Goal: Information Seeking & Learning: Find specific page/section

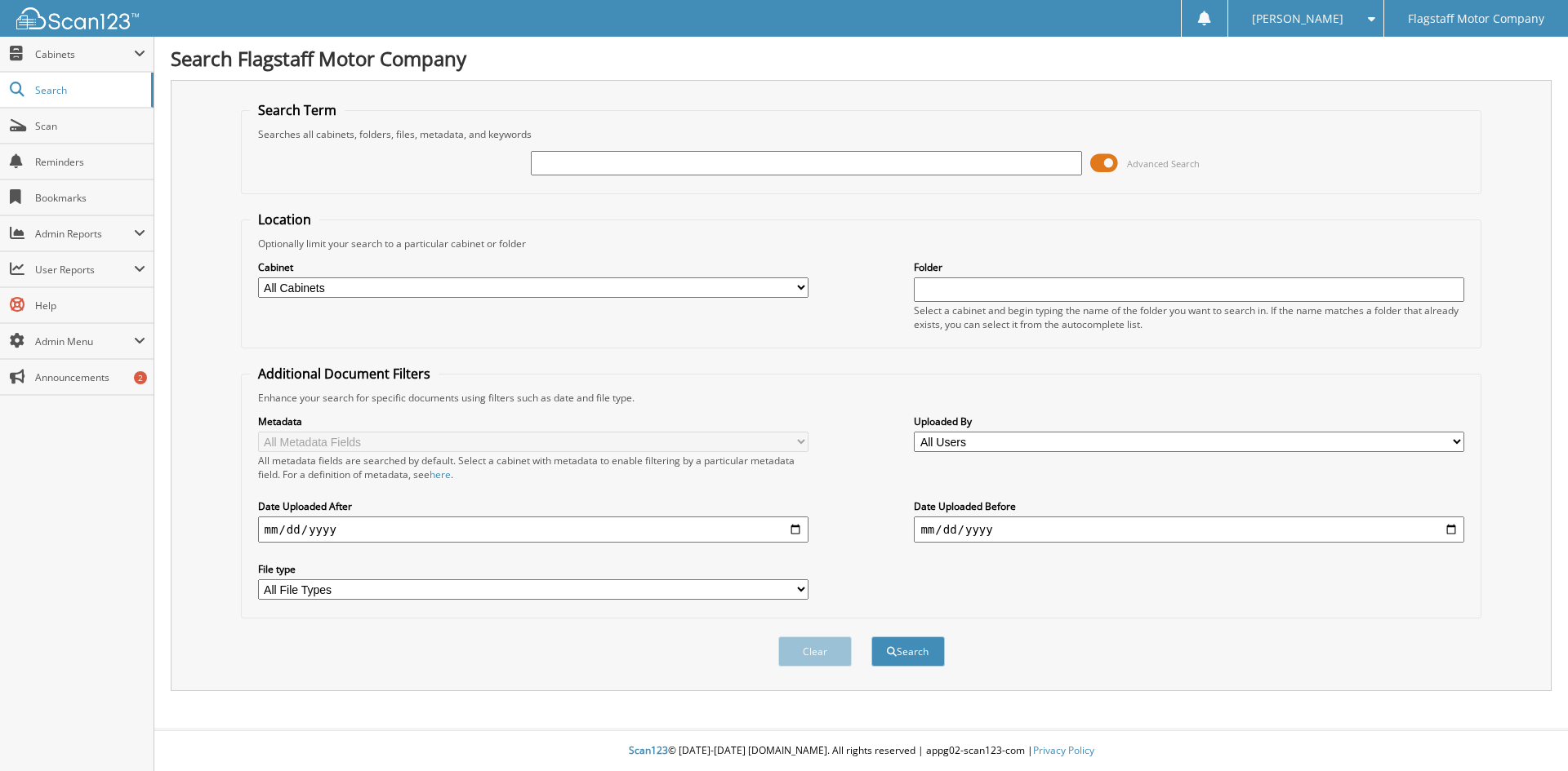
click at [707, 173] on input "text" at bounding box center [805, 163] width 550 height 24
type input "F"
type input "GFC88038"
click at [871, 637] on button "Search" at bounding box center [907, 651] width 73 height 31
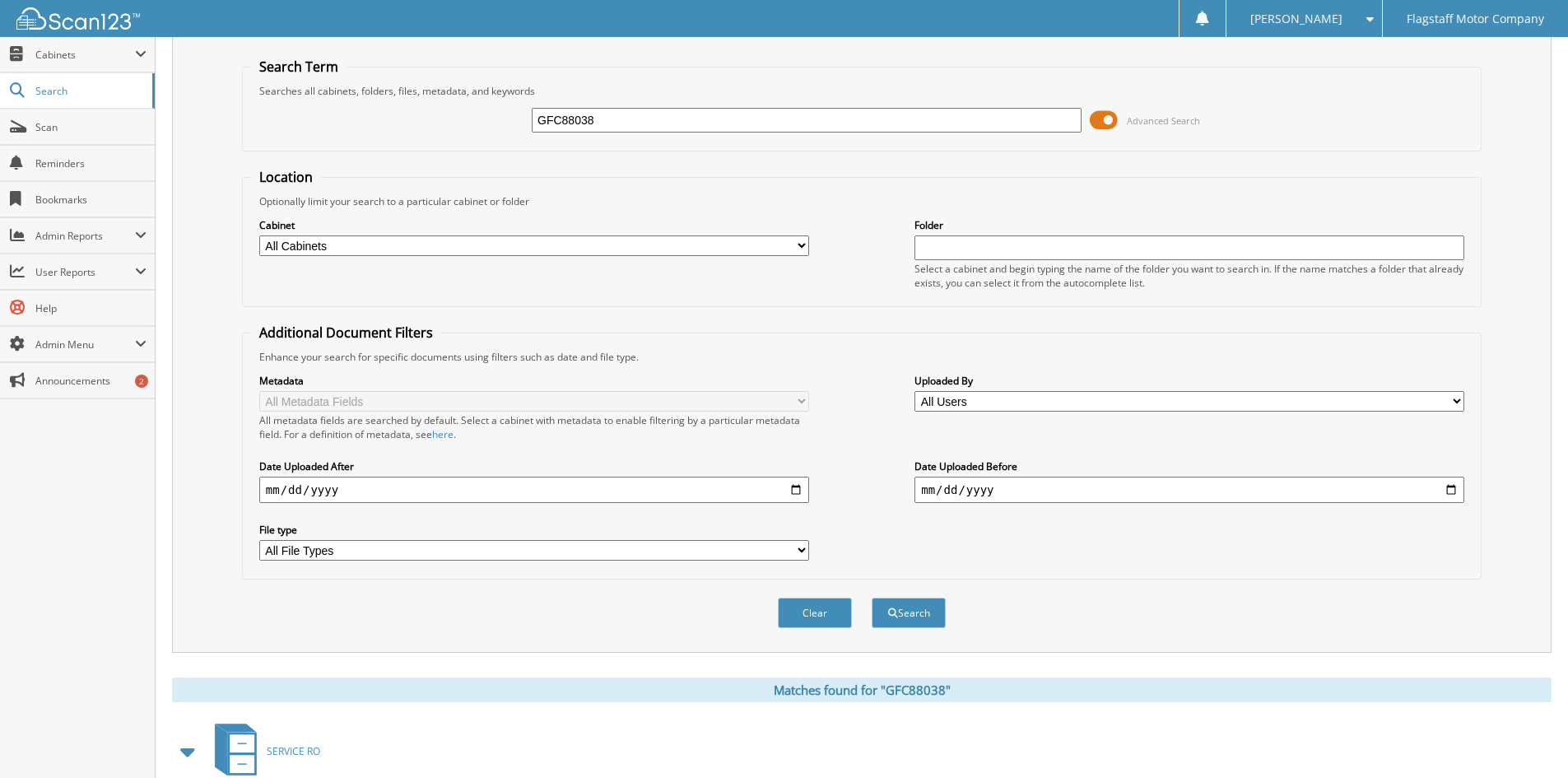
scroll to position [576, 0]
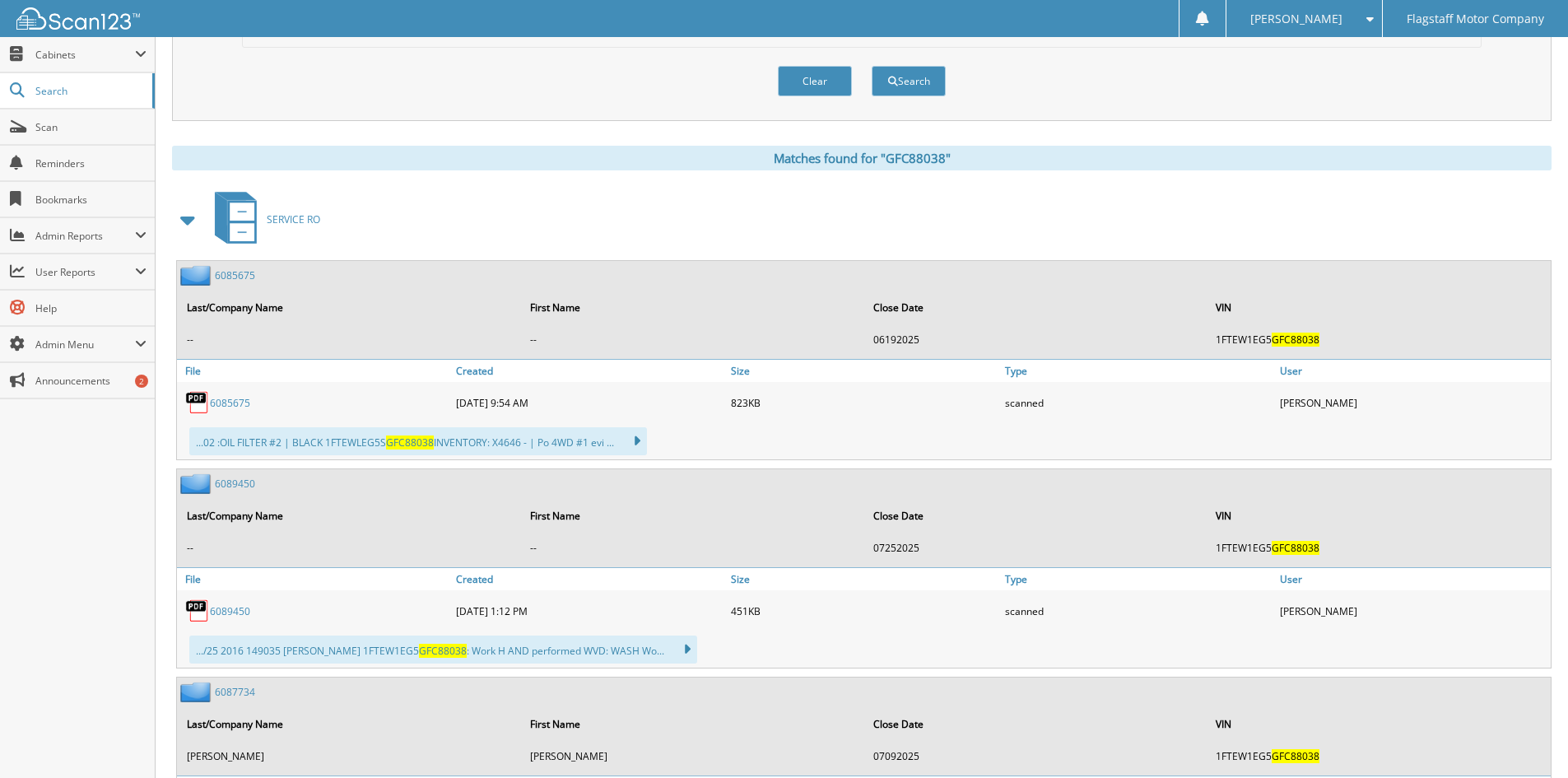
click at [188, 218] on span at bounding box center [188, 220] width 23 height 30
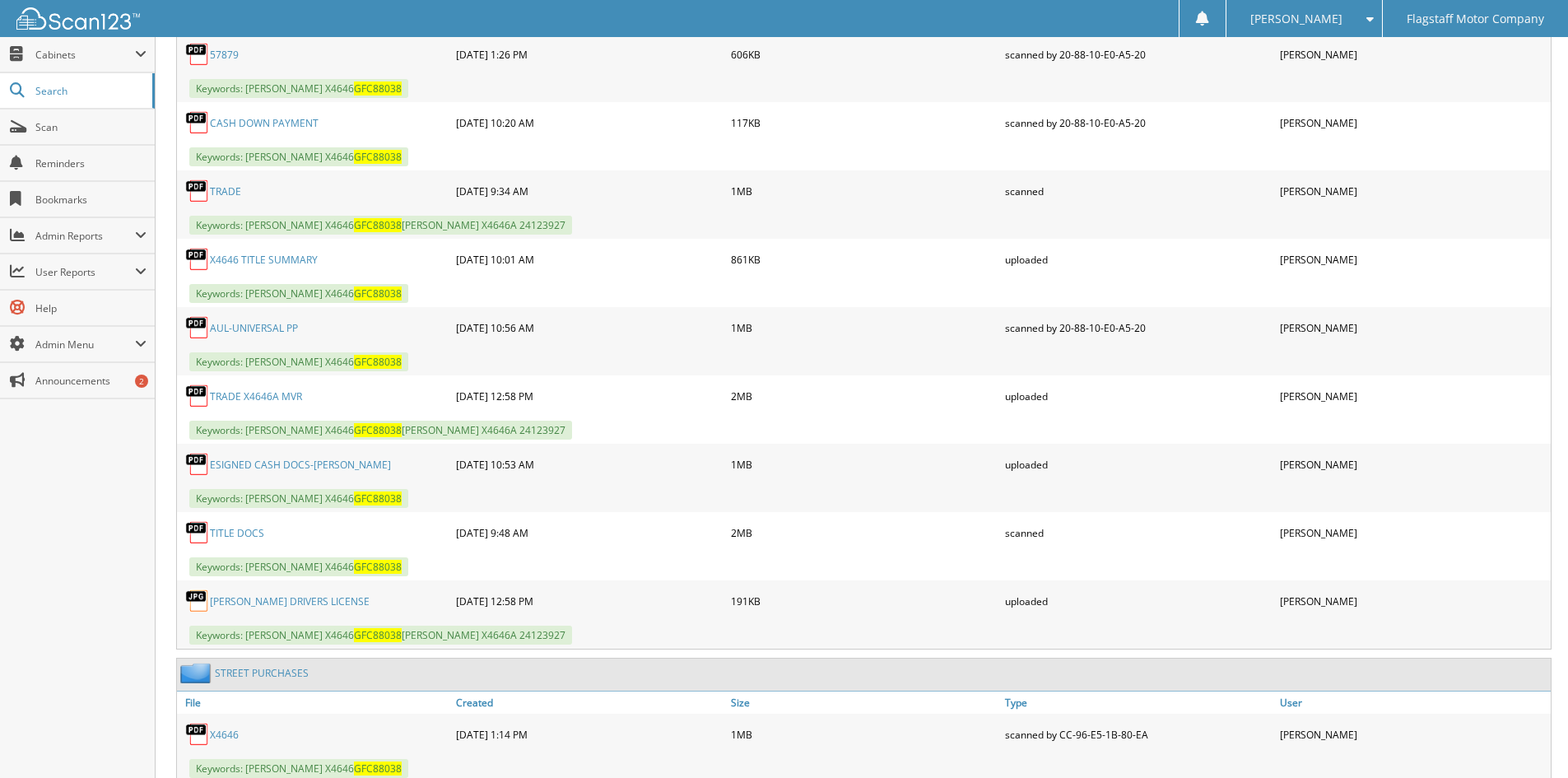
scroll to position [1153, 0]
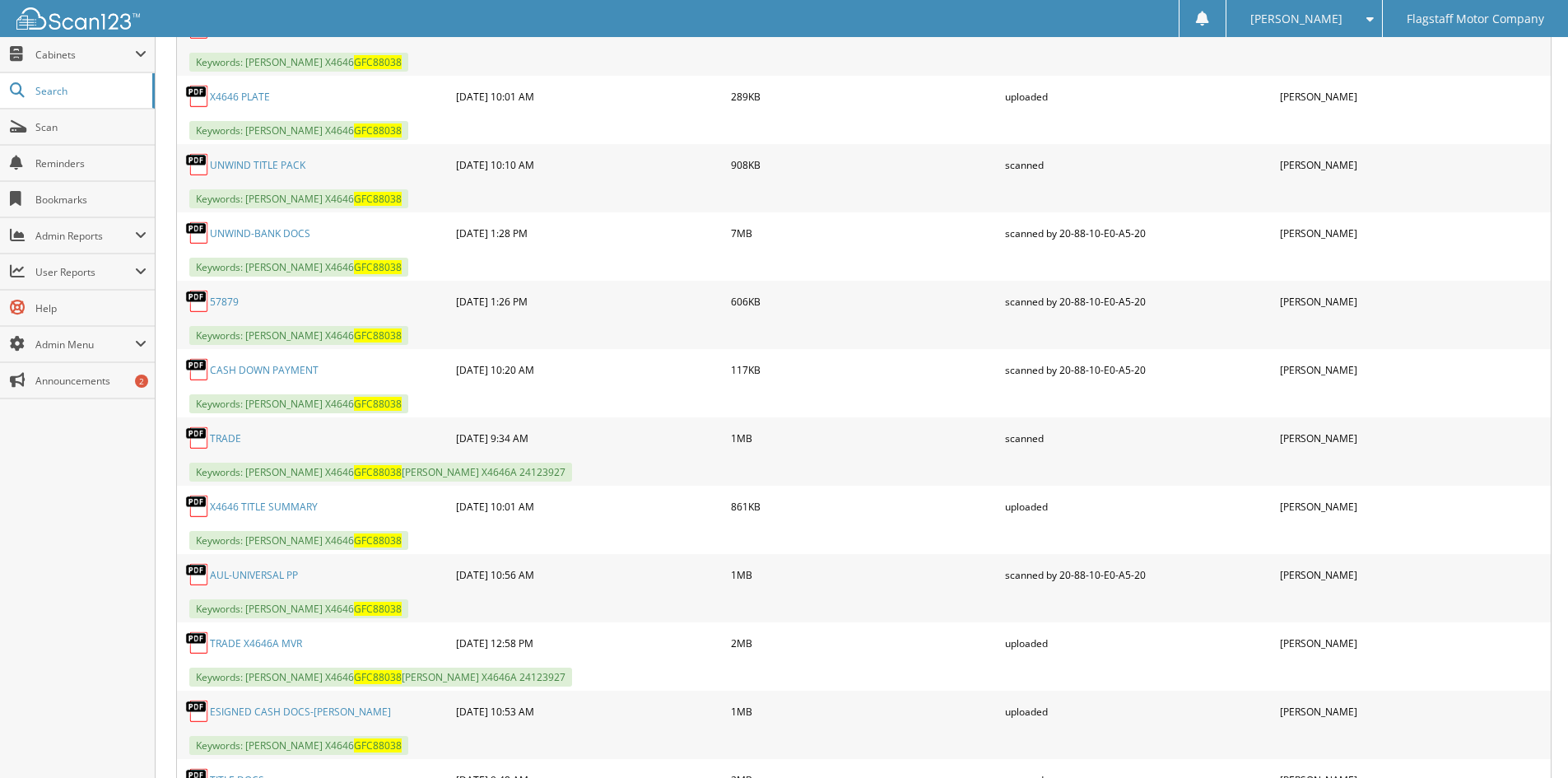
click at [280, 230] on link "UNWIND-BANK DOCS" at bounding box center [260, 233] width 100 height 14
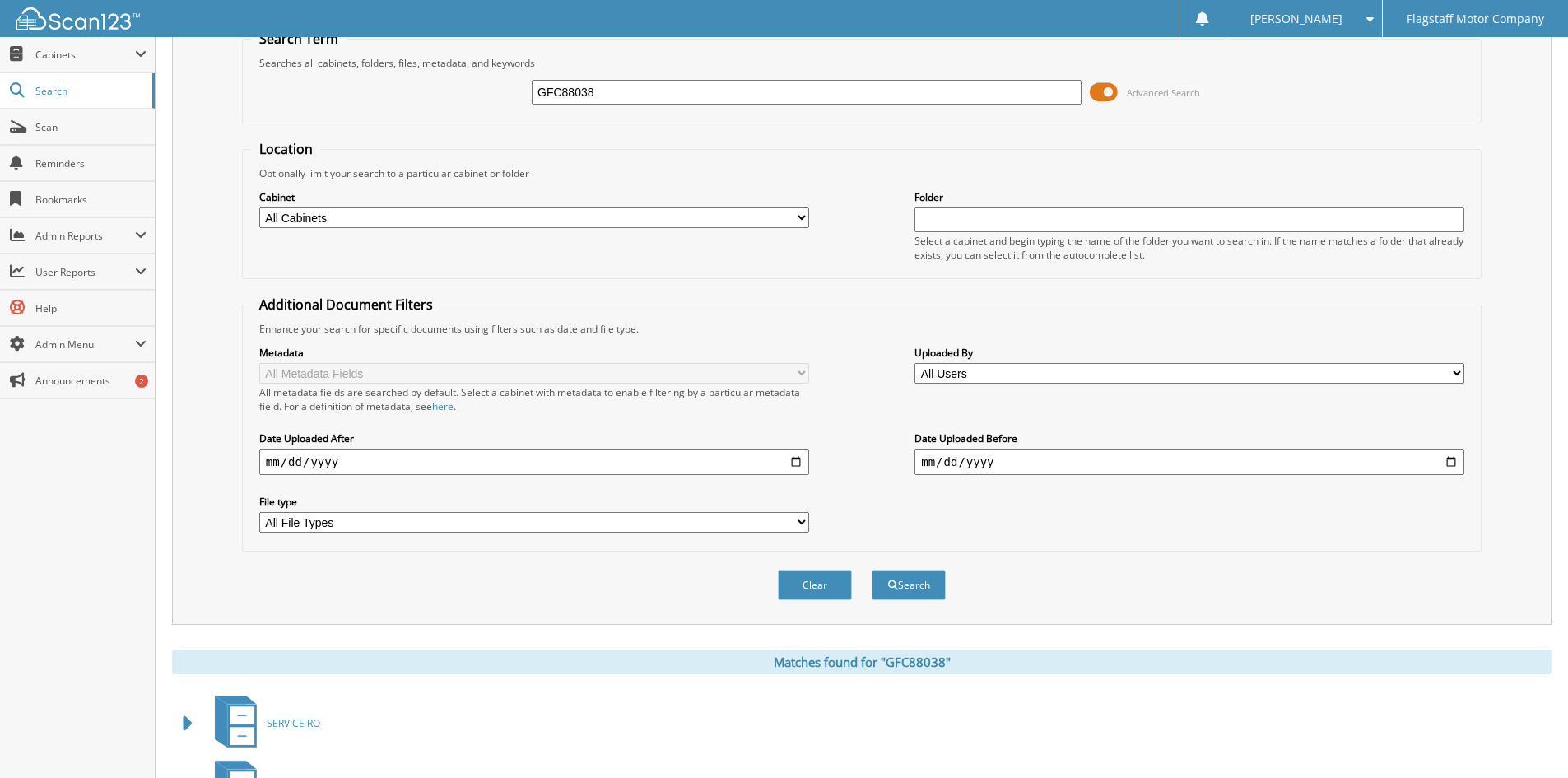
scroll to position [0, 0]
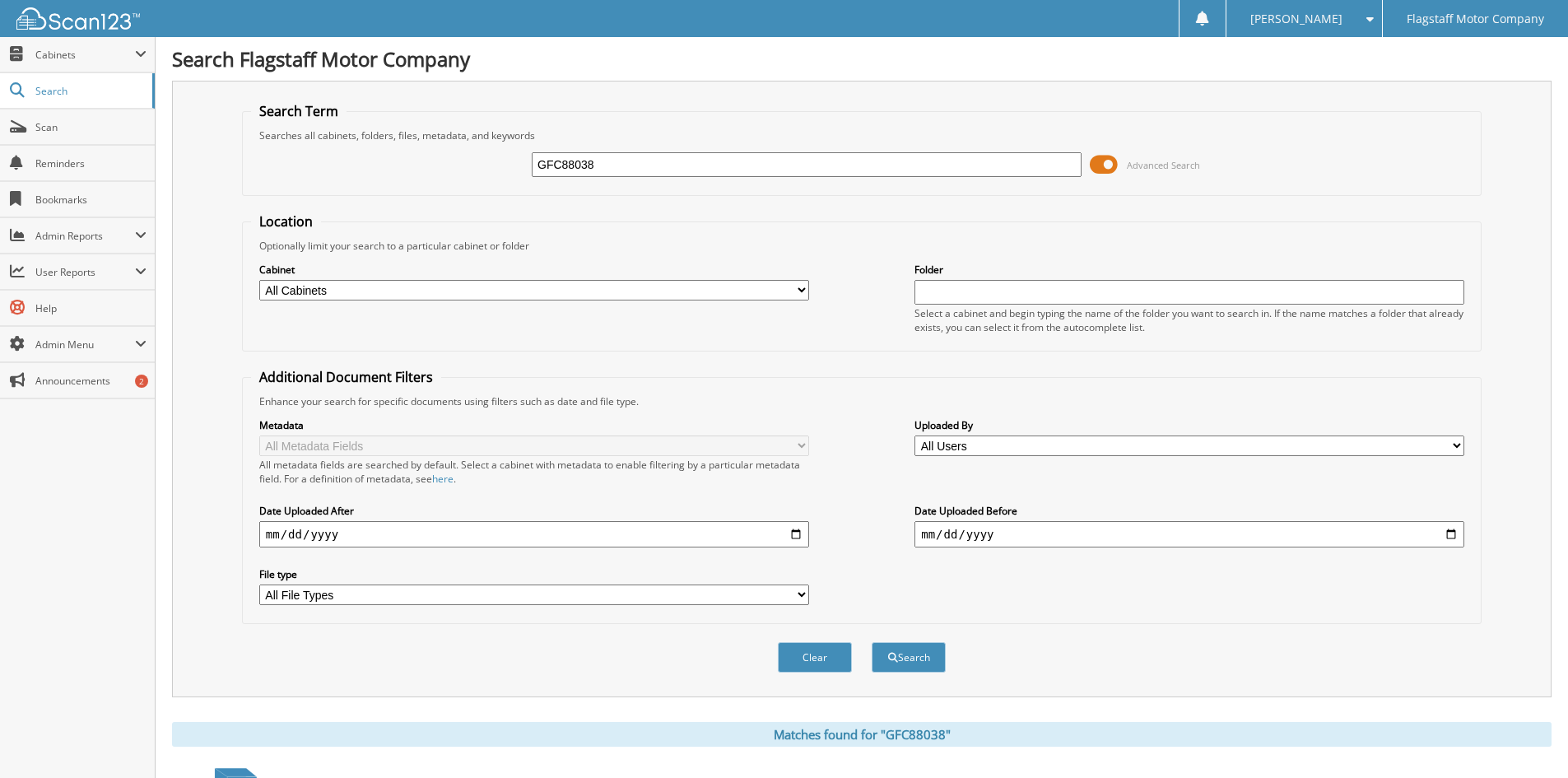
drag, startPoint x: 704, startPoint y: 174, endPoint x: 331, endPoint y: 125, distance: 376.2
click at [331, 125] on fieldset "Search Term Searches all cabinets, folders, files, metadata, and keywords GFC88…" at bounding box center [862, 149] width 1240 height 94
type input "nre02606"
click at [871, 642] on button "Search" at bounding box center [908, 657] width 74 height 31
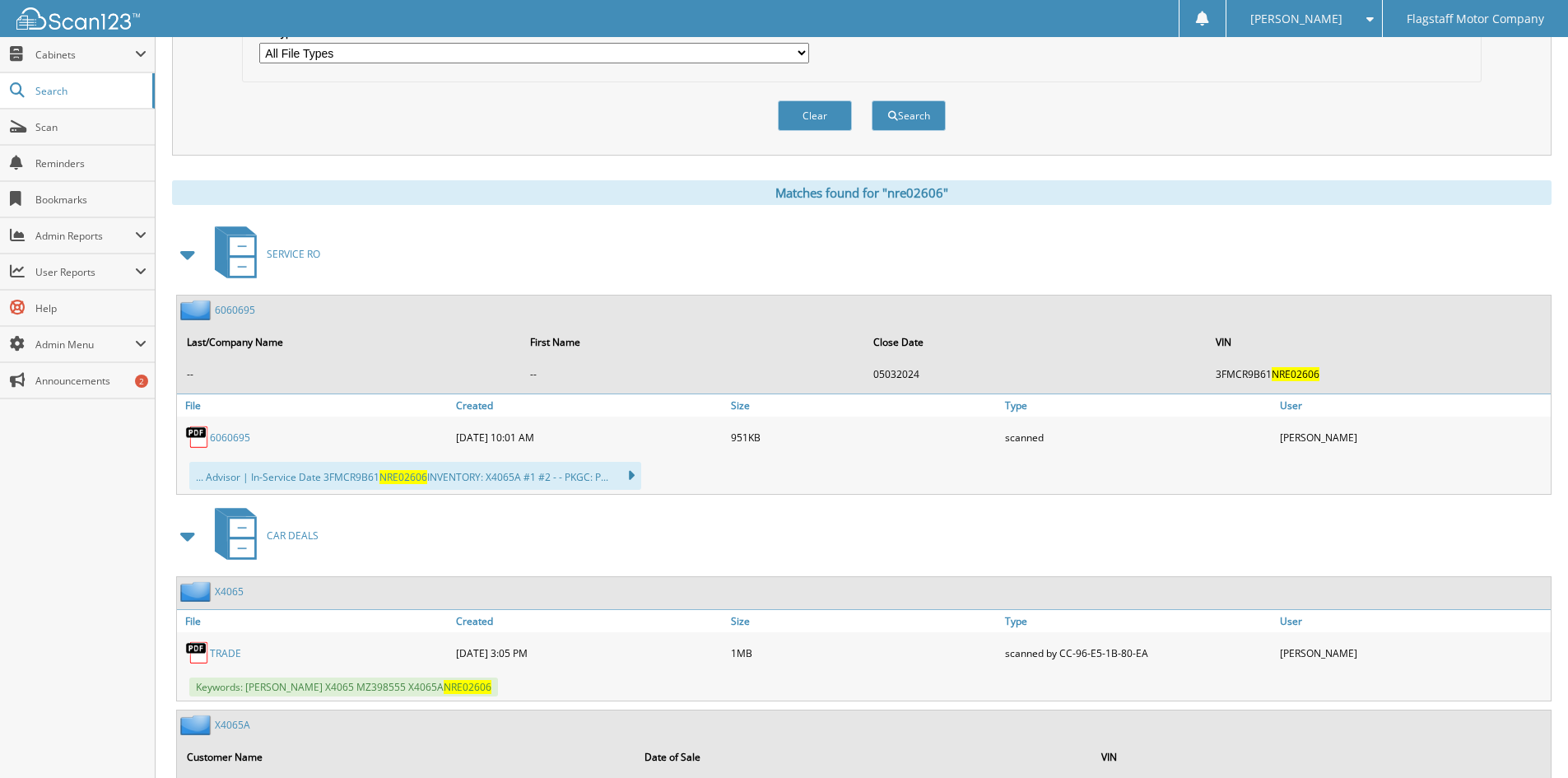
scroll to position [576, 0]
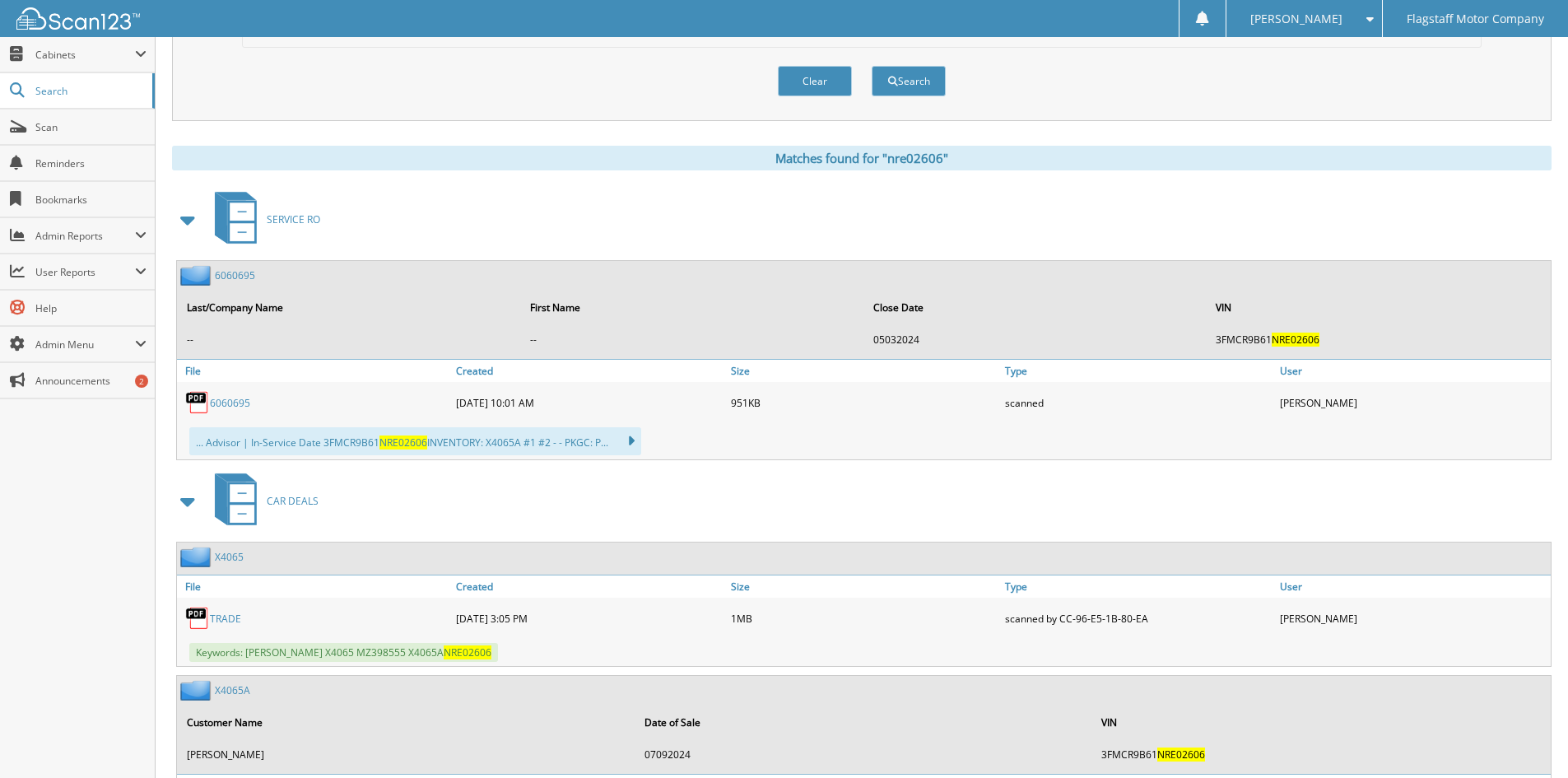
click at [184, 215] on span at bounding box center [188, 220] width 23 height 30
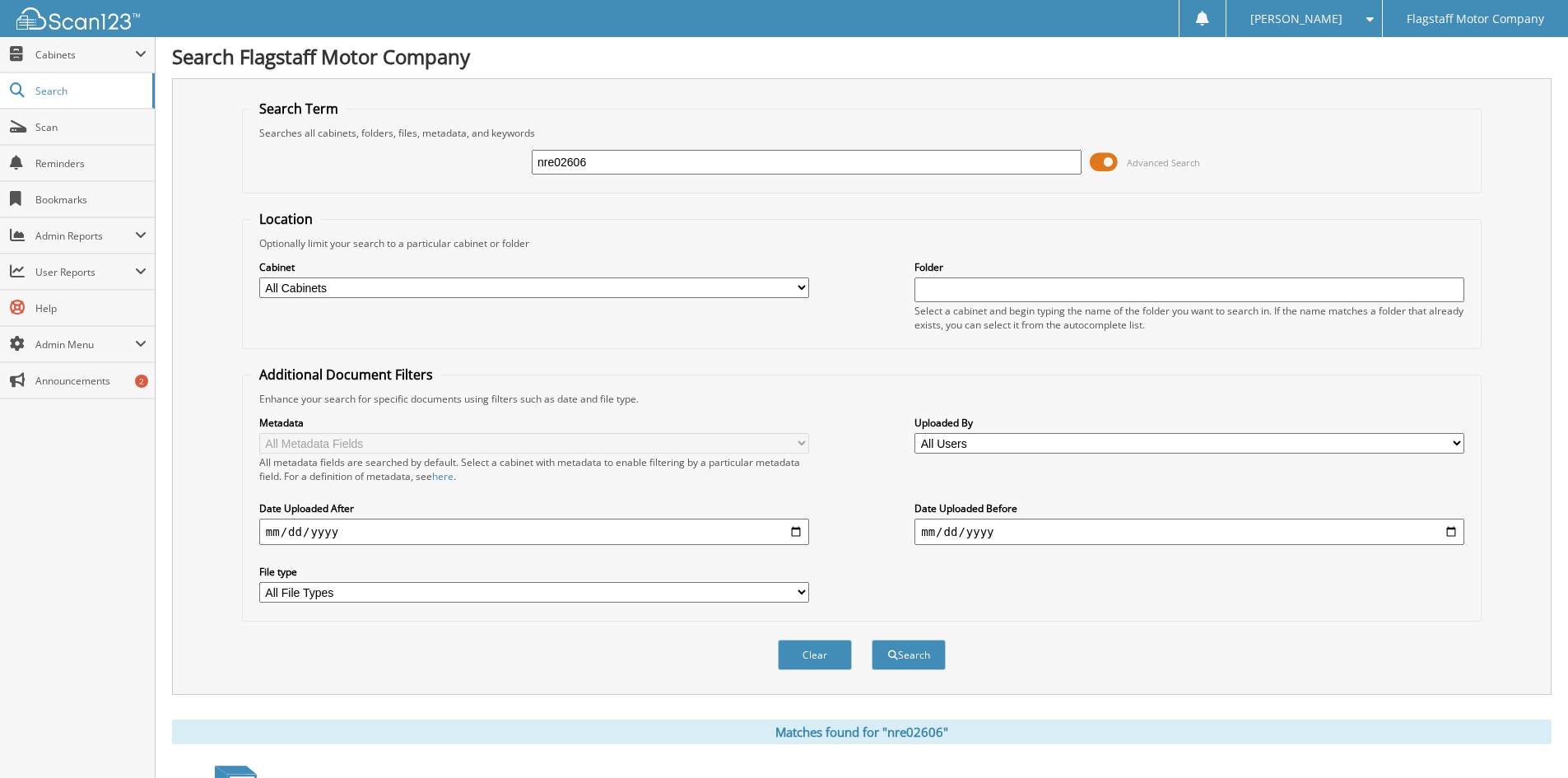
scroll to position [0, 0]
drag, startPoint x: 603, startPoint y: 159, endPoint x: 241, endPoint y: 89, distance: 368.7
click at [251, 95] on div "Search Term Searches all cabinets, folders, files, metadata, and keywords nre02…" at bounding box center [862, 388] width 1380 height 616
type input "mz2398565"
click at [871, 642] on button "Search" at bounding box center [908, 657] width 74 height 31
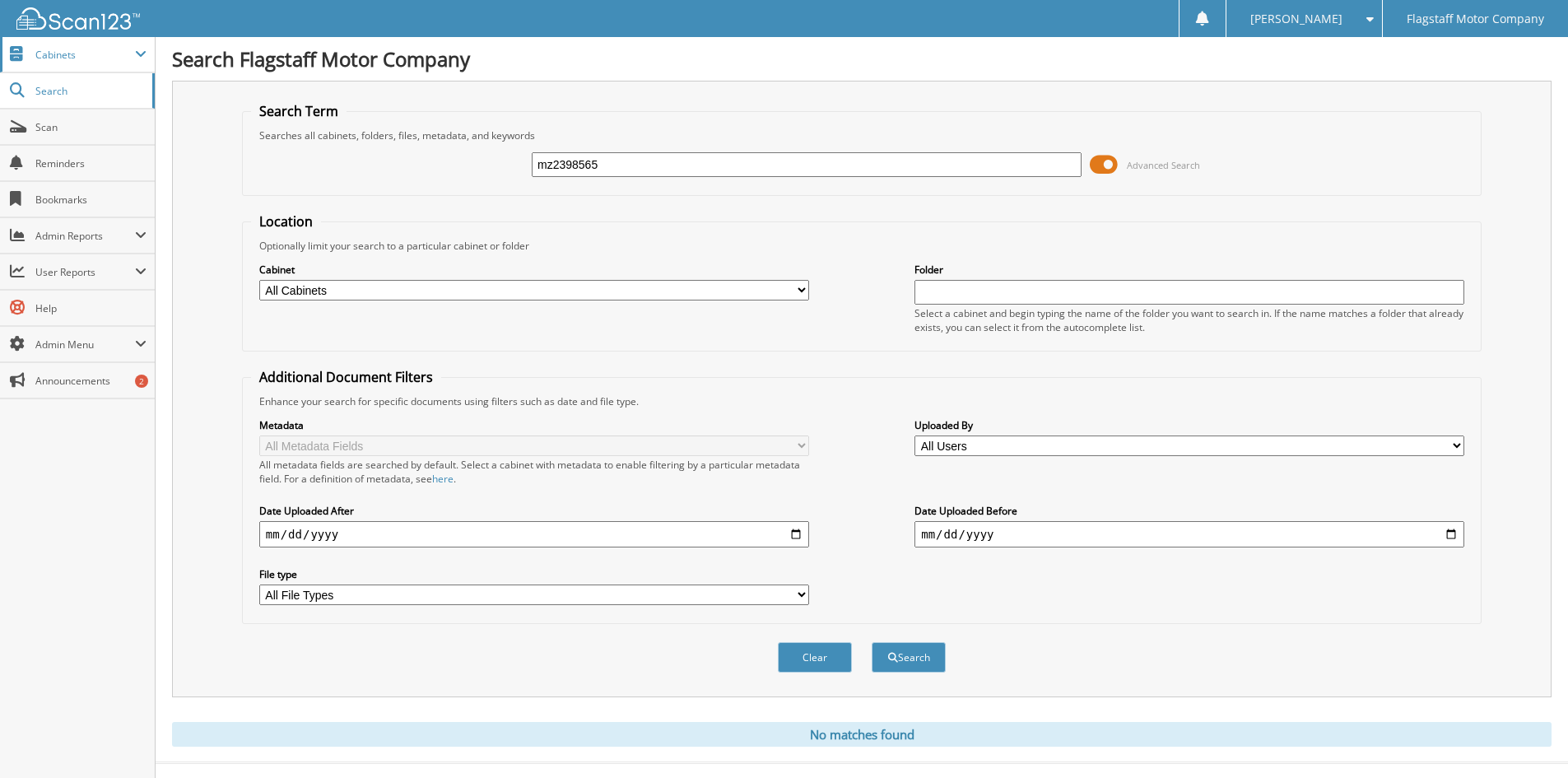
click at [94, 45] on span "Cabinets" at bounding box center [78, 55] width 155 height 36
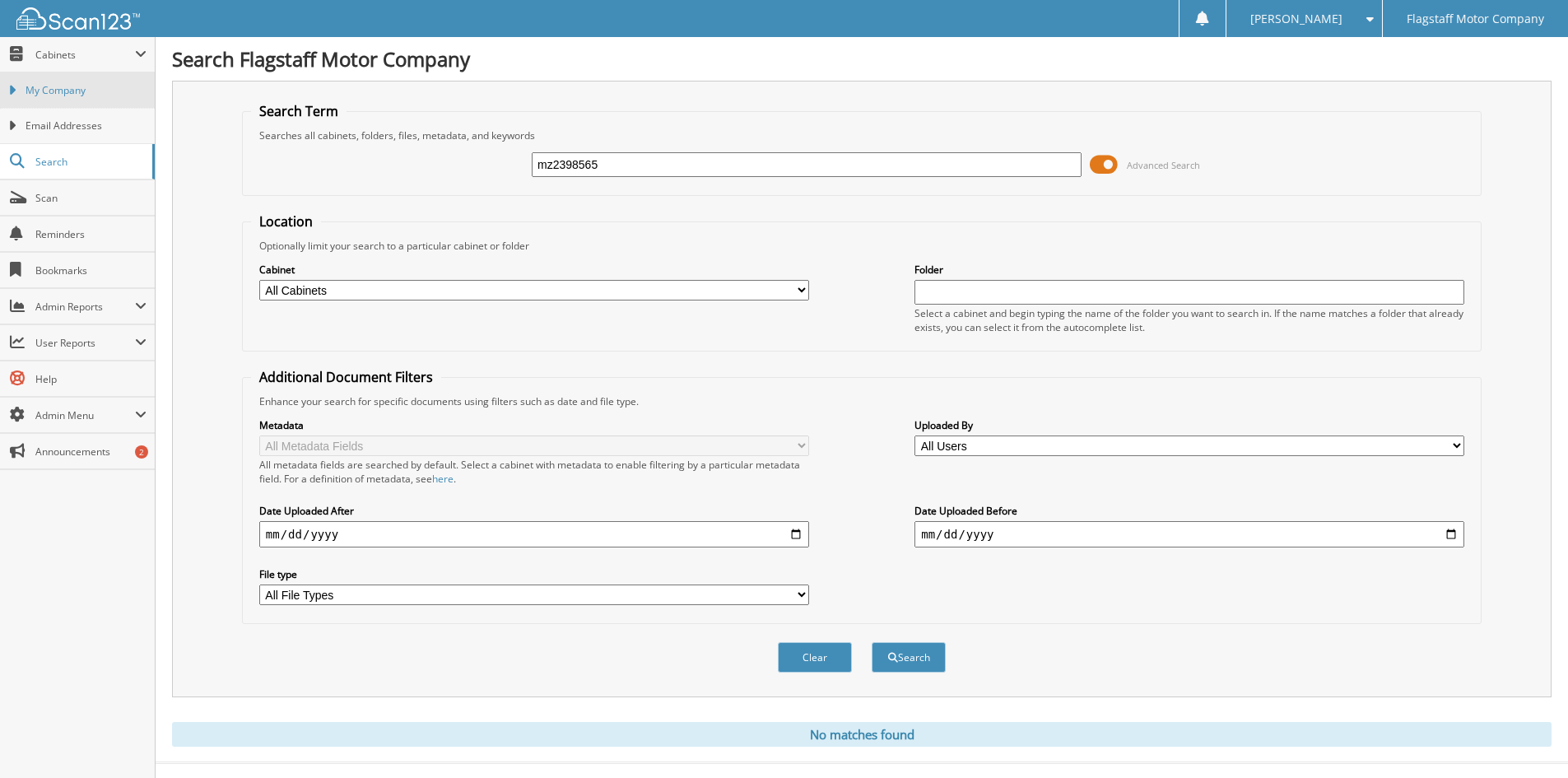
click at [54, 100] on link "My Company" at bounding box center [78, 90] width 155 height 36
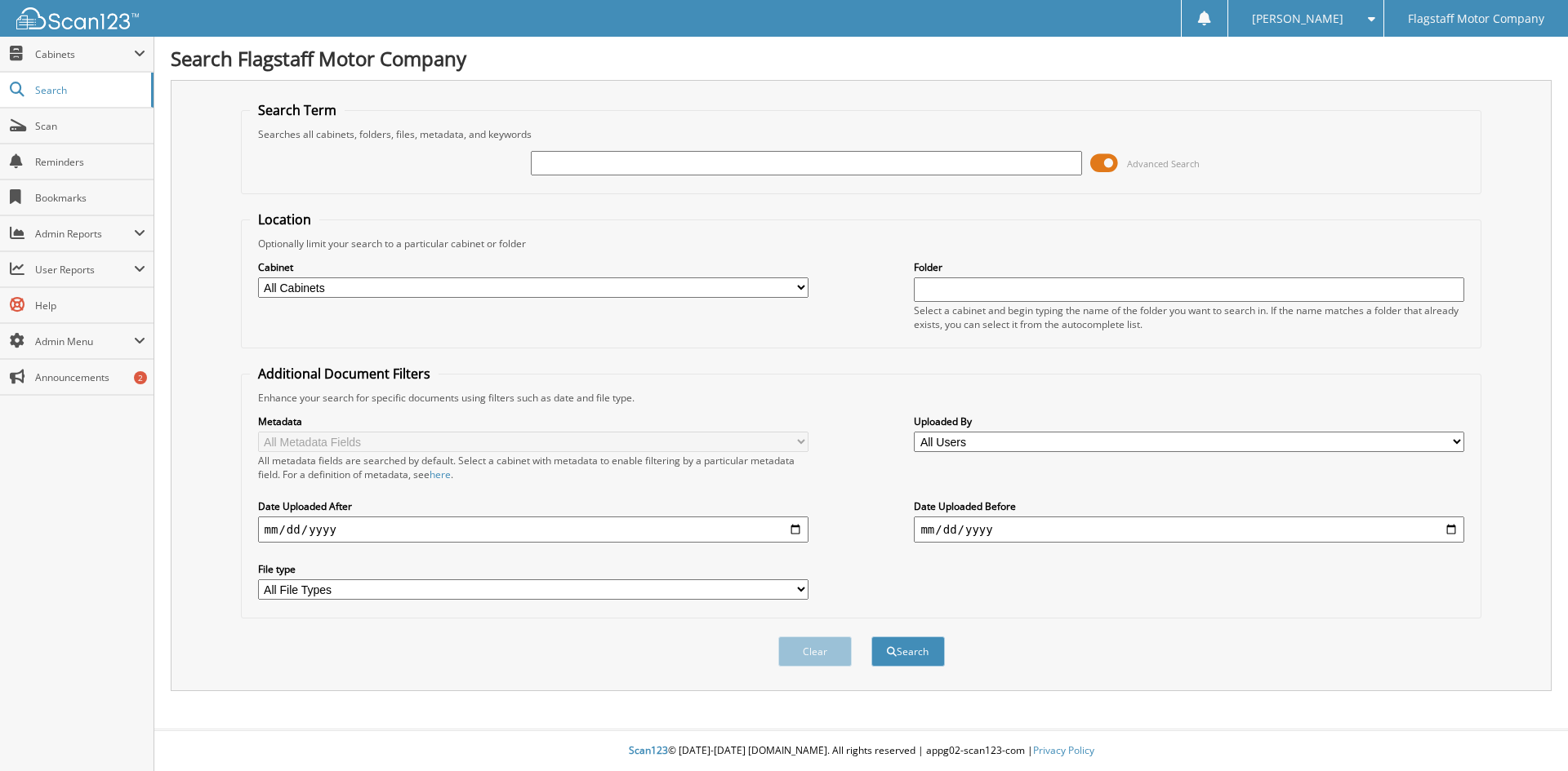
click at [615, 166] on input "text" at bounding box center [805, 163] width 550 height 24
type input "FC88038"
click at [871, 637] on button "Search" at bounding box center [907, 651] width 73 height 31
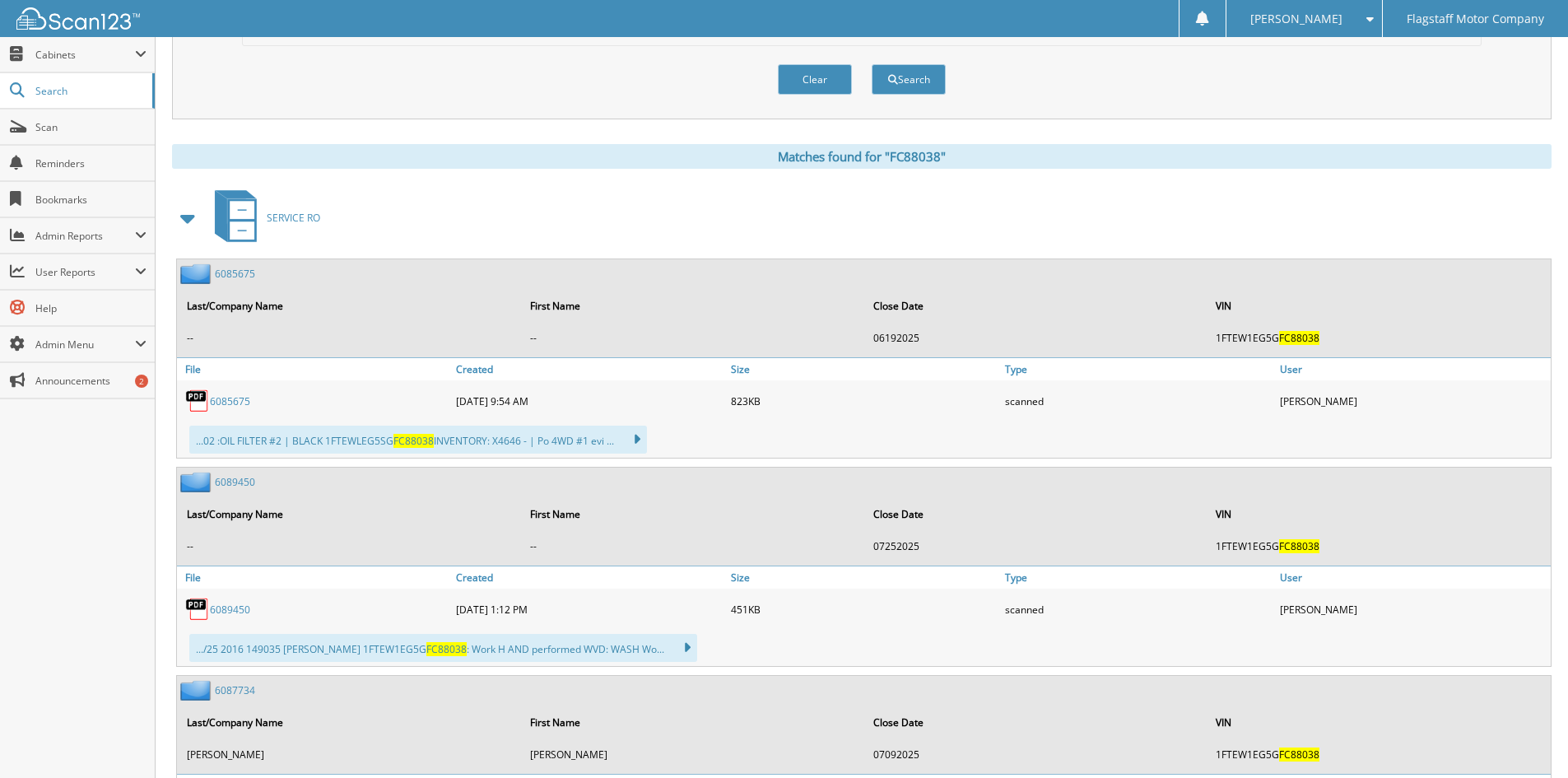
scroll to position [494, 0]
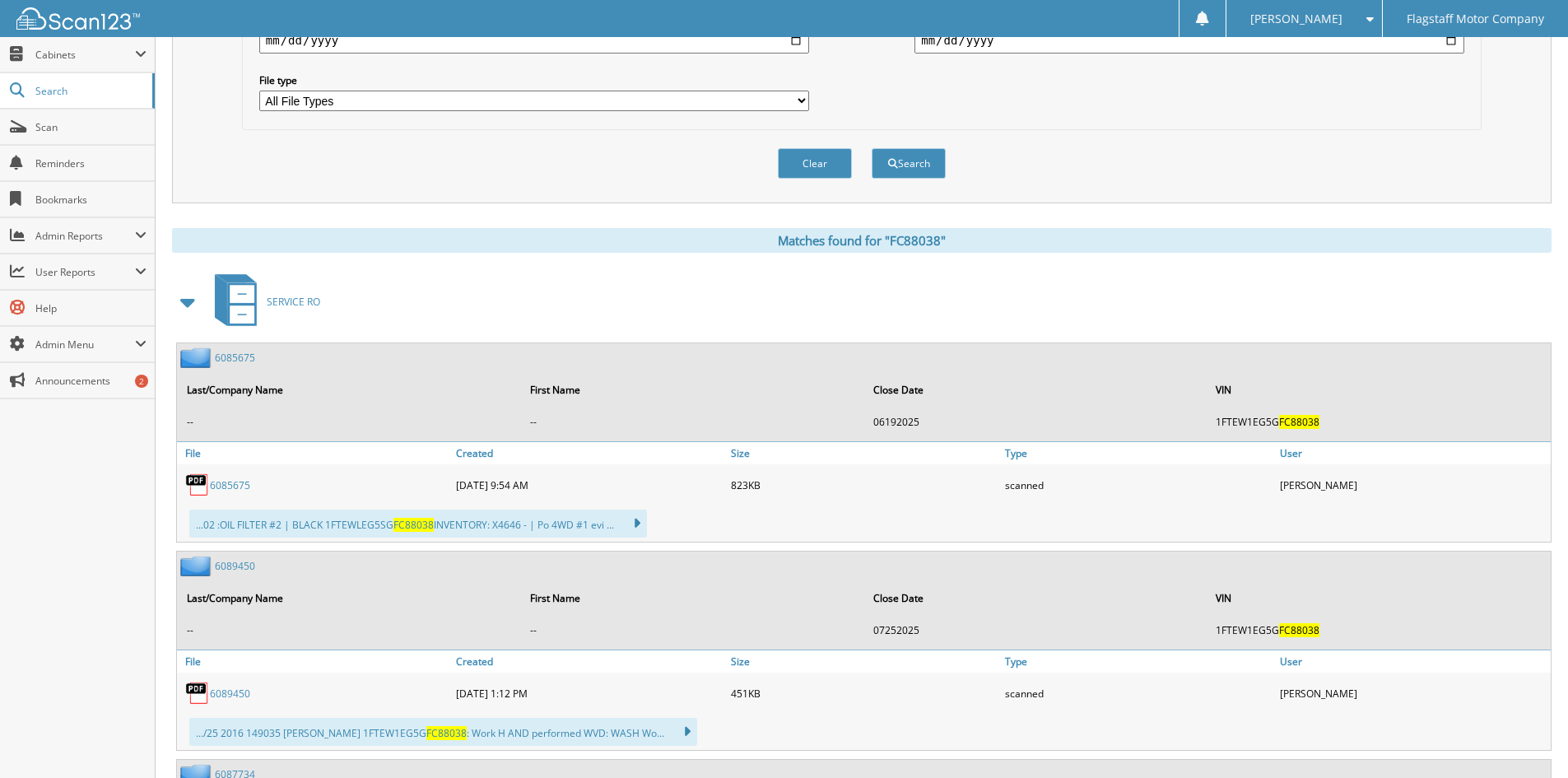
click at [185, 298] on span at bounding box center [188, 302] width 23 height 30
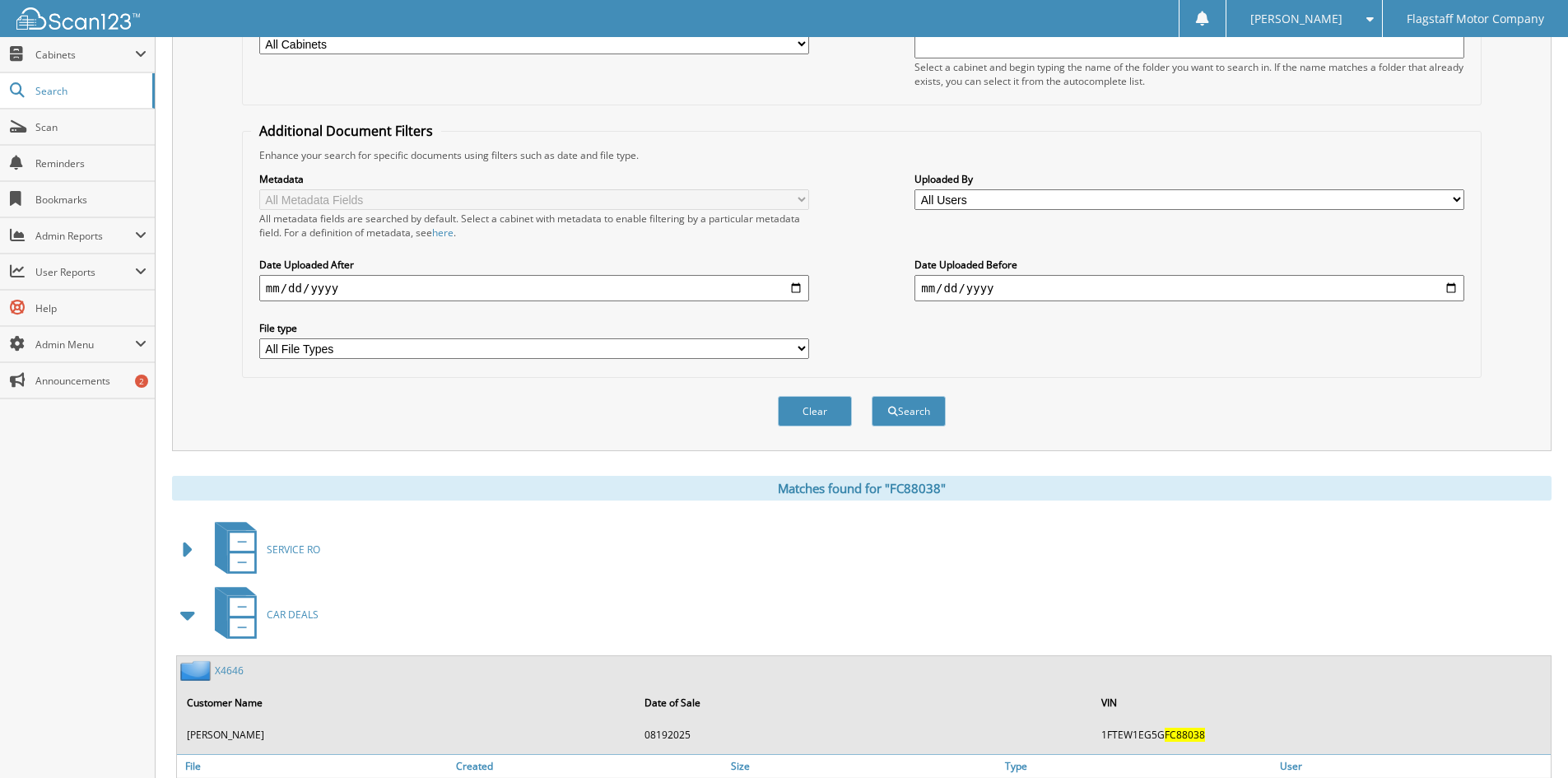
scroll to position [0, 0]
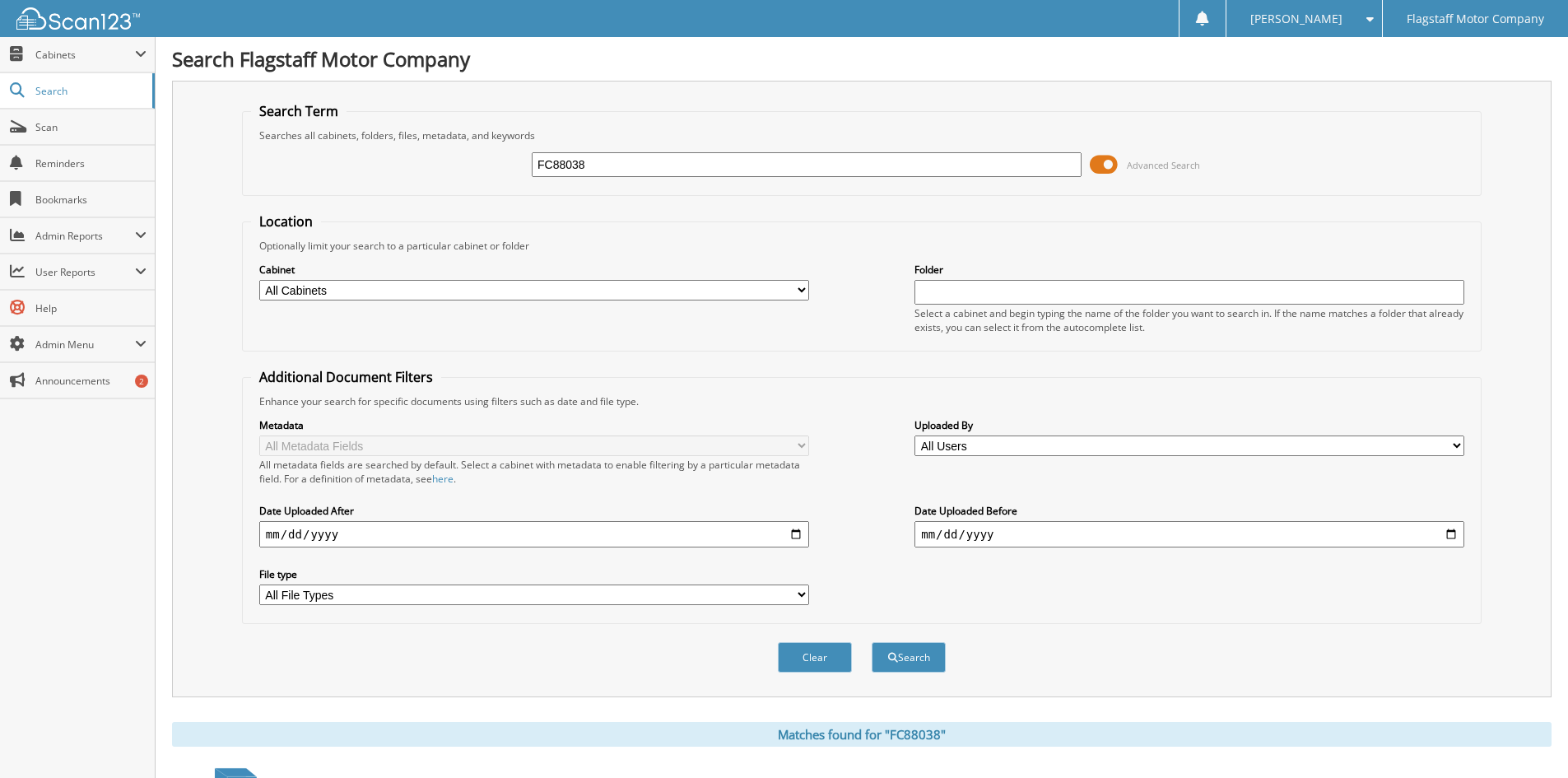
drag, startPoint x: 613, startPoint y: 162, endPoint x: 266, endPoint y: 147, distance: 347.3
click at [266, 147] on div "FC88038 Advanced Search" at bounding box center [862, 165] width 1222 height 45
type input "HM104015"
click at [871, 642] on button "Search" at bounding box center [908, 657] width 74 height 31
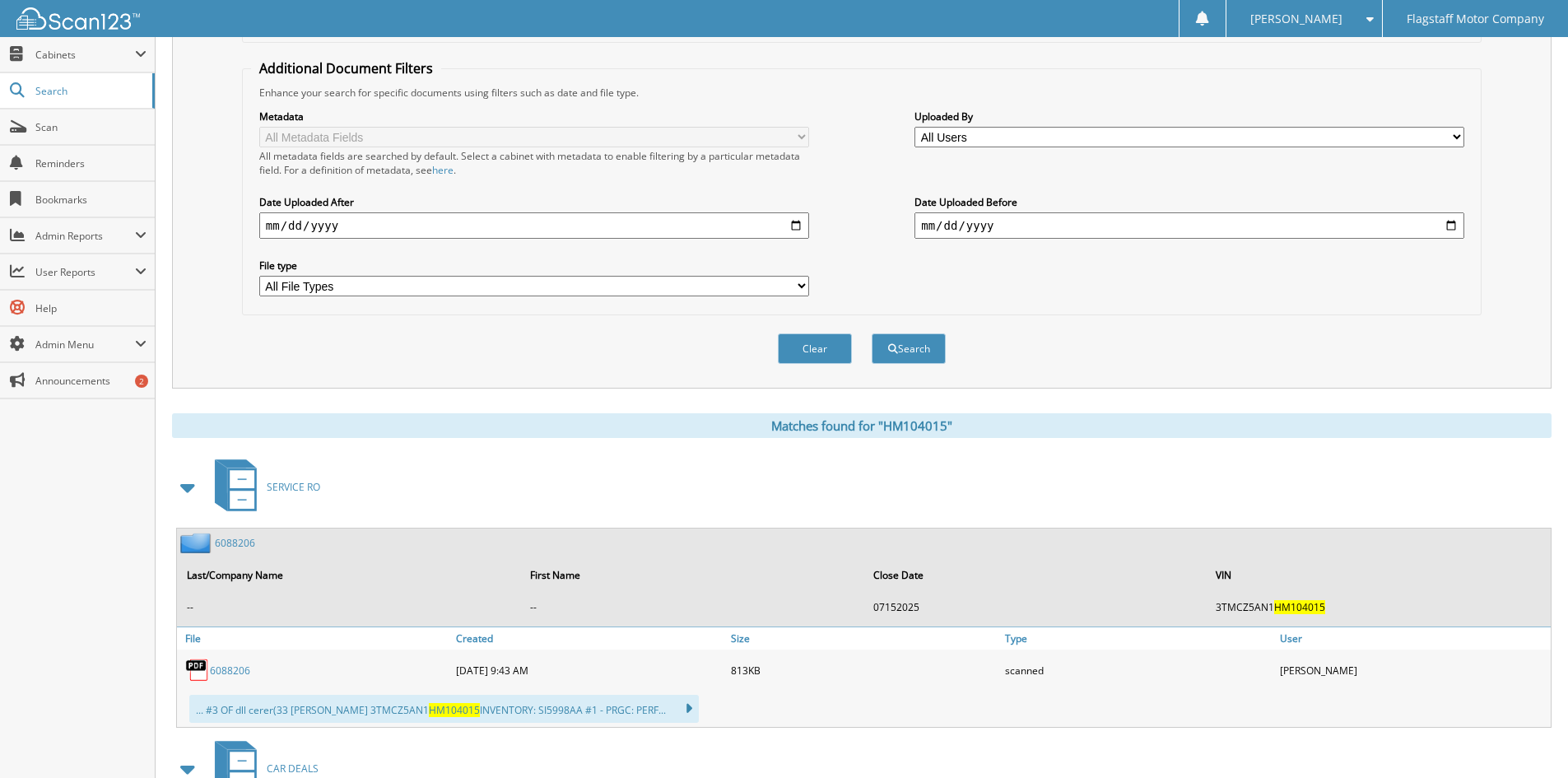
scroll to position [576, 0]
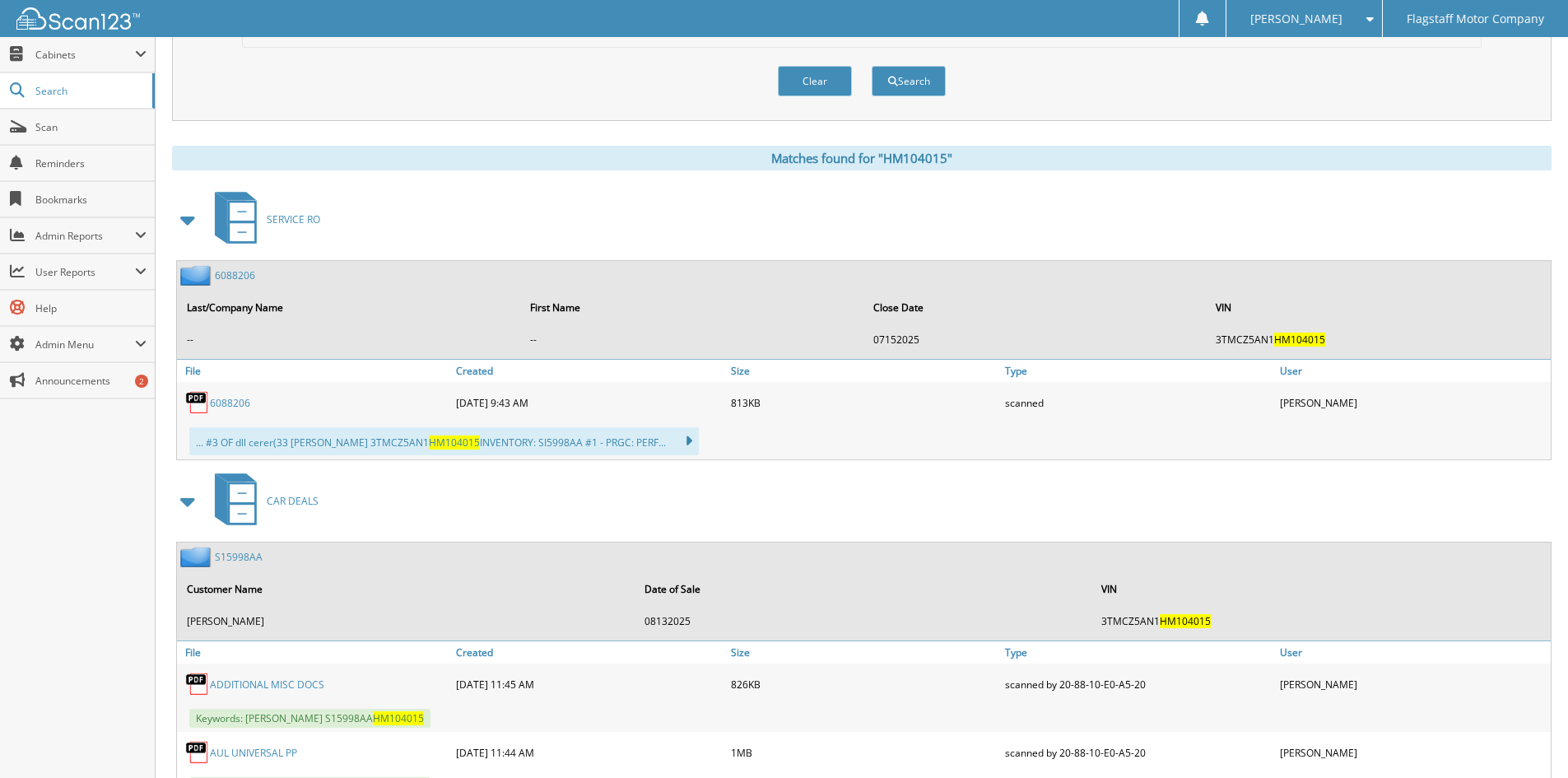
click at [188, 218] on span at bounding box center [188, 220] width 23 height 30
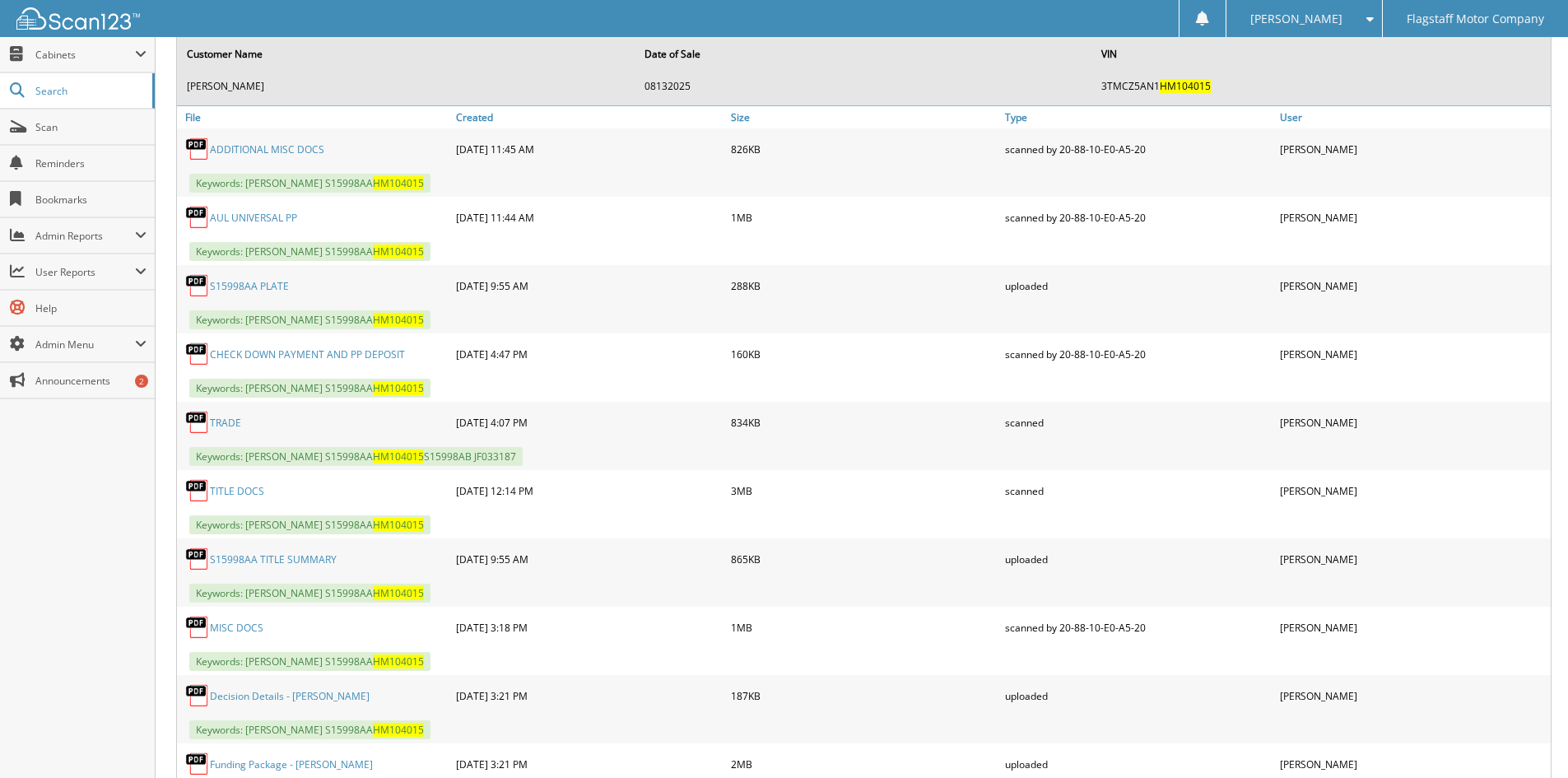
scroll to position [906, 0]
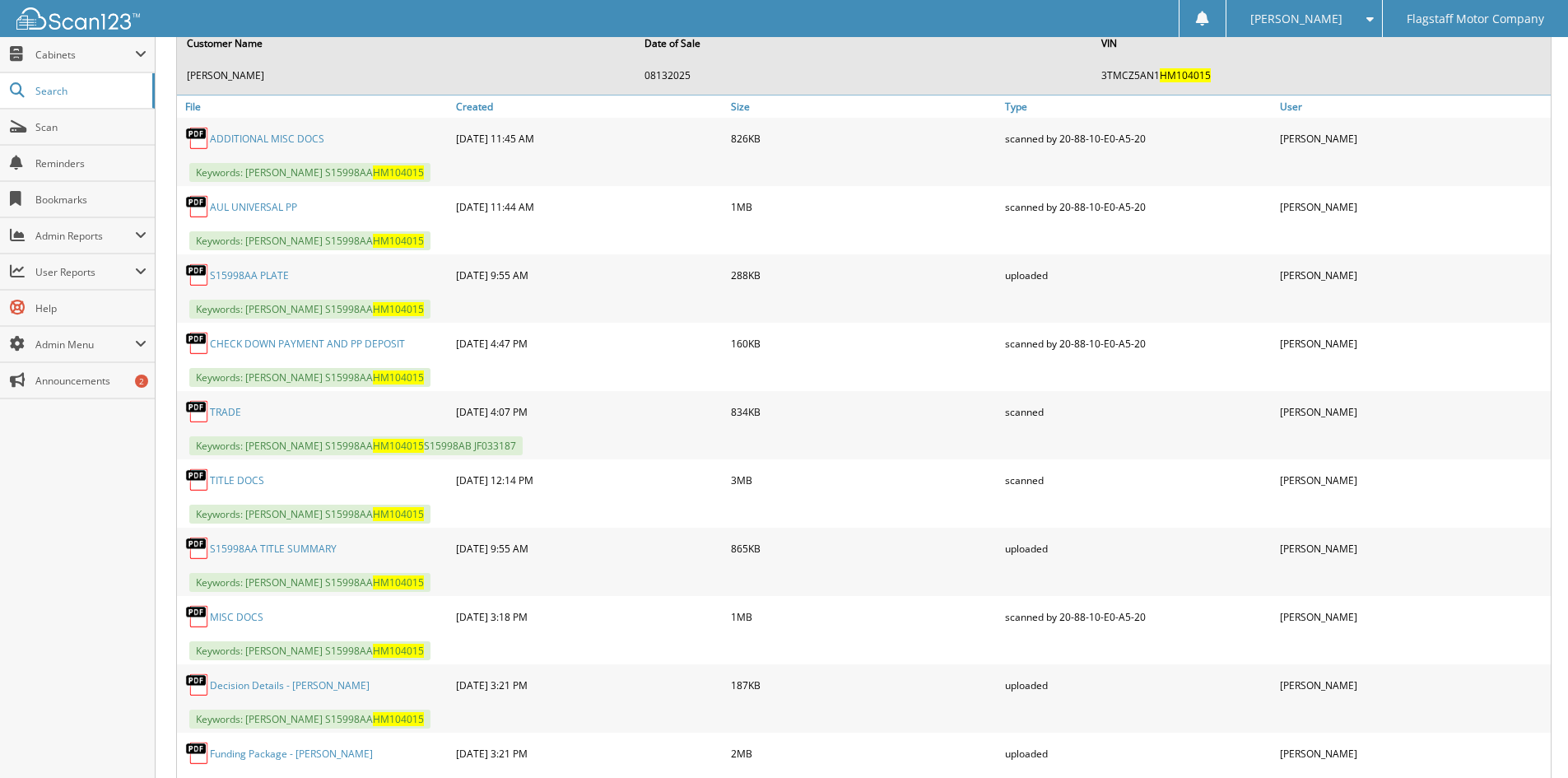
click at [231, 615] on link "MISC DOCS" at bounding box center [237, 616] width 53 height 14
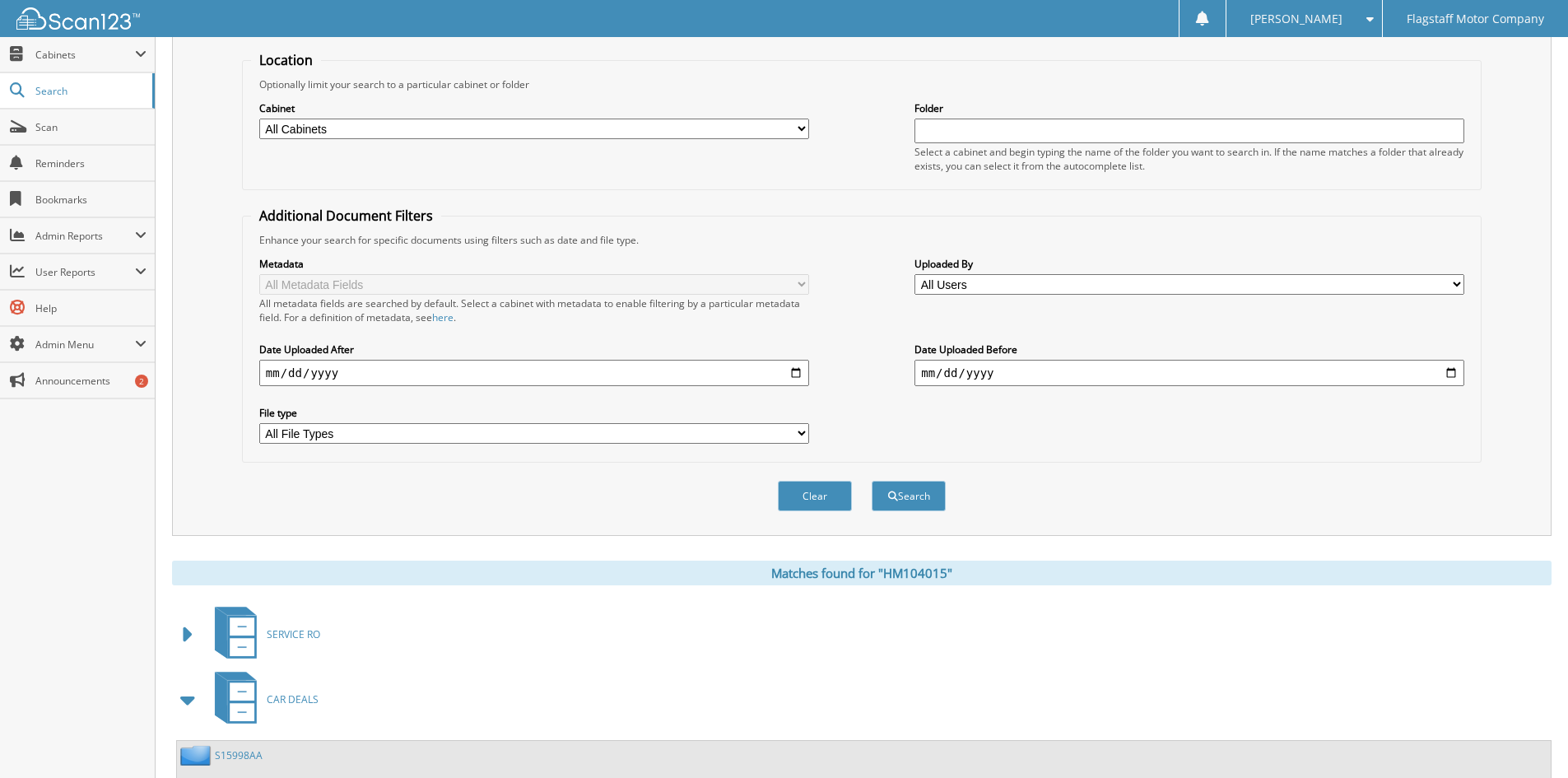
scroll to position [0, 0]
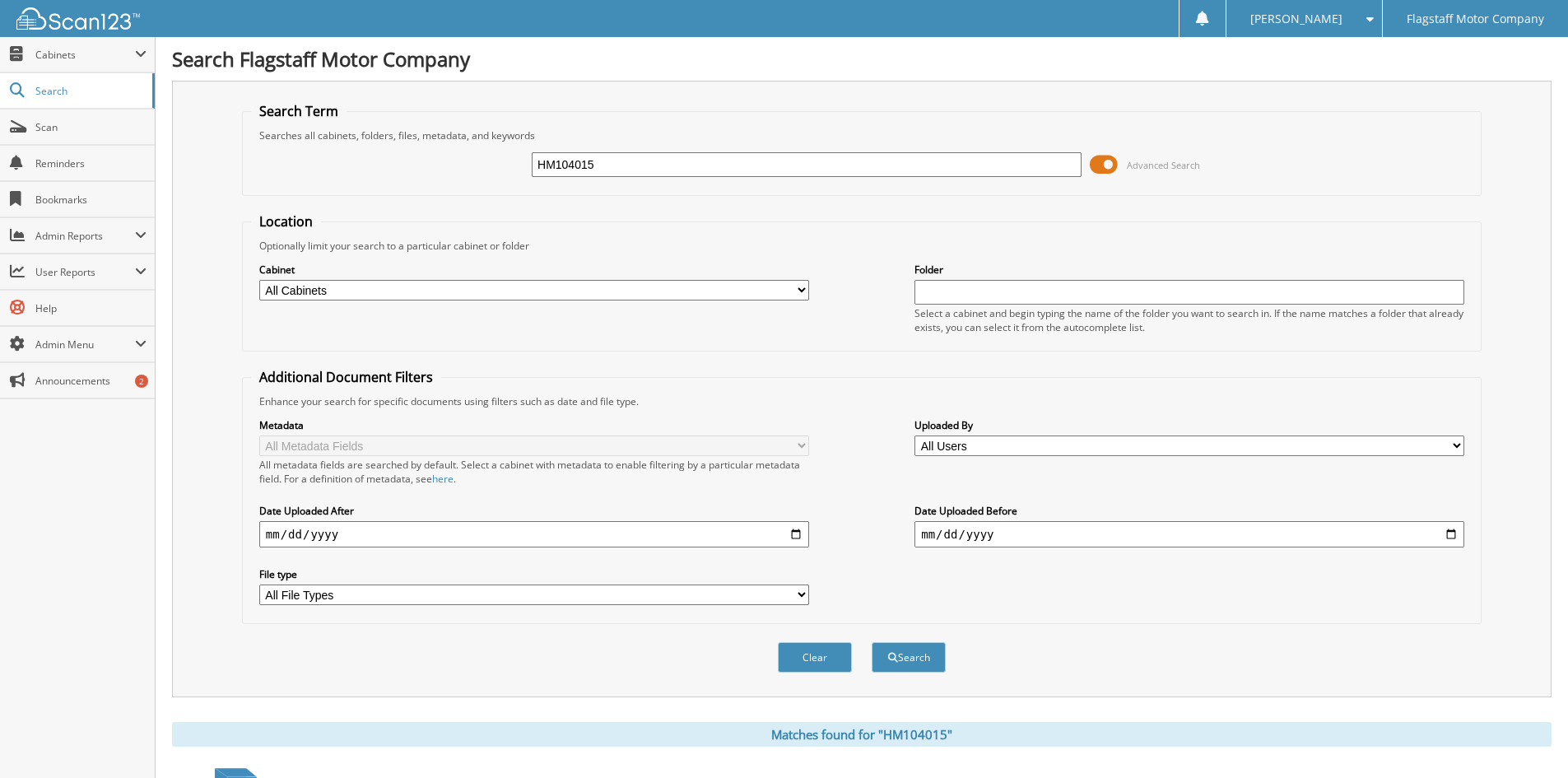
drag, startPoint x: 644, startPoint y: 156, endPoint x: 462, endPoint y: 151, distance: 182.1
click at [462, 151] on div "HM104015 Advanced Search" at bounding box center [862, 165] width 1222 height 45
paste input "RH489742"
type input "RH489742"
click at [871, 642] on button "Search" at bounding box center [908, 657] width 74 height 31
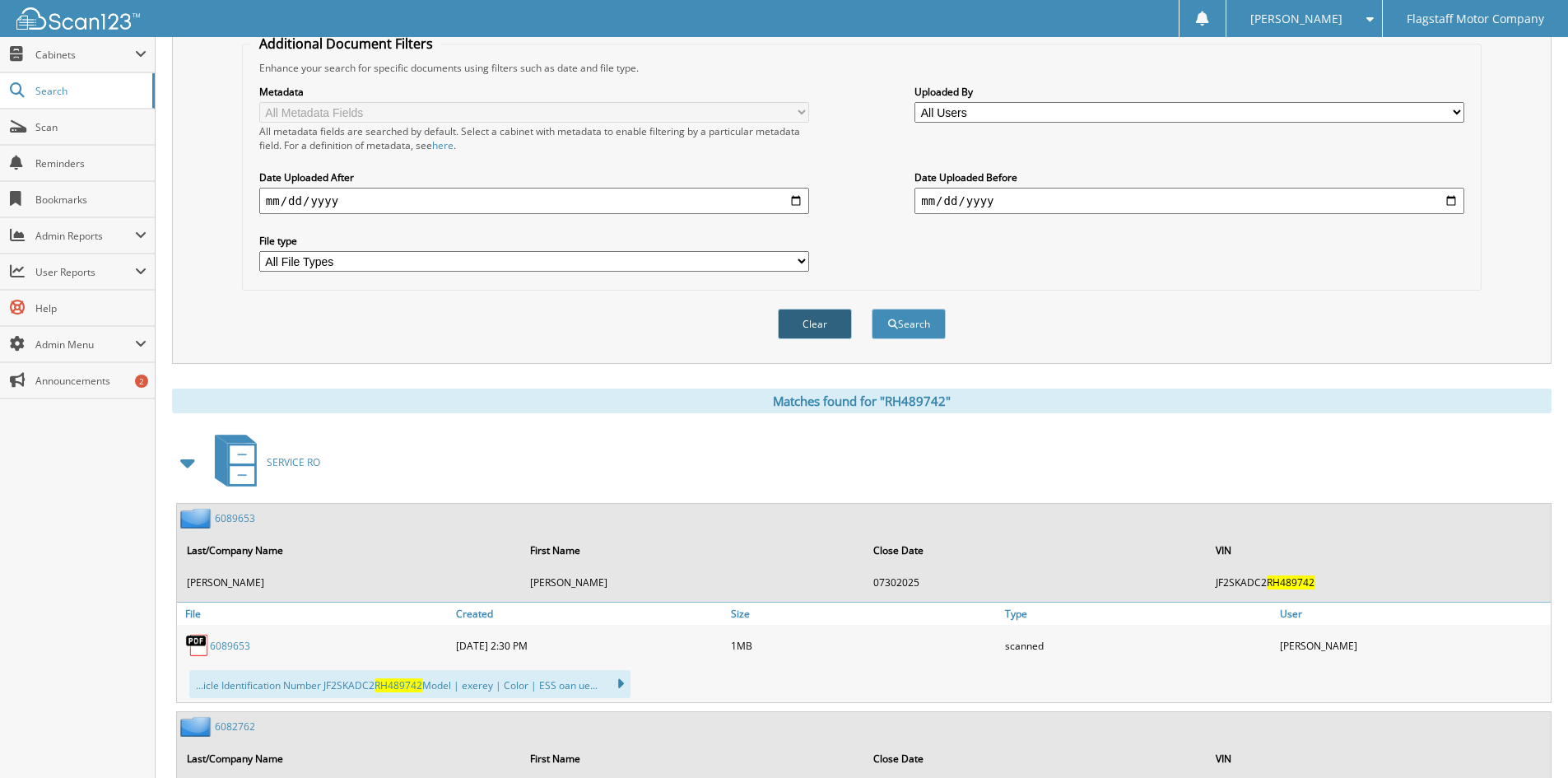
scroll to position [494, 0]
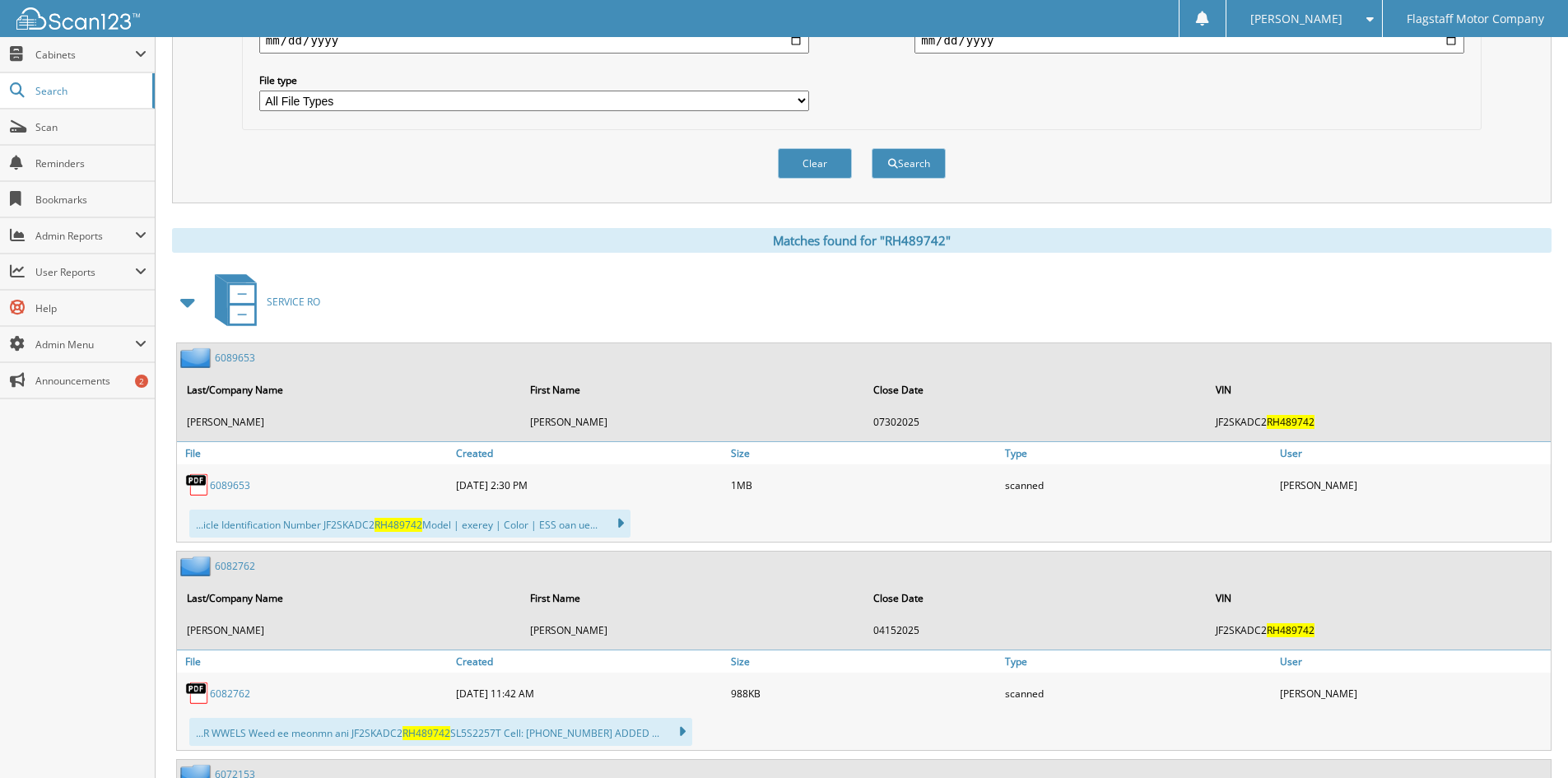
click at [191, 306] on span at bounding box center [188, 302] width 23 height 30
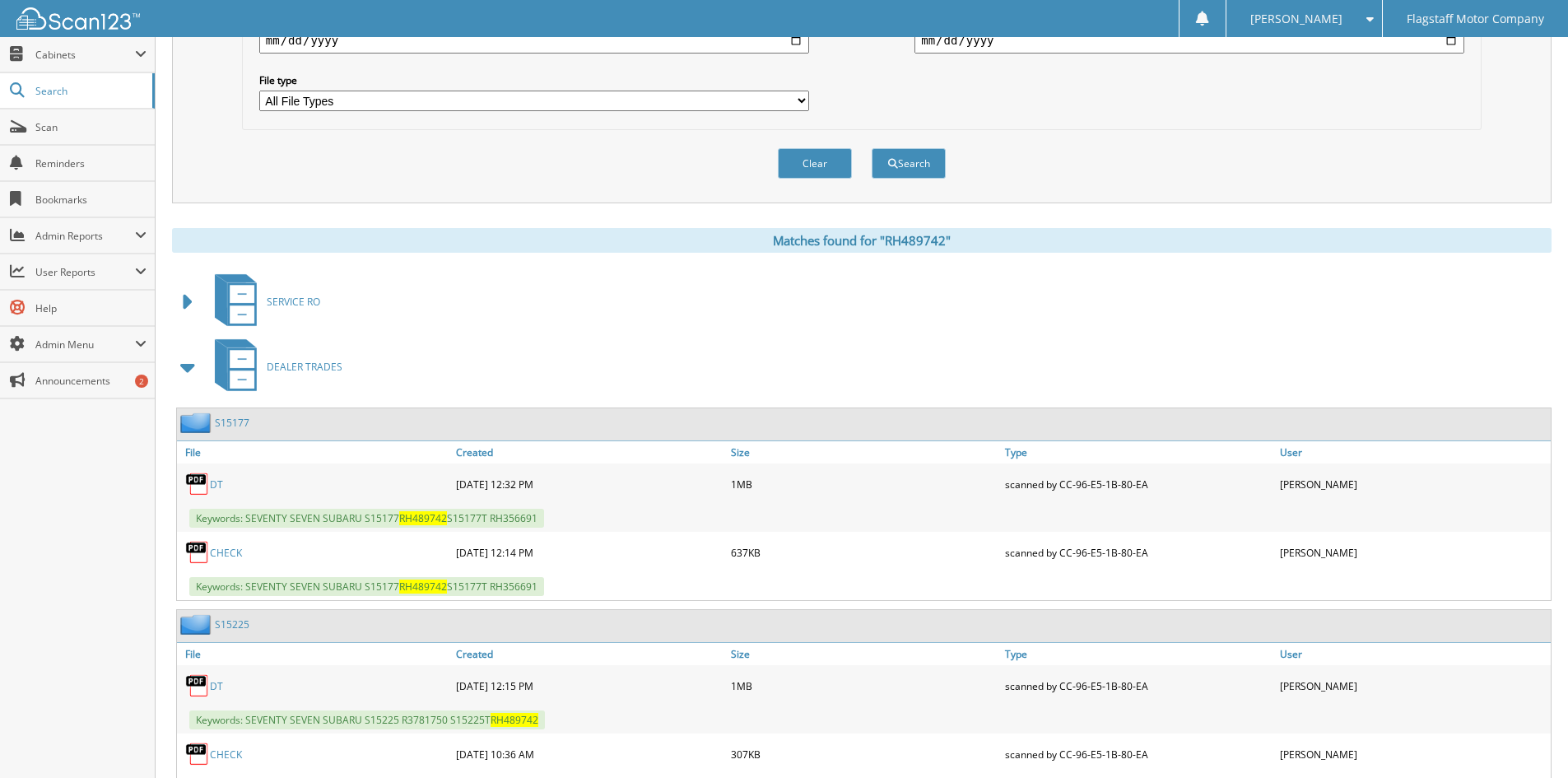
click at [194, 365] on span at bounding box center [188, 367] width 23 height 30
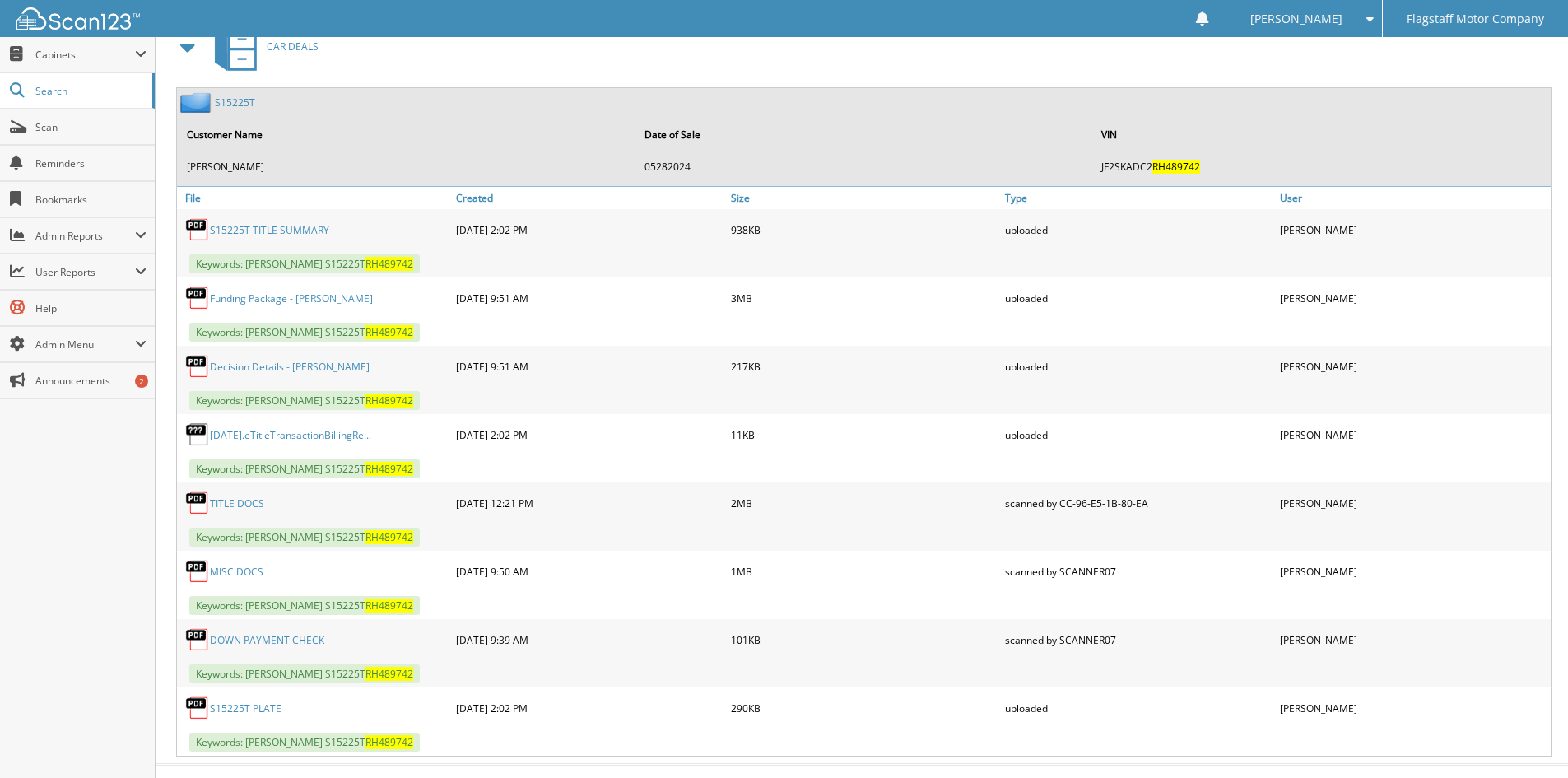
scroll to position [908, 0]
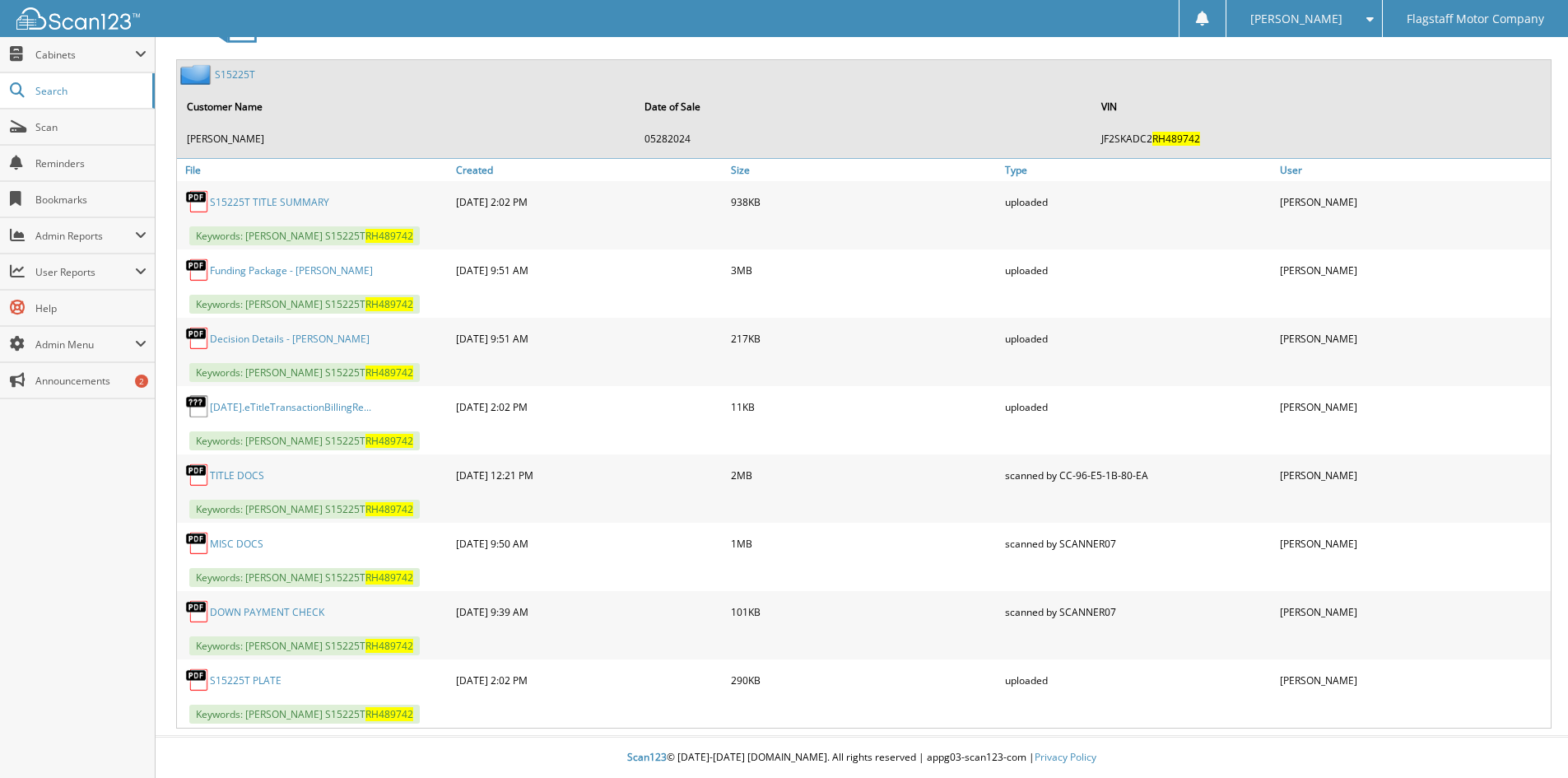
click at [225, 541] on link "MISC DOCS" at bounding box center [237, 543] width 53 height 14
click at [348, 439] on span "Keywords: ALEXANDRA BRUNELLE S15225T RH489742" at bounding box center [305, 440] width 231 height 19
drag, startPoint x: 357, startPoint y: 371, endPoint x: 244, endPoint y: 367, distance: 113.1
click at [244, 367] on span "Keywords: BRUNELLE, ALEXANDRA S15225T RH489742" at bounding box center [305, 372] width 231 height 19
copy span "BRUNELLE, ALEXANDRA"
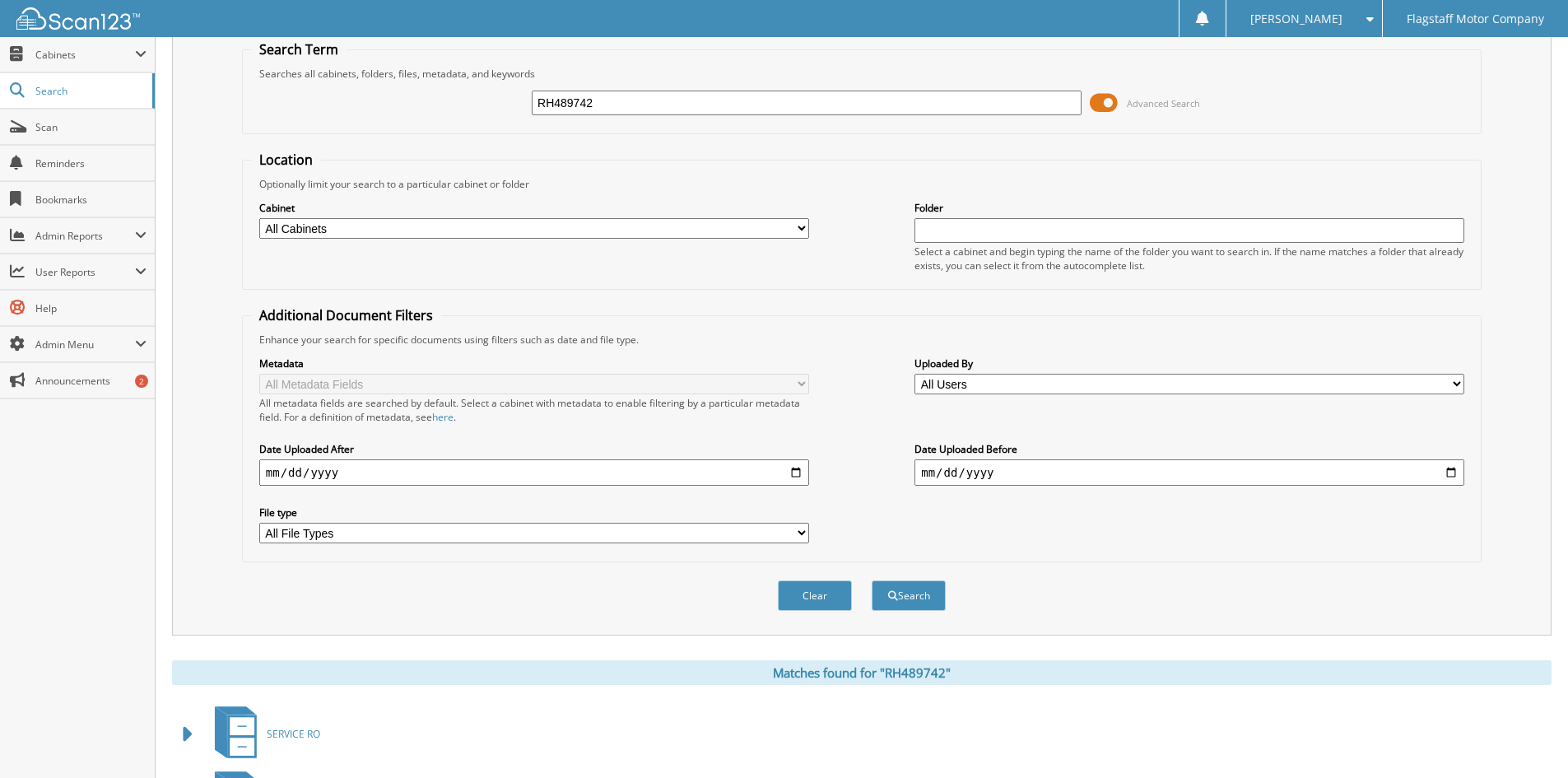
scroll to position [0, 0]
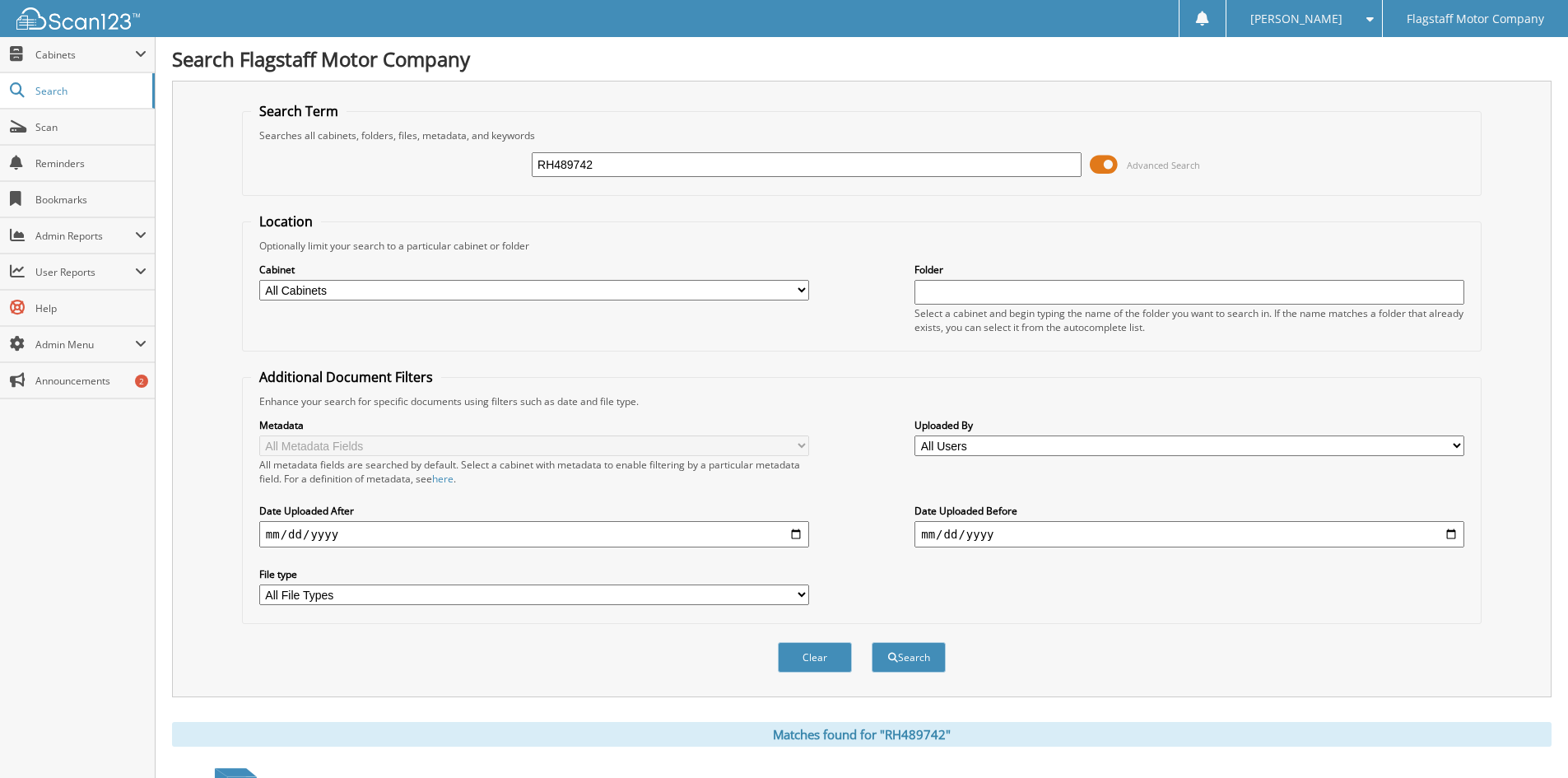
drag, startPoint x: 626, startPoint y: 175, endPoint x: 464, endPoint y: 152, distance: 163.6
click at [464, 152] on div "RH489742 Advanced Search" at bounding box center [862, 165] width 1222 height 45
paste input "BRUNELLE, ALEXANDRA"
type input "BRUNELLE, ALEXANDRA"
click at [871, 642] on button "Search" at bounding box center [908, 657] width 74 height 31
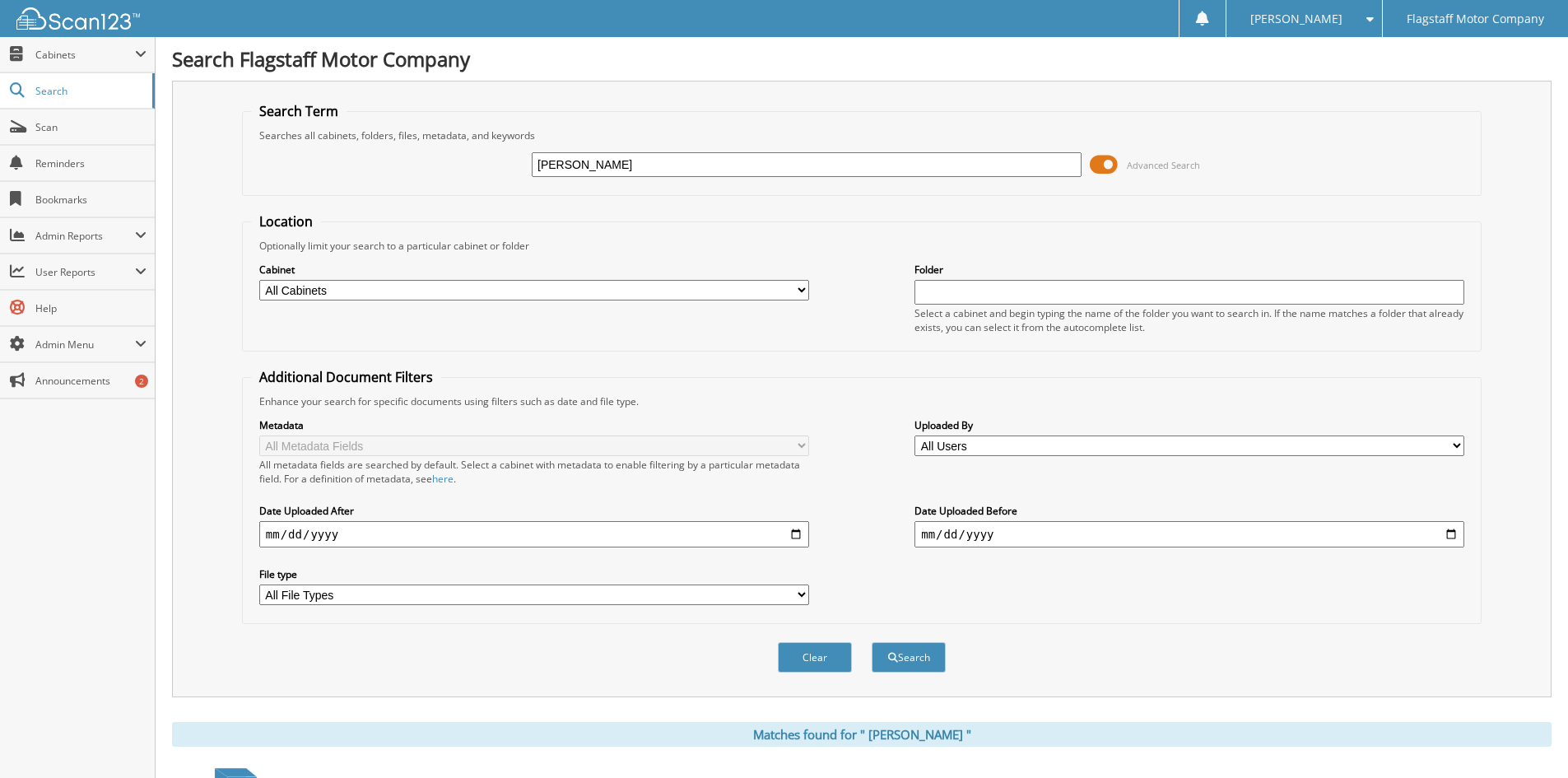
drag, startPoint x: 713, startPoint y: 165, endPoint x: 478, endPoint y: 142, distance: 236.1
click at [444, 148] on div "BRUNELLE, ALEXANDRA Advanced Search" at bounding box center [862, 165] width 1222 height 45
type input "jj205356"
click at [871, 642] on button "Search" at bounding box center [908, 657] width 74 height 31
click at [583, 160] on input "jj205356" at bounding box center [807, 165] width 550 height 24
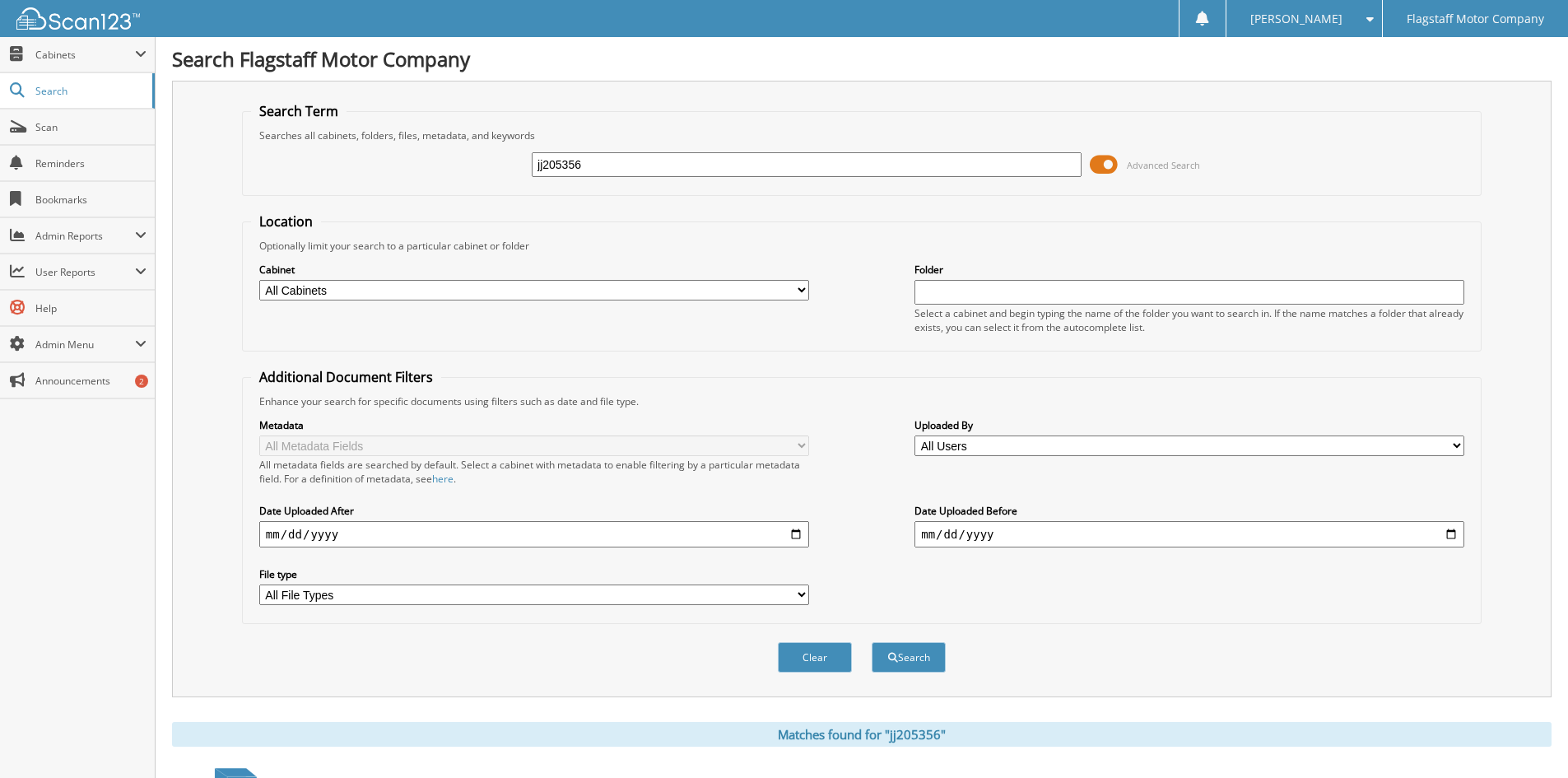
drag, startPoint x: 615, startPoint y: 168, endPoint x: 310, endPoint y: 116, distance: 309.4
click at [311, 116] on fieldset "Search Term Searches all cabinets, folders, files, metadata, and keywords jj205…" at bounding box center [862, 149] width 1240 height 94
type input "450929"
click at [871, 642] on button "Search" at bounding box center [908, 657] width 74 height 31
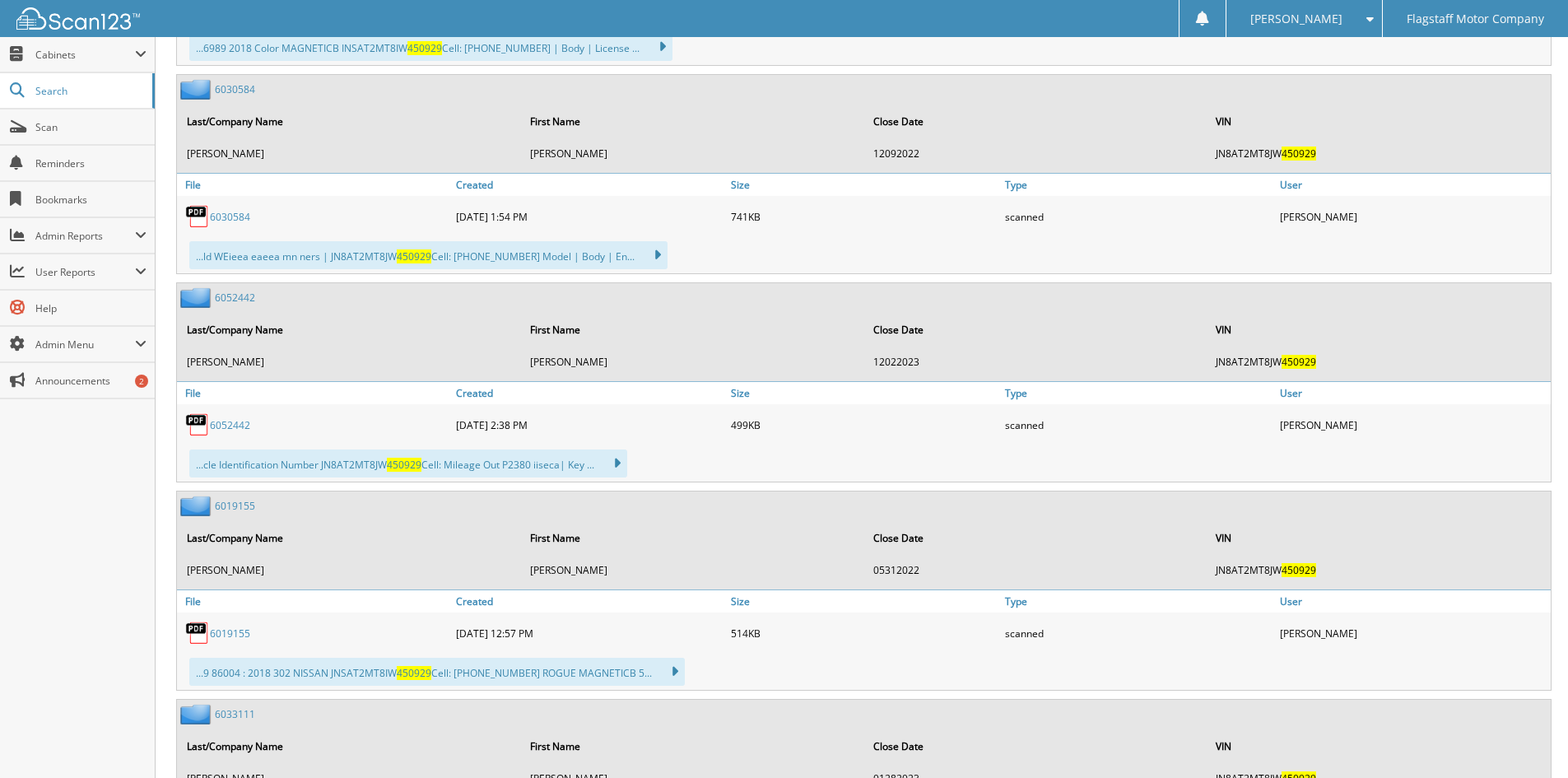
scroll to position [576, 0]
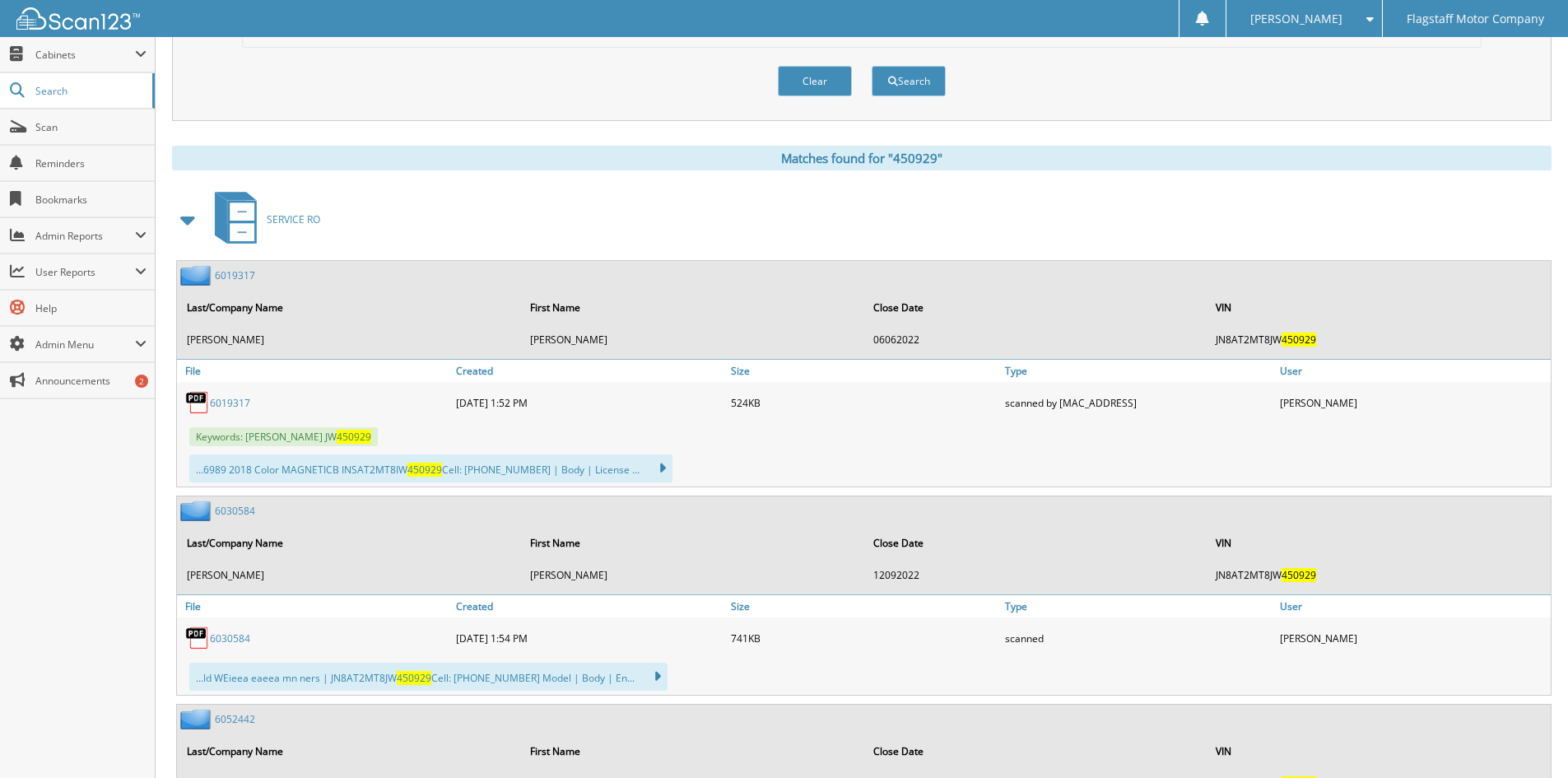
click at [180, 215] on span at bounding box center [188, 220] width 23 height 30
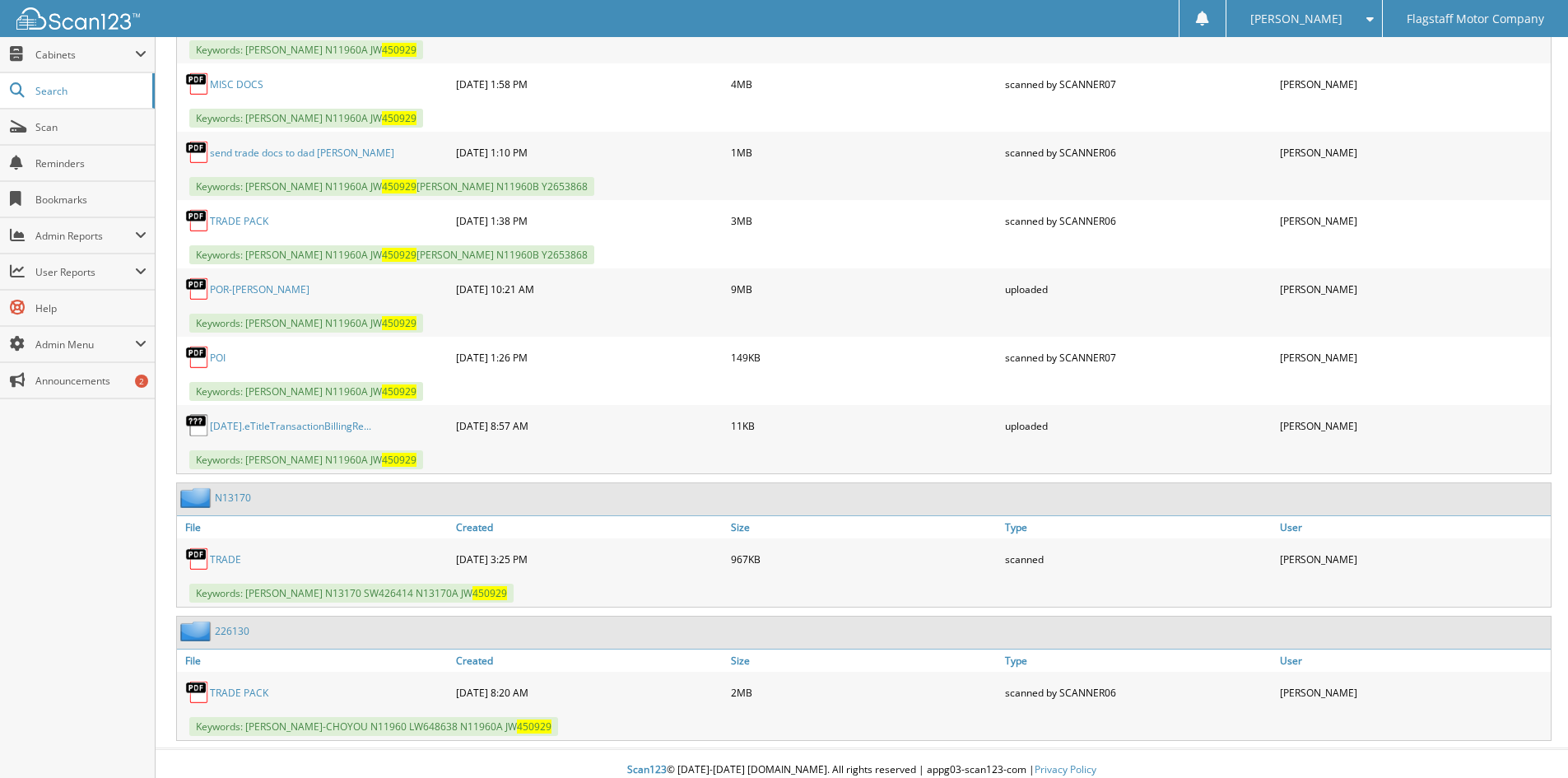
scroll to position [1520, 0]
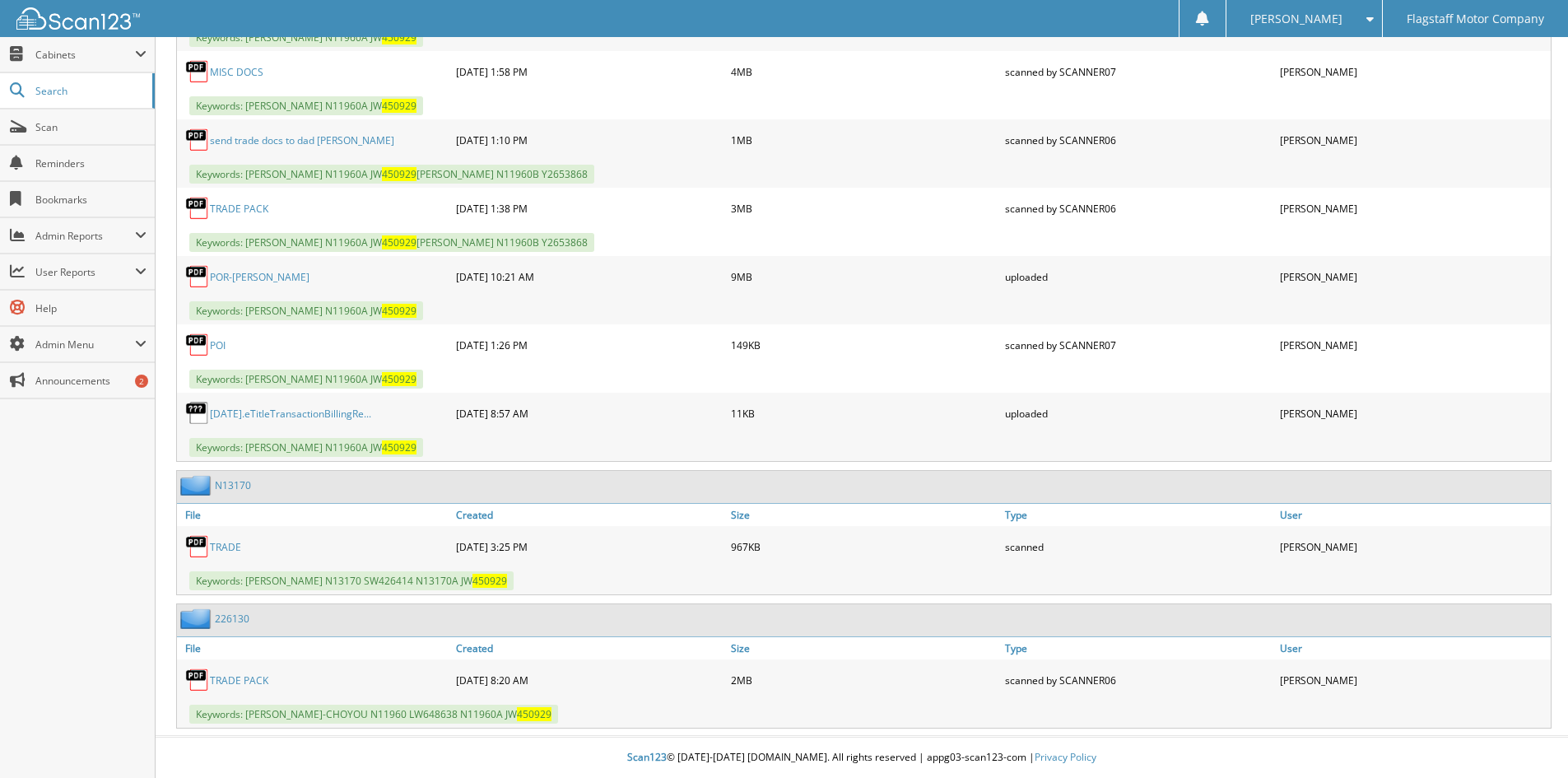
click at [236, 67] on link "MISC DOCS" at bounding box center [237, 72] width 53 height 14
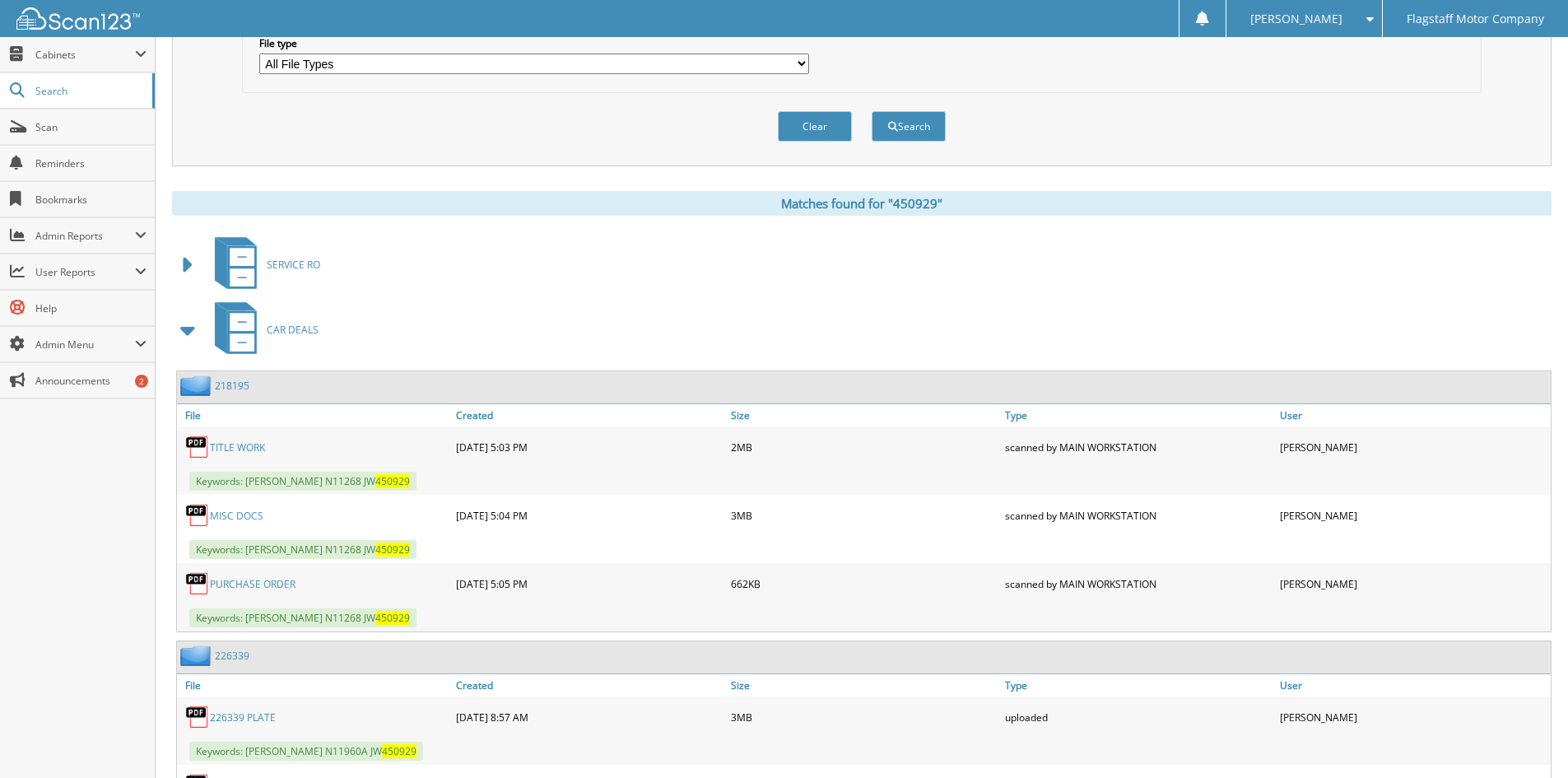
scroll to position [0, 0]
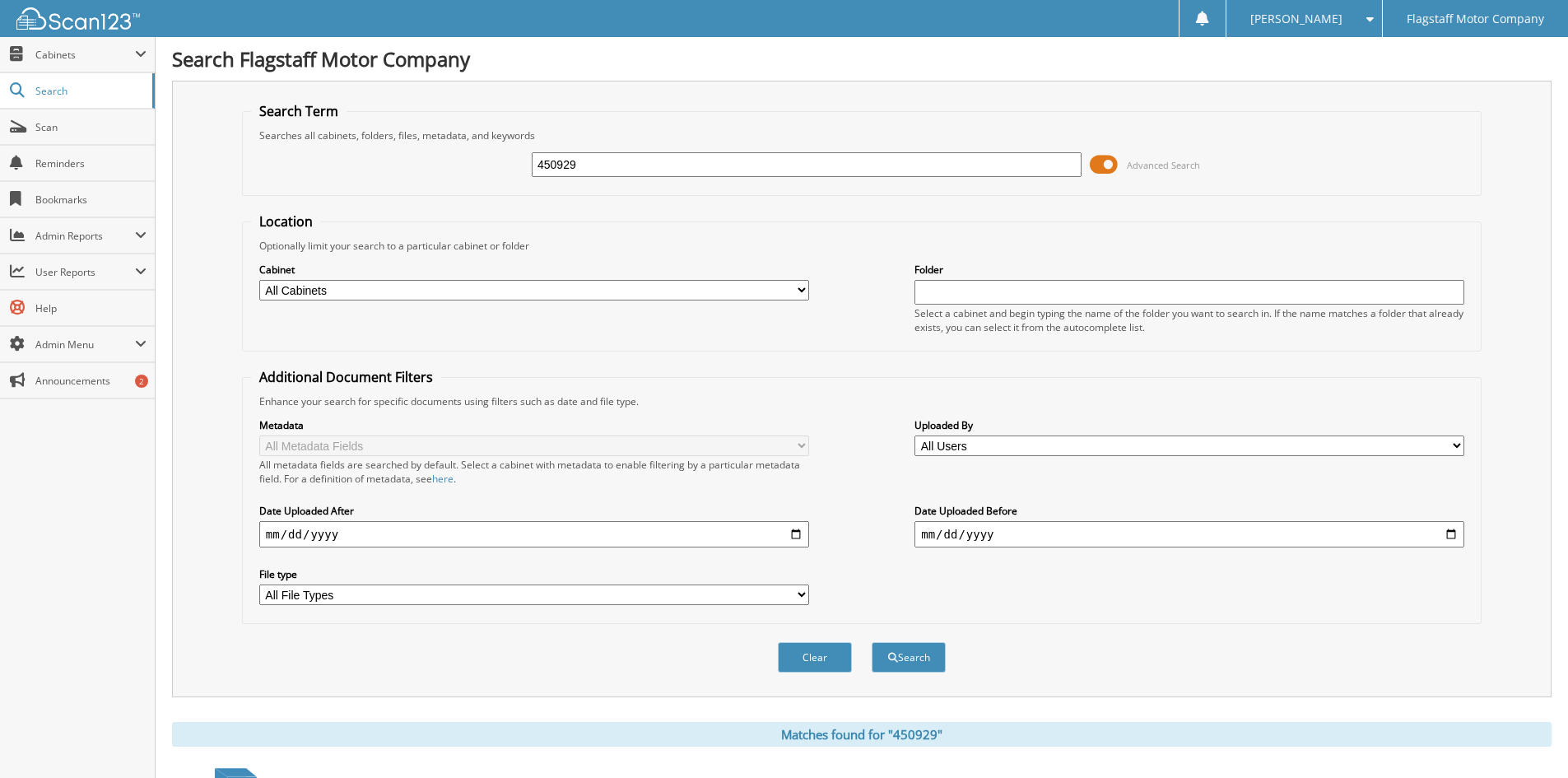
drag, startPoint x: 597, startPoint y: 168, endPoint x: 387, endPoint y: 137, distance: 212.3
click at [341, 139] on fieldset "Search Term Searches all cabinets, folders, files, metadata, and keywords 45092…" at bounding box center [862, 149] width 1240 height 94
type input "M9278898"
click at [871, 642] on button "Search" at bounding box center [908, 657] width 74 height 31
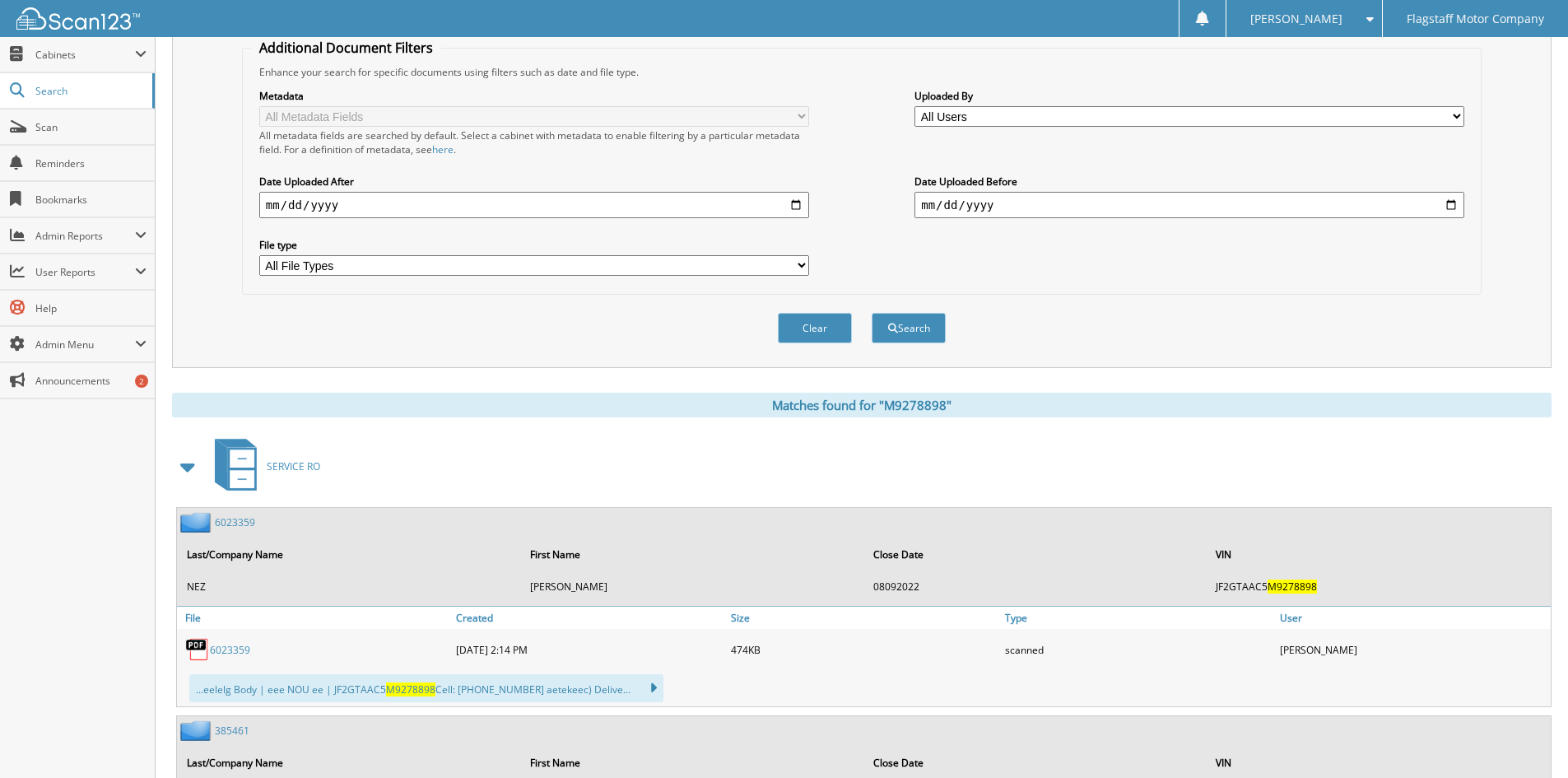
click at [175, 461] on span at bounding box center [188, 467] width 33 height 39
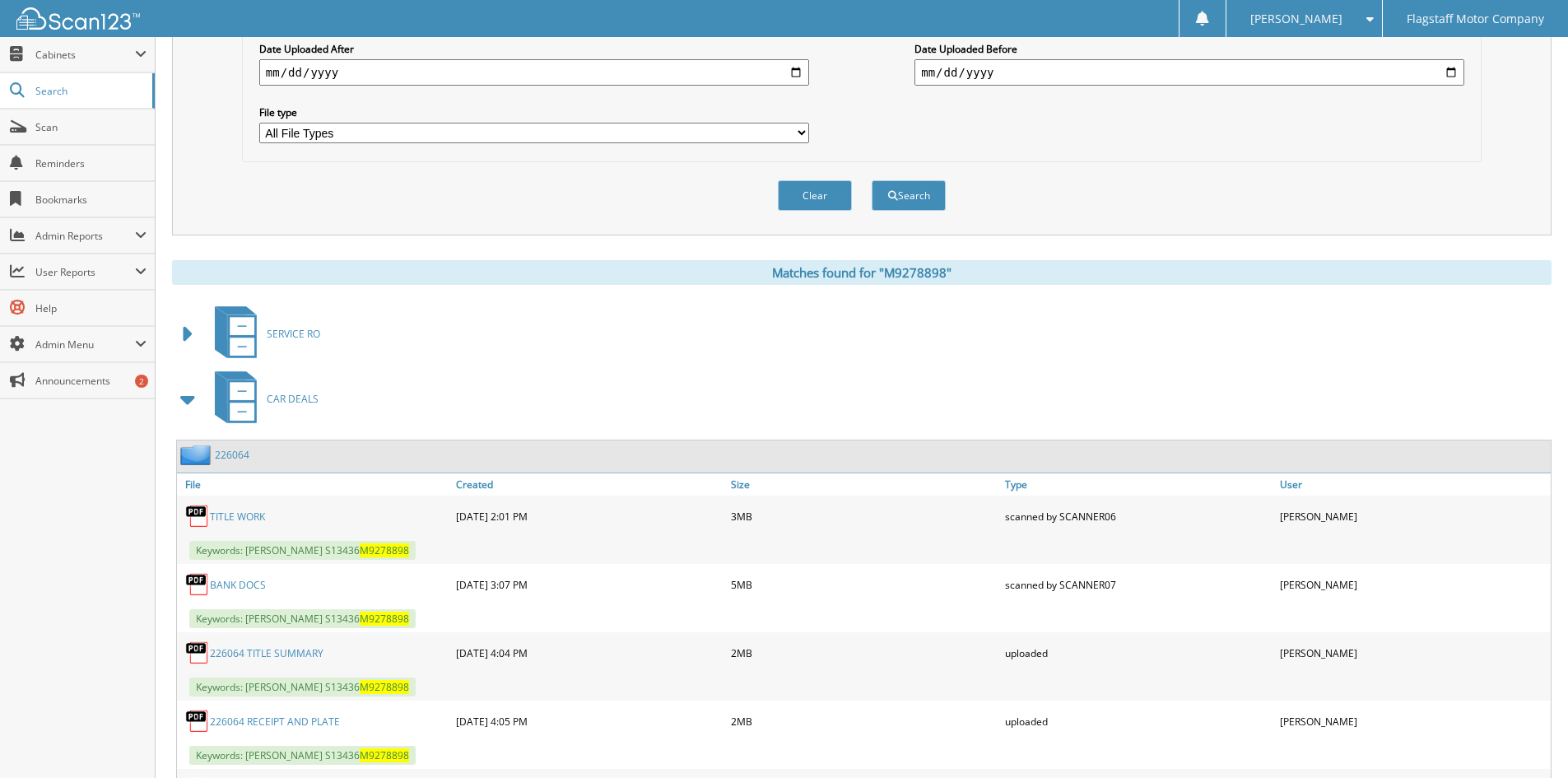
scroll to position [641, 0]
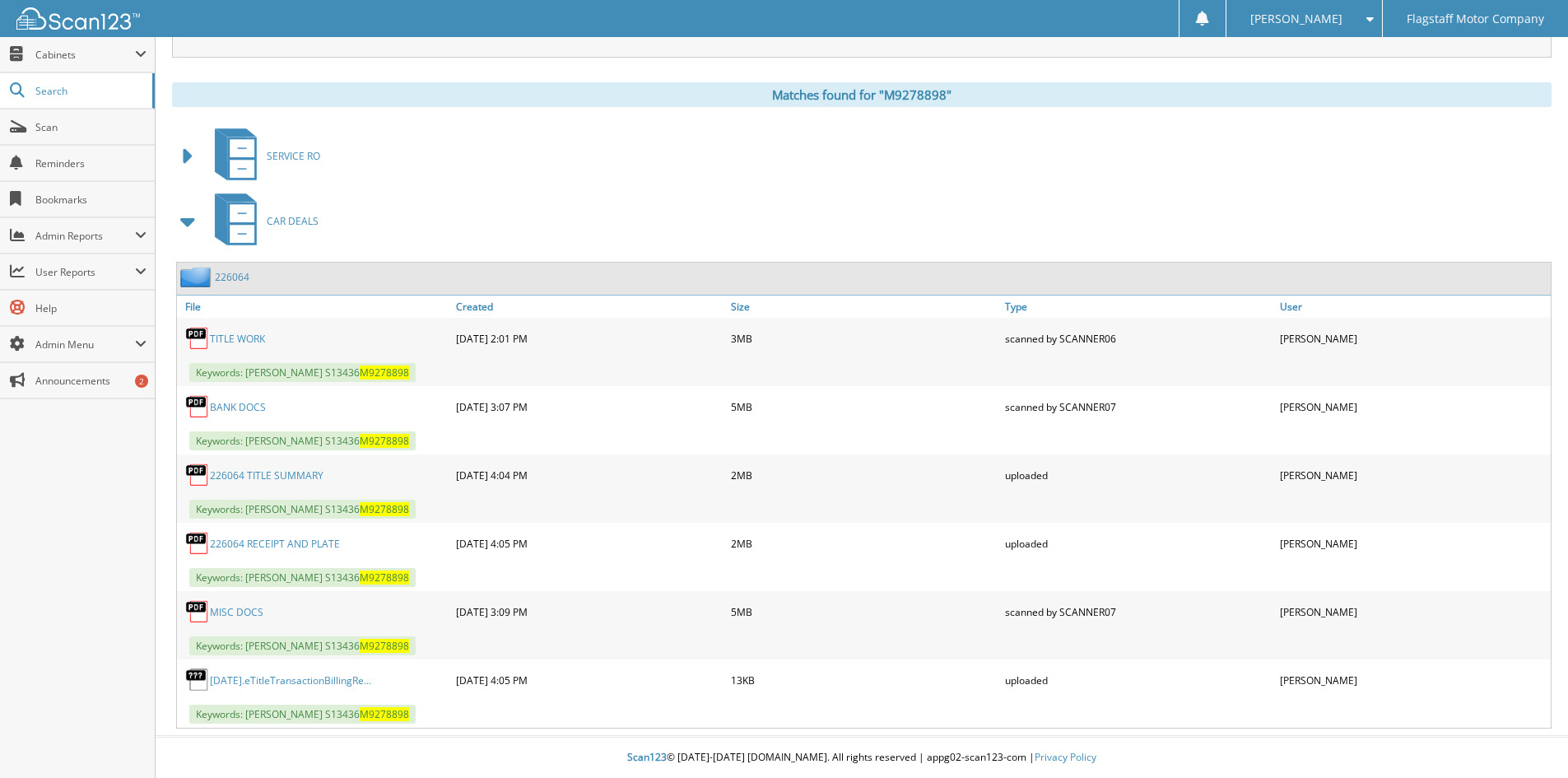
click at [231, 616] on link "MISC DOCS" at bounding box center [237, 612] width 53 height 14
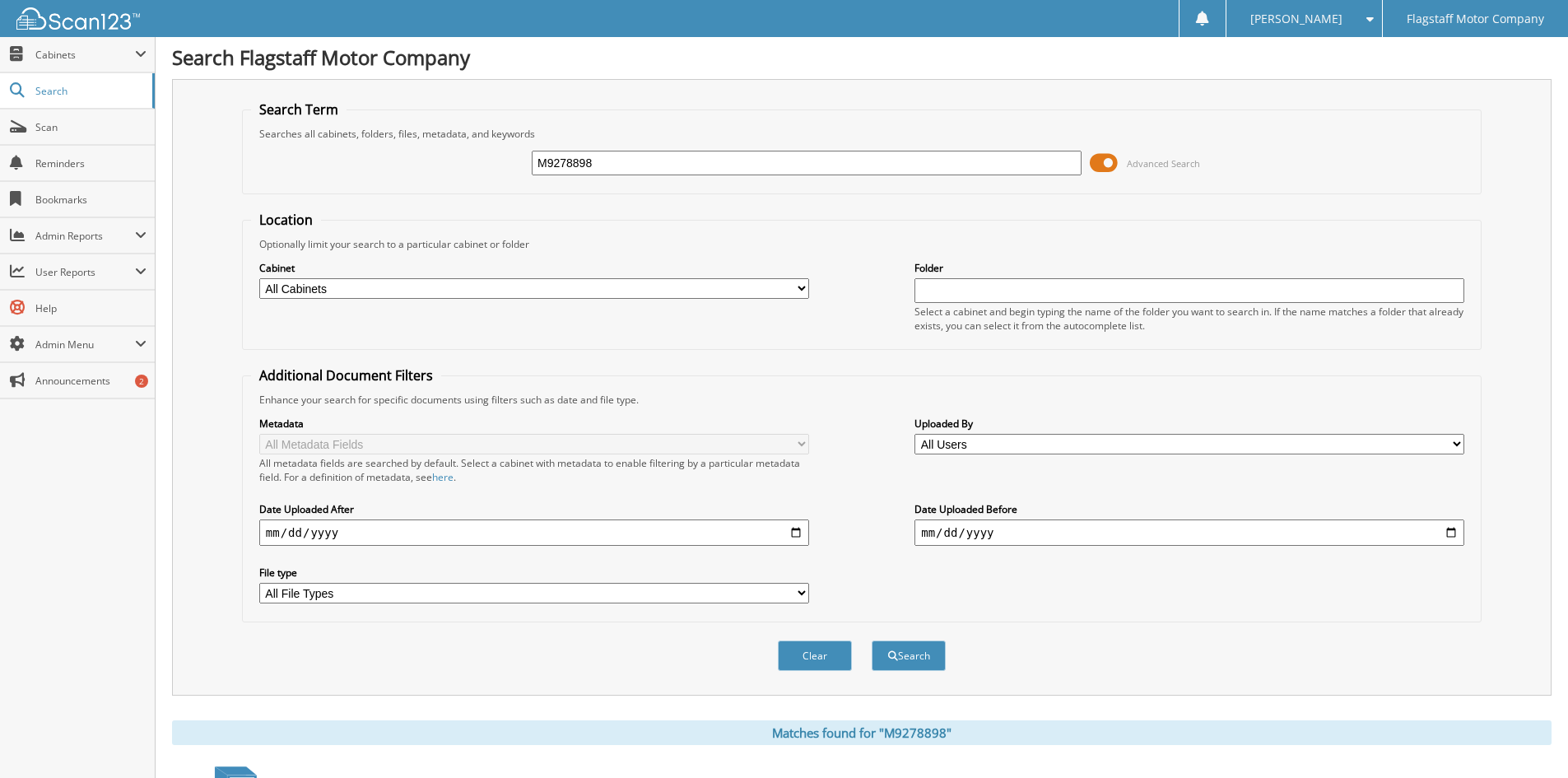
scroll to position [0, 0]
drag, startPoint x: 647, startPoint y: 162, endPoint x: 388, endPoint y: 139, distance: 260.0
click at [389, 139] on fieldset "Search Term Searches all cabinets, folders, files, metadata, and keywords M9278…" at bounding box center [862, 149] width 1240 height 94
type input "M3402873"
click at [871, 642] on button "Search" at bounding box center [908, 657] width 74 height 31
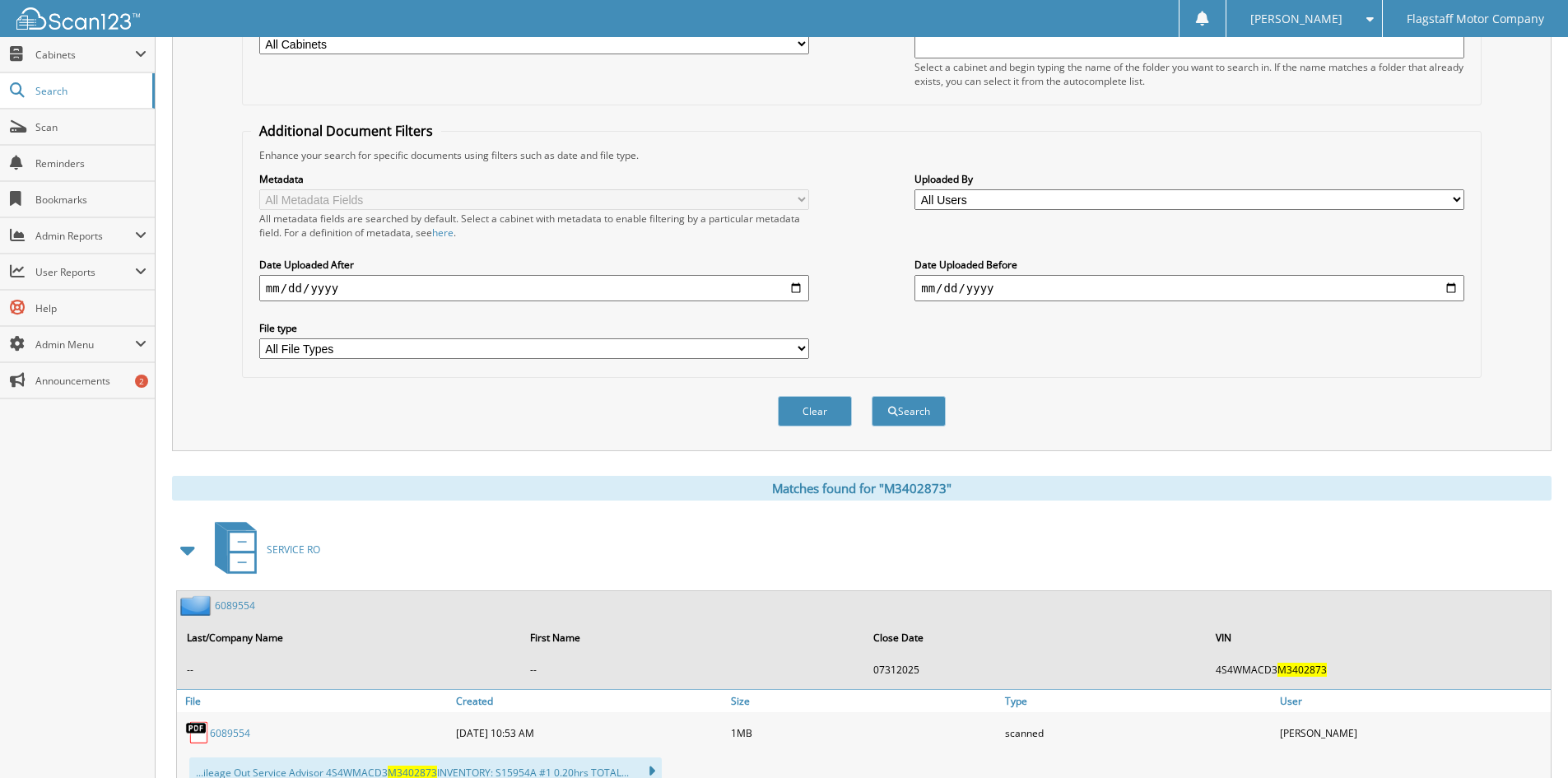
scroll to position [411, 0]
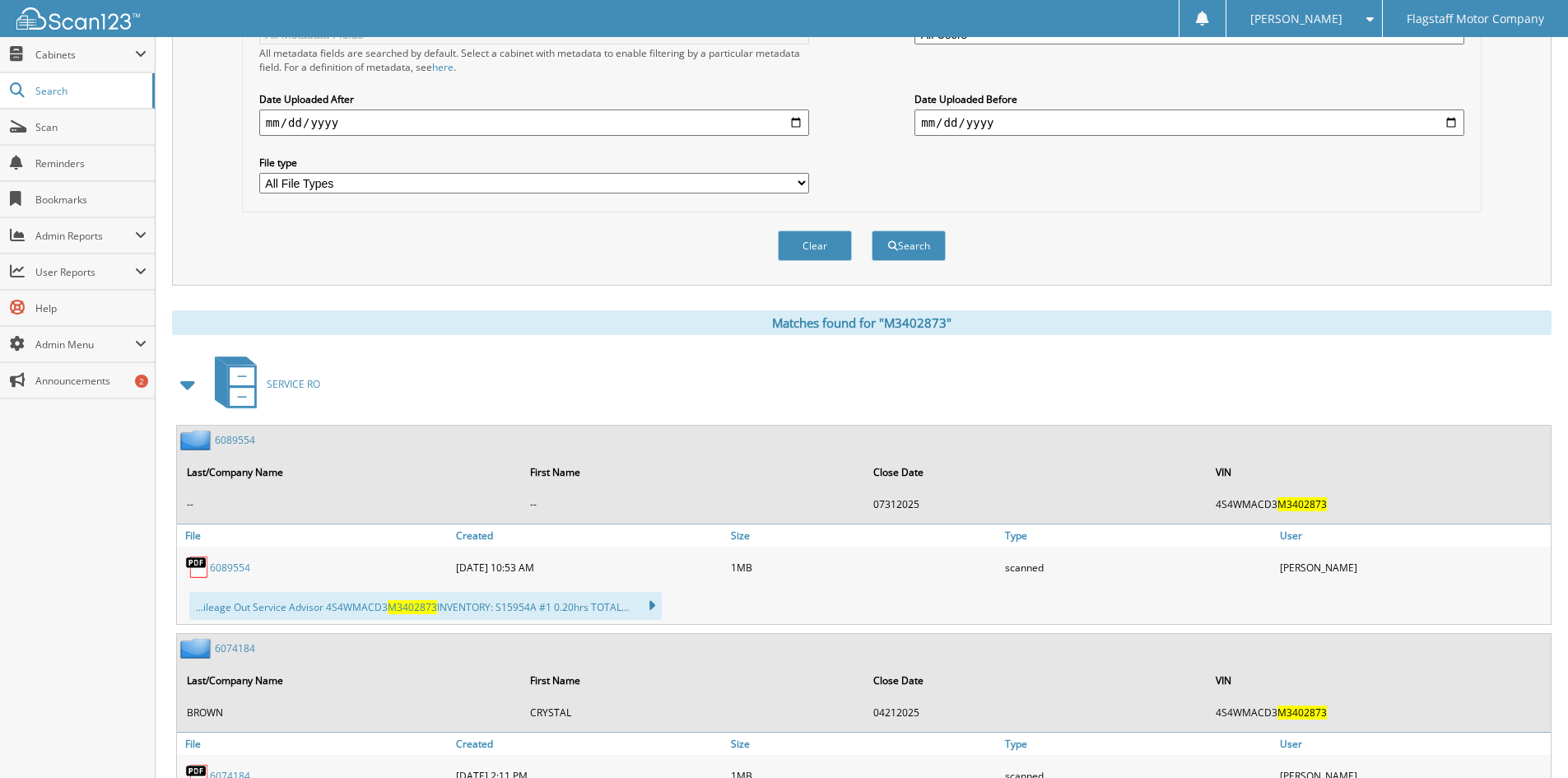
click at [191, 389] on span at bounding box center [188, 384] width 23 height 30
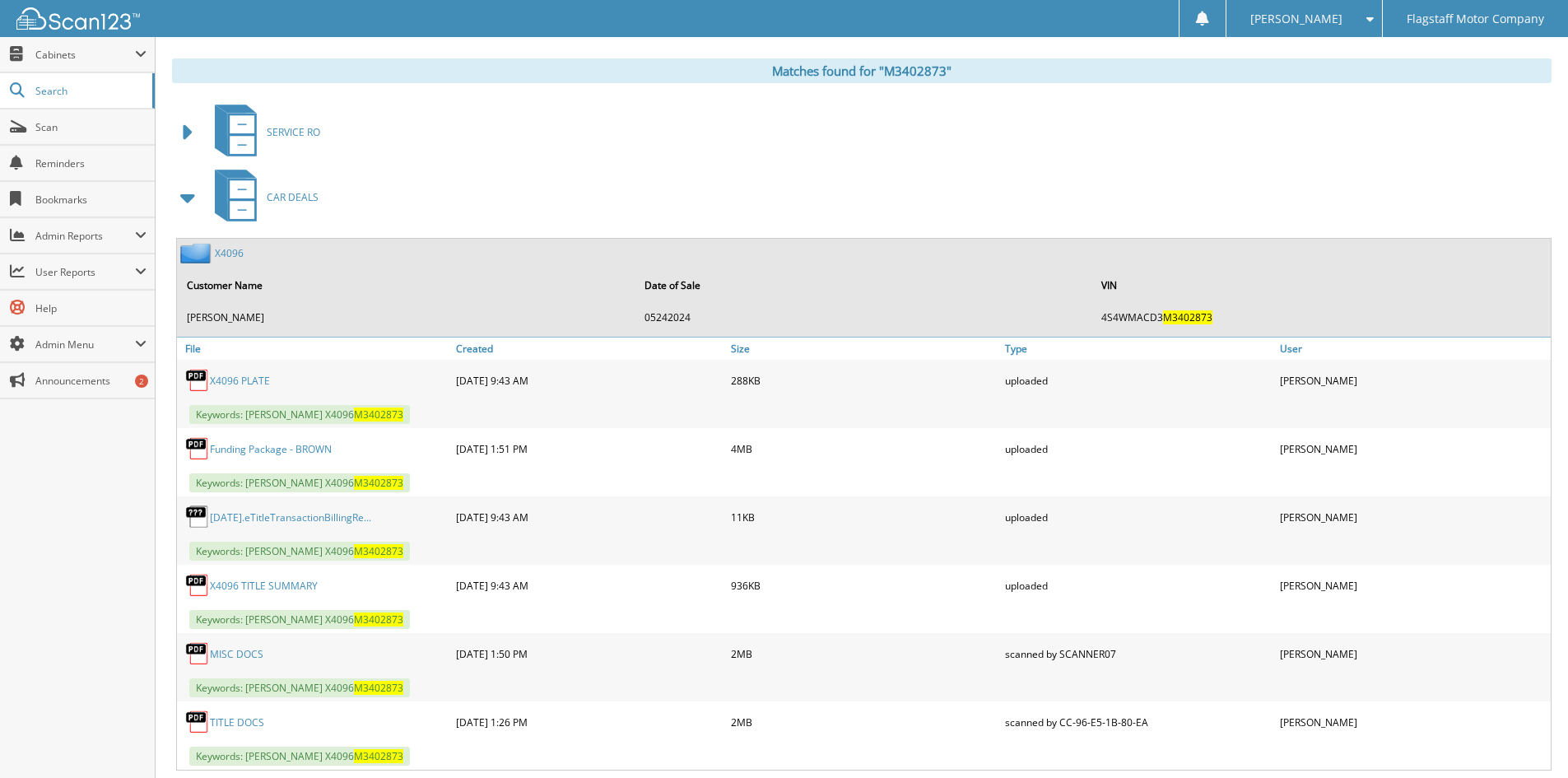
scroll to position [906, 0]
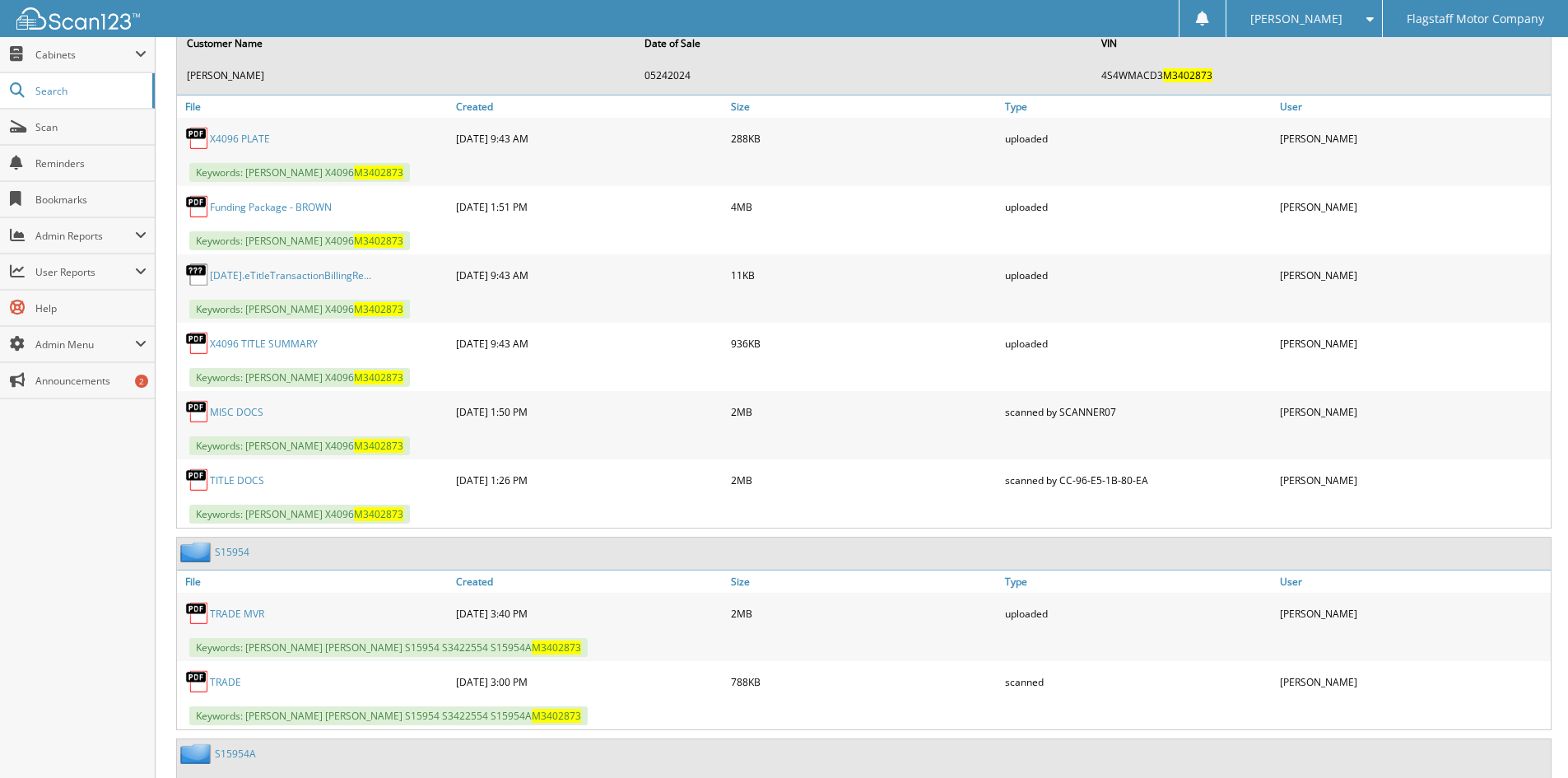
click at [226, 411] on link "MISC DOCS" at bounding box center [237, 411] width 53 height 14
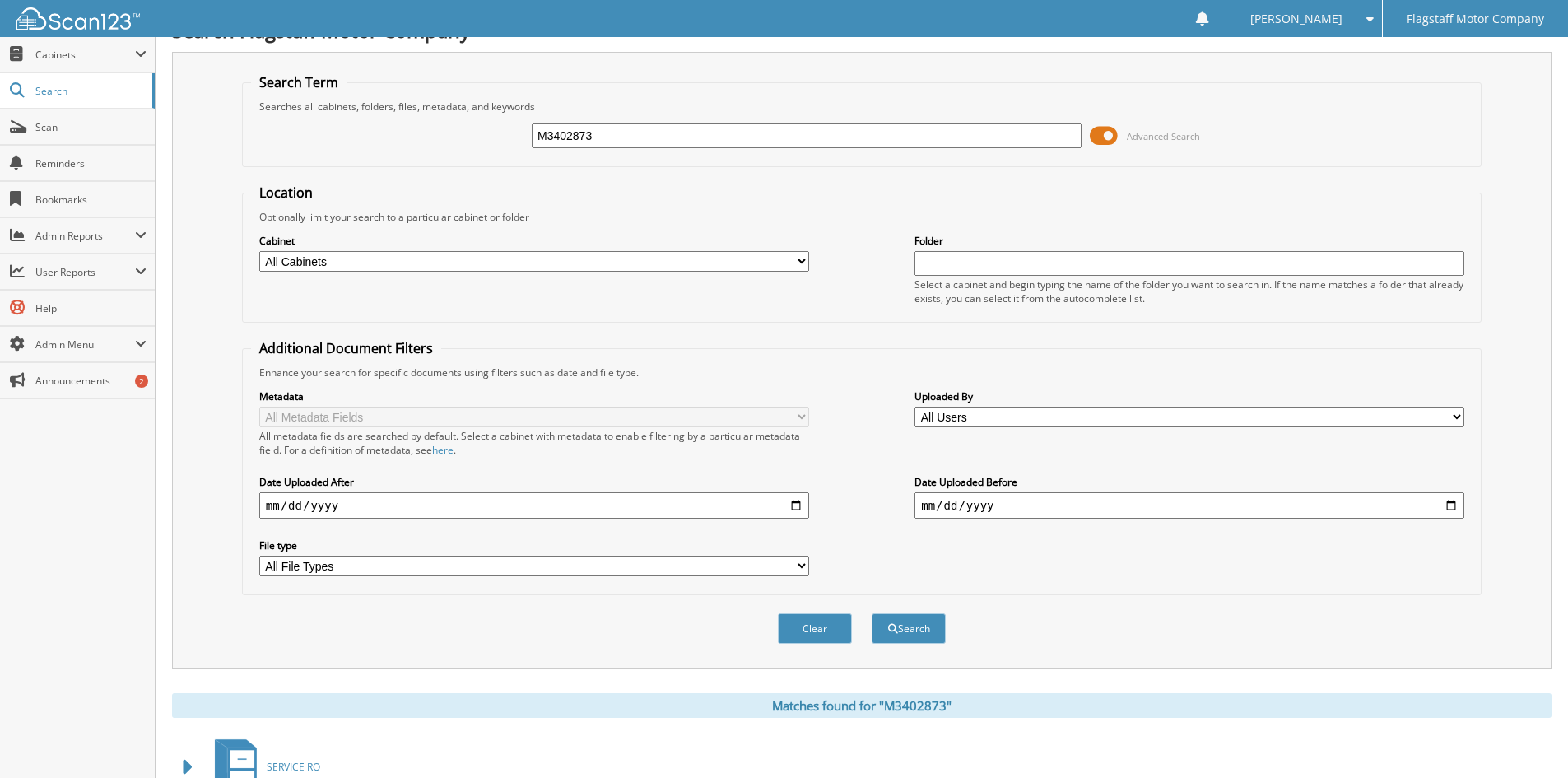
scroll to position [0, 0]
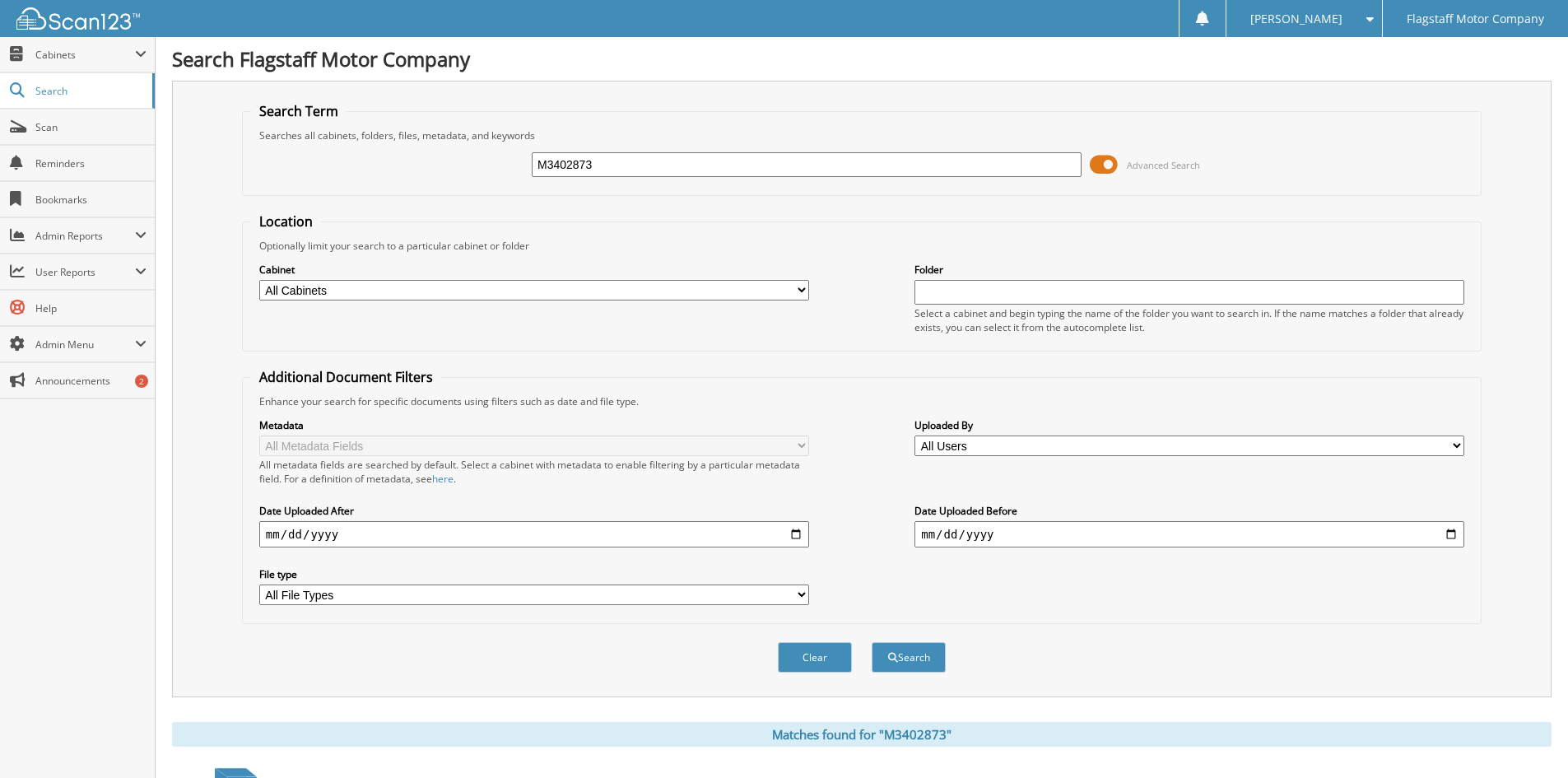
drag, startPoint x: 593, startPoint y: 175, endPoint x: 353, endPoint y: 124, distance: 245.4
click at [353, 124] on fieldset "Search Term Searches all cabinets, folders, files, metadata, and keywords M3402…" at bounding box center [862, 149] width 1240 height 94
type input "MN506145"
click at [871, 642] on button "Search" at bounding box center [908, 657] width 74 height 31
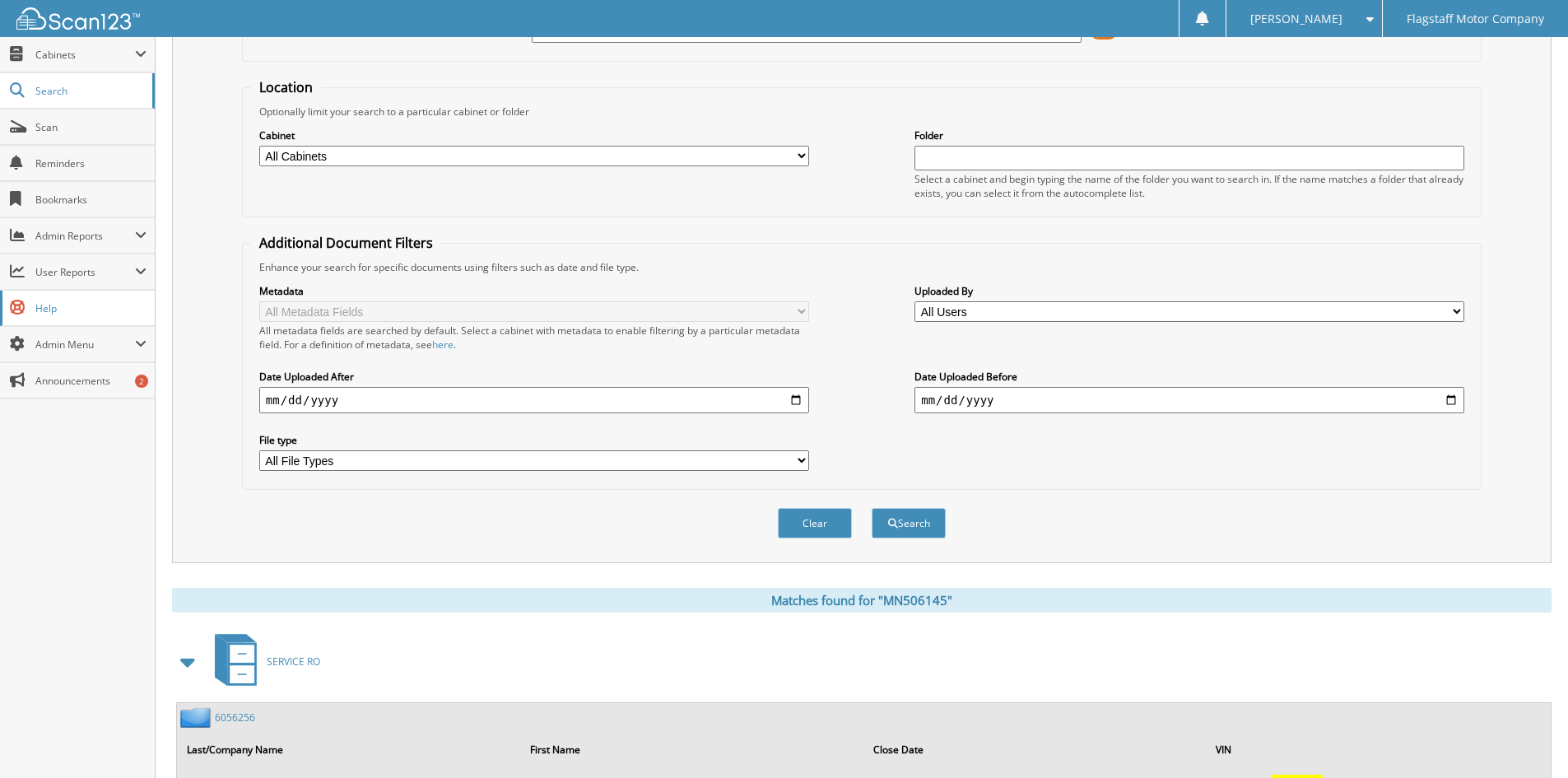
scroll to position [411, 0]
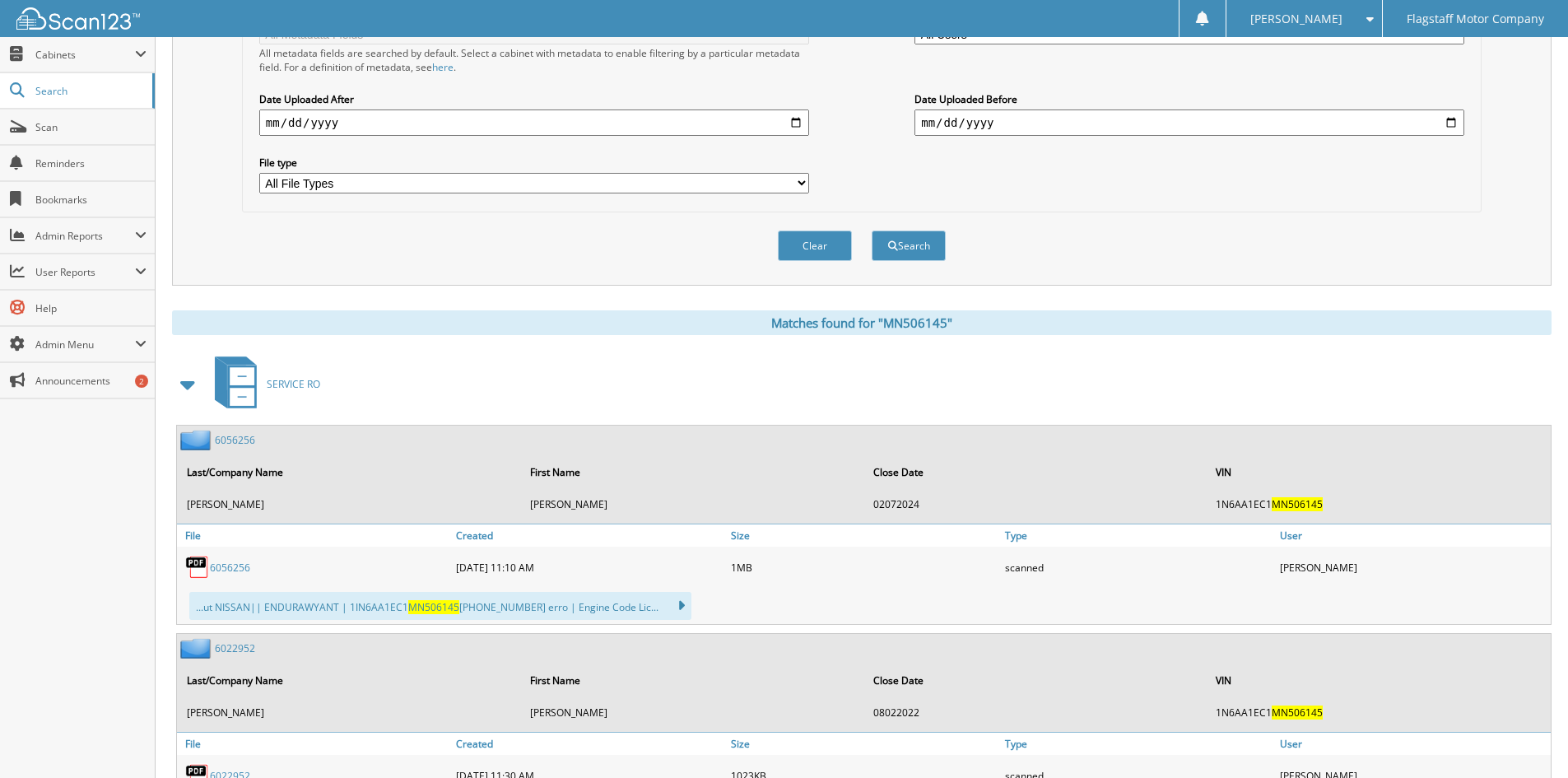
click at [194, 388] on span at bounding box center [188, 384] width 23 height 30
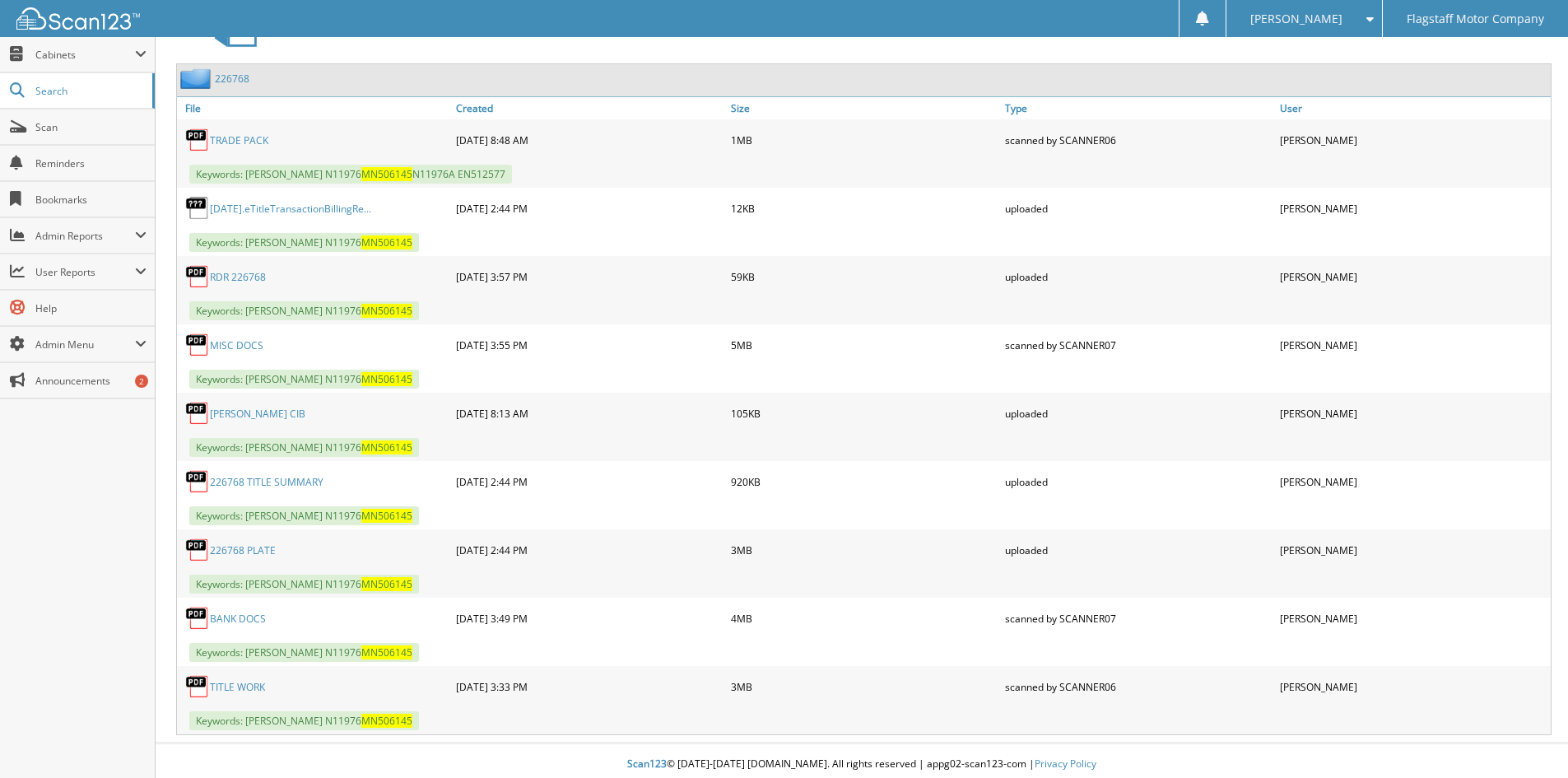
scroll to position [845, 0]
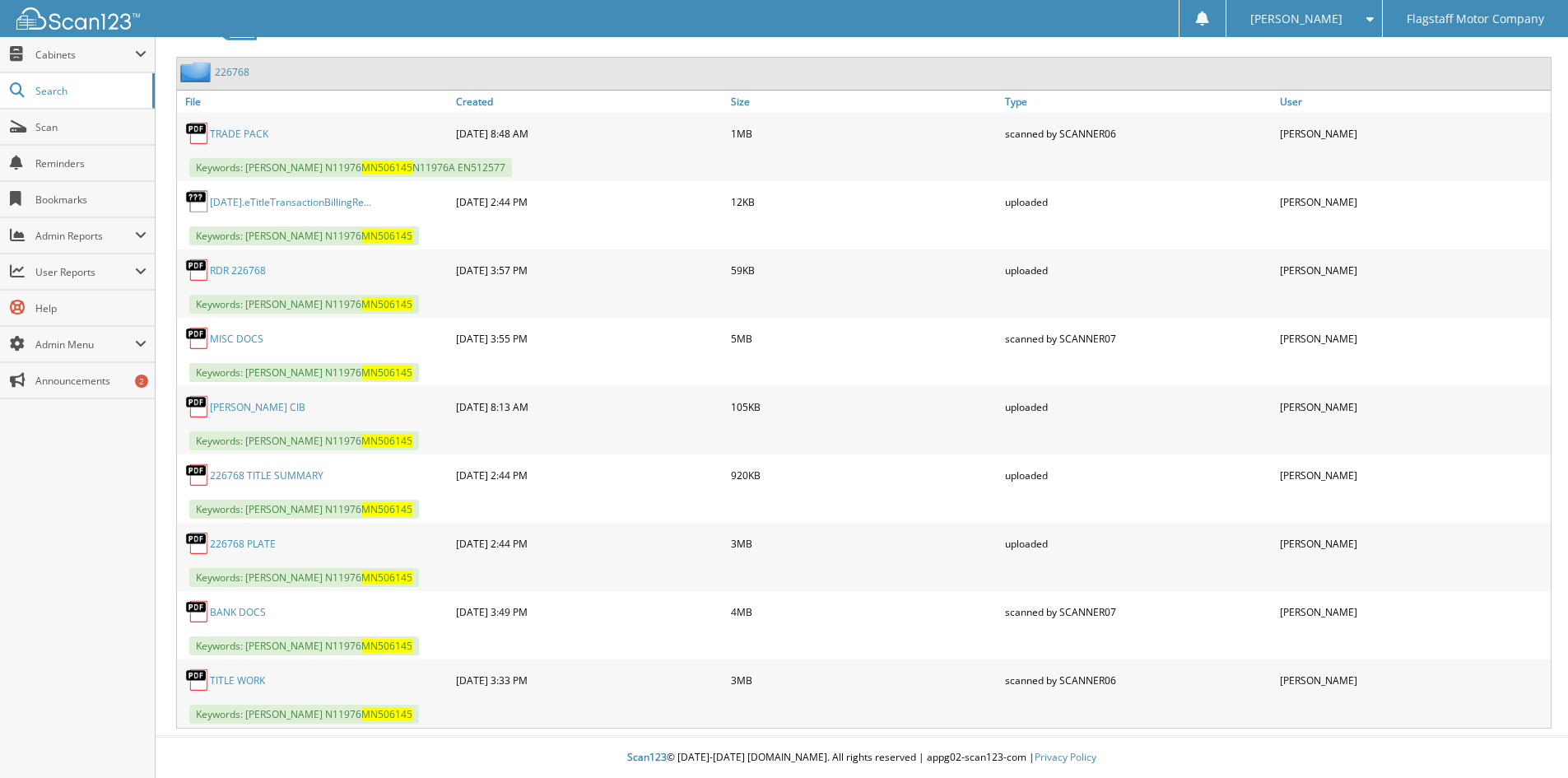
click at [245, 340] on link "MISC DOCS" at bounding box center [237, 339] width 53 height 14
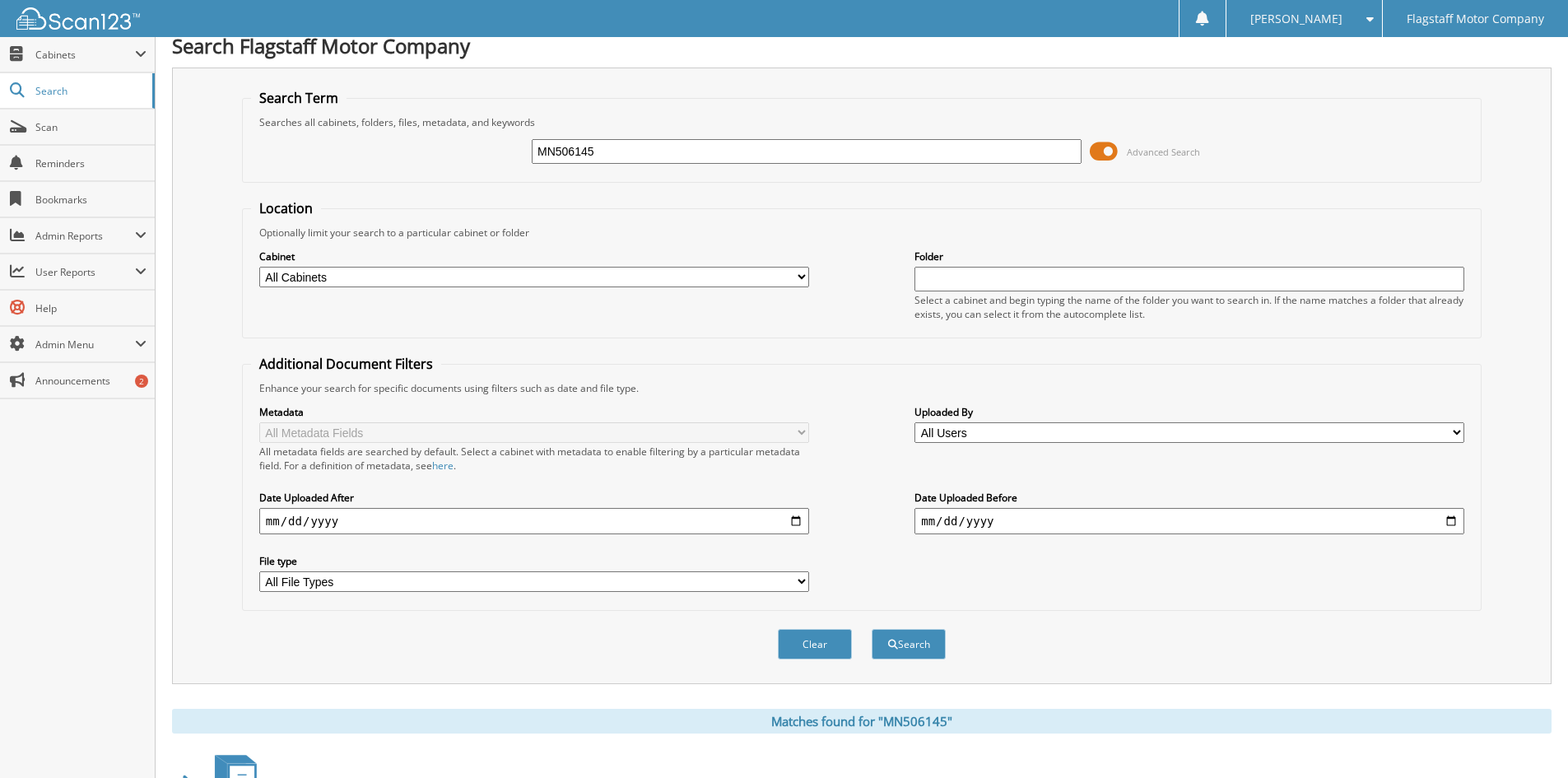
scroll to position [0, 0]
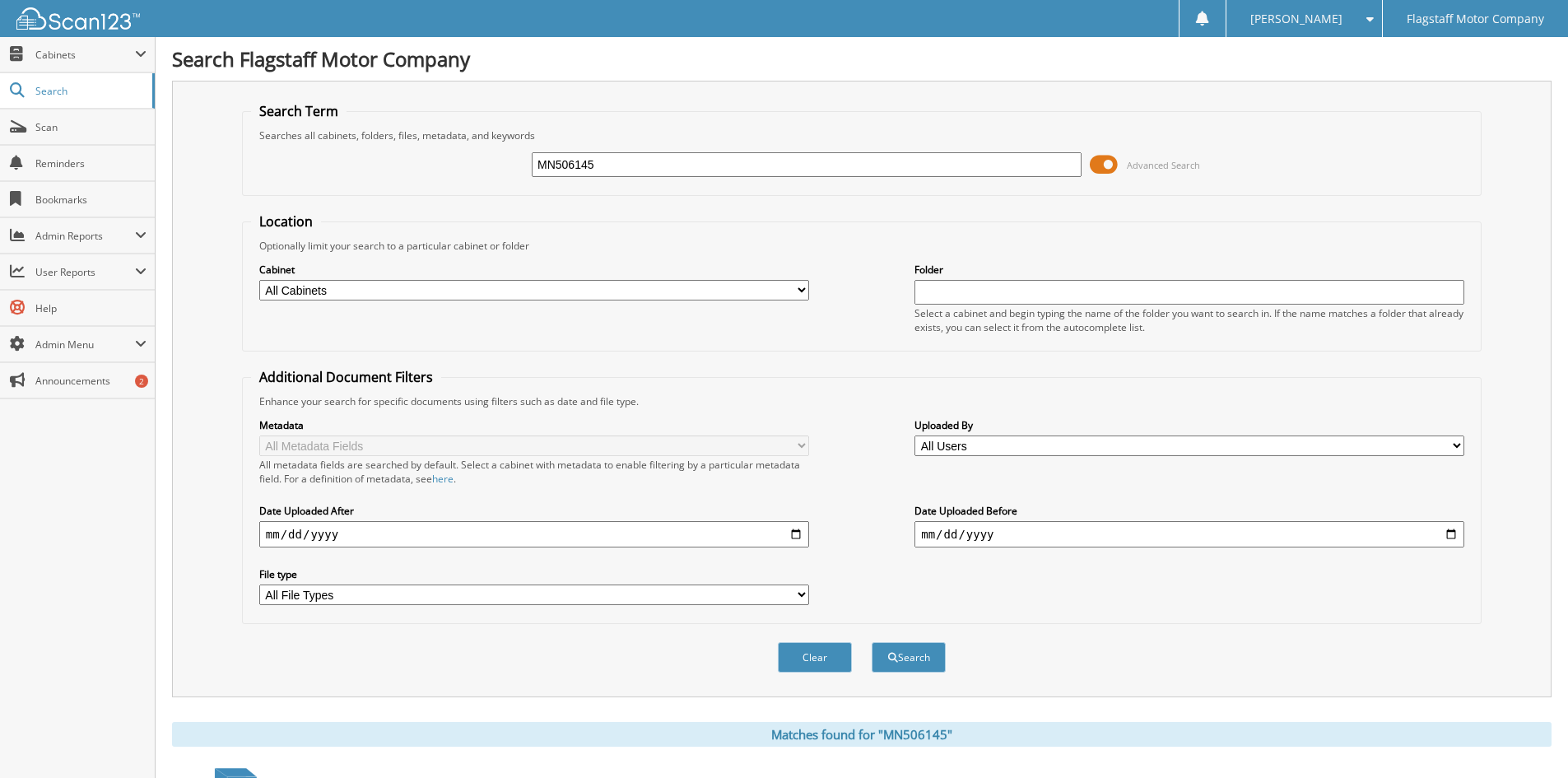
drag, startPoint x: 606, startPoint y: 170, endPoint x: 417, endPoint y: 143, distance: 190.9
click at [417, 143] on div "MN506145 Advanced Search" at bounding box center [862, 165] width 1222 height 45
type input "GC163328"
click at [871, 642] on button "Search" at bounding box center [908, 657] width 74 height 31
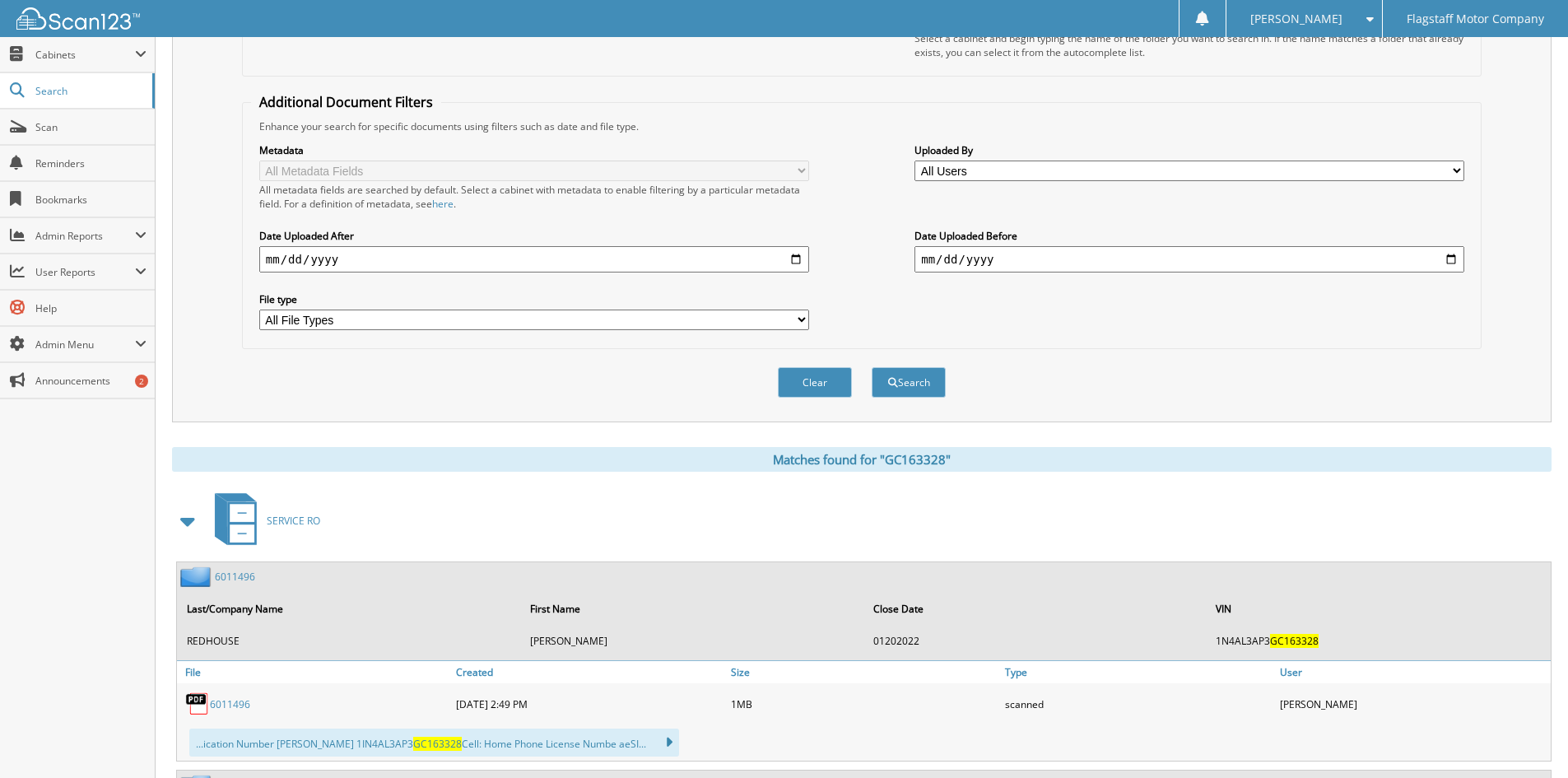
scroll to position [494, 0]
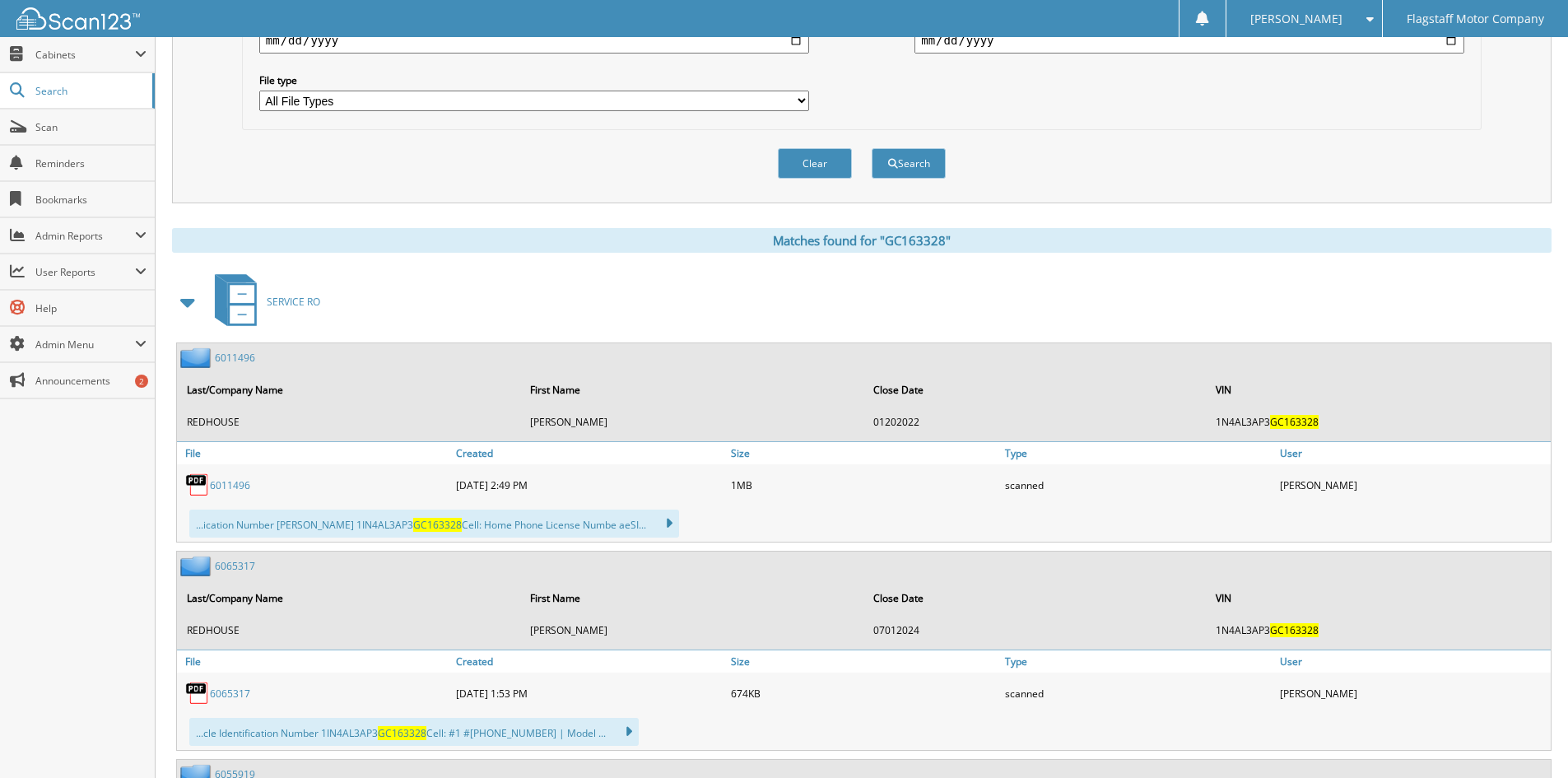
click at [187, 302] on span at bounding box center [188, 302] width 23 height 30
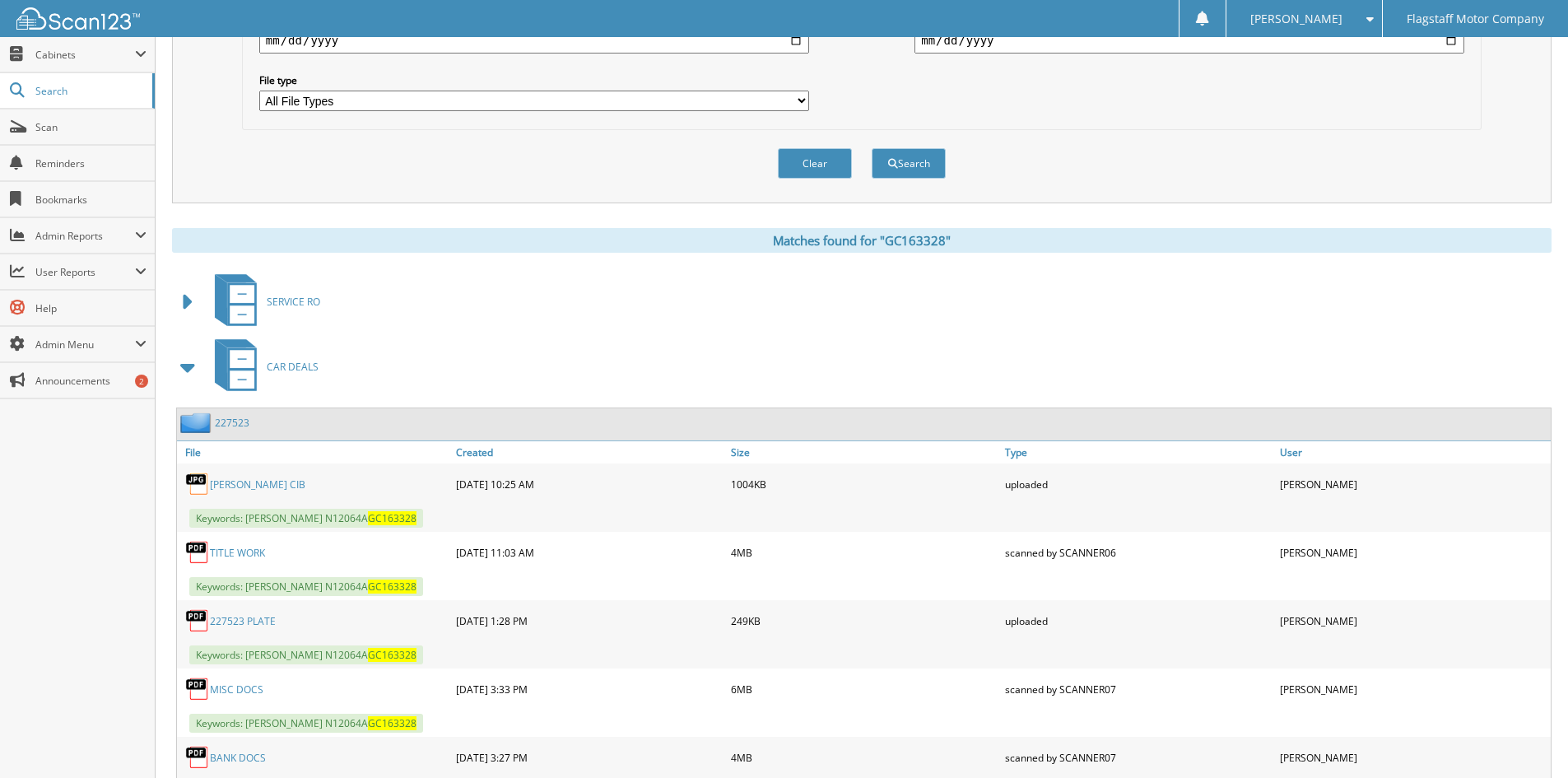
scroll to position [911, 0]
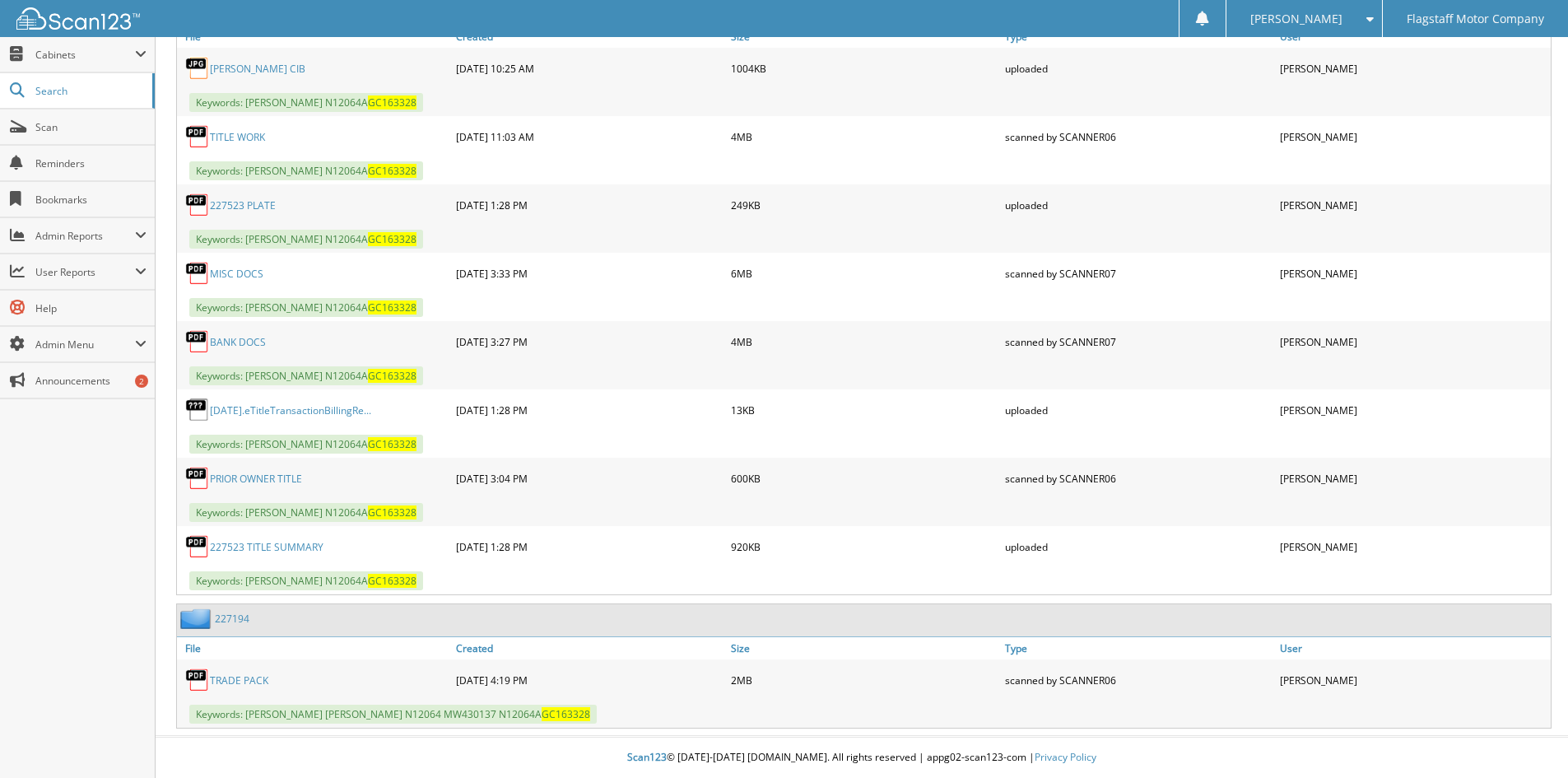
click at [221, 271] on link "MISC DOCS" at bounding box center [237, 273] width 53 height 14
click at [227, 341] on link "BANK DOCS" at bounding box center [238, 341] width 56 height 14
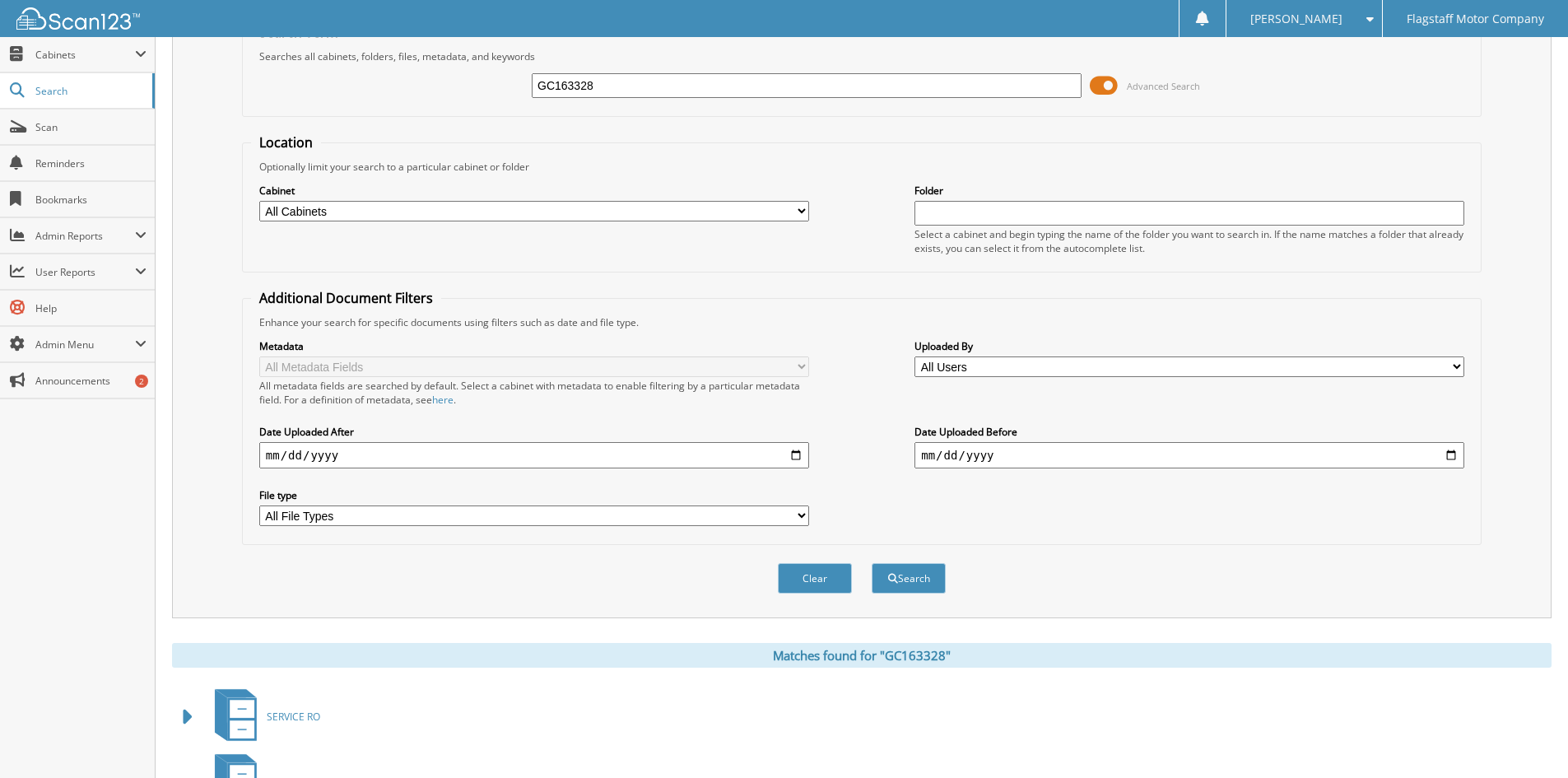
scroll to position [0, 0]
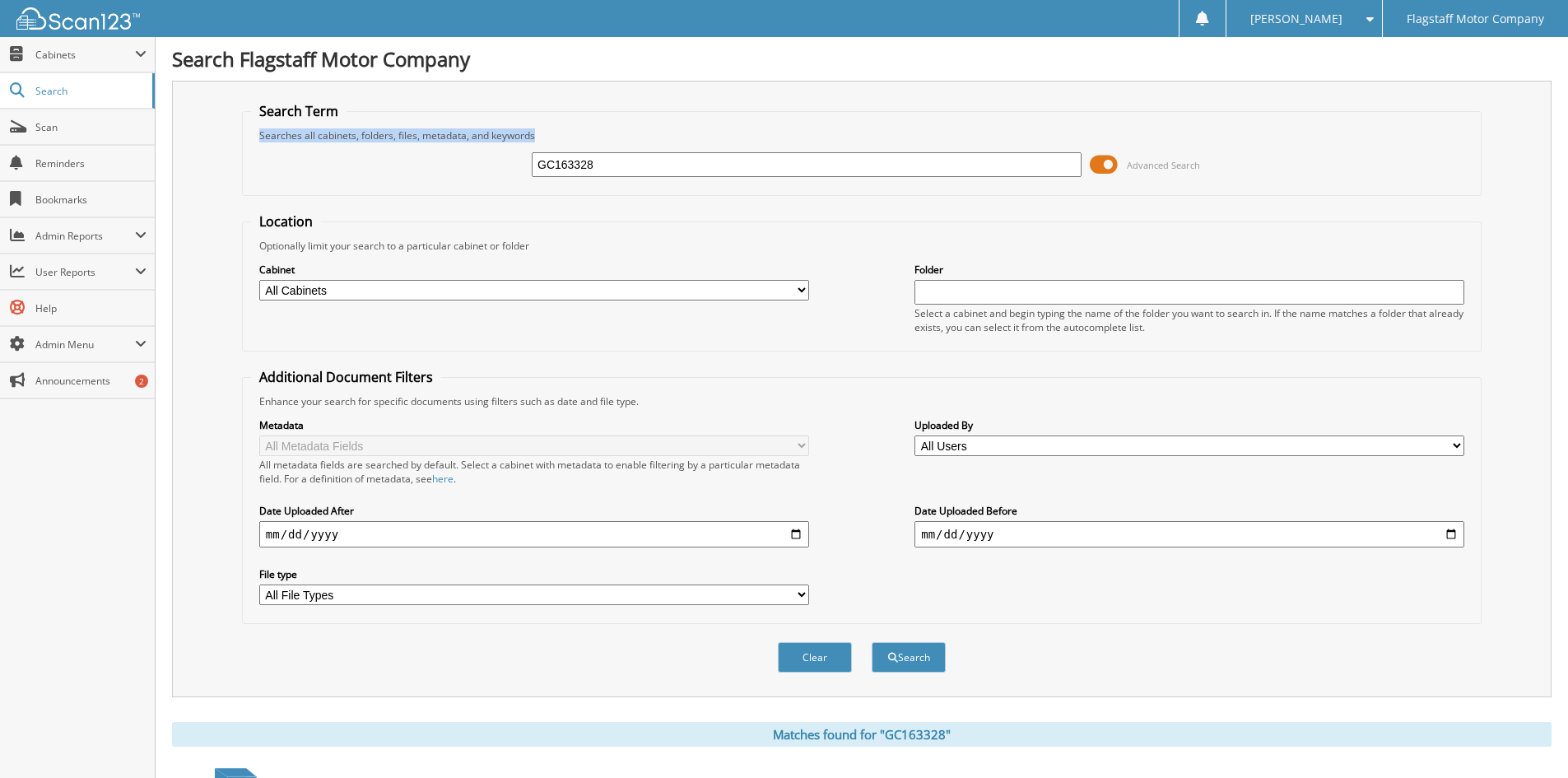
drag, startPoint x: 576, startPoint y: 154, endPoint x: 235, endPoint y: 121, distance: 342.6
click at [235, 121] on div "Search Term Searches all cabinets, folders, files, metadata, and keywords GC163…" at bounding box center [862, 388] width 1380 height 616
drag, startPoint x: 623, startPoint y: 163, endPoint x: 350, endPoint y: 129, distance: 275.1
click at [352, 129] on fieldset "Search Term Searches all cabinets, folders, files, metadata, and keywords GC163…" at bounding box center [862, 149] width 1240 height 94
type input "EM319726"
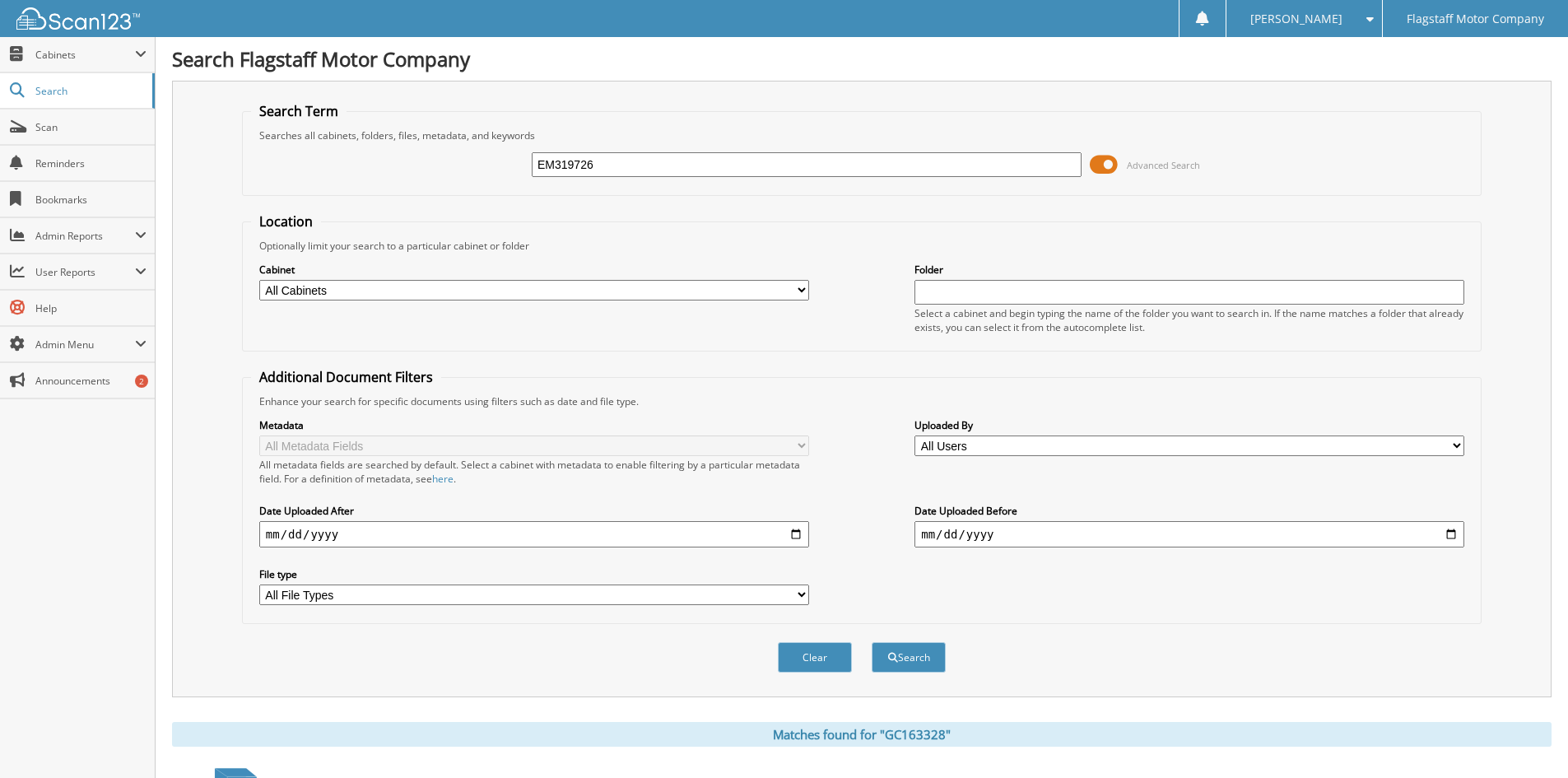
click at [871, 642] on button "Search" at bounding box center [908, 657] width 74 height 31
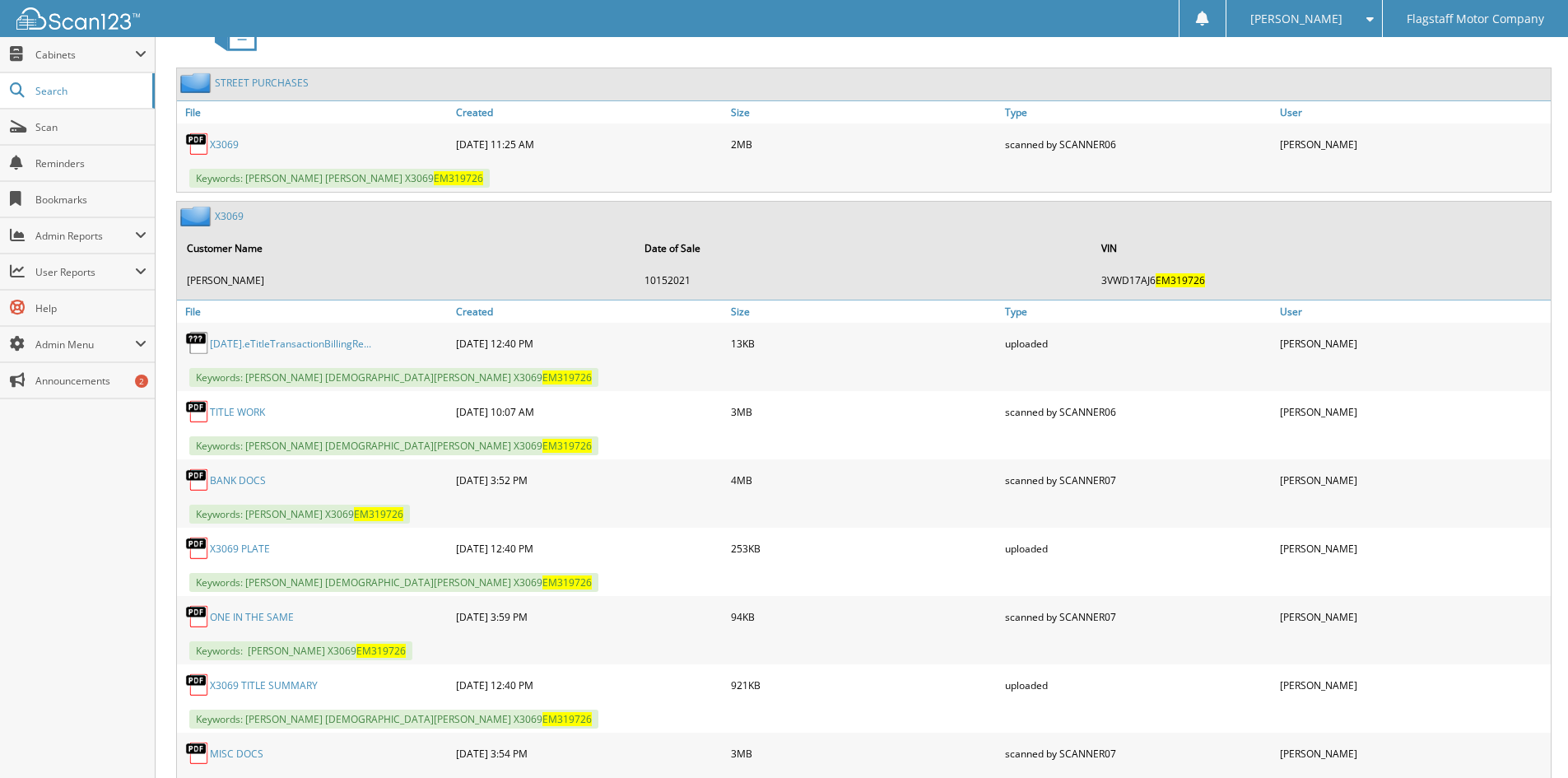
scroll to position [741, 0]
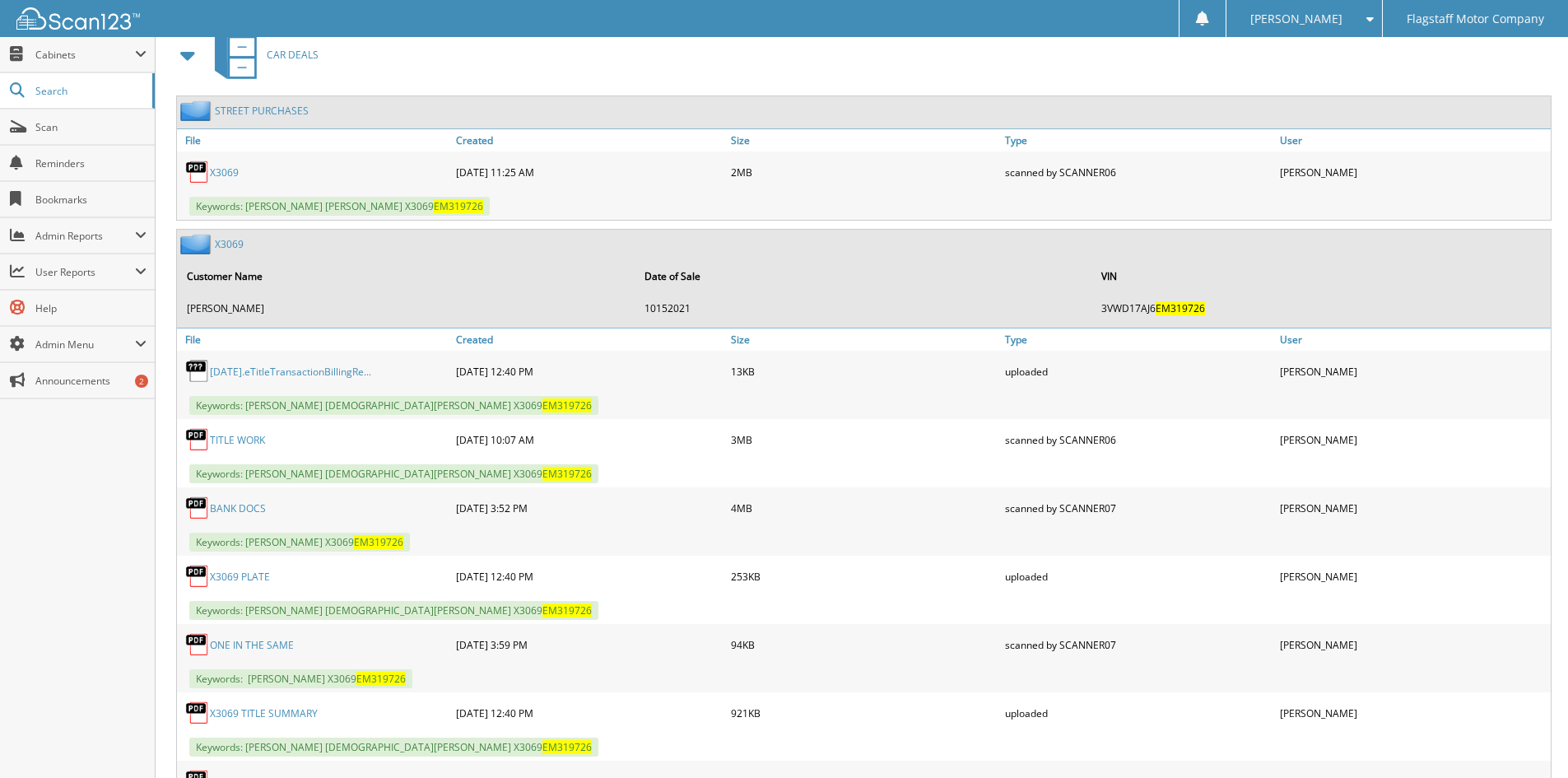
click at [220, 245] on link "X3069" at bounding box center [229, 244] width 29 height 14
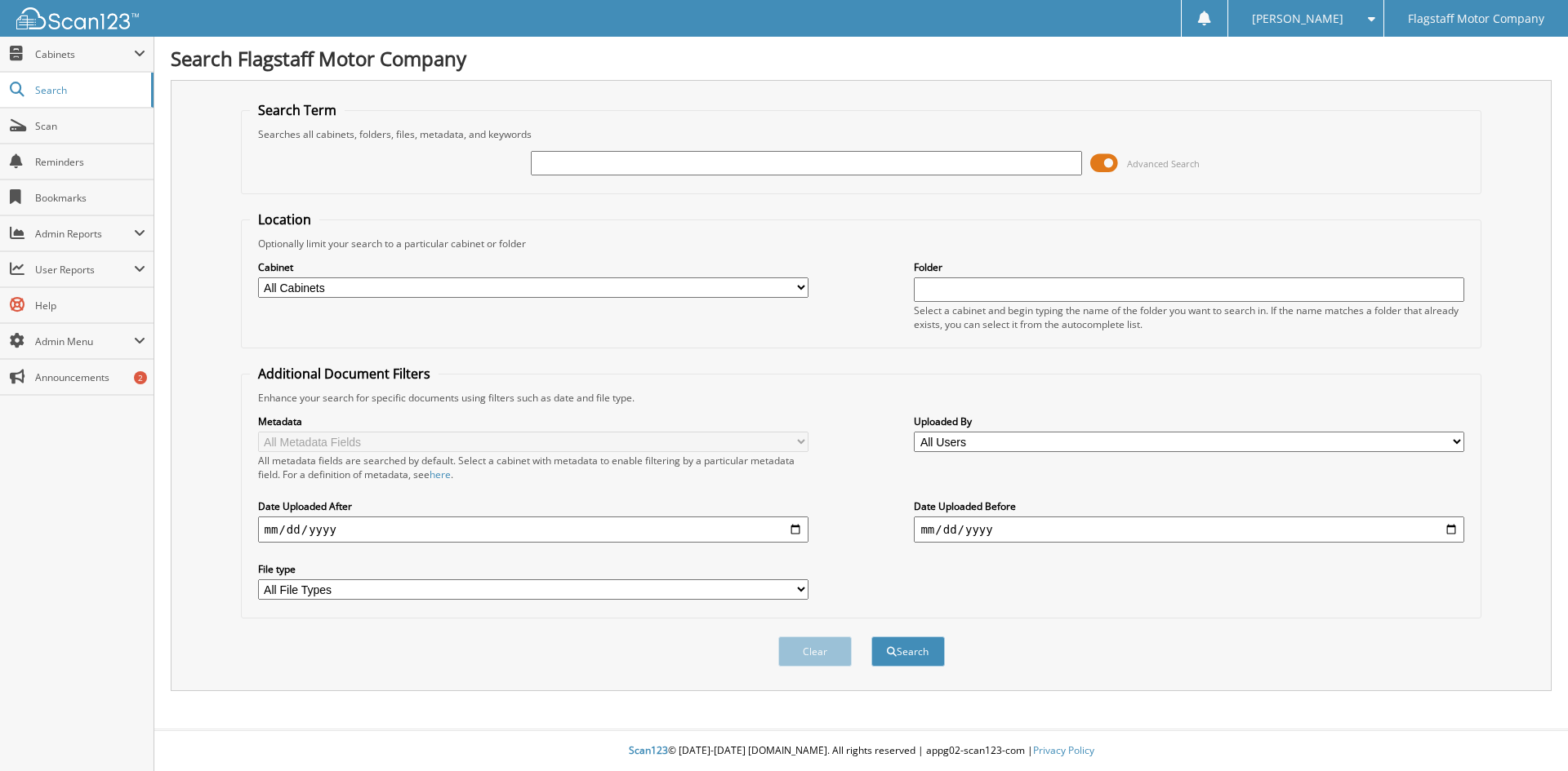
click at [809, 169] on input "text" at bounding box center [805, 163] width 550 height 24
type input "NC25085"
click at [871, 637] on button "Search" at bounding box center [907, 651] width 73 height 31
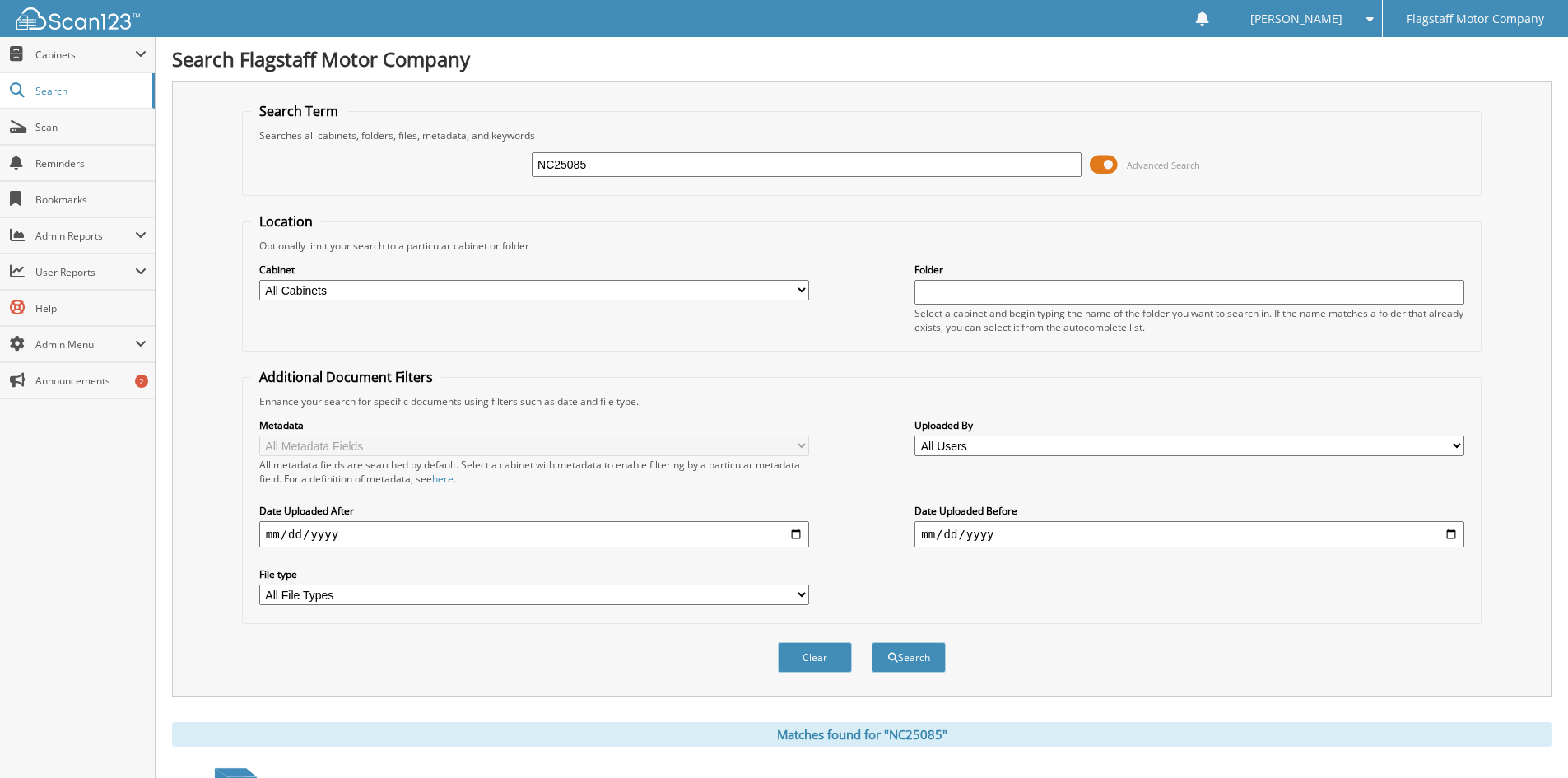
scroll to position [411, 0]
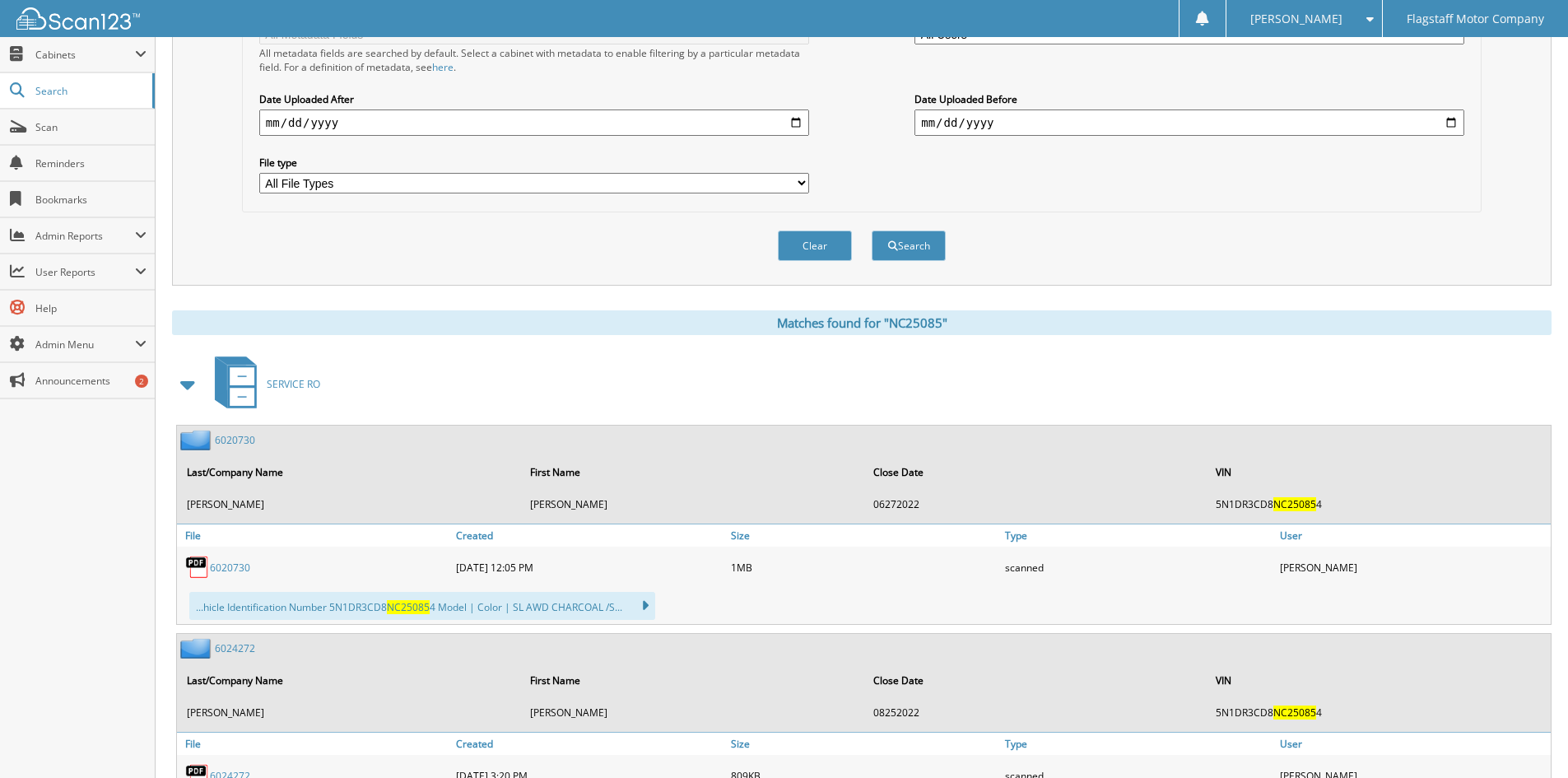
click at [187, 400] on span at bounding box center [188, 384] width 33 height 39
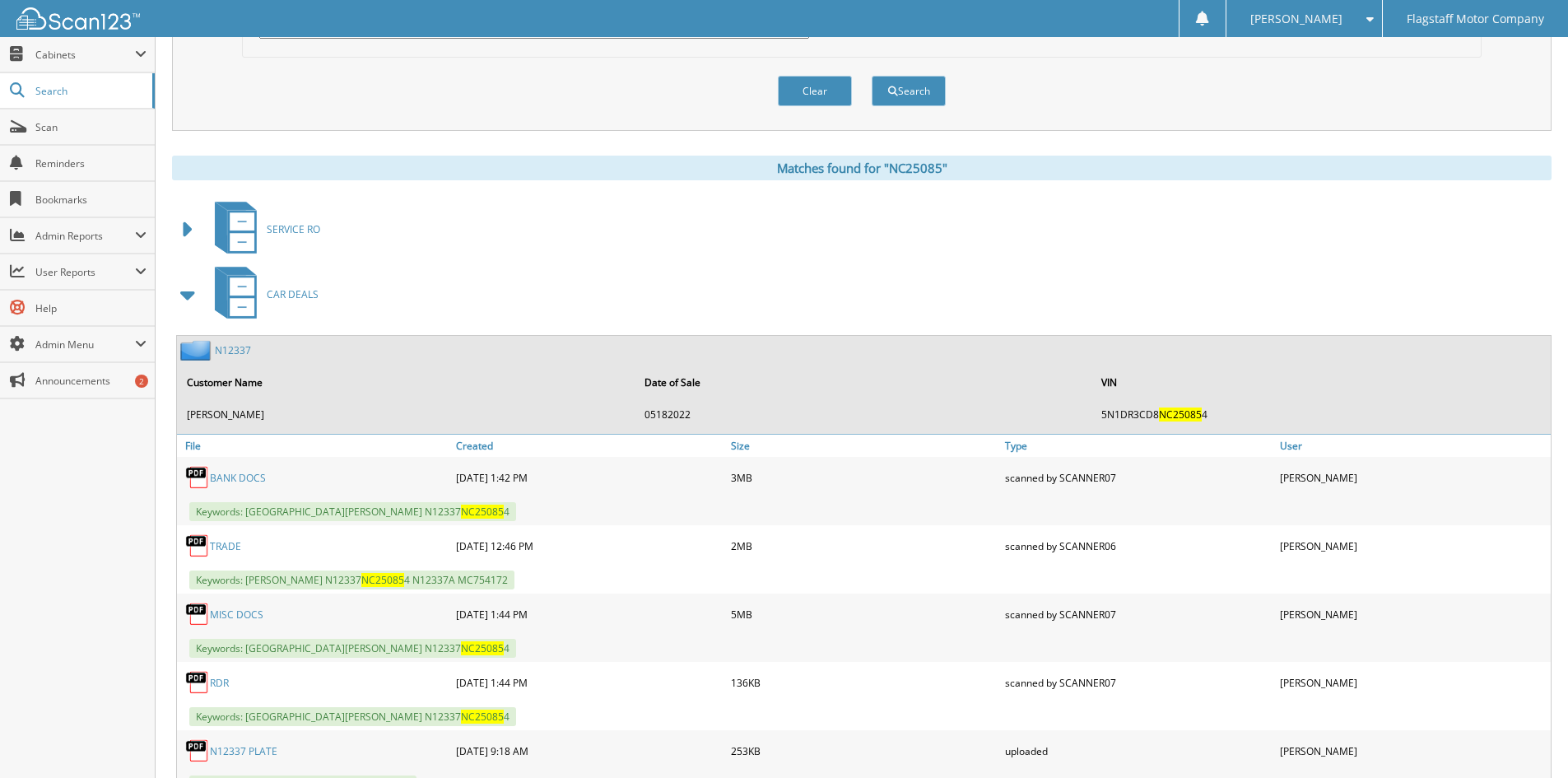
scroll to position [741, 0]
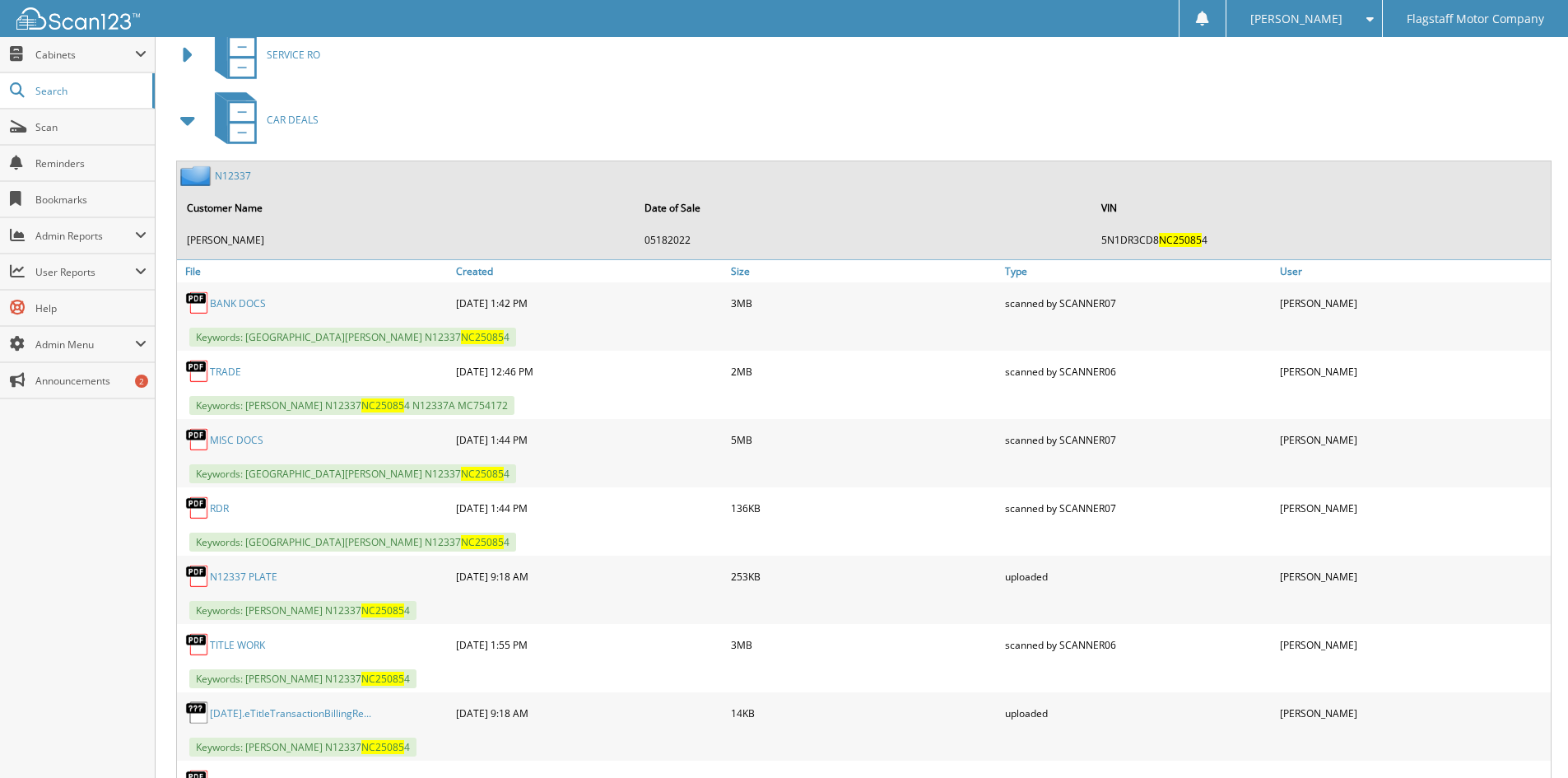
click at [219, 441] on link "MISC DOCS" at bounding box center [237, 439] width 53 height 14
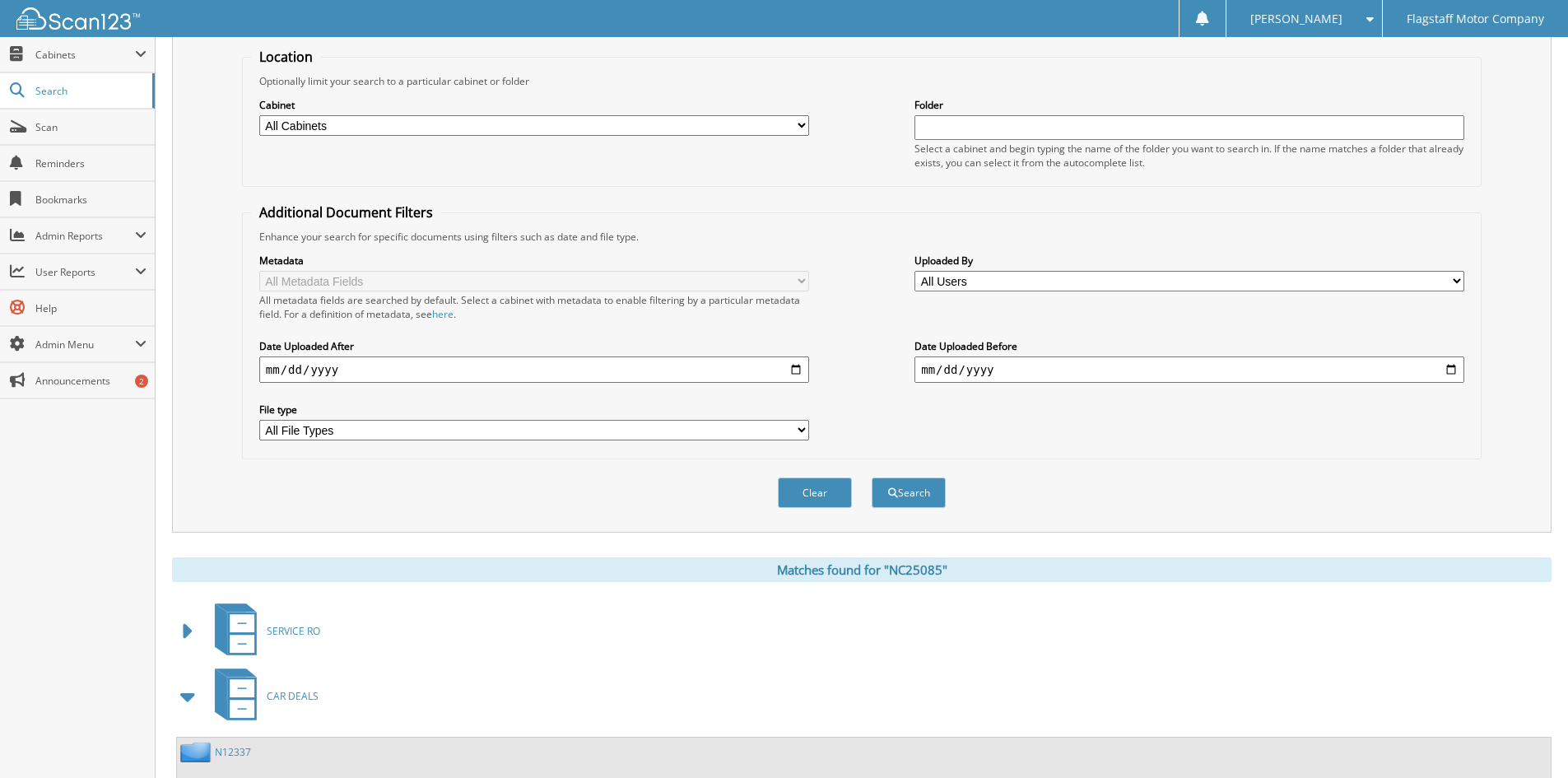
scroll to position [0, 0]
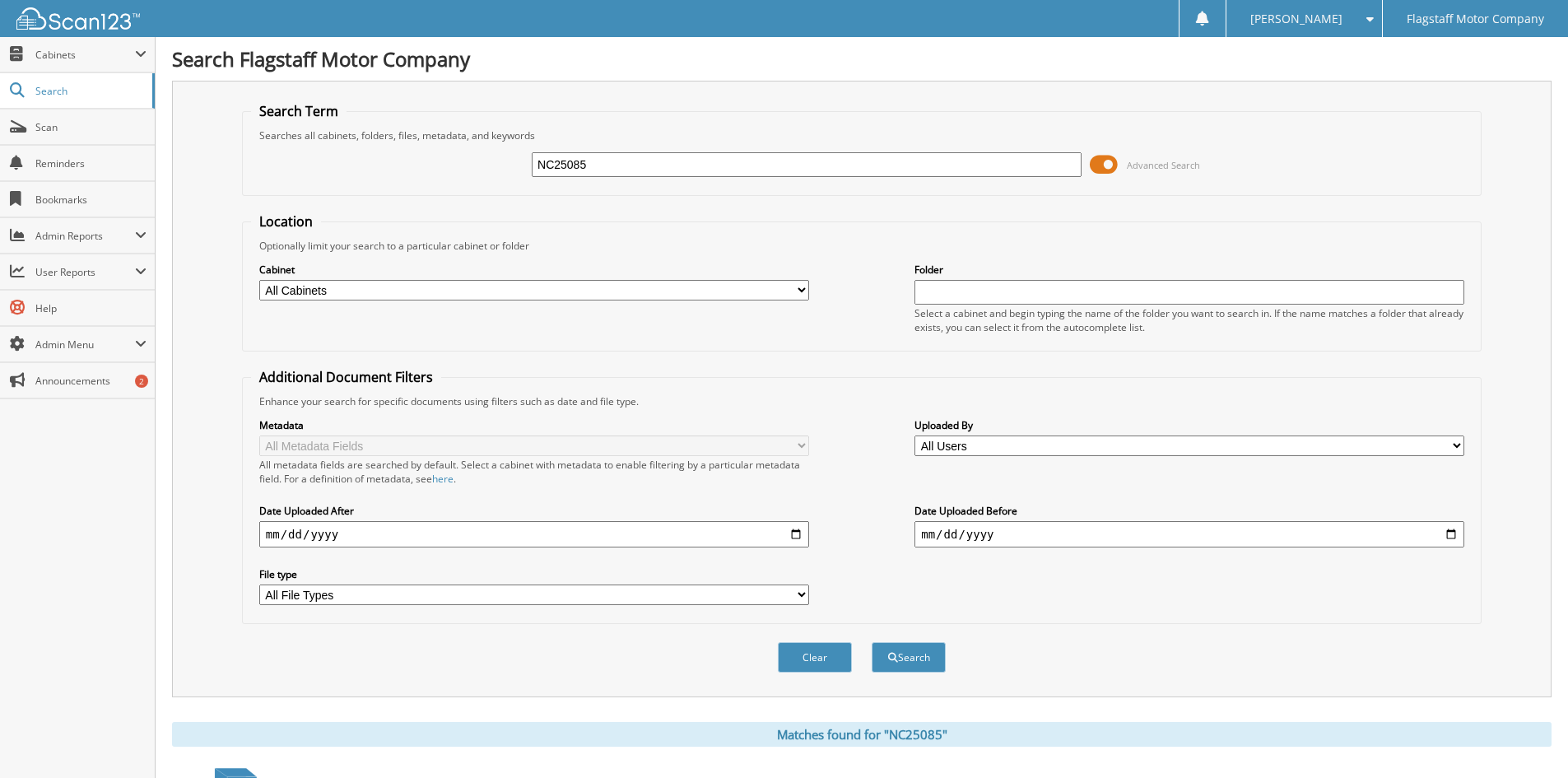
drag, startPoint x: 633, startPoint y: 172, endPoint x: 354, endPoint y: 141, distance: 280.7
click at [362, 142] on div "NC25085 Advanced Search" at bounding box center [862, 165] width 1222 height 45
type input "N3447835"
click at [871, 642] on button "Search" at bounding box center [908, 657] width 74 height 31
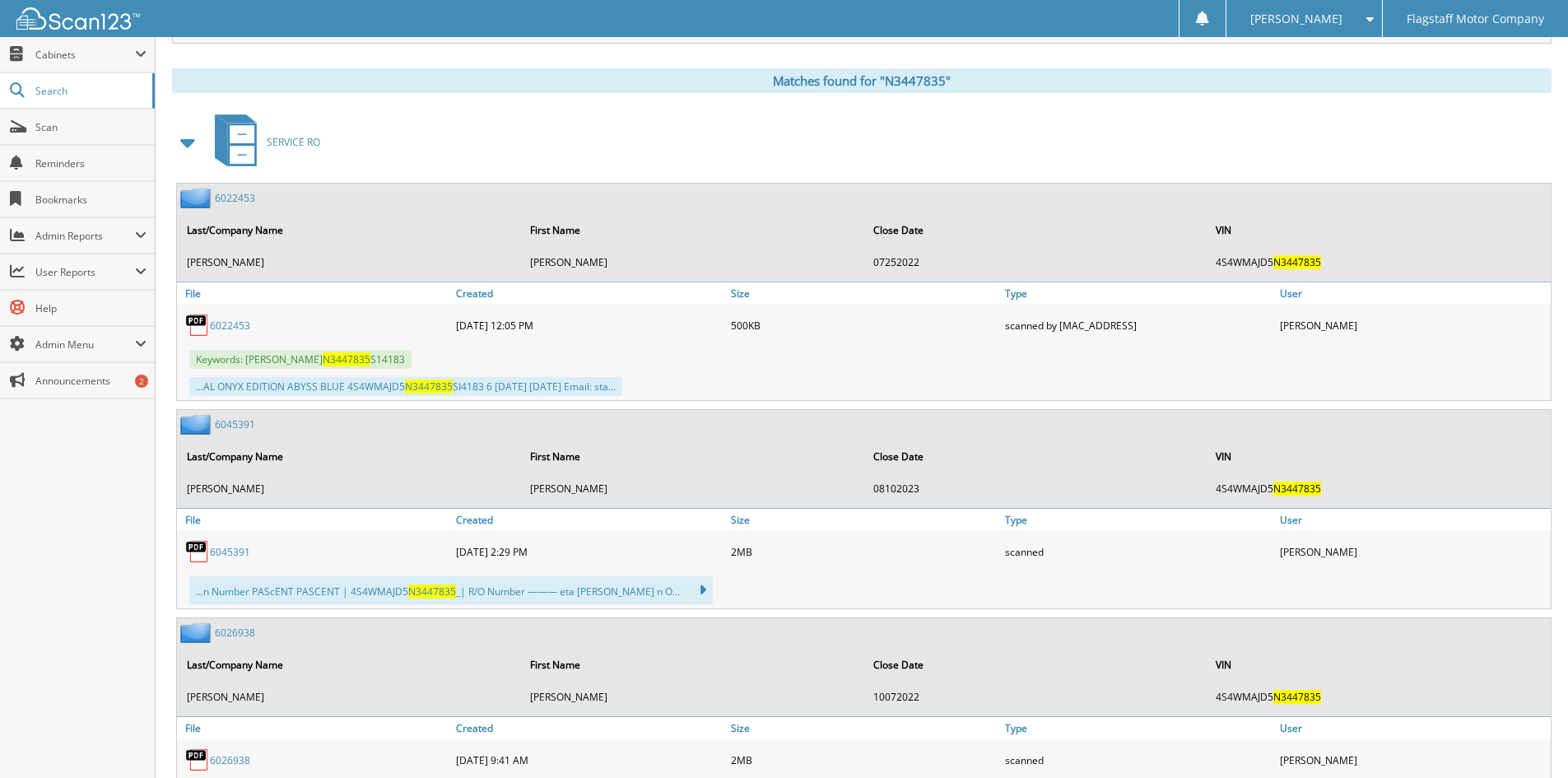
scroll to position [658, 0]
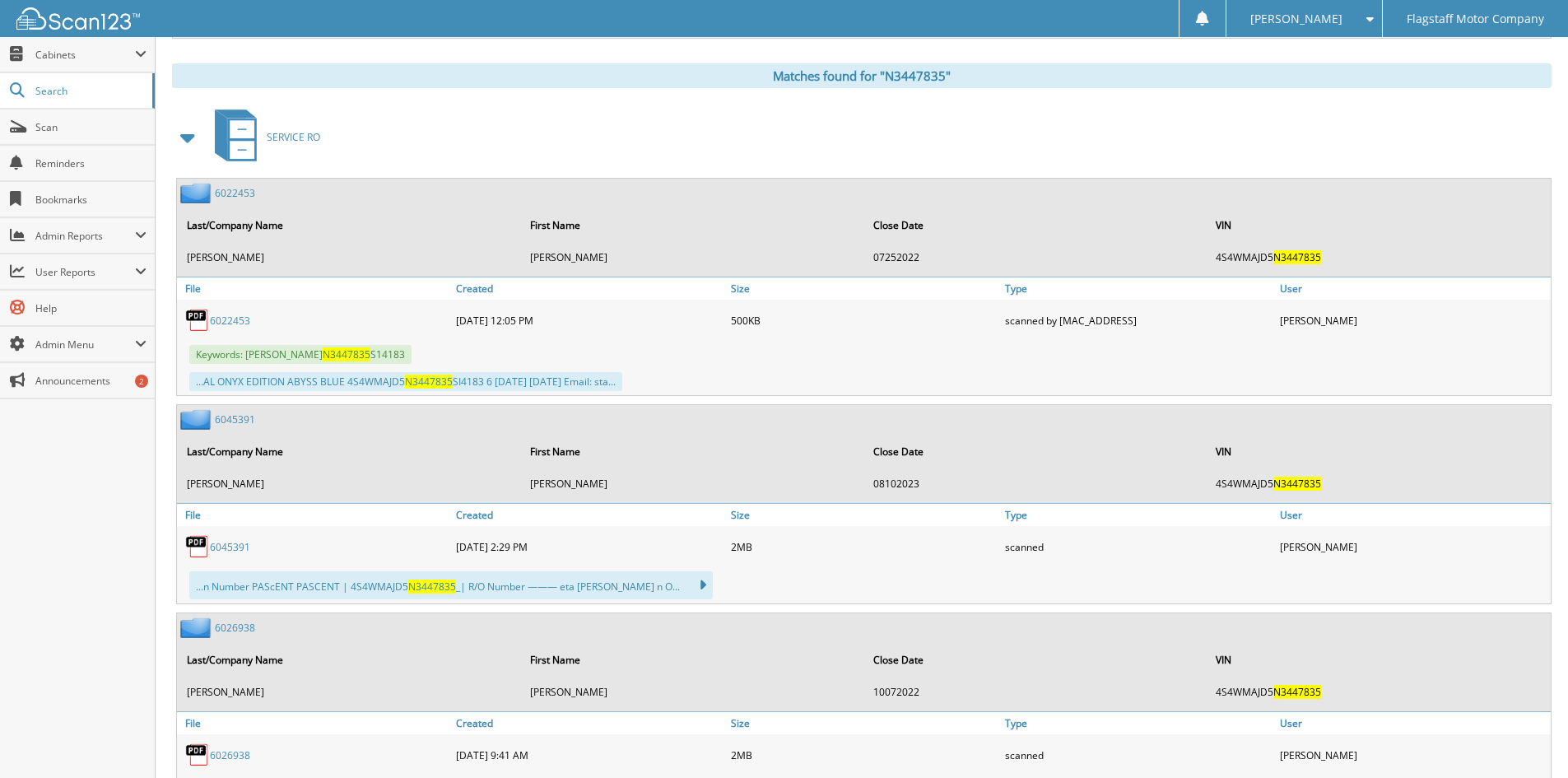
click at [183, 137] on span at bounding box center [188, 137] width 23 height 30
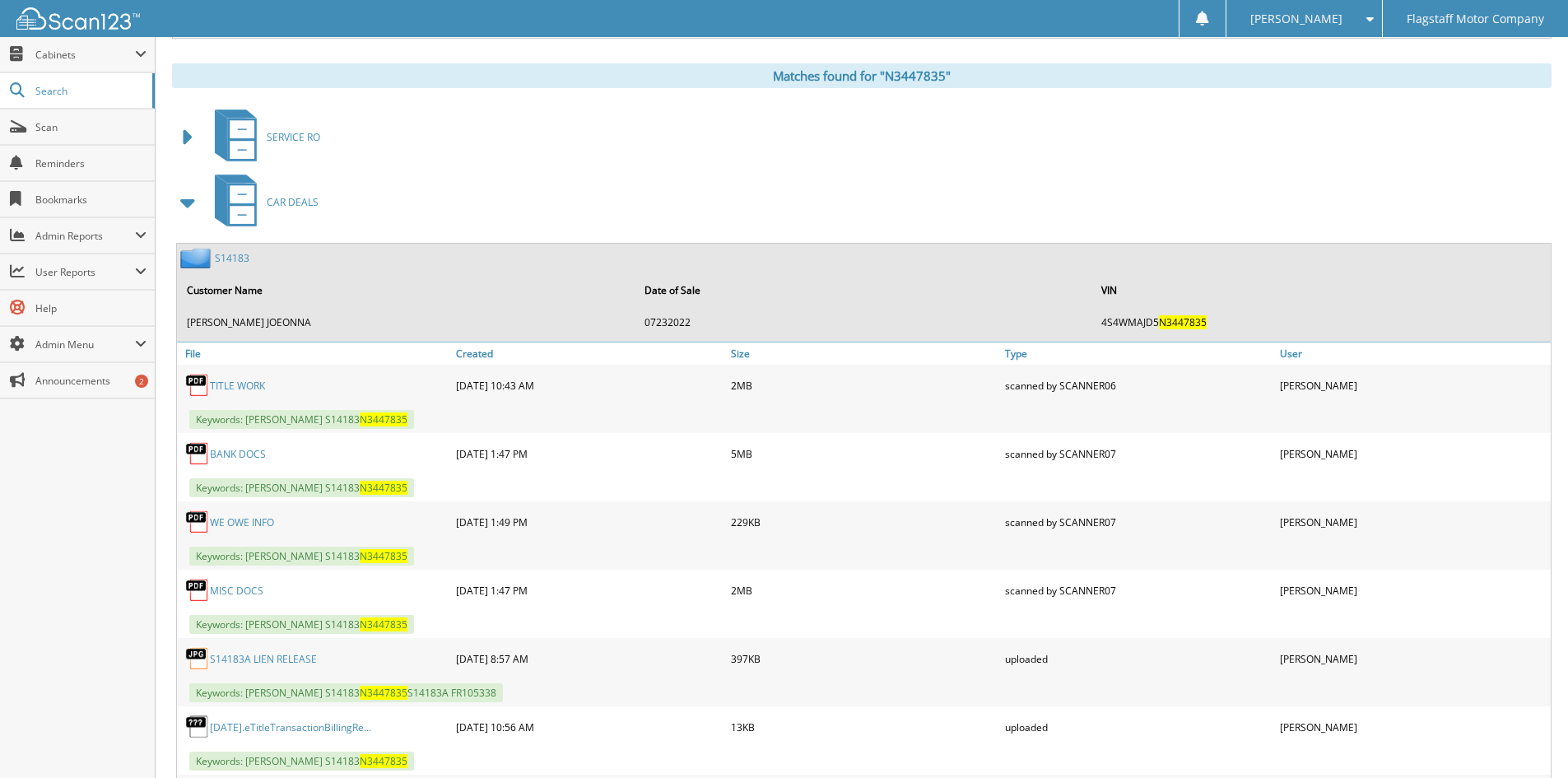
click at [223, 590] on link "MISC DOCS" at bounding box center [237, 590] width 53 height 14
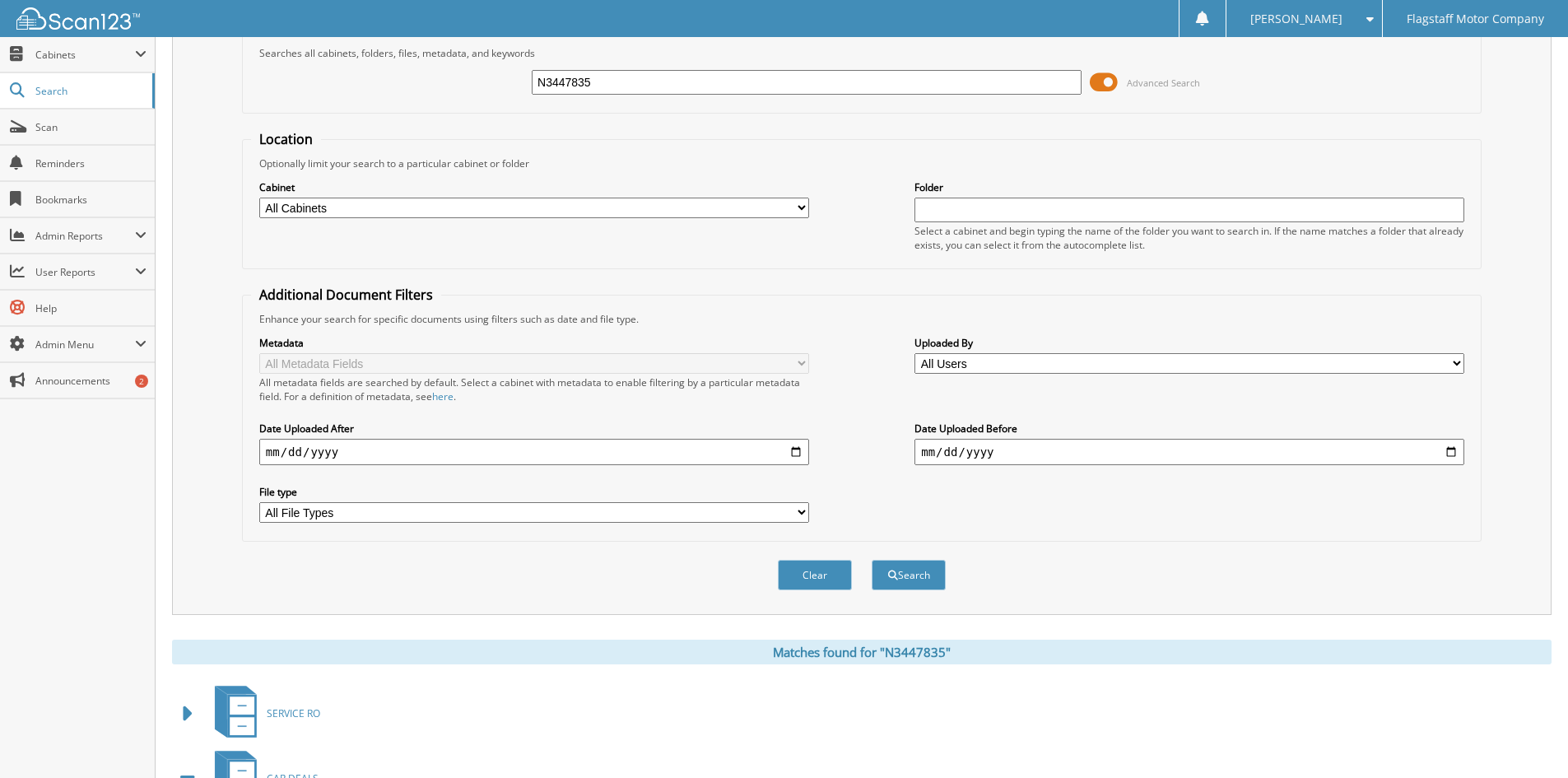
drag, startPoint x: 611, startPoint y: 79, endPoint x: 403, endPoint y: 55, distance: 209.4
click at [403, 55] on fieldset "Search Term Searches all cabinets, folders, files, metadata, and keywords N3447…" at bounding box center [862, 66] width 1240 height 94
type input "P3428253"
click at [871, 560] on button "Search" at bounding box center [908, 575] width 74 height 31
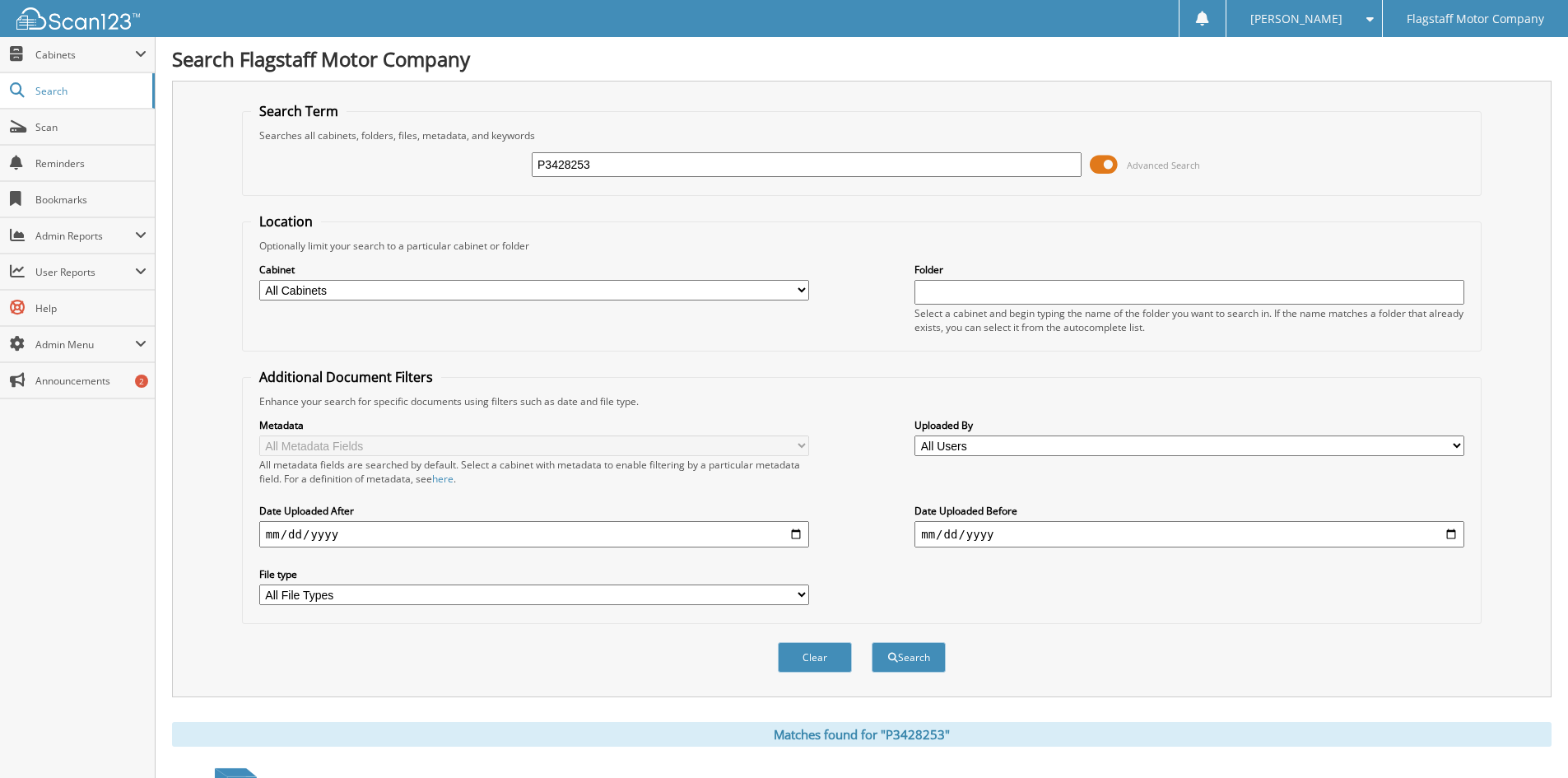
scroll to position [576, 0]
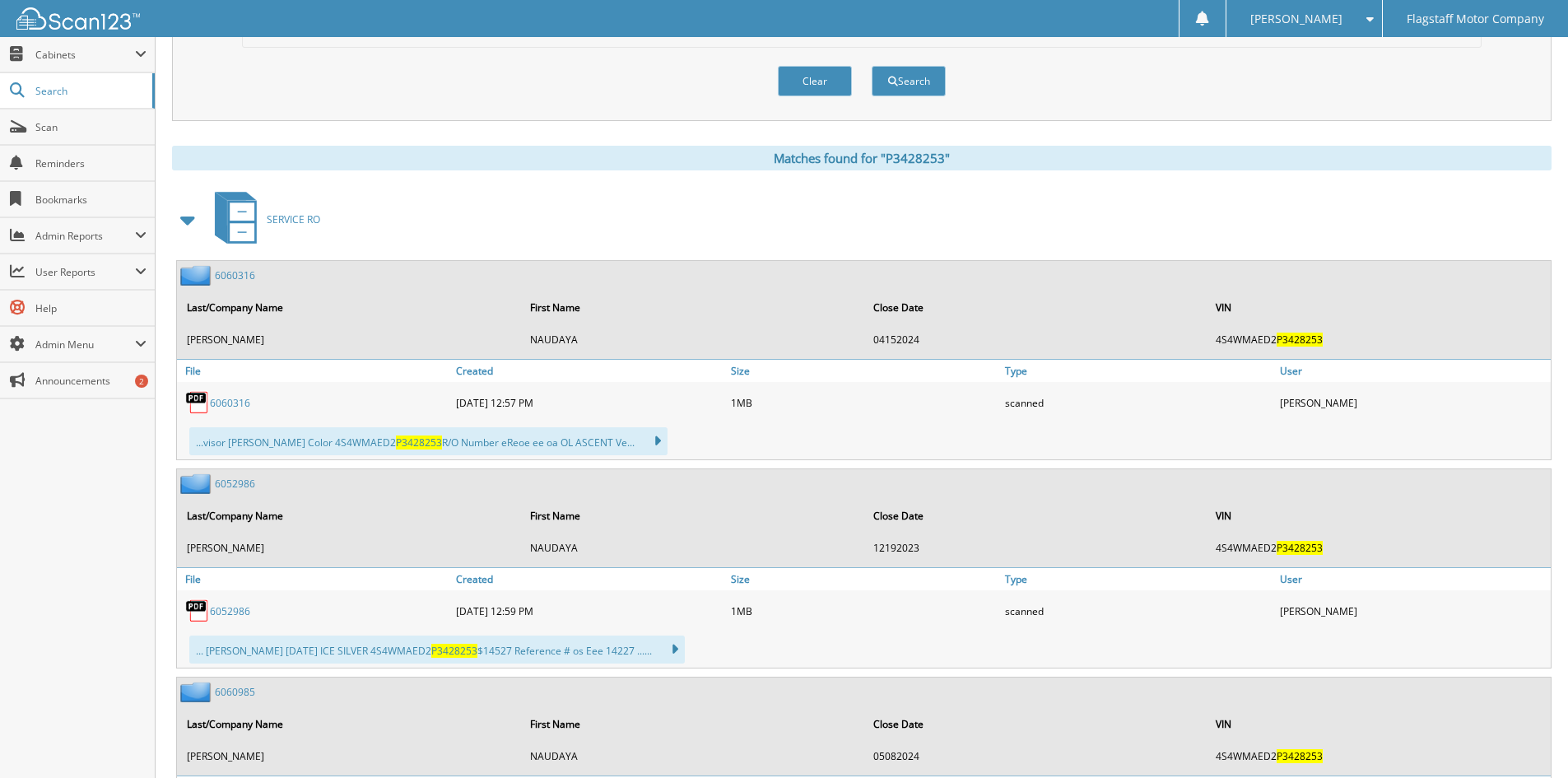
drag, startPoint x: 186, startPoint y: 220, endPoint x: 458, endPoint y: 253, distance: 274.0
click at [187, 220] on span at bounding box center [188, 220] width 23 height 30
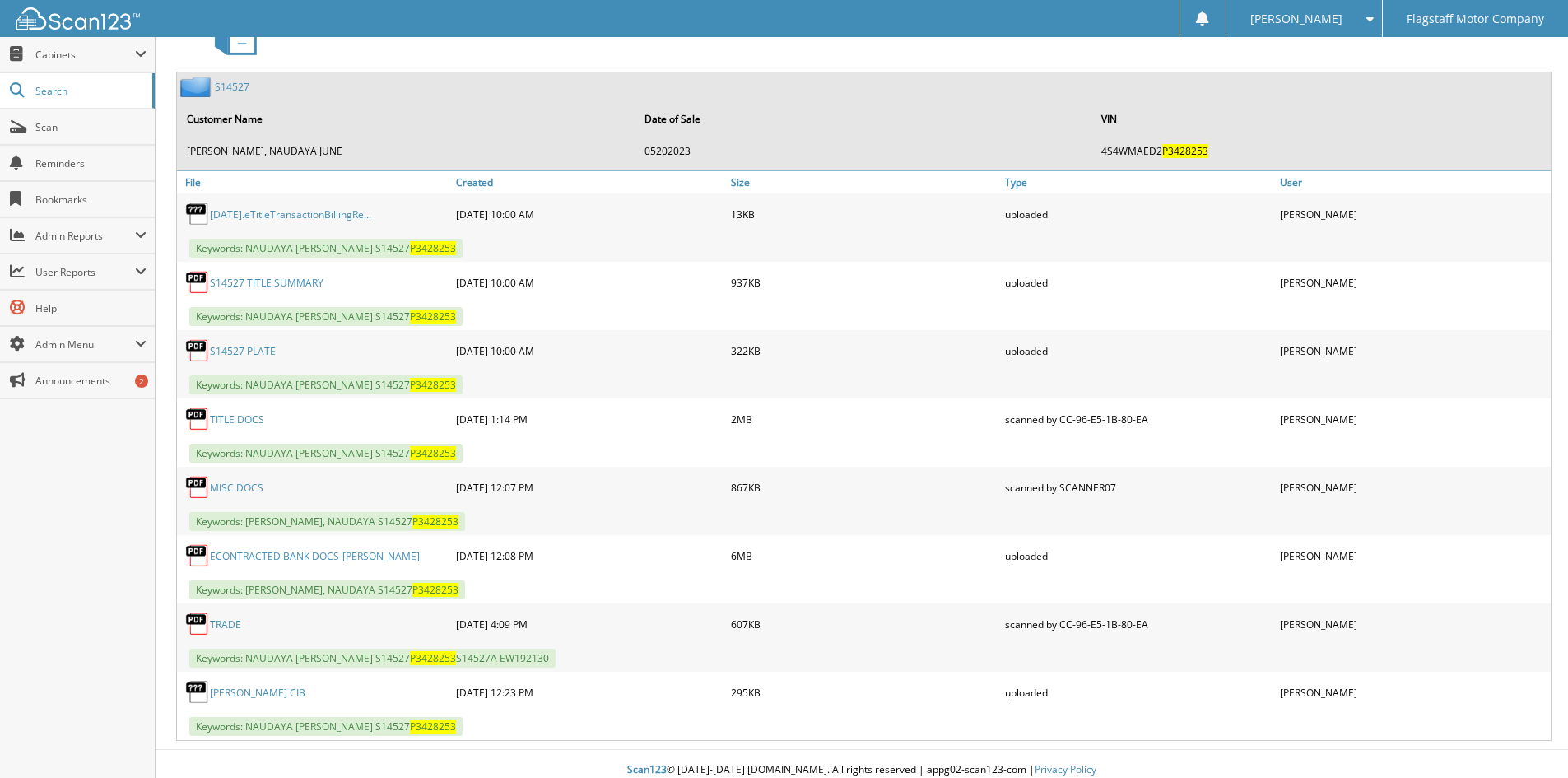
scroll to position [843, 0]
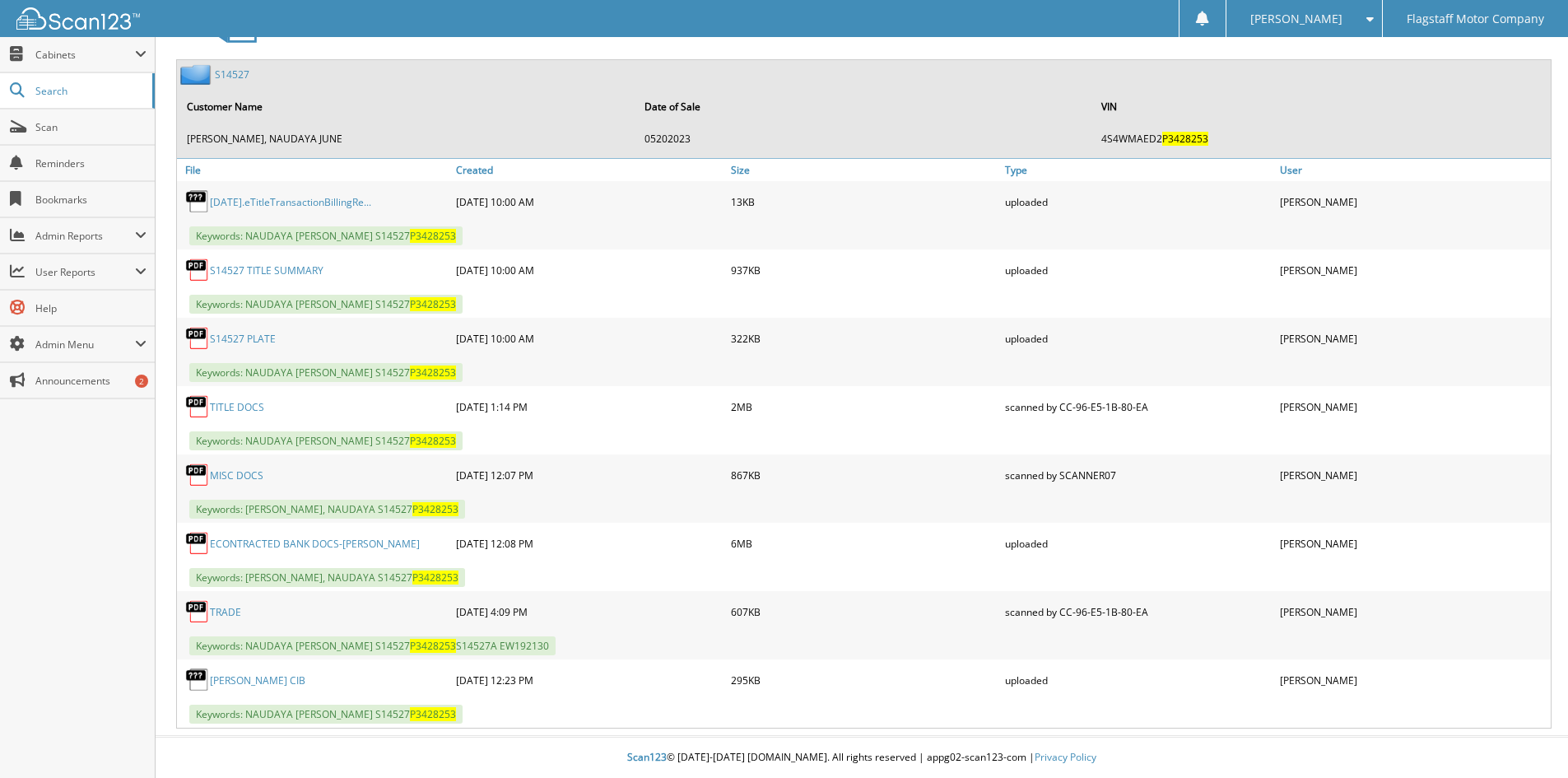
click at [229, 472] on link "MISC DOCS" at bounding box center [237, 475] width 53 height 14
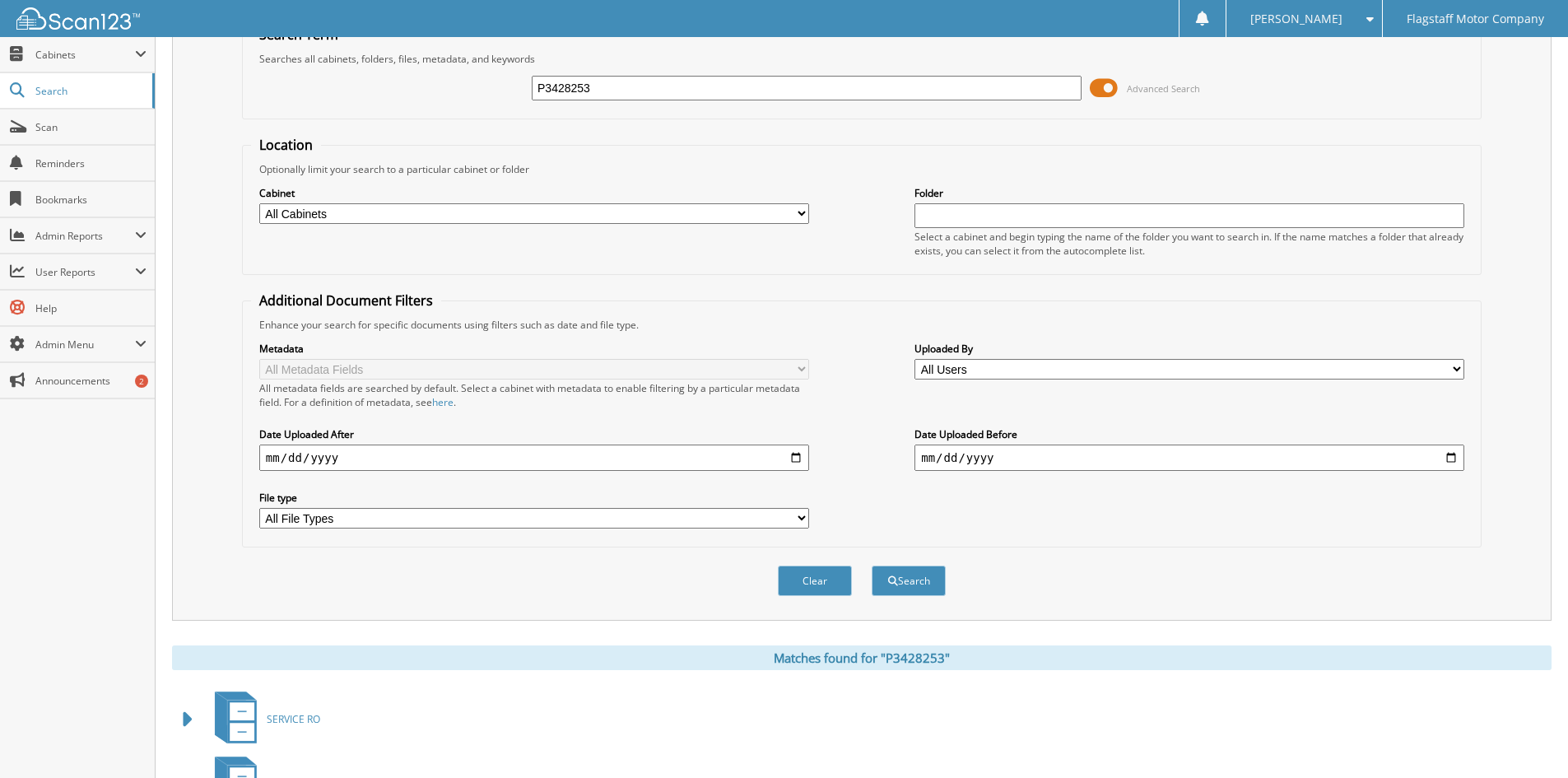
scroll to position [0, 0]
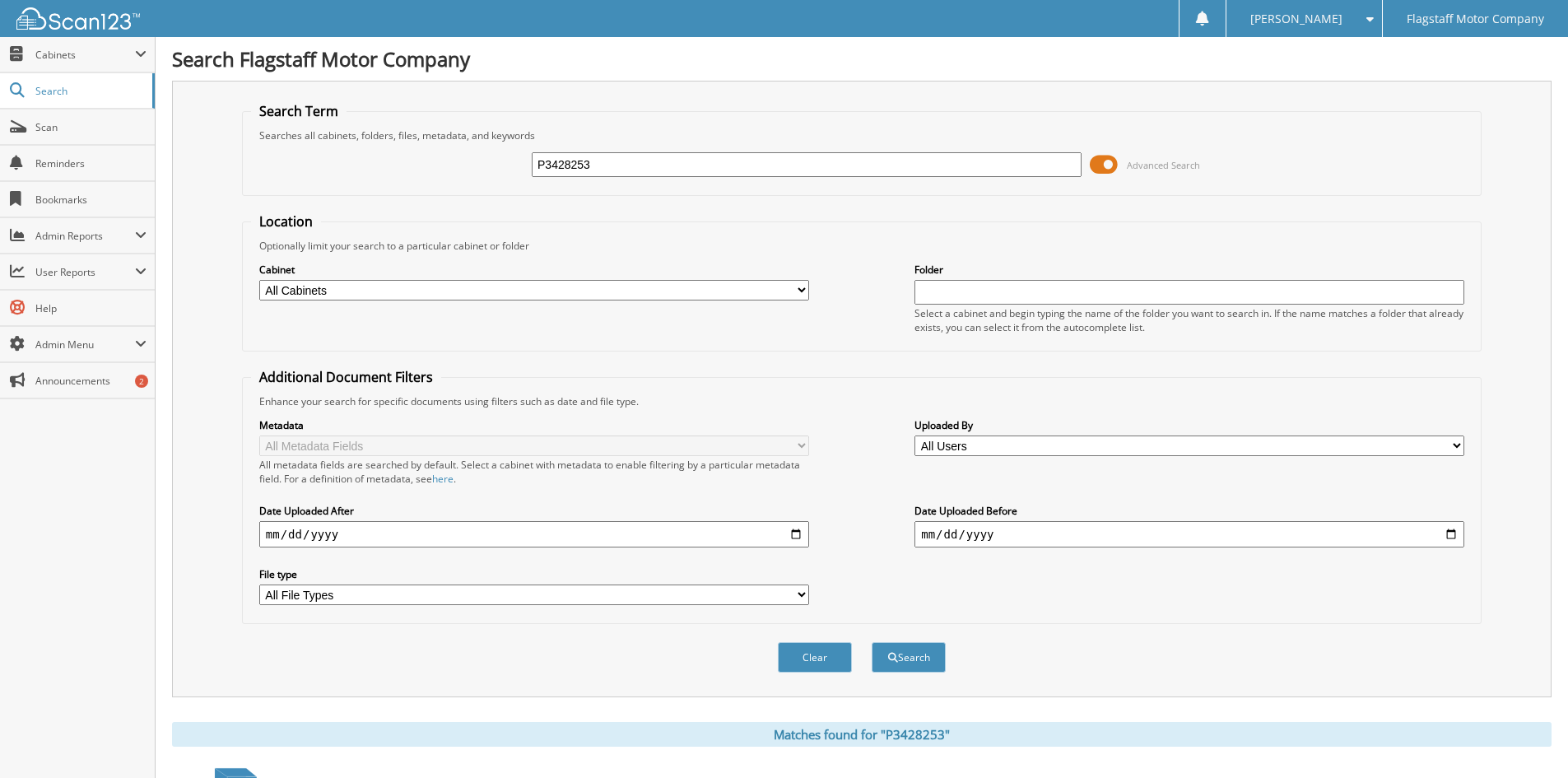
drag, startPoint x: 624, startPoint y: 165, endPoint x: 424, endPoint y: 150, distance: 200.6
click at [424, 150] on div "P3428253 Advanced Search" at bounding box center [862, 165] width 1222 height 45
type input "R8225055"
click at [871, 642] on button "Search" at bounding box center [908, 657] width 74 height 31
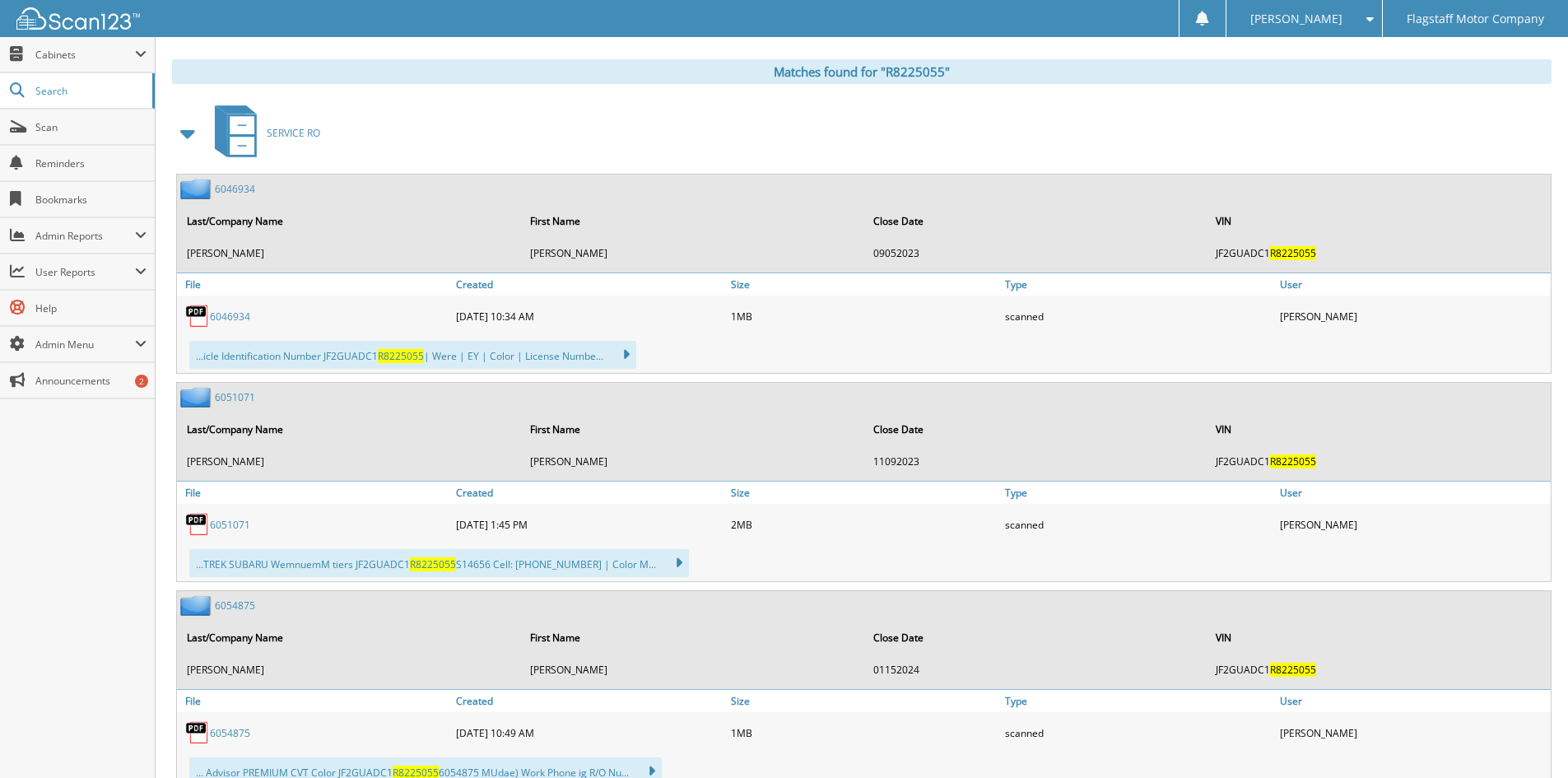
scroll to position [494, 0]
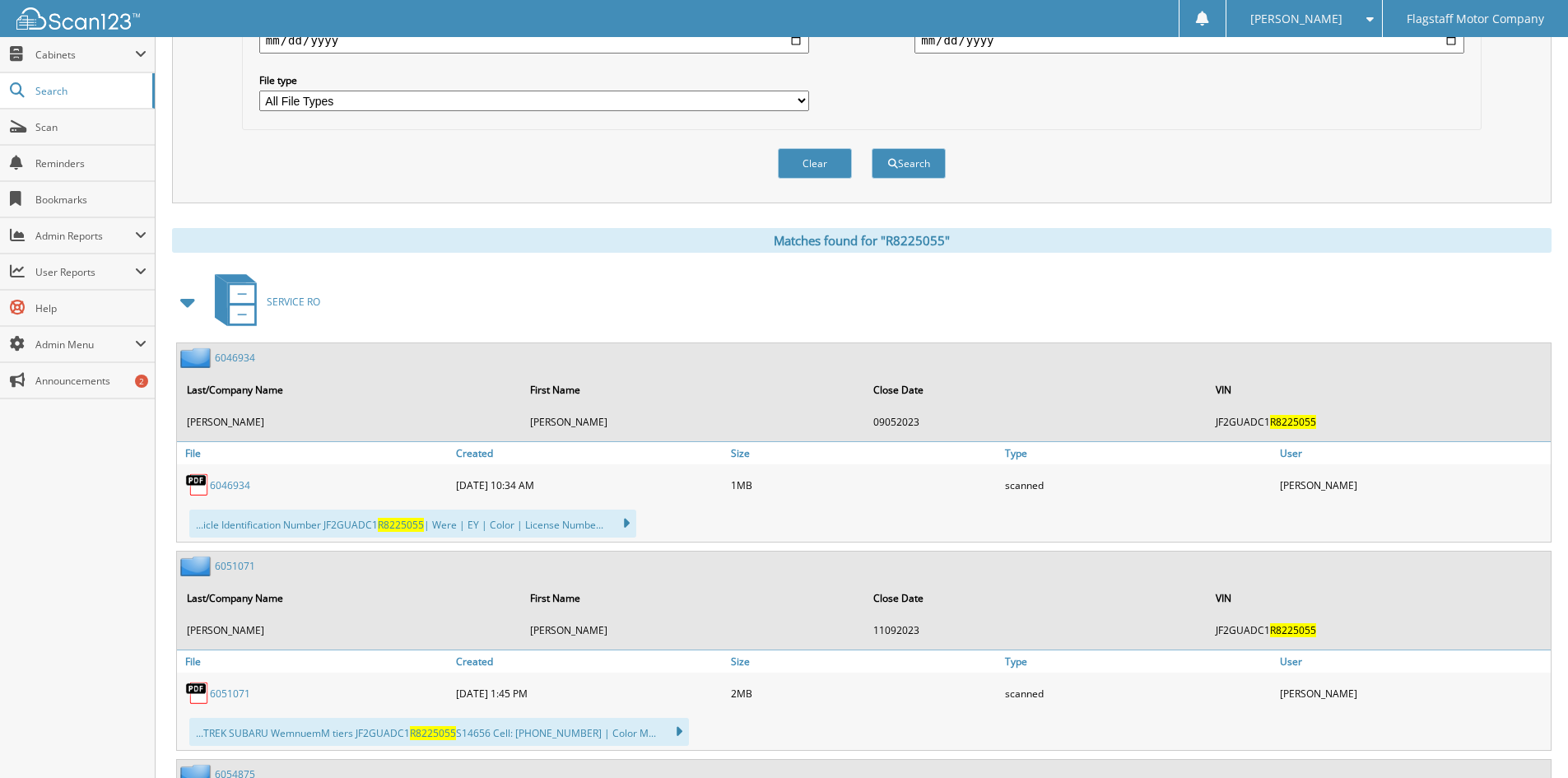
click at [187, 303] on span at bounding box center [188, 302] width 23 height 30
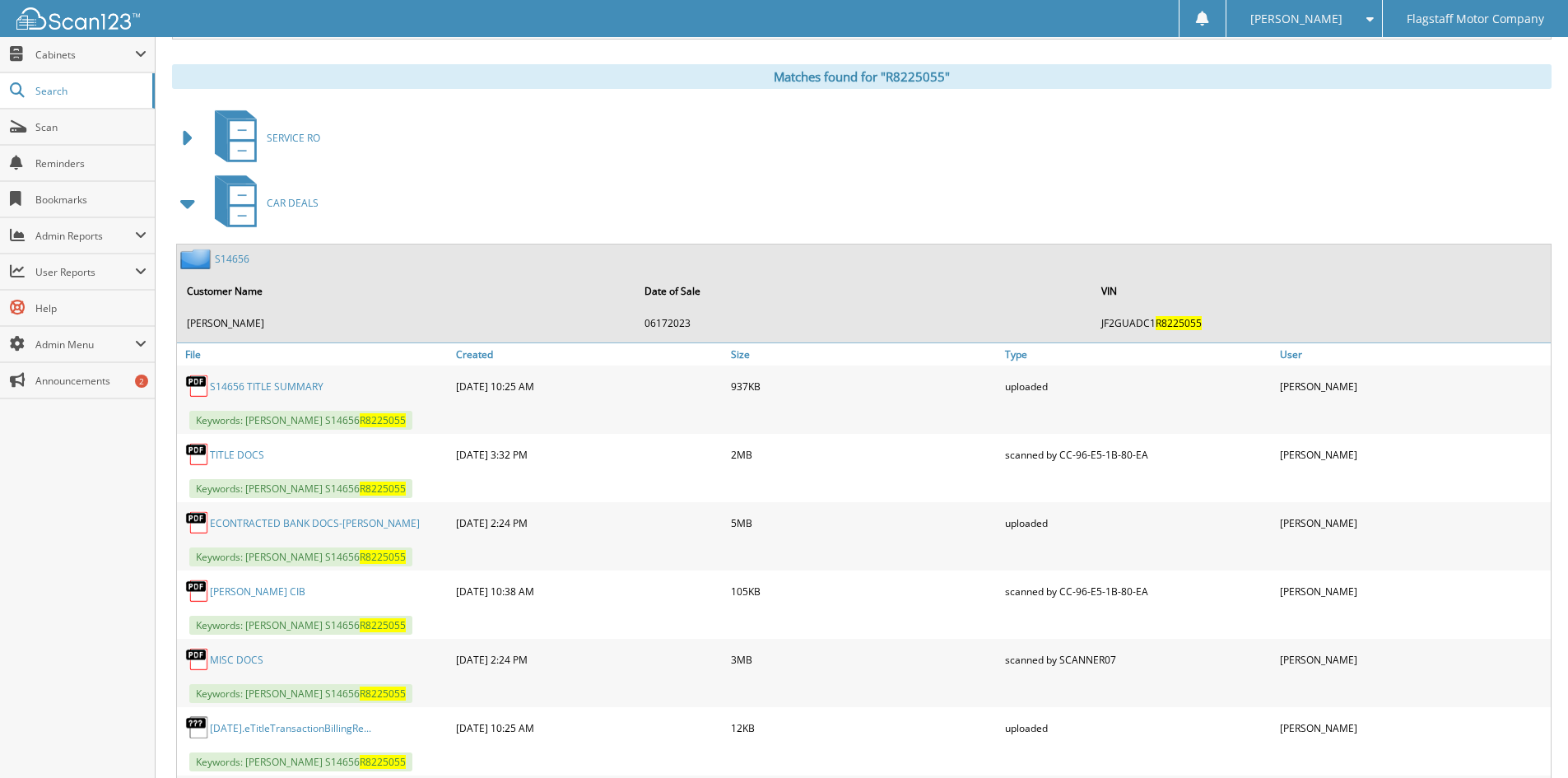
scroll to position [658, 0]
click at [234, 656] on link "MISC DOCS" at bounding box center [237, 658] width 53 height 14
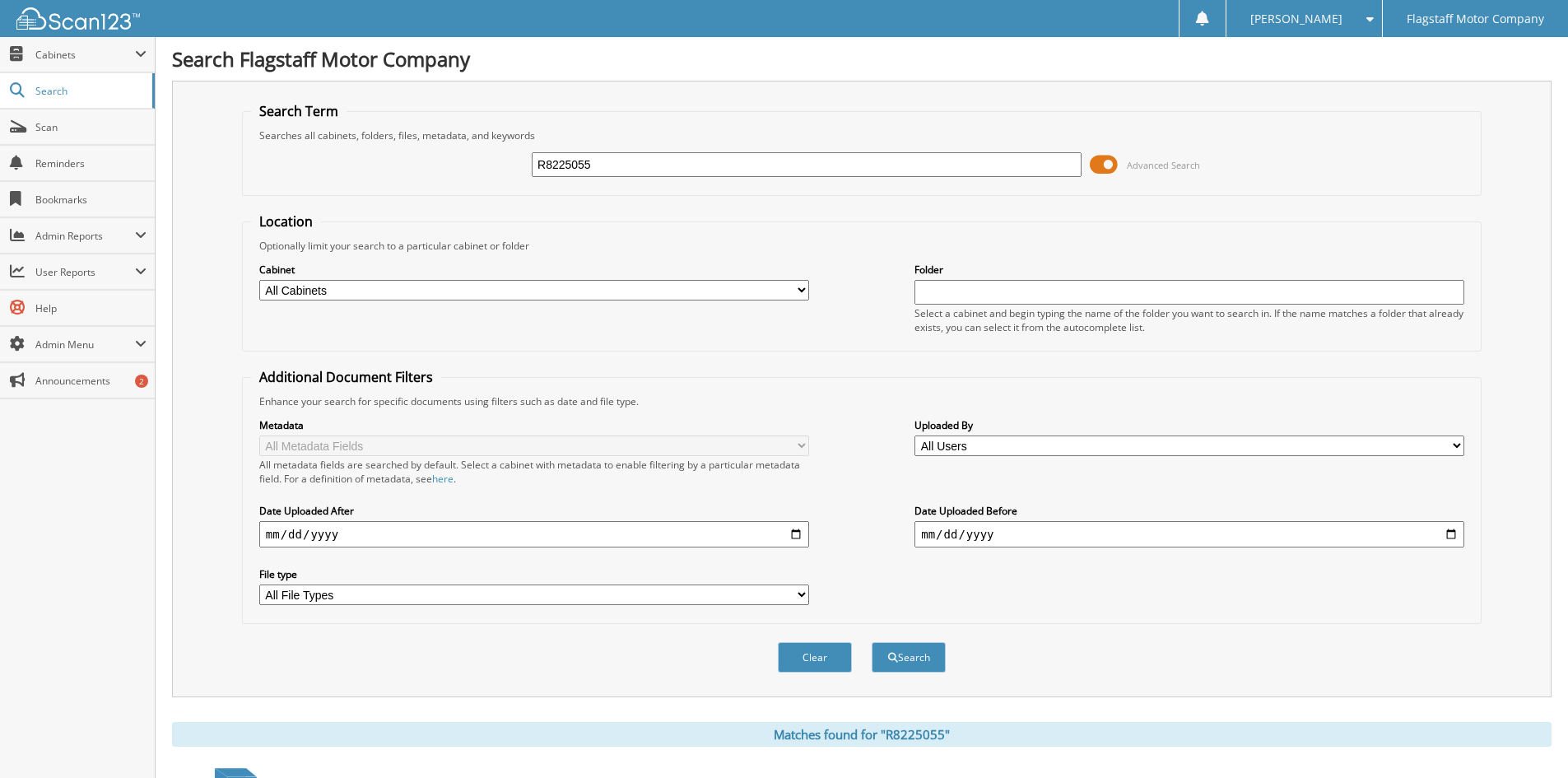
drag, startPoint x: 640, startPoint y: 168, endPoint x: 357, endPoint y: 149, distance: 283.6
click at [357, 149] on div "R8225055 Advanced Search" at bounding box center [862, 165] width 1222 height 45
type input "M3452173"
click at [871, 642] on button "Search" at bounding box center [908, 657] width 74 height 31
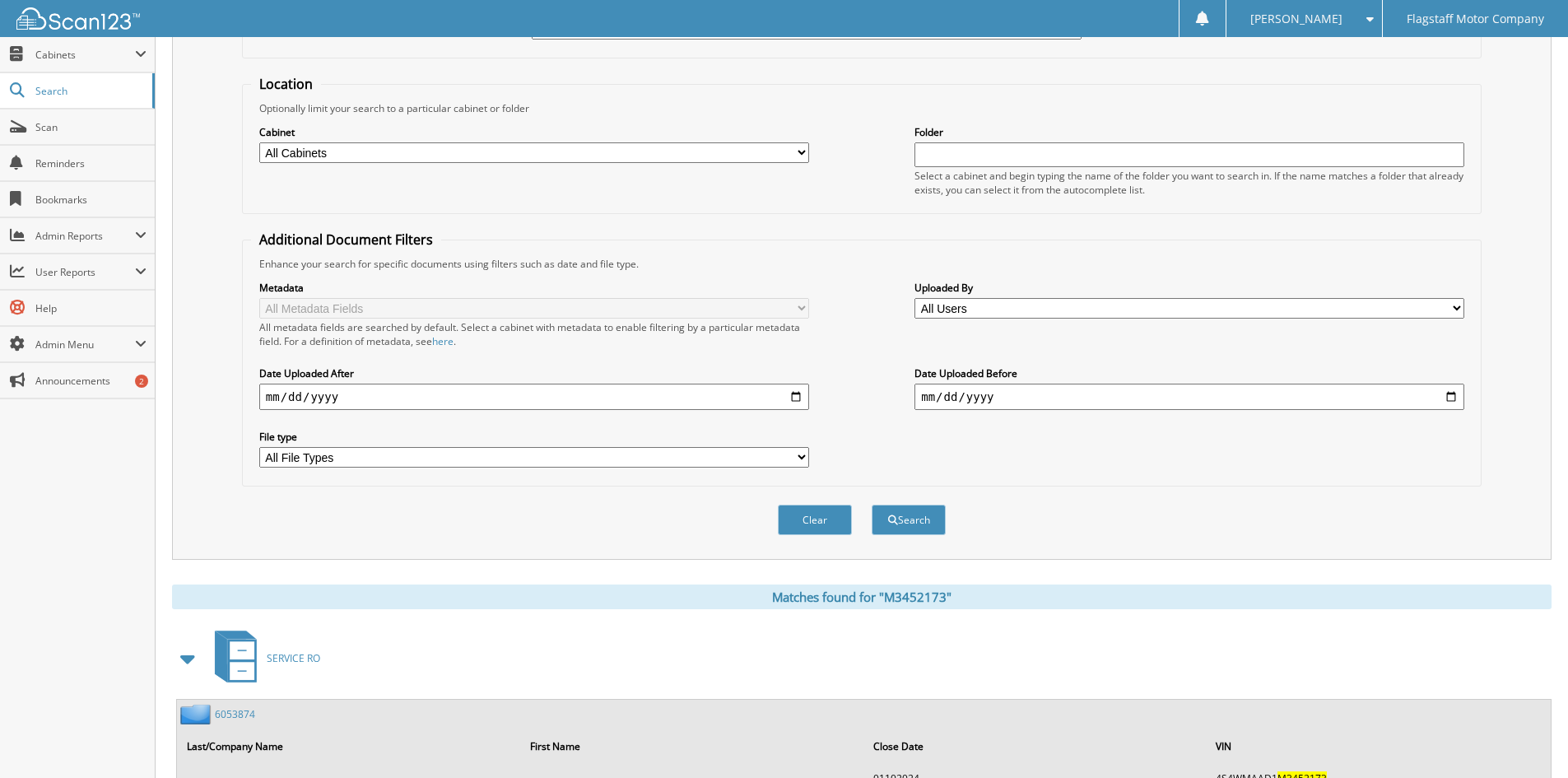
scroll to position [411, 0]
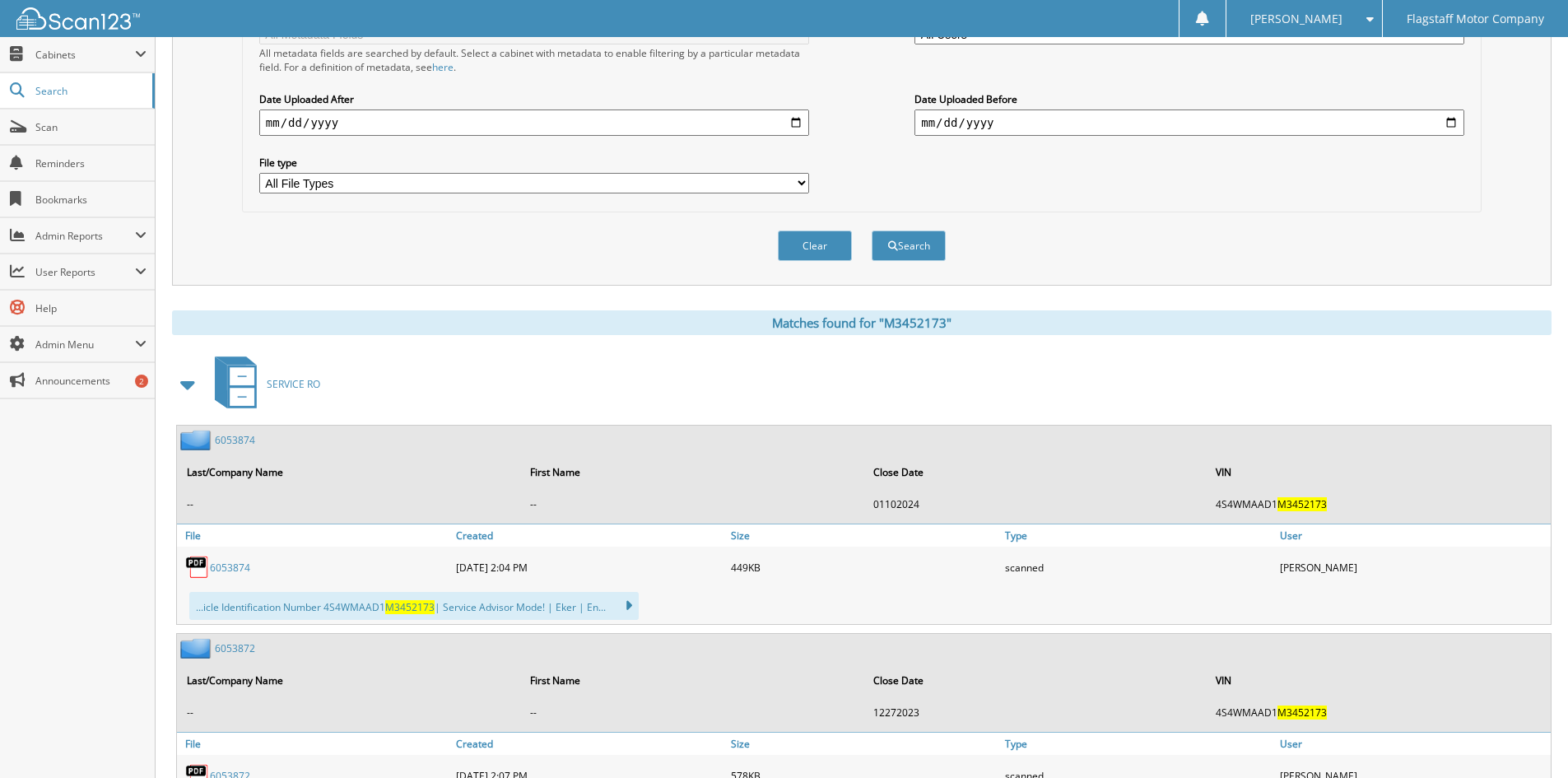
click at [179, 381] on span at bounding box center [188, 384] width 23 height 30
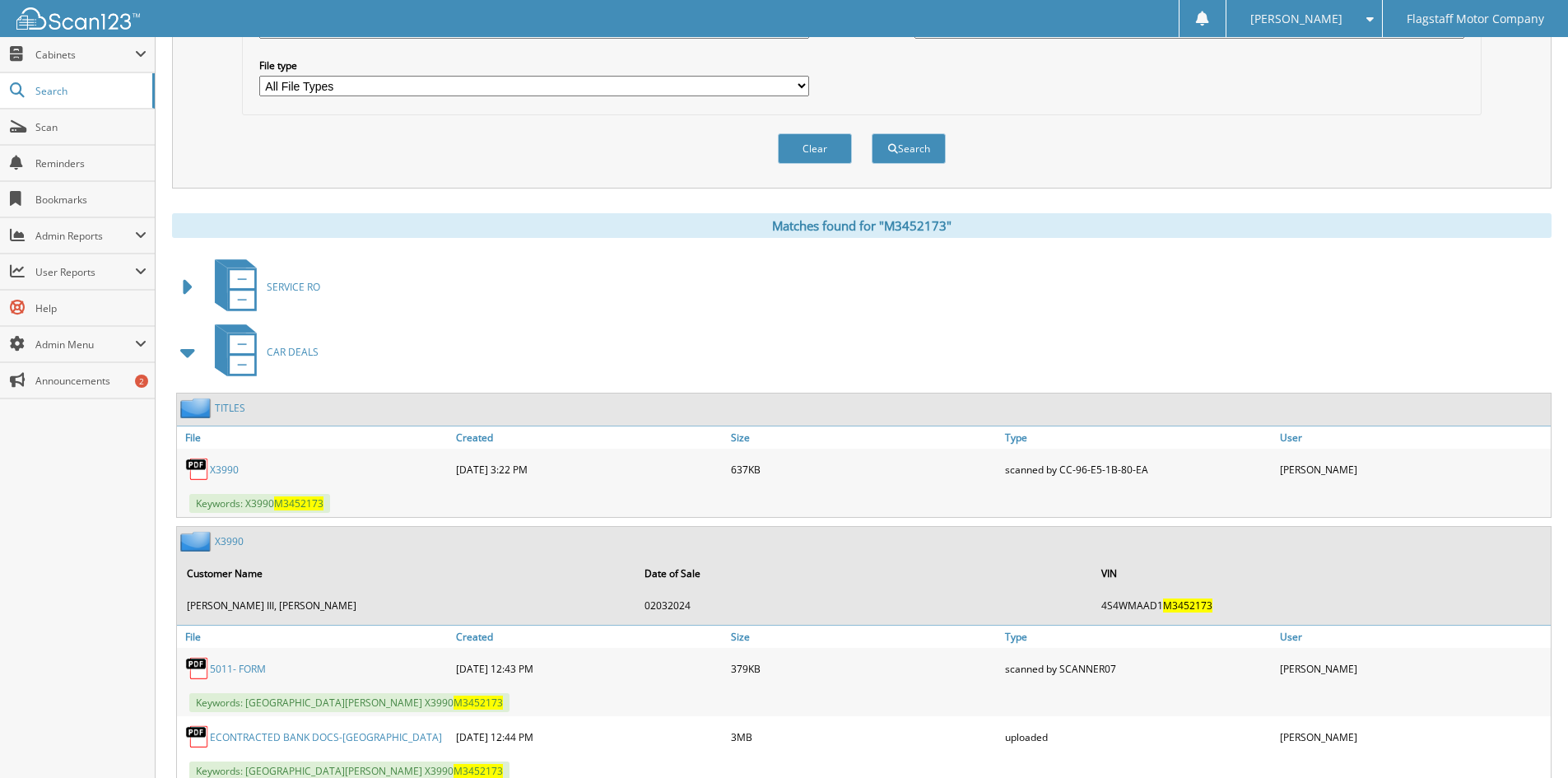
scroll to position [658, 0]
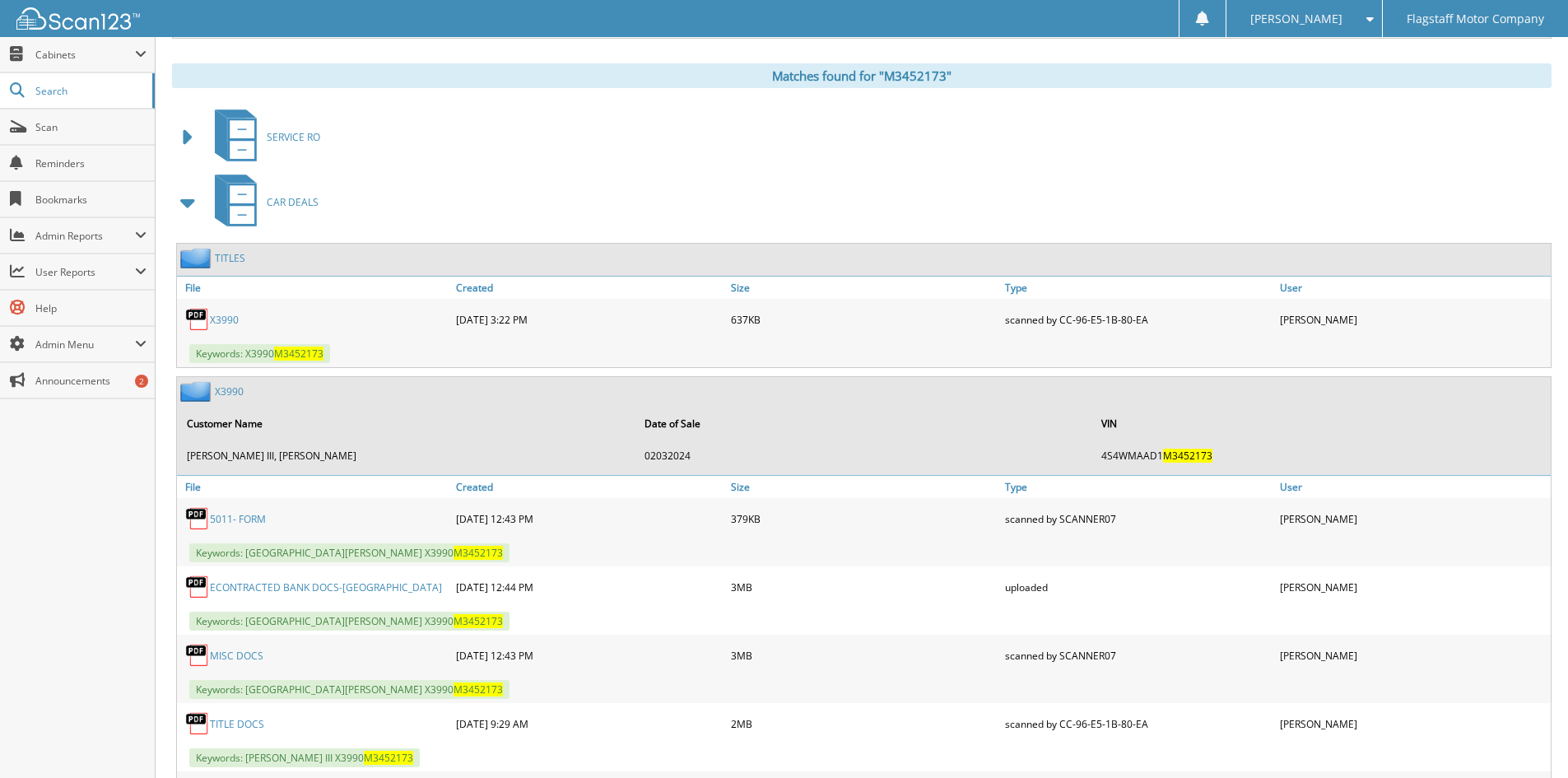
click at [223, 391] on link "X3990" at bounding box center [229, 391] width 29 height 14
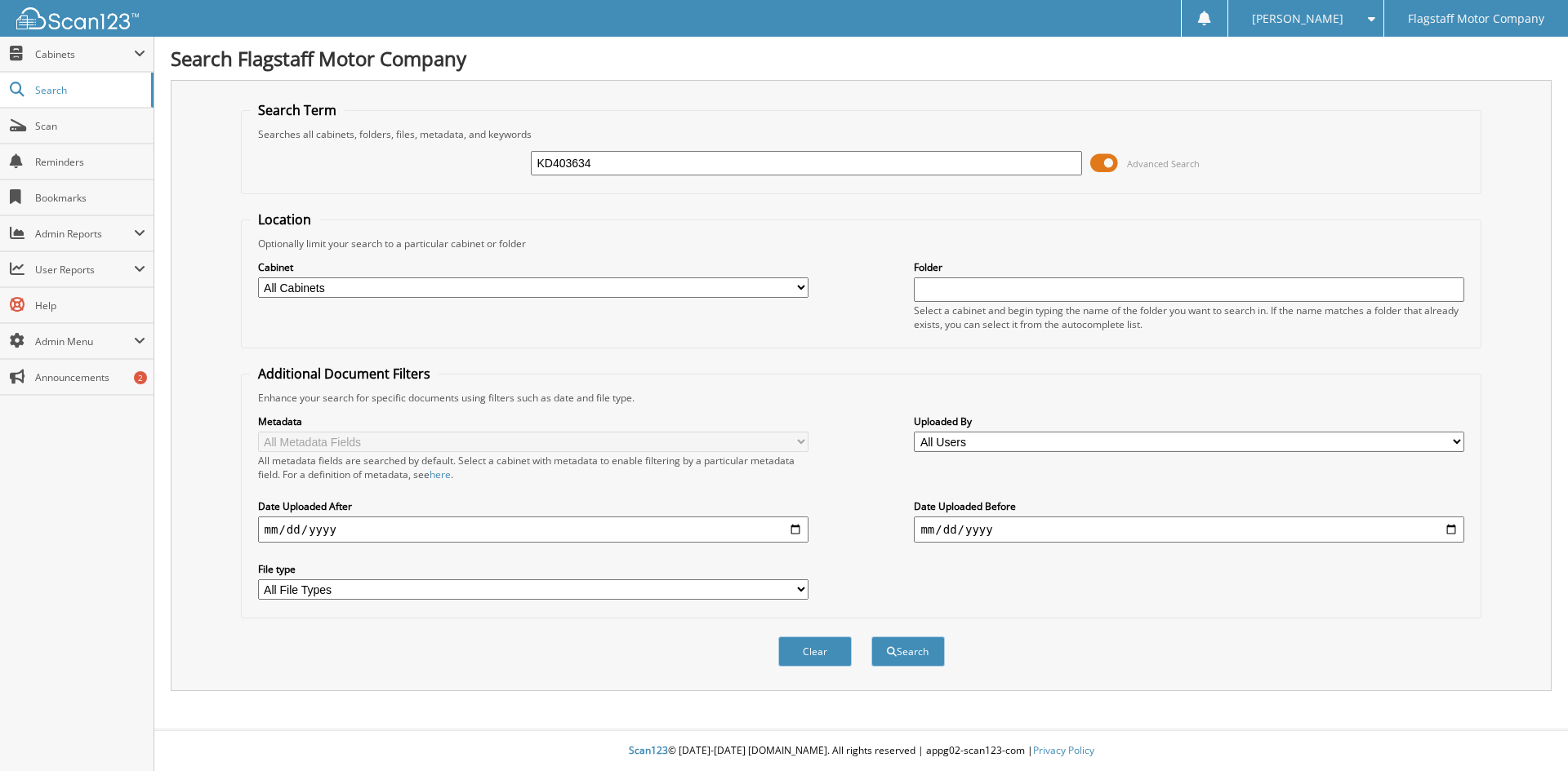
type input "KD403634"
click at [871, 637] on button "Search" at bounding box center [907, 651] width 73 height 31
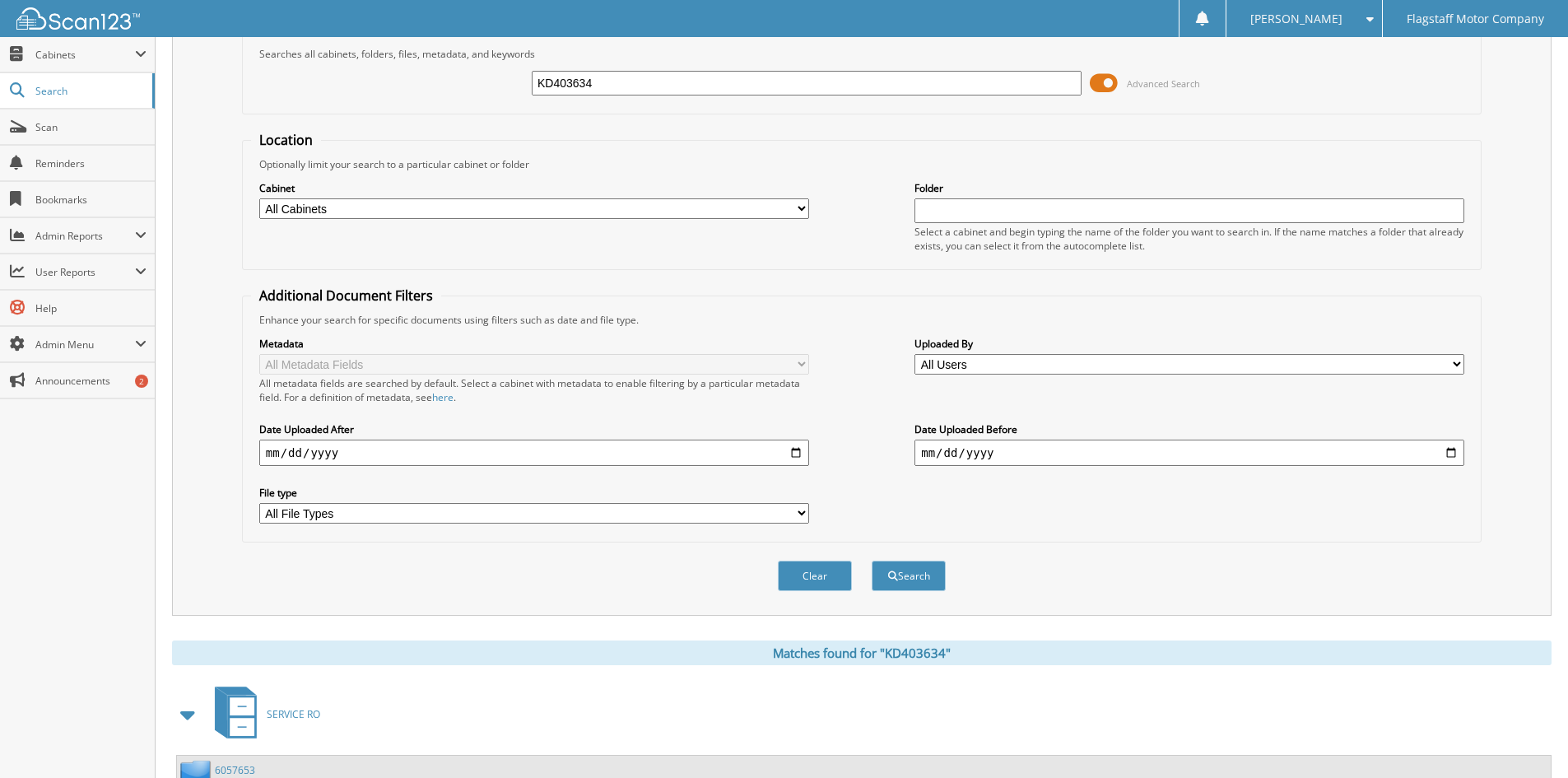
scroll to position [411, 0]
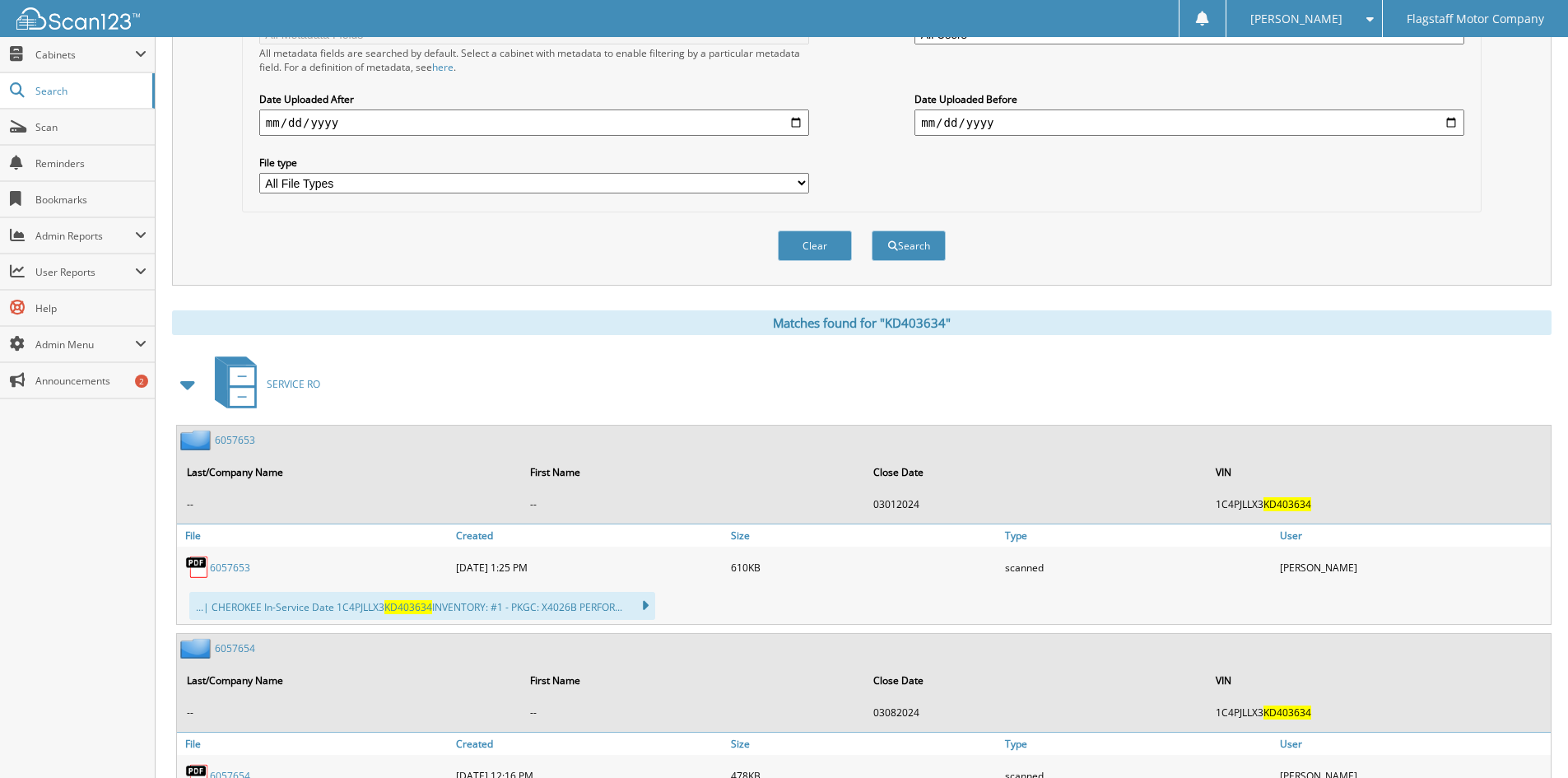
click at [189, 392] on span at bounding box center [188, 384] width 23 height 30
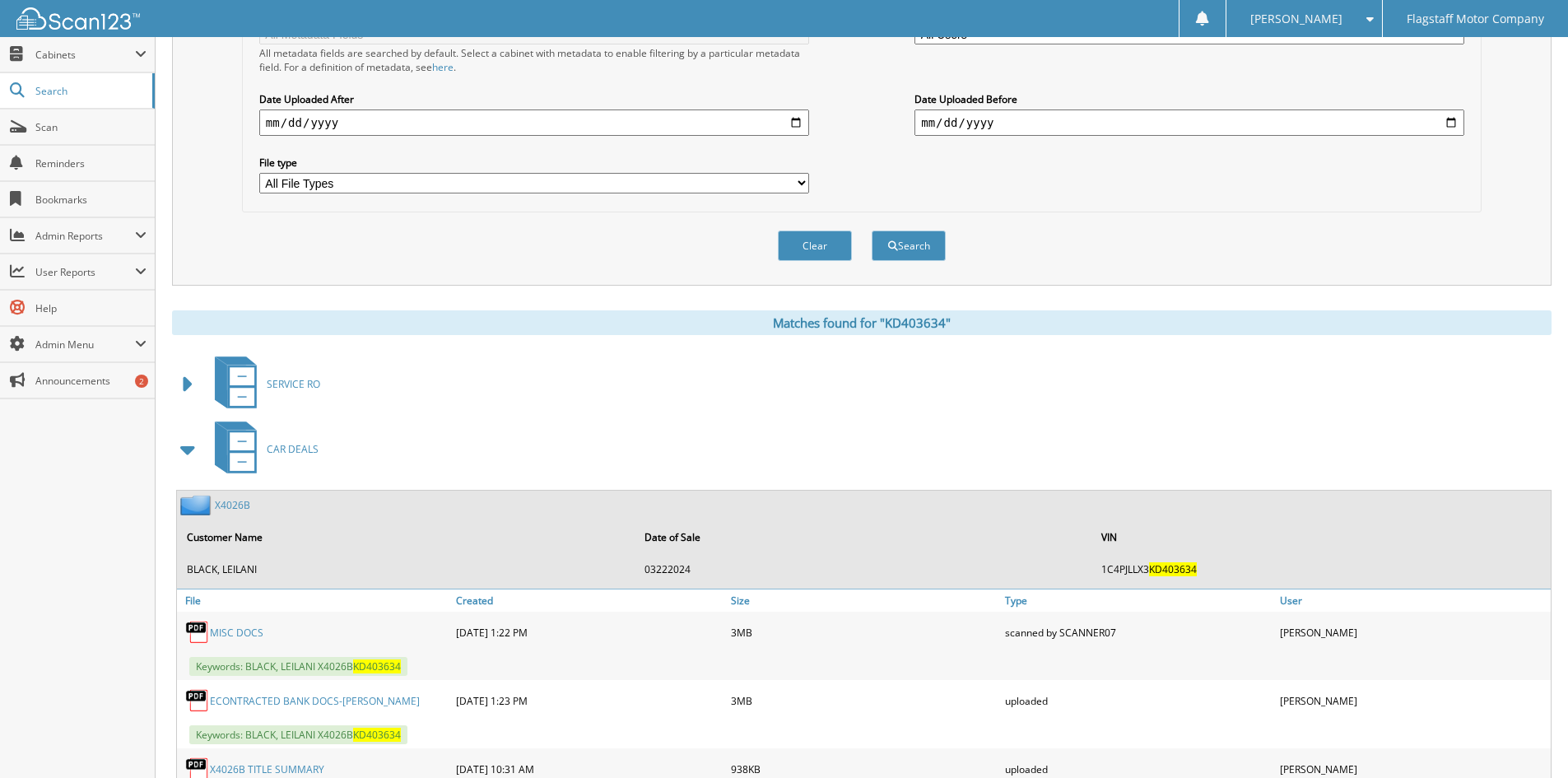
scroll to position [906, 0]
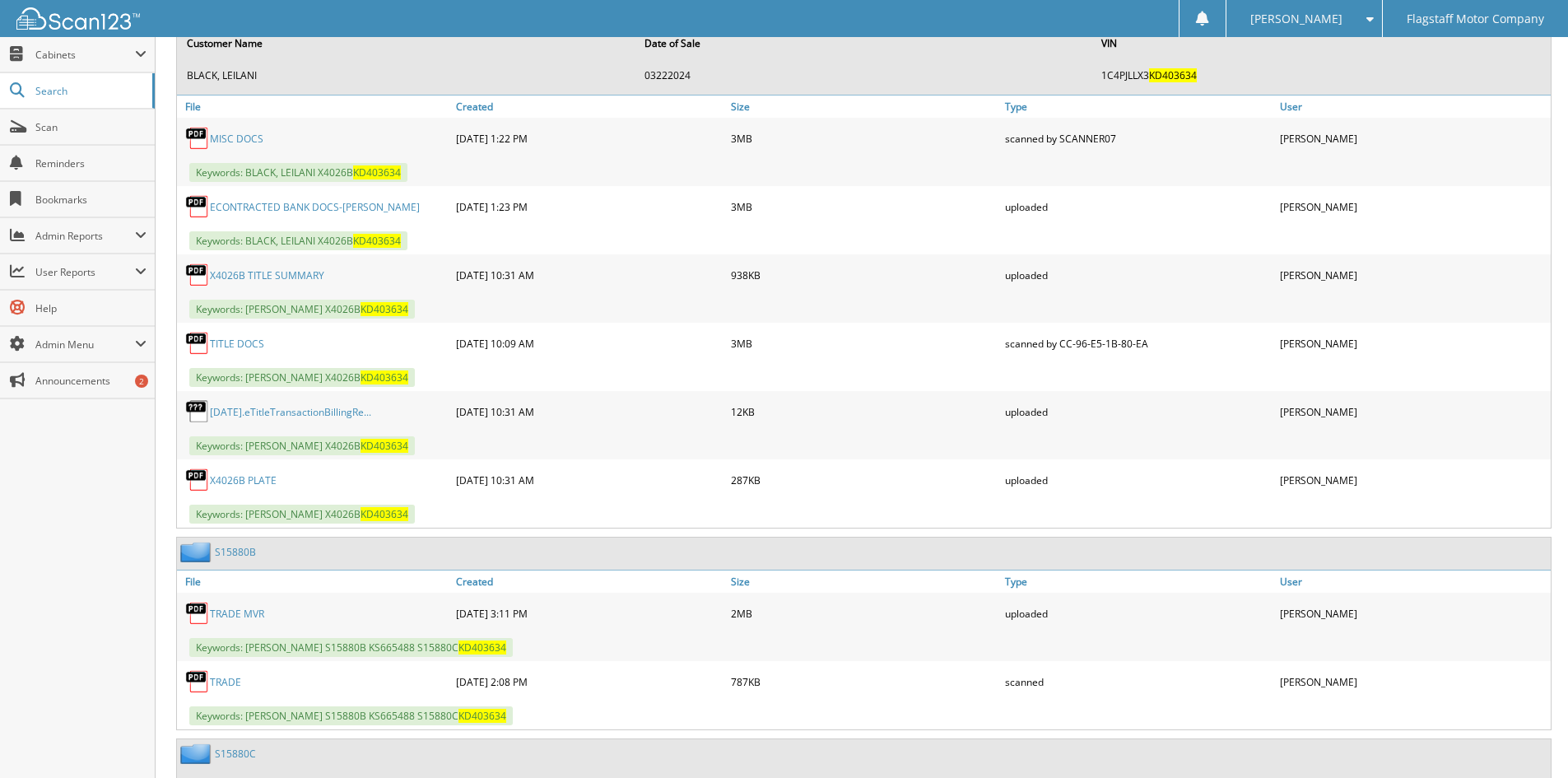
click at [233, 137] on link "MISC DOCS" at bounding box center [237, 138] width 53 height 14
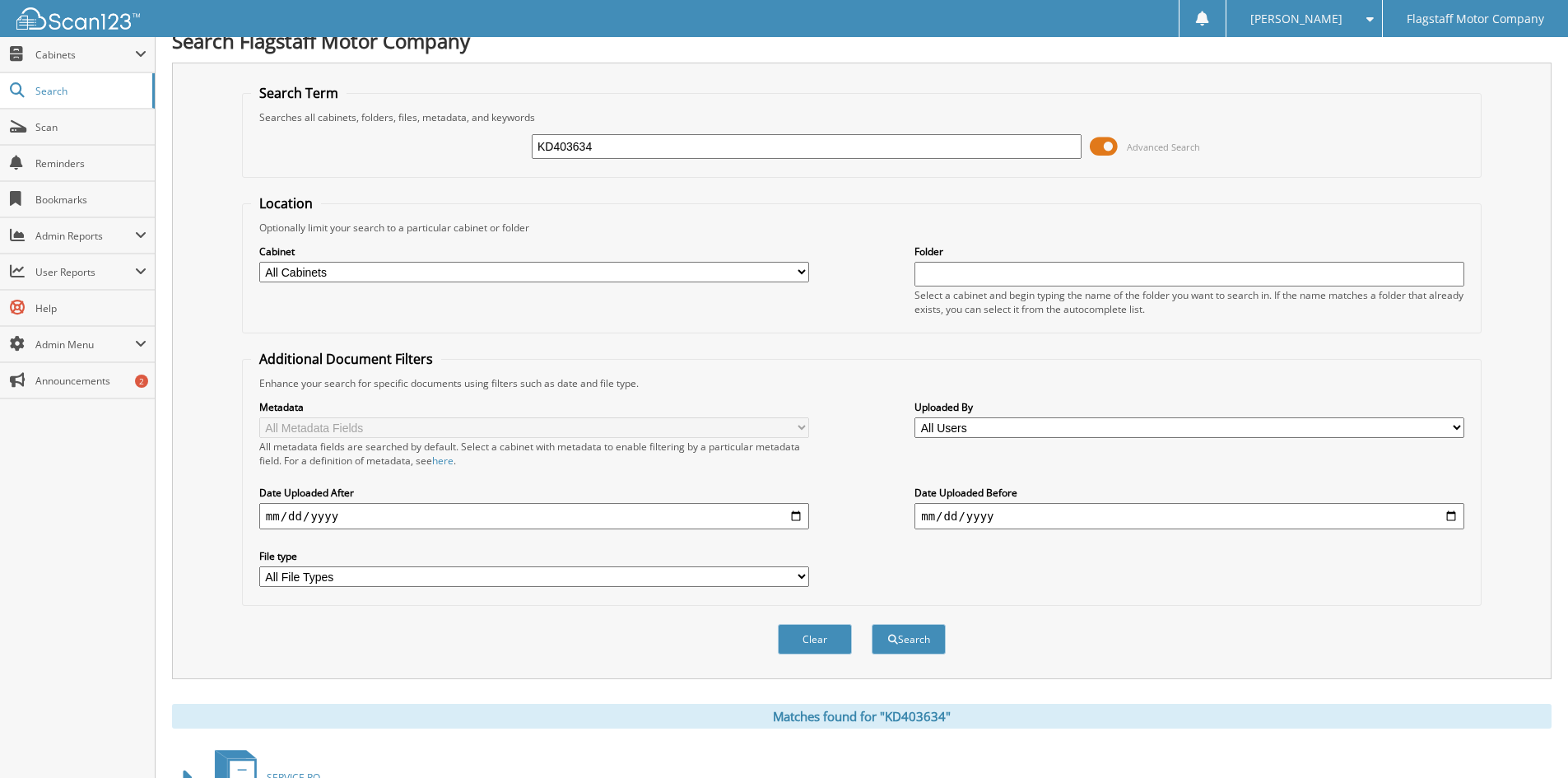
scroll to position [0, 0]
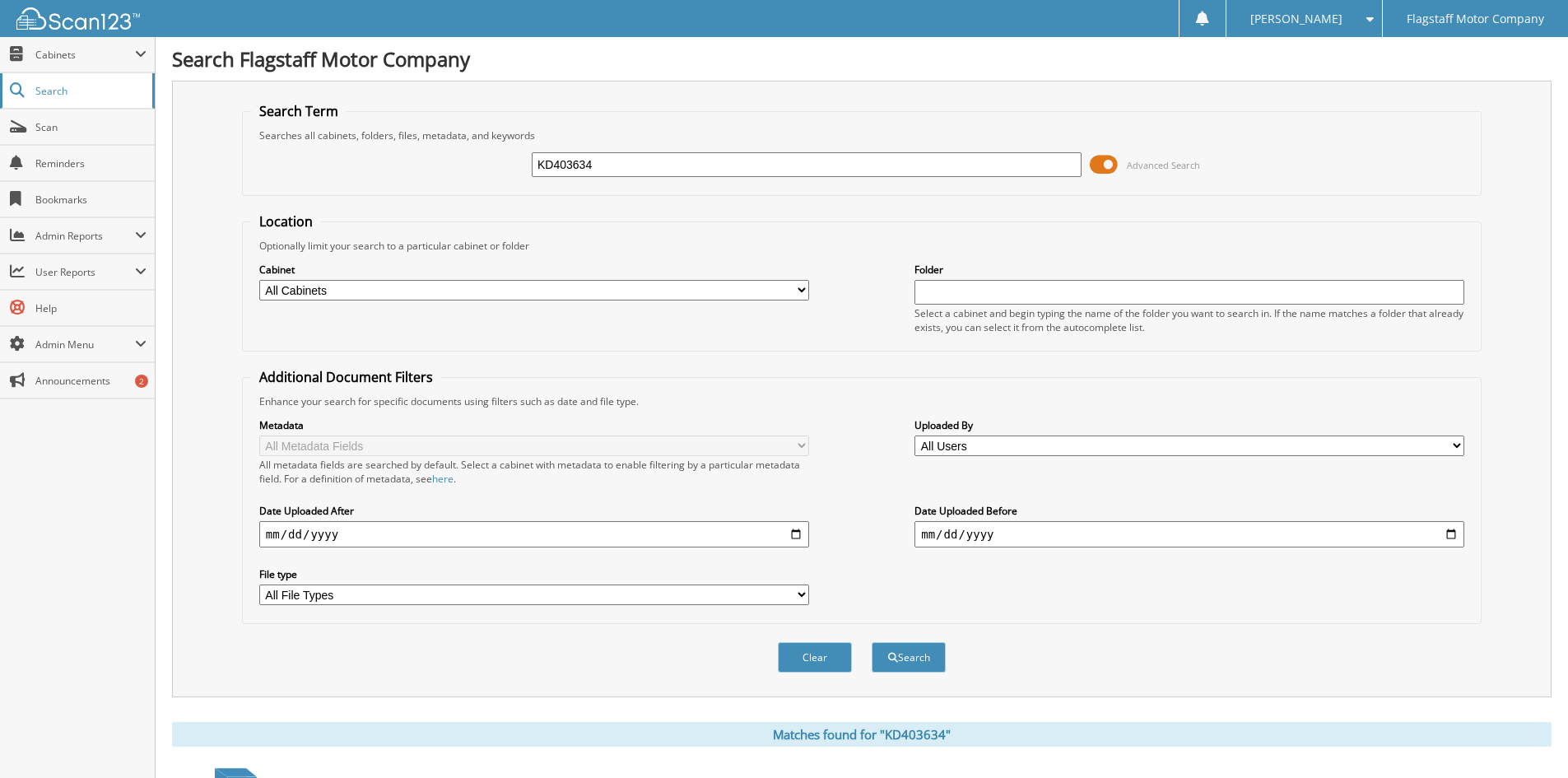
drag, startPoint x: 610, startPoint y: 170, endPoint x: 144, endPoint y: 78, distance: 475.0
type input "R8278160"
click at [871, 642] on button "Search" at bounding box center [908, 657] width 74 height 31
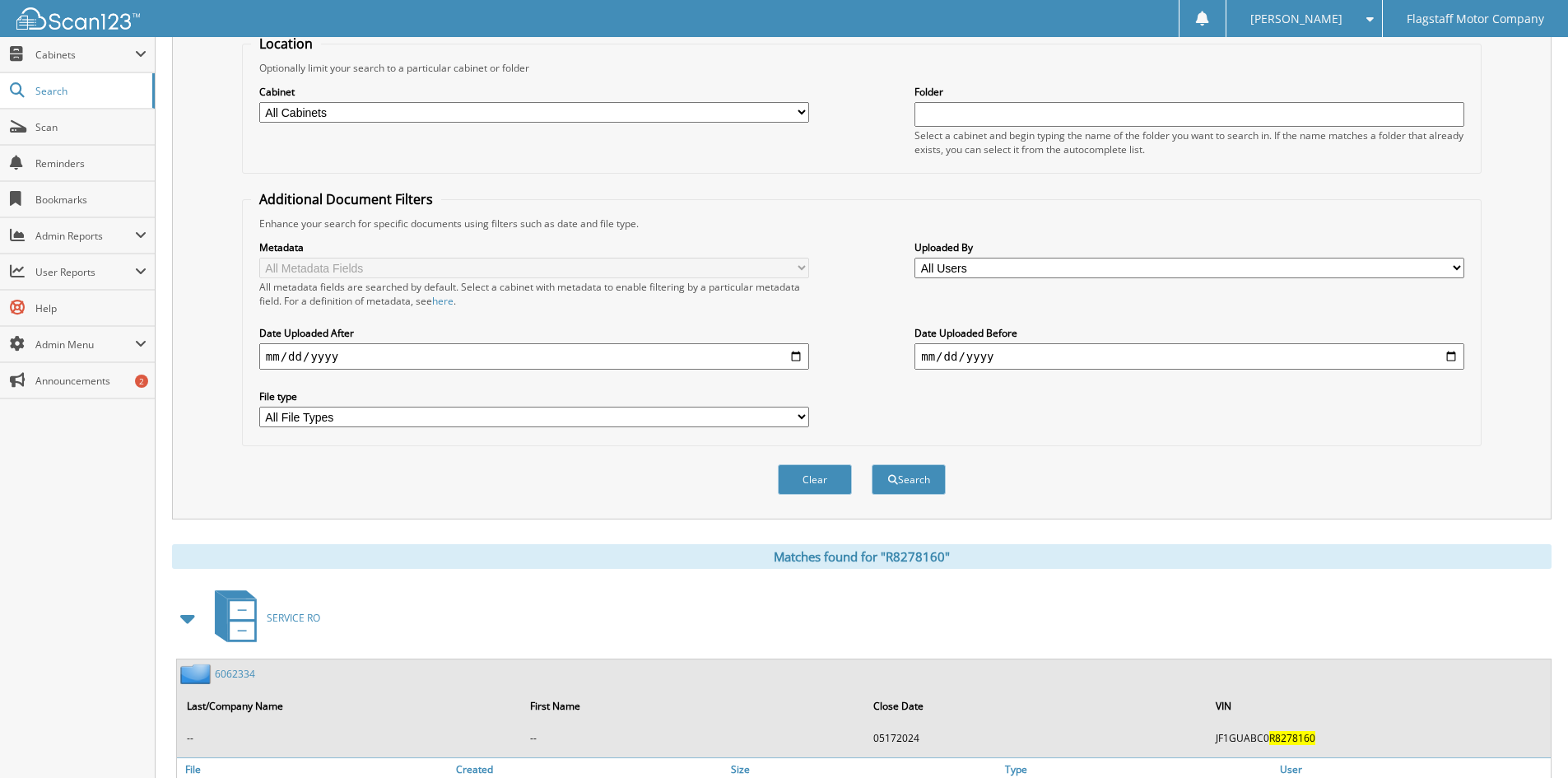
scroll to position [329, 0]
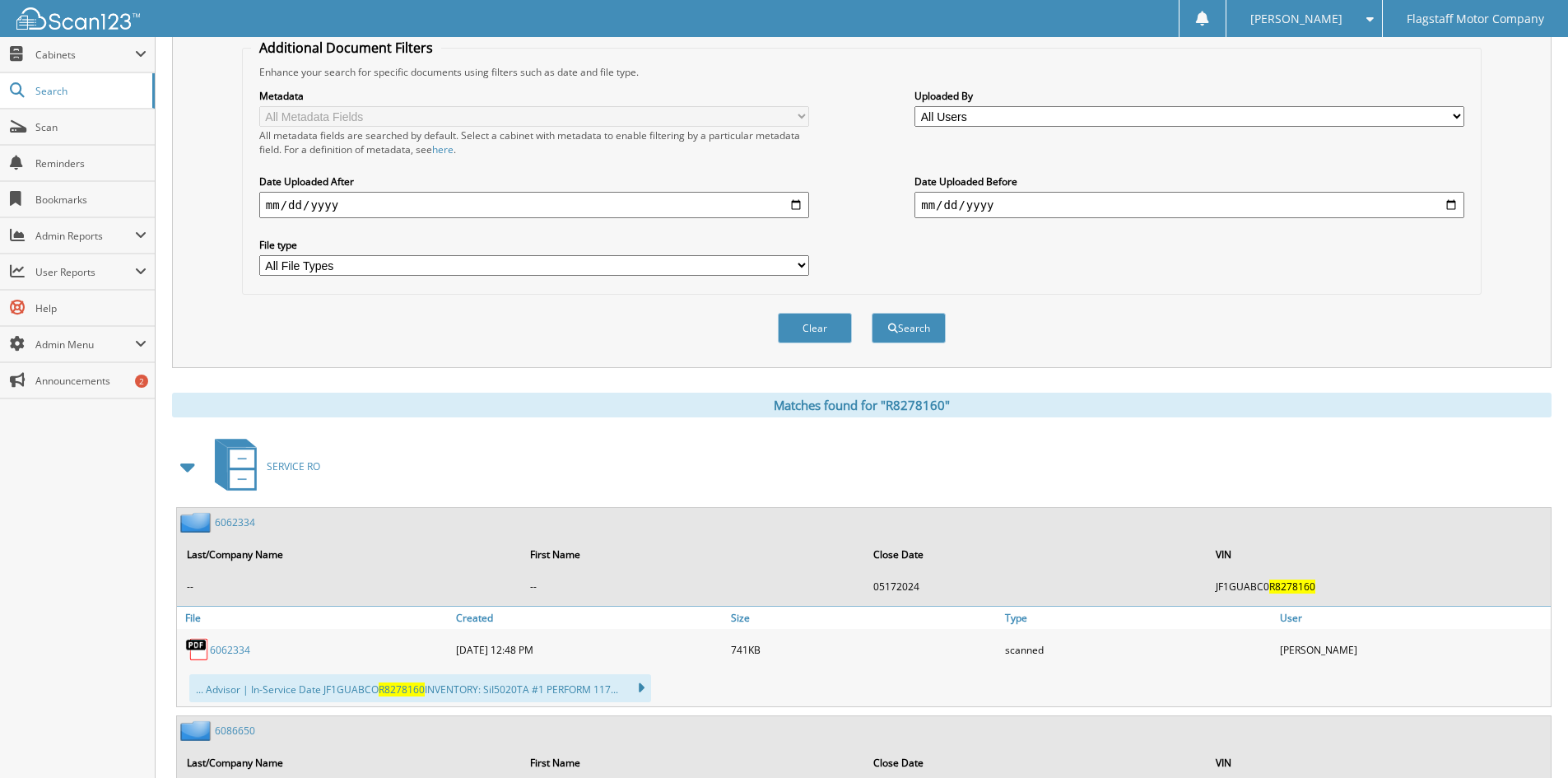
click at [190, 469] on span at bounding box center [188, 467] width 23 height 30
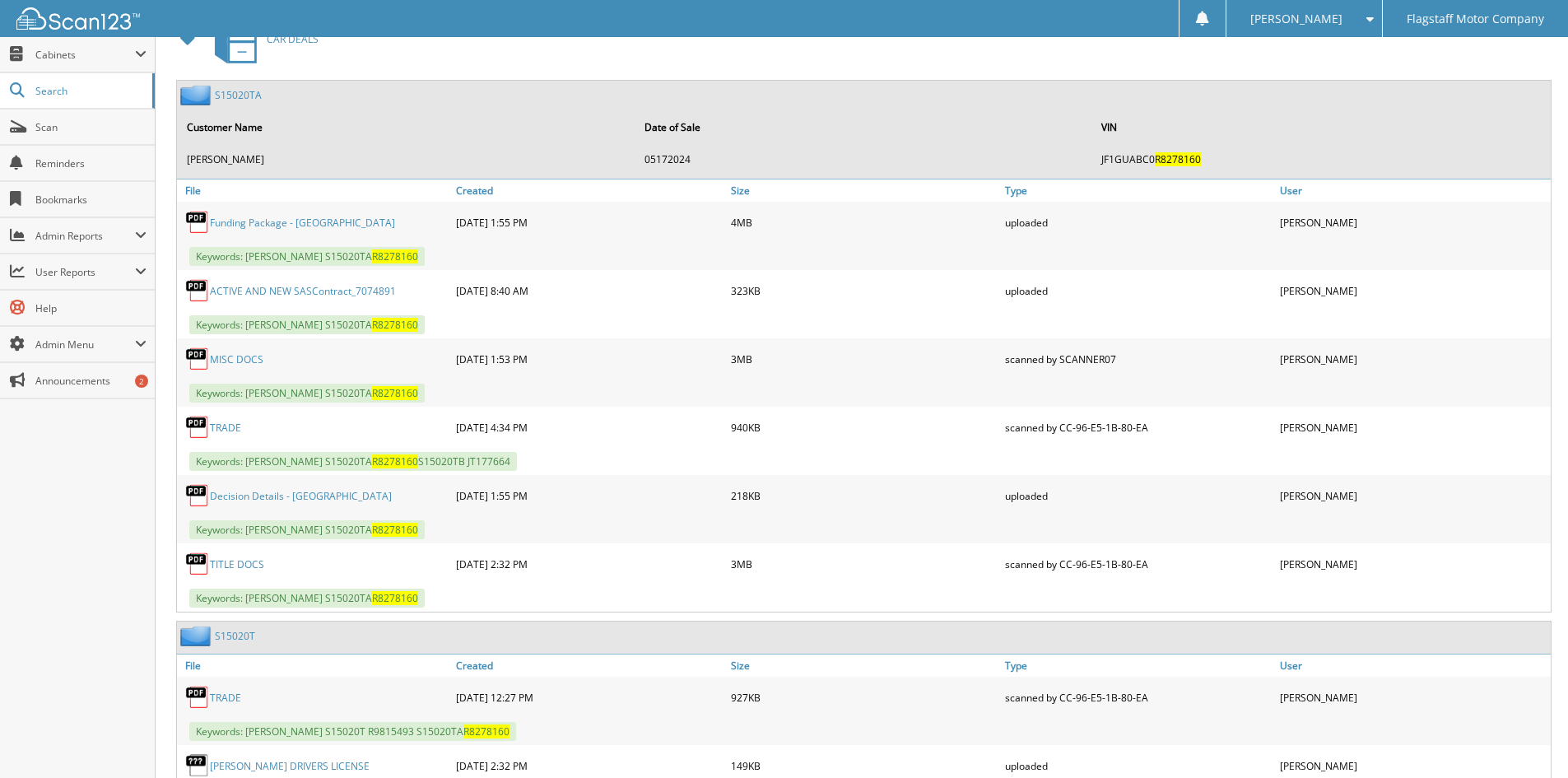
scroll to position [823, 0]
click at [243, 352] on link "MISC DOCS" at bounding box center [237, 357] width 53 height 14
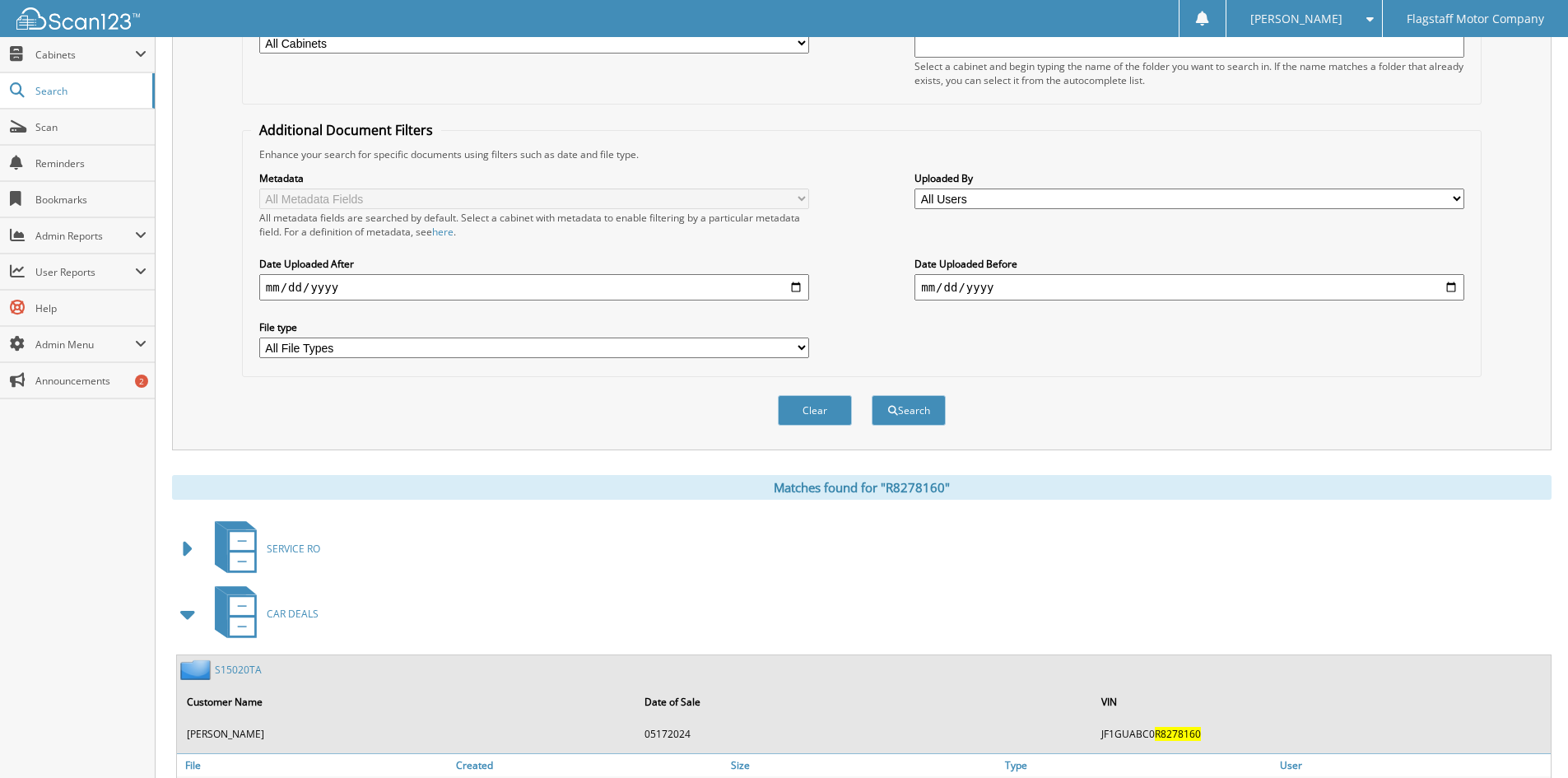
scroll to position [0, 0]
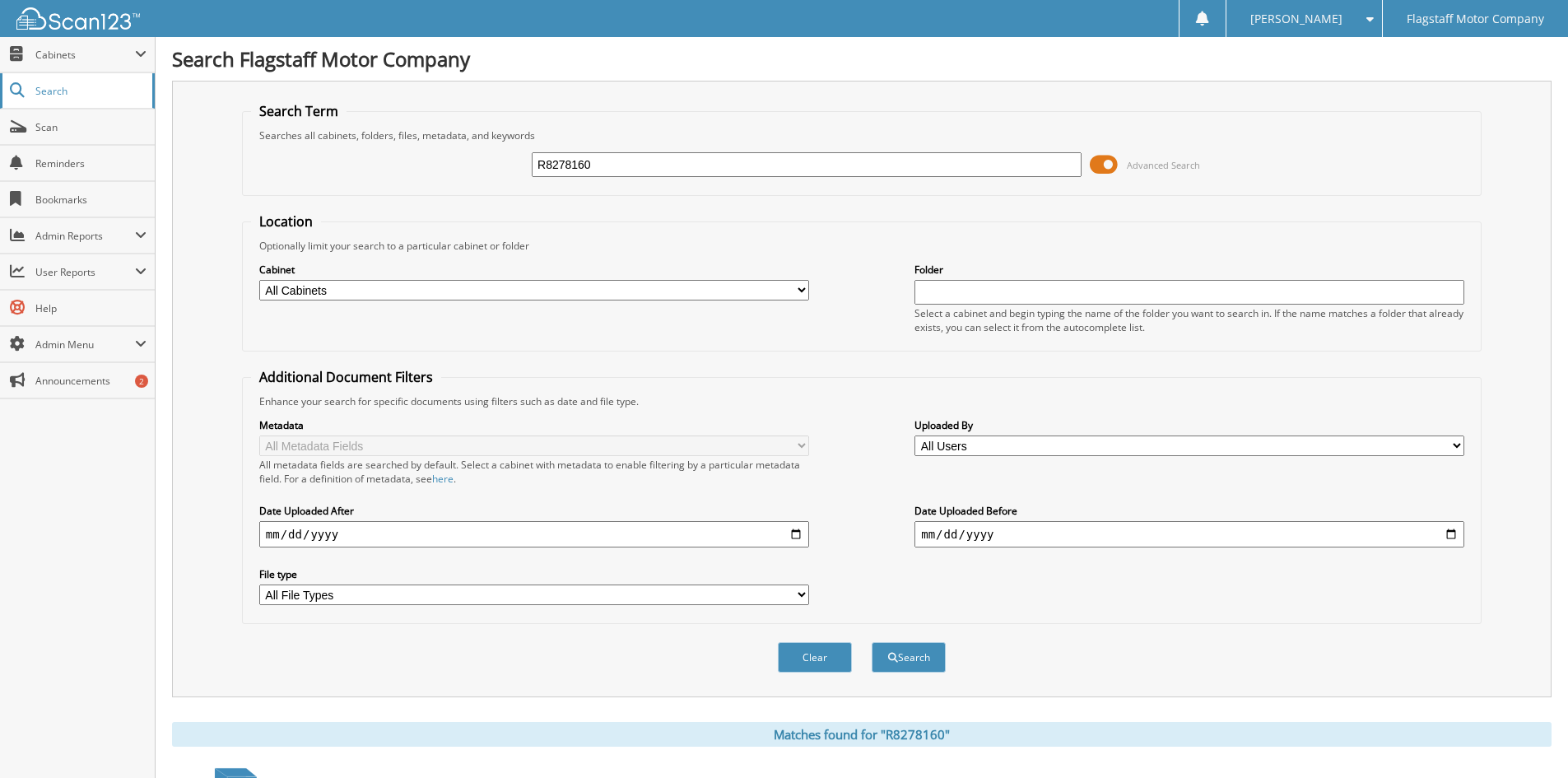
drag, startPoint x: 611, startPoint y: 166, endPoint x: 121, endPoint y: 107, distance: 493.5
type input "HUD14845"
click at [871, 642] on button "Search" at bounding box center [908, 657] width 74 height 31
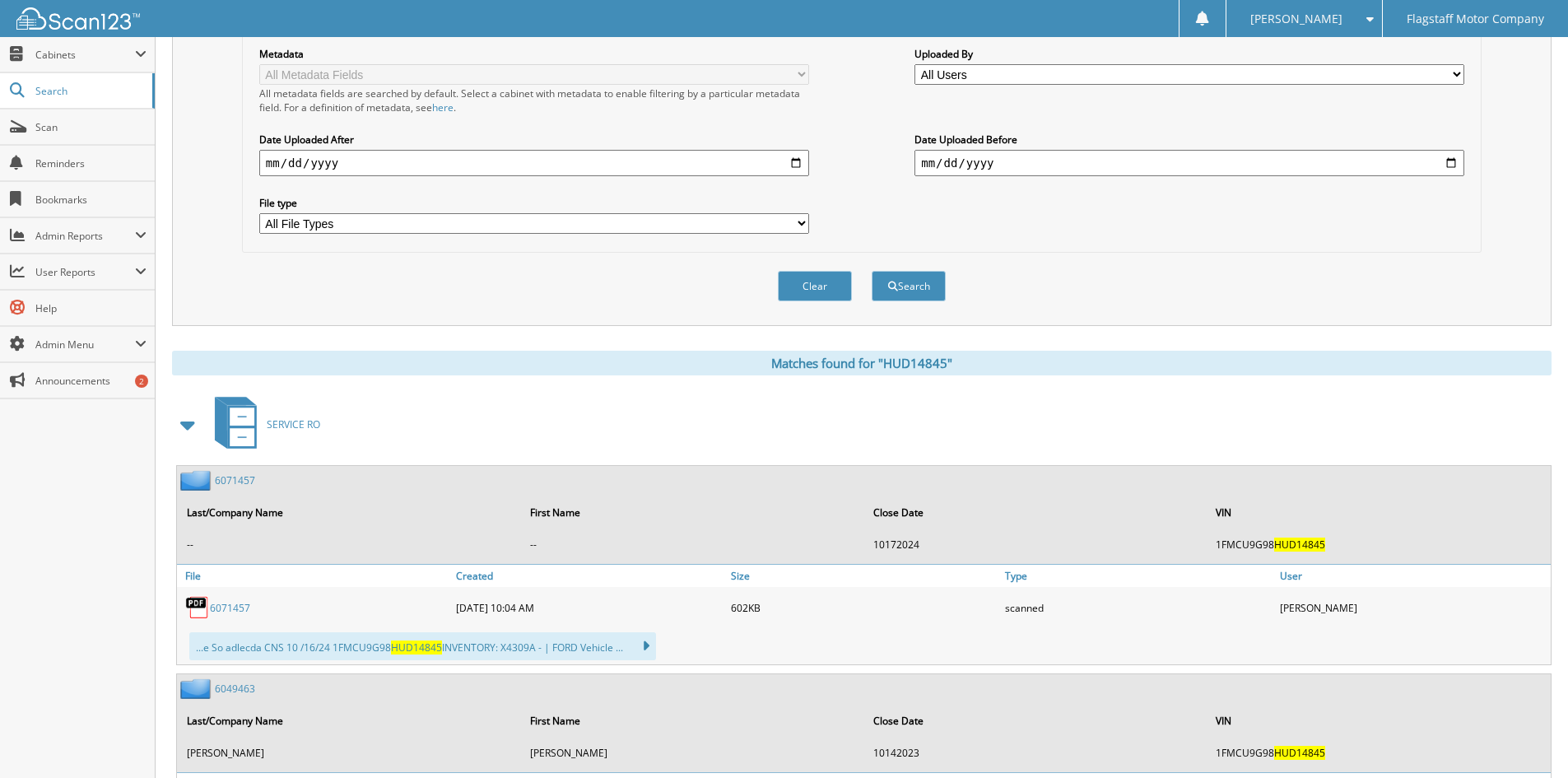
scroll to position [411, 0]
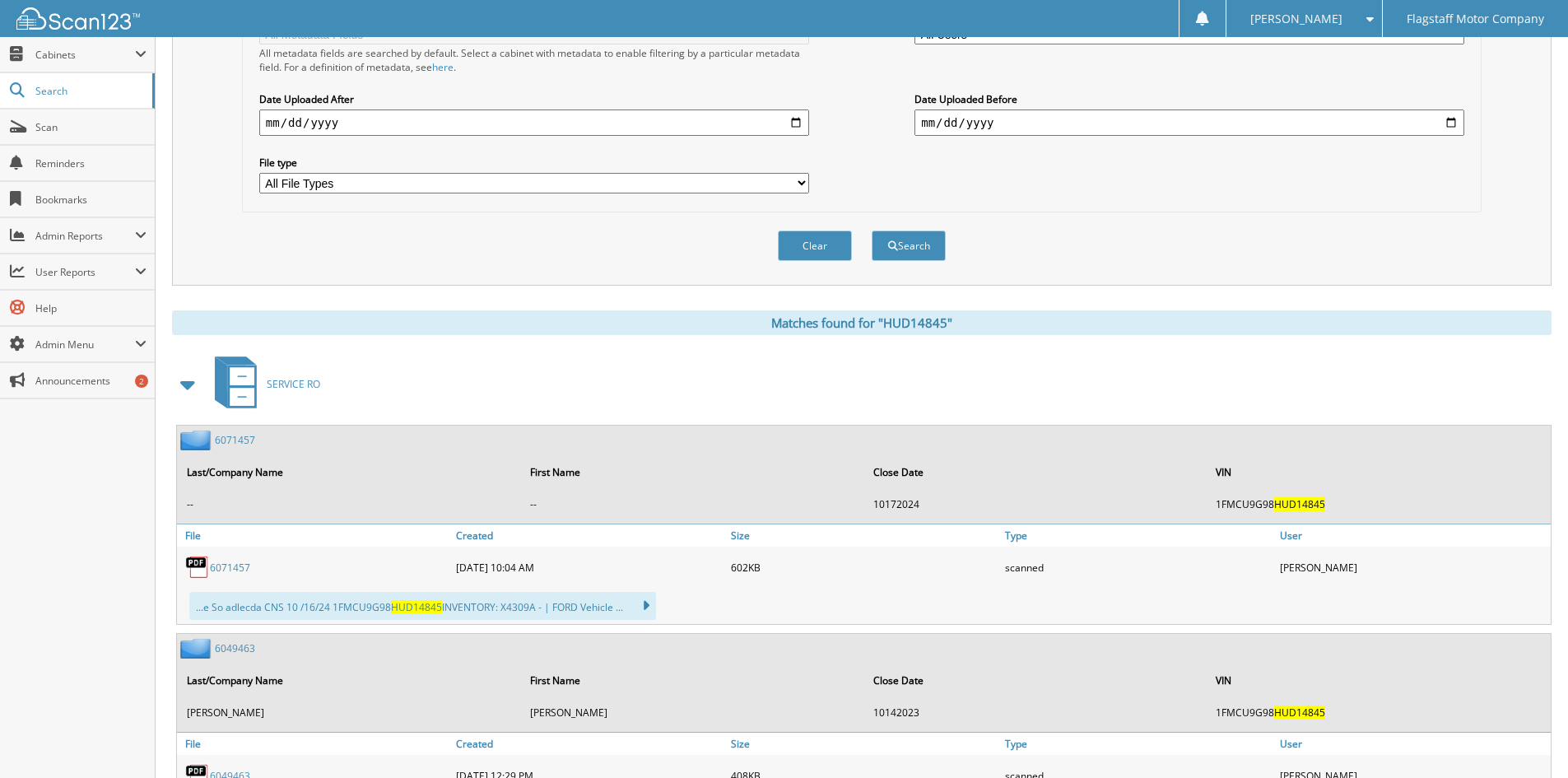
click at [184, 389] on span at bounding box center [188, 384] width 23 height 30
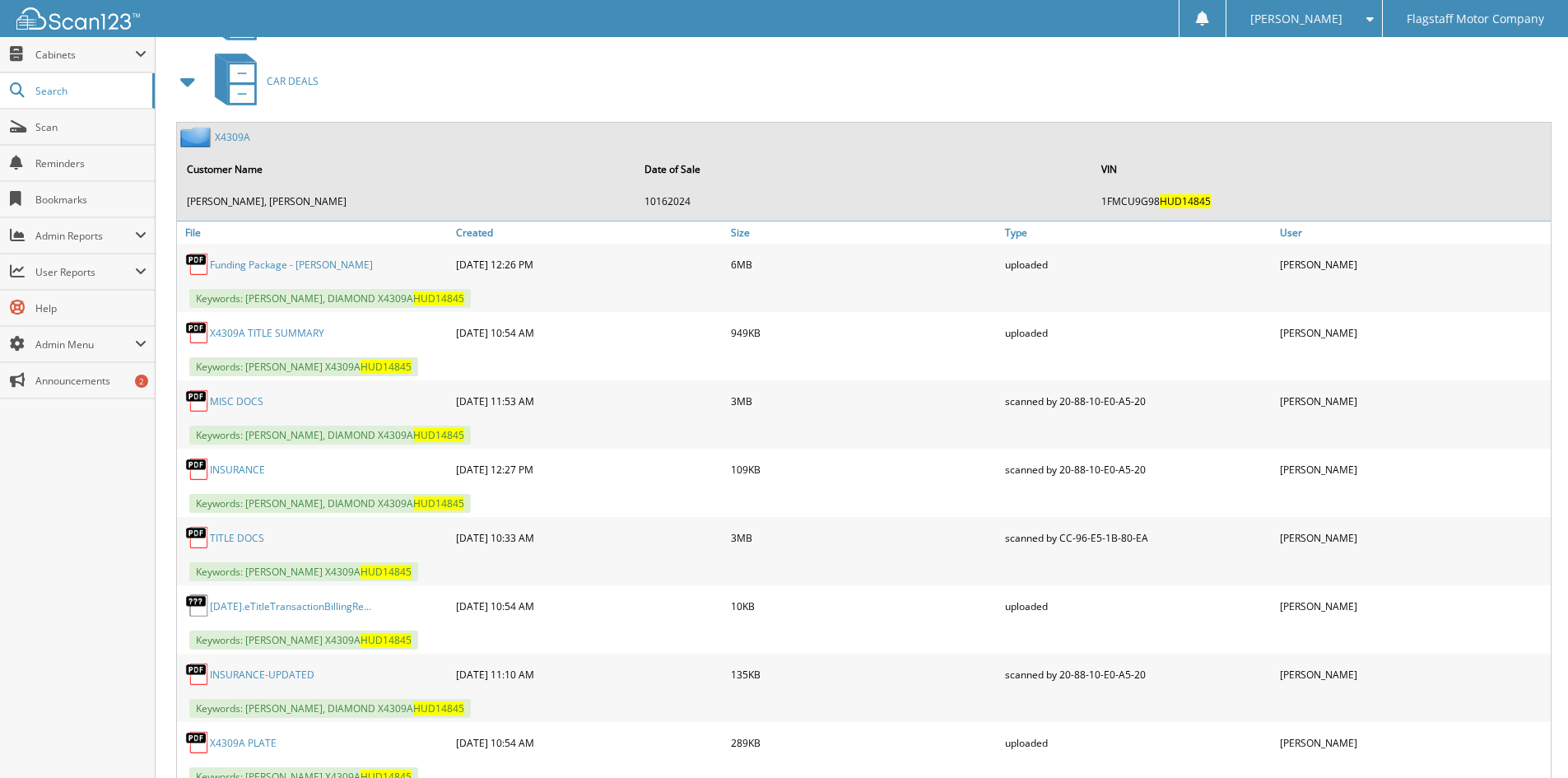
scroll to position [823, 0]
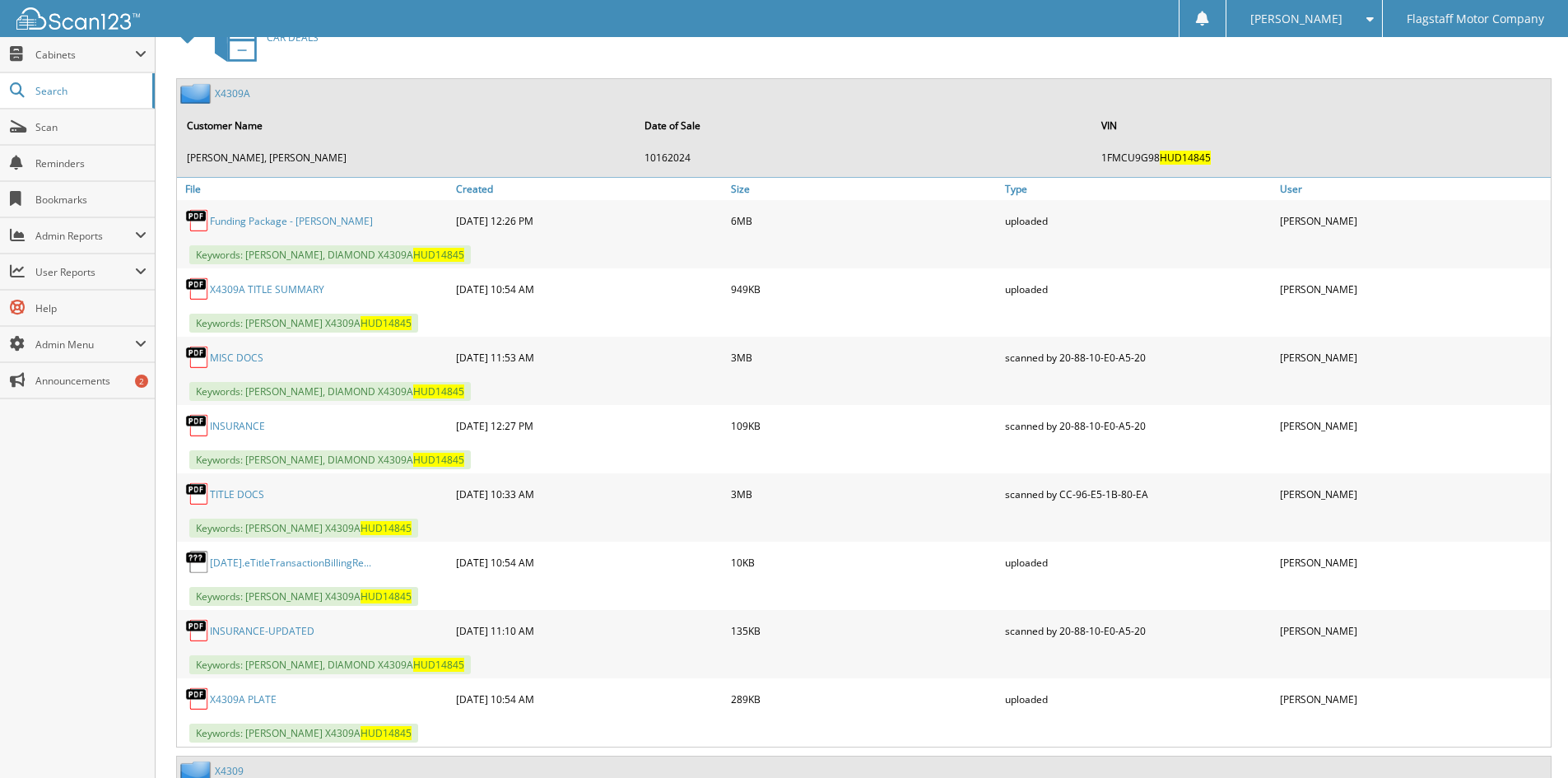
click at [228, 363] on link "MISC DOCS" at bounding box center [237, 357] width 53 height 14
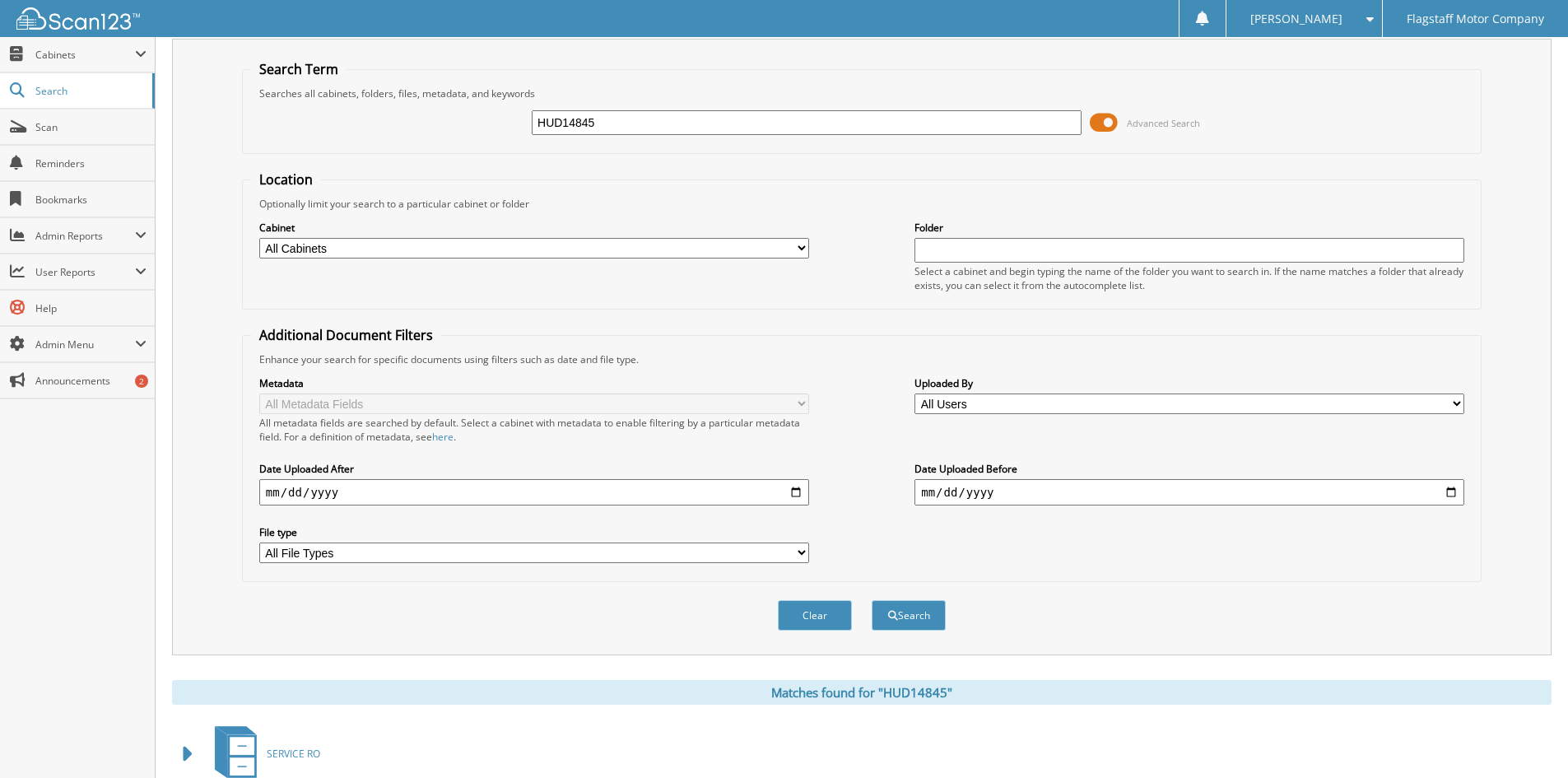
scroll to position [0, 0]
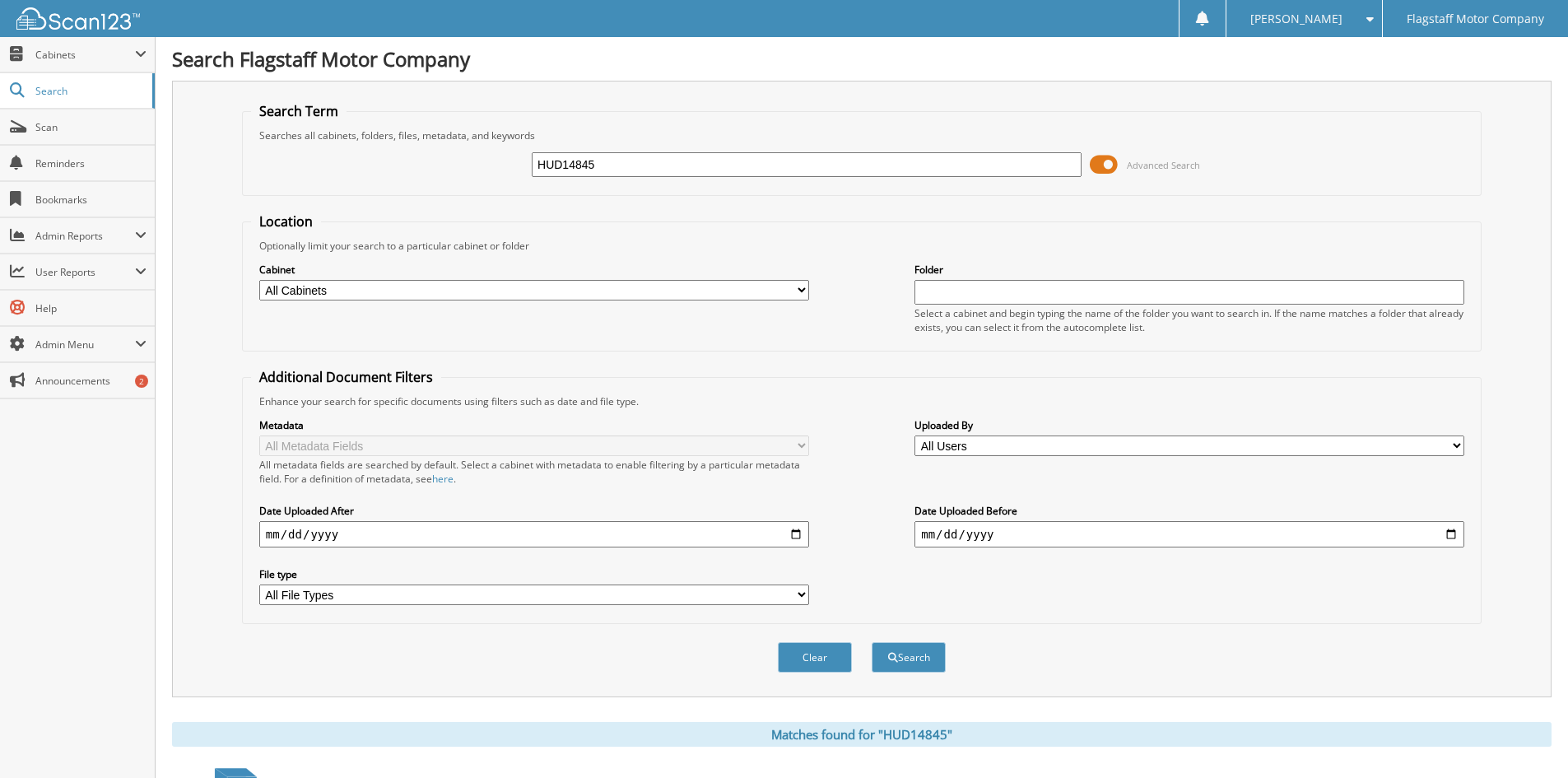
drag, startPoint x: 614, startPoint y: 162, endPoint x: 371, endPoint y: 113, distance: 247.9
click at [372, 113] on fieldset "Search Term Searches all cabinets, folders, files, metadata, and keywords HUD14…" at bounding box center [862, 149] width 1240 height 94
type input "P3131336"
click at [871, 642] on button "Search" at bounding box center [908, 657] width 74 height 31
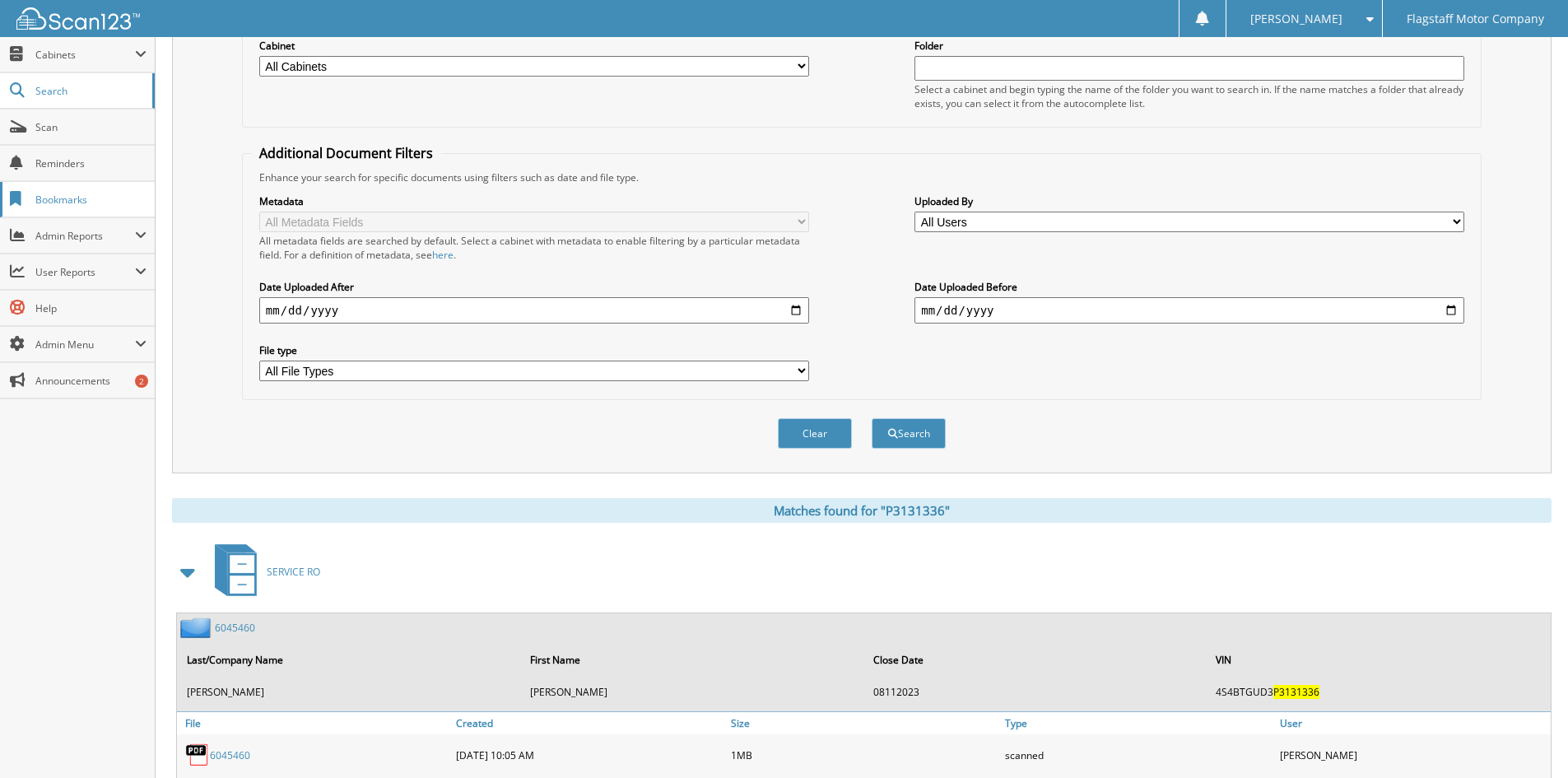
scroll to position [247, 0]
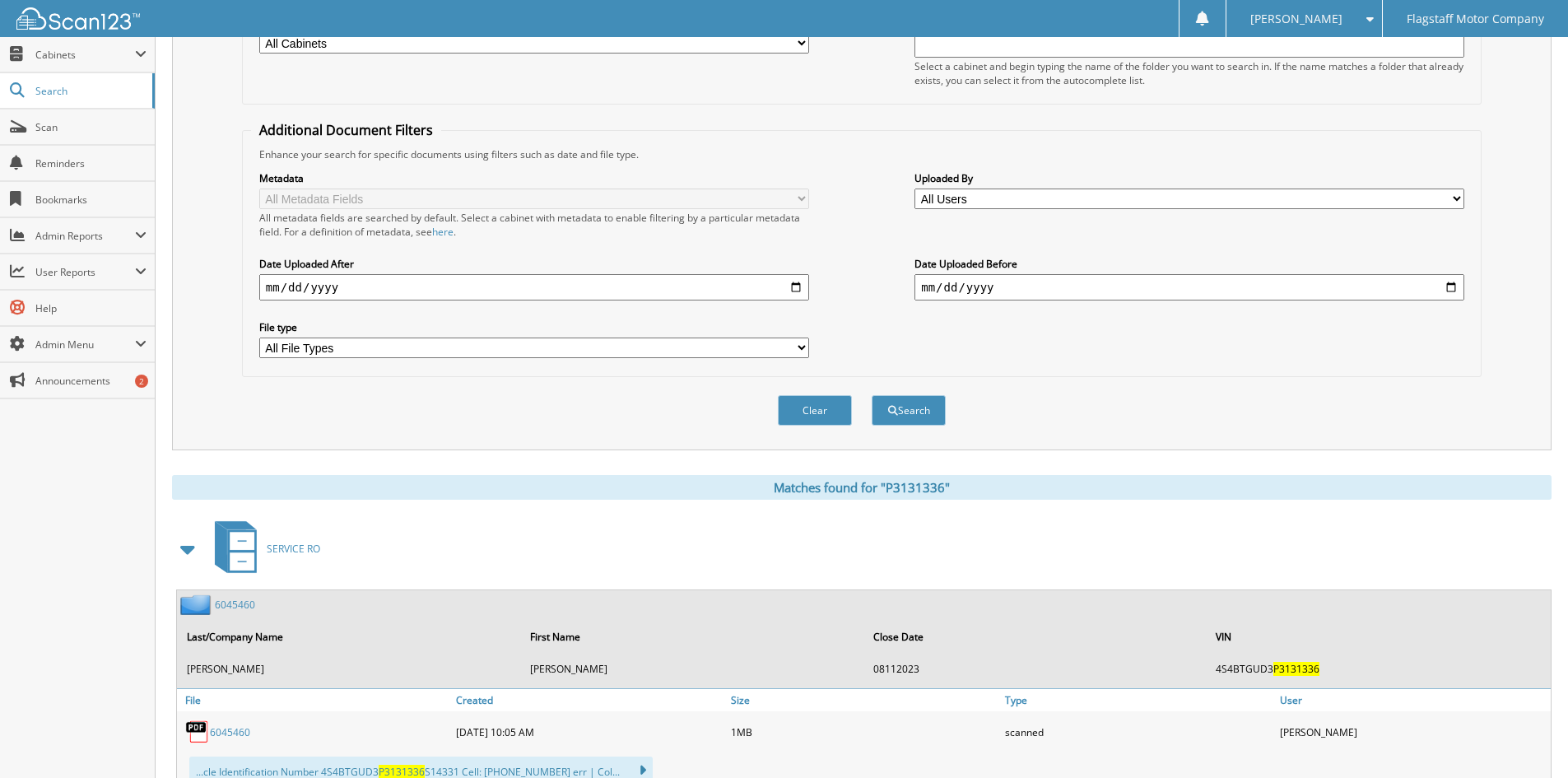
click at [193, 548] on span at bounding box center [188, 549] width 23 height 30
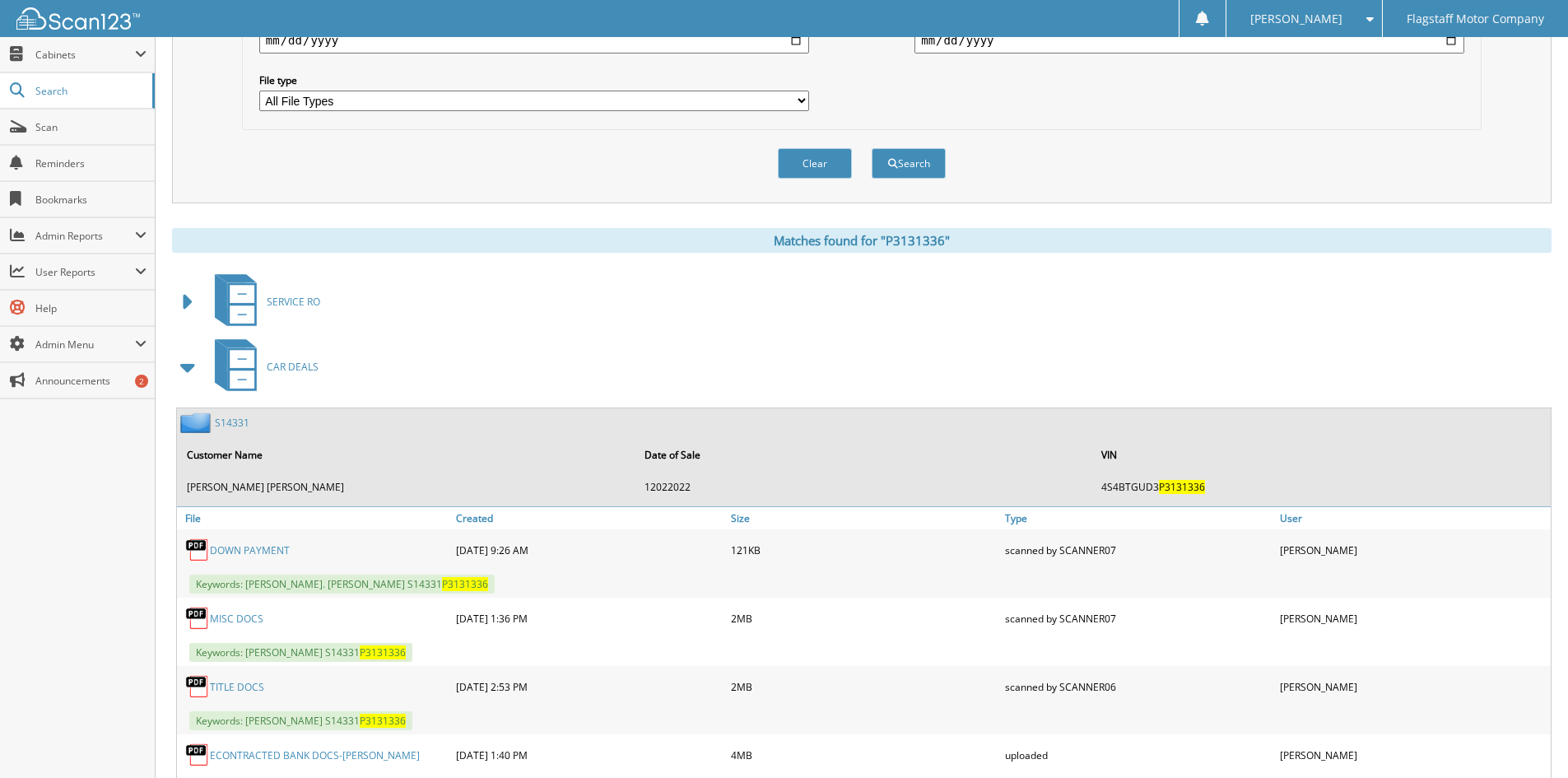
scroll to position [823, 0]
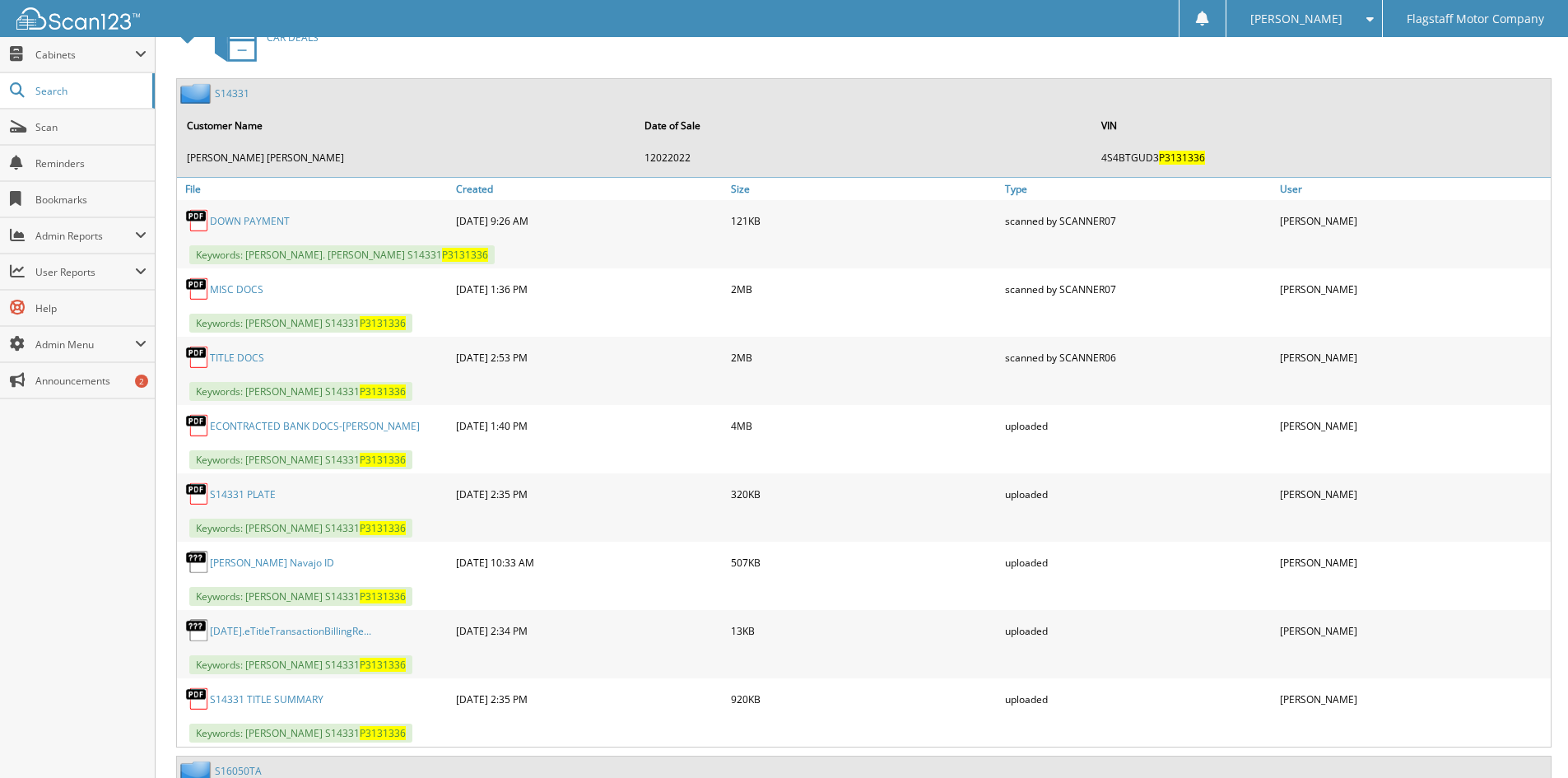
click at [212, 289] on link "MISC DOCS" at bounding box center [237, 289] width 53 height 14
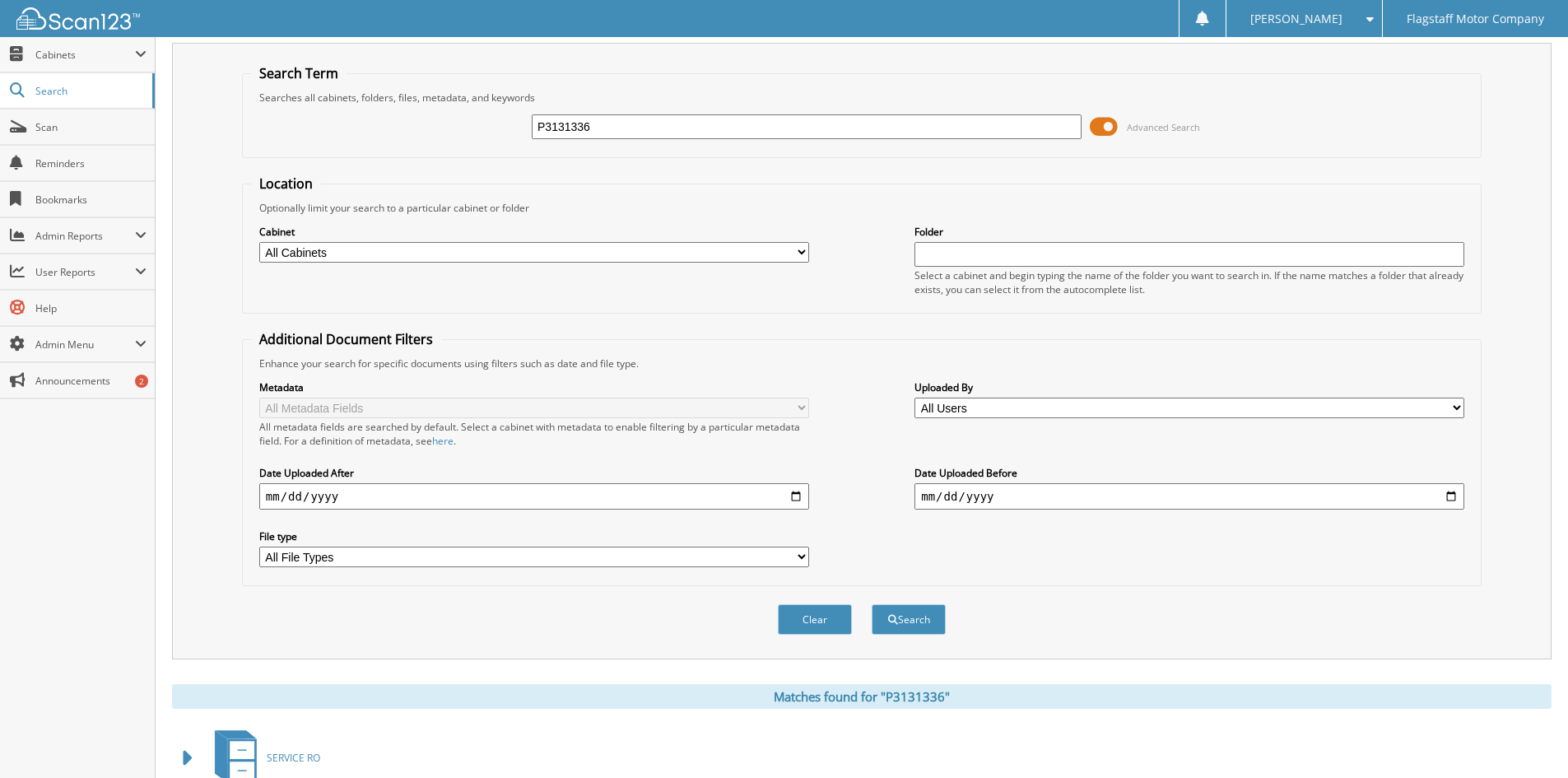
scroll to position [0, 0]
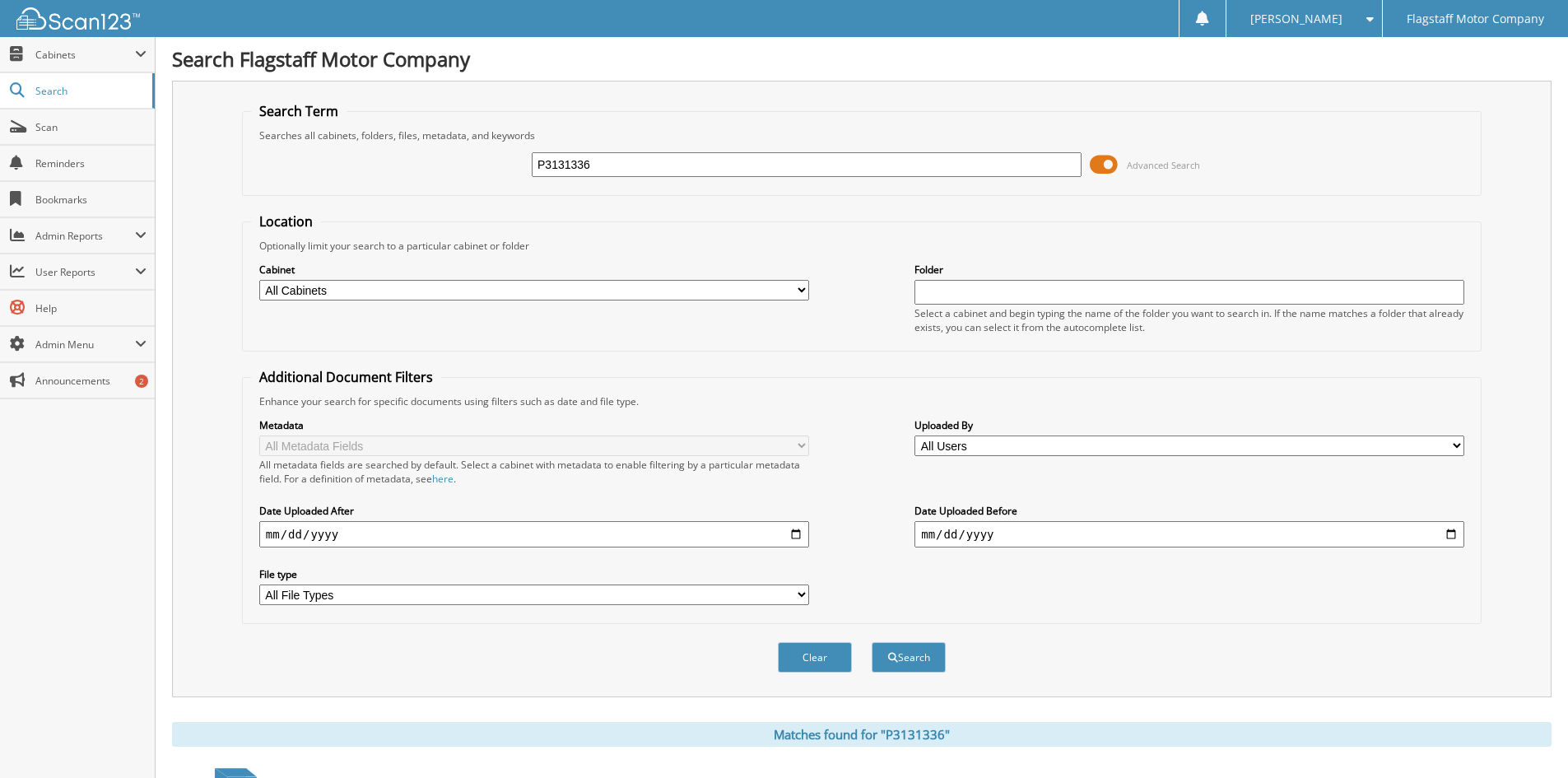
drag, startPoint x: 618, startPoint y: 170, endPoint x: 155, endPoint y: 104, distance: 467.7
type input "GG166293"
click at [871, 642] on button "Search" at bounding box center [908, 657] width 74 height 31
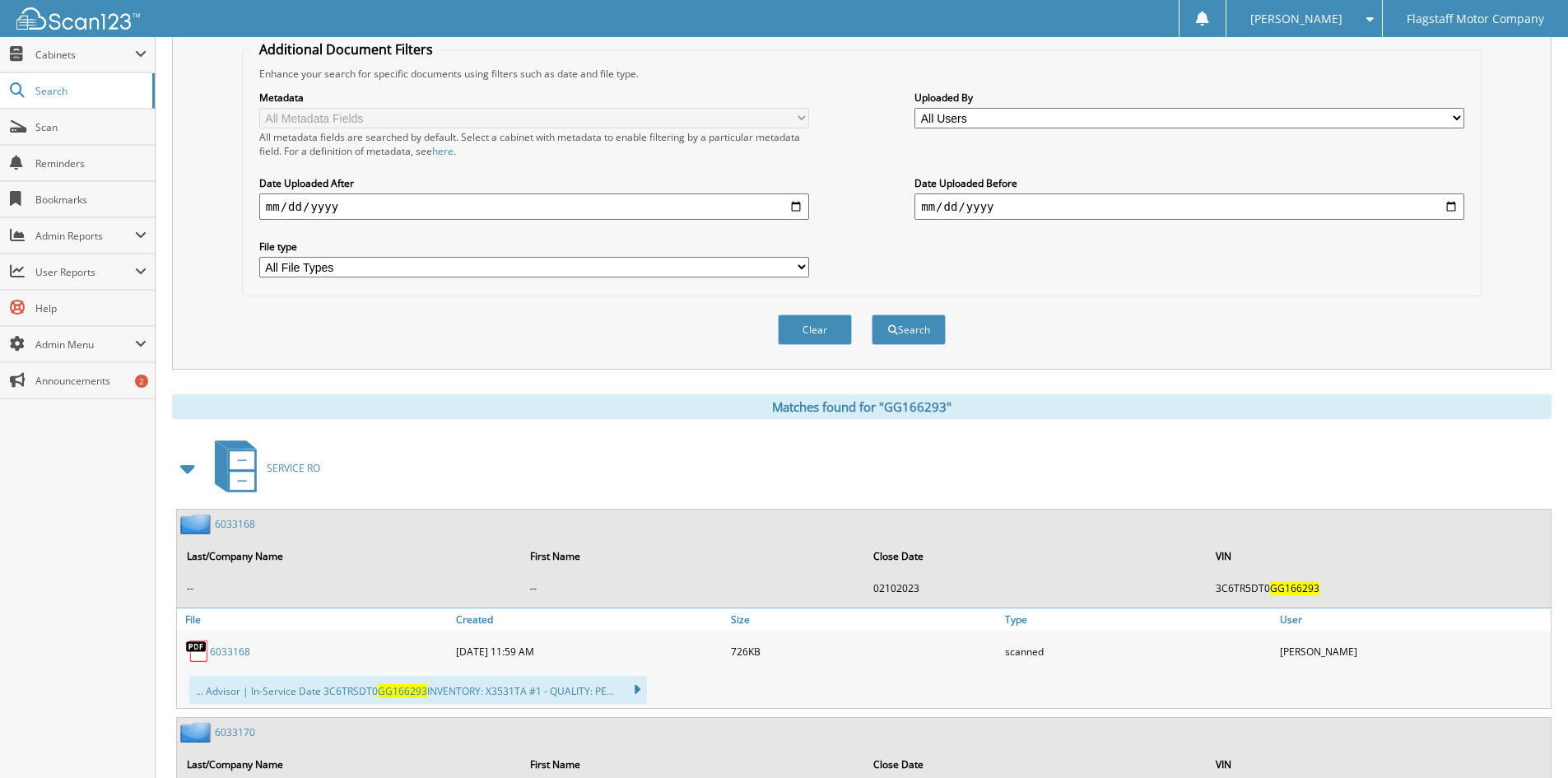
scroll to position [494, 0]
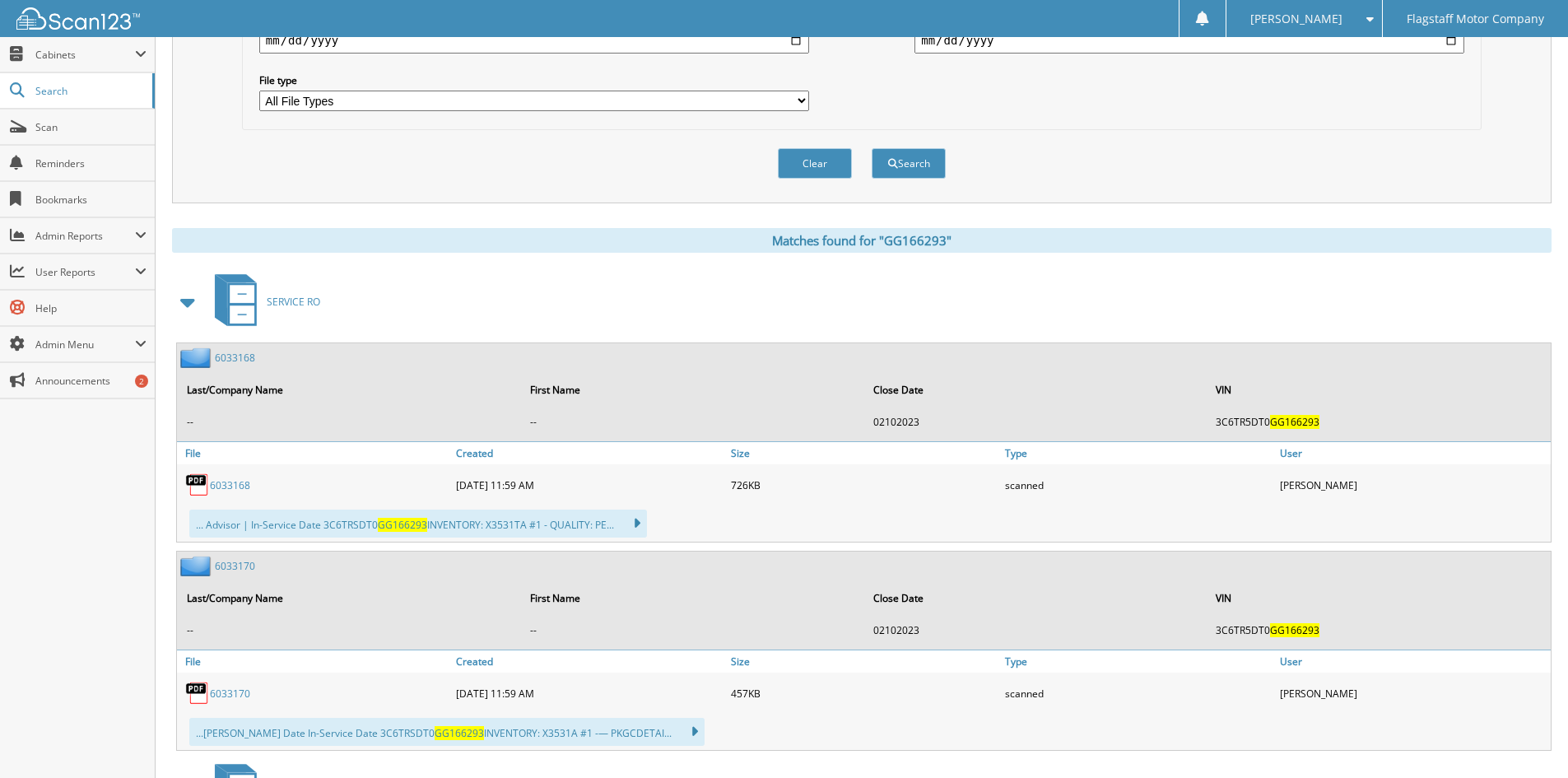
click at [183, 309] on span at bounding box center [188, 302] width 23 height 30
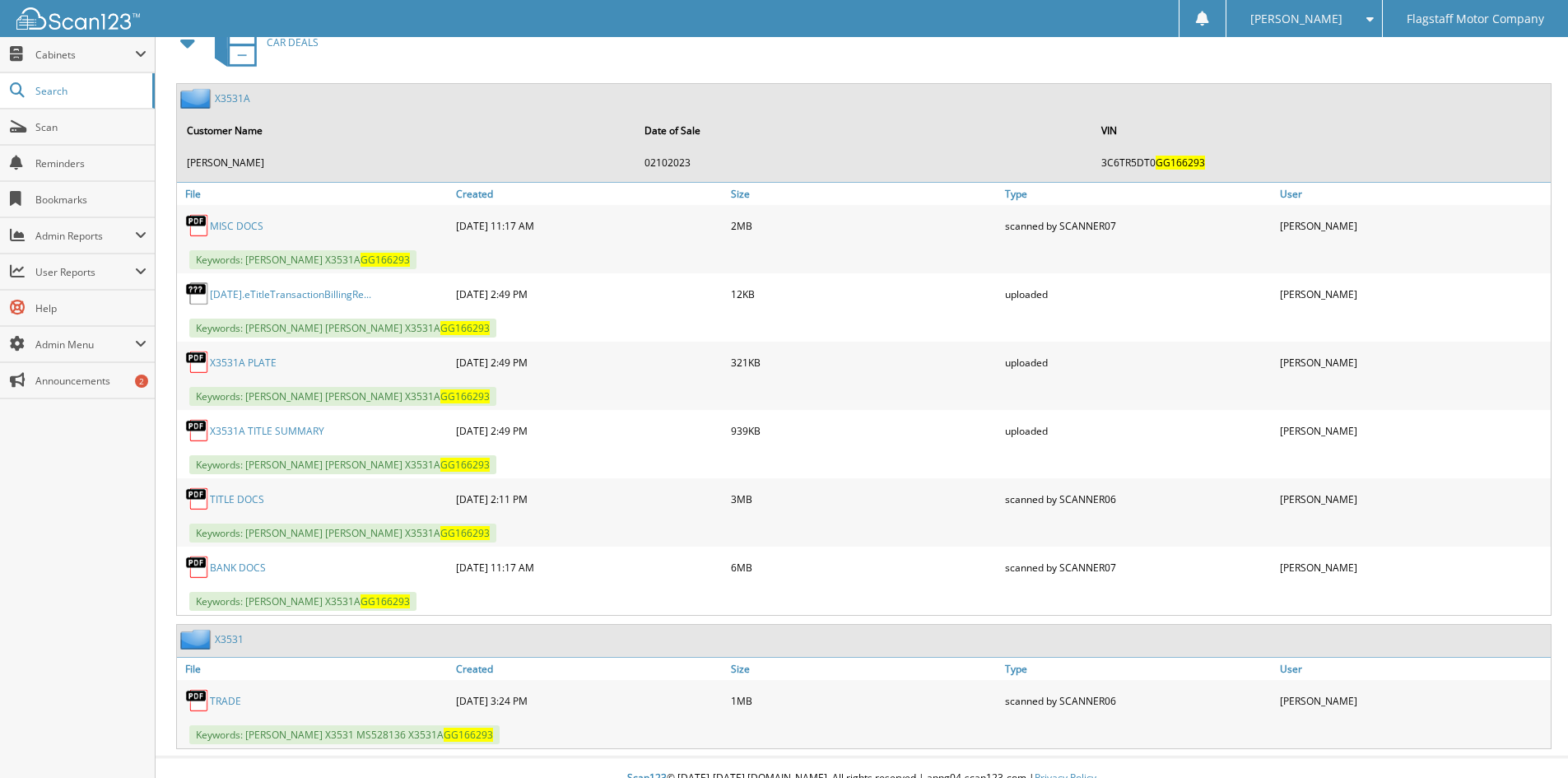
scroll to position [840, 0]
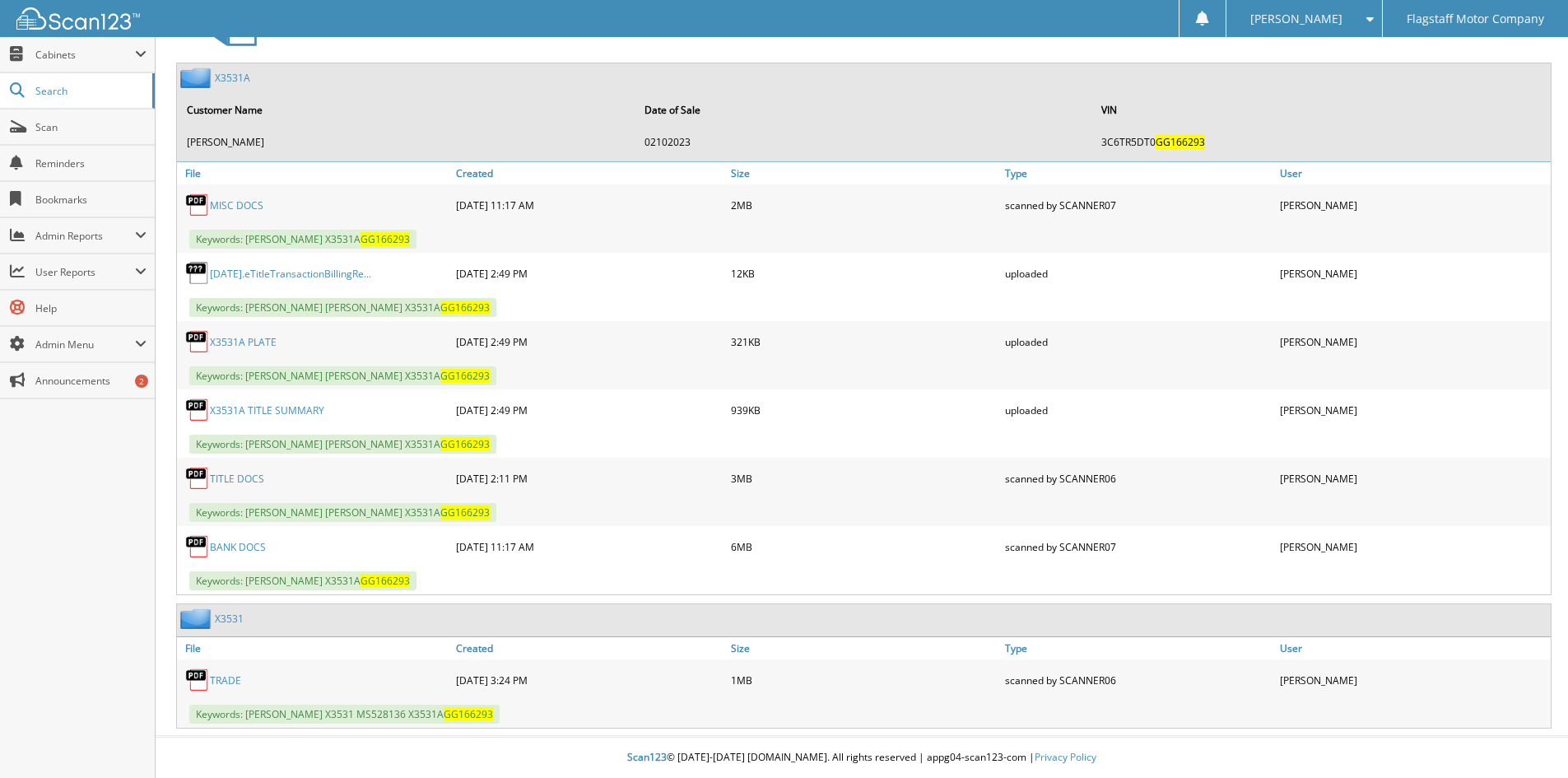
click at [255, 207] on link "MISC DOCS" at bounding box center [237, 205] width 53 height 14
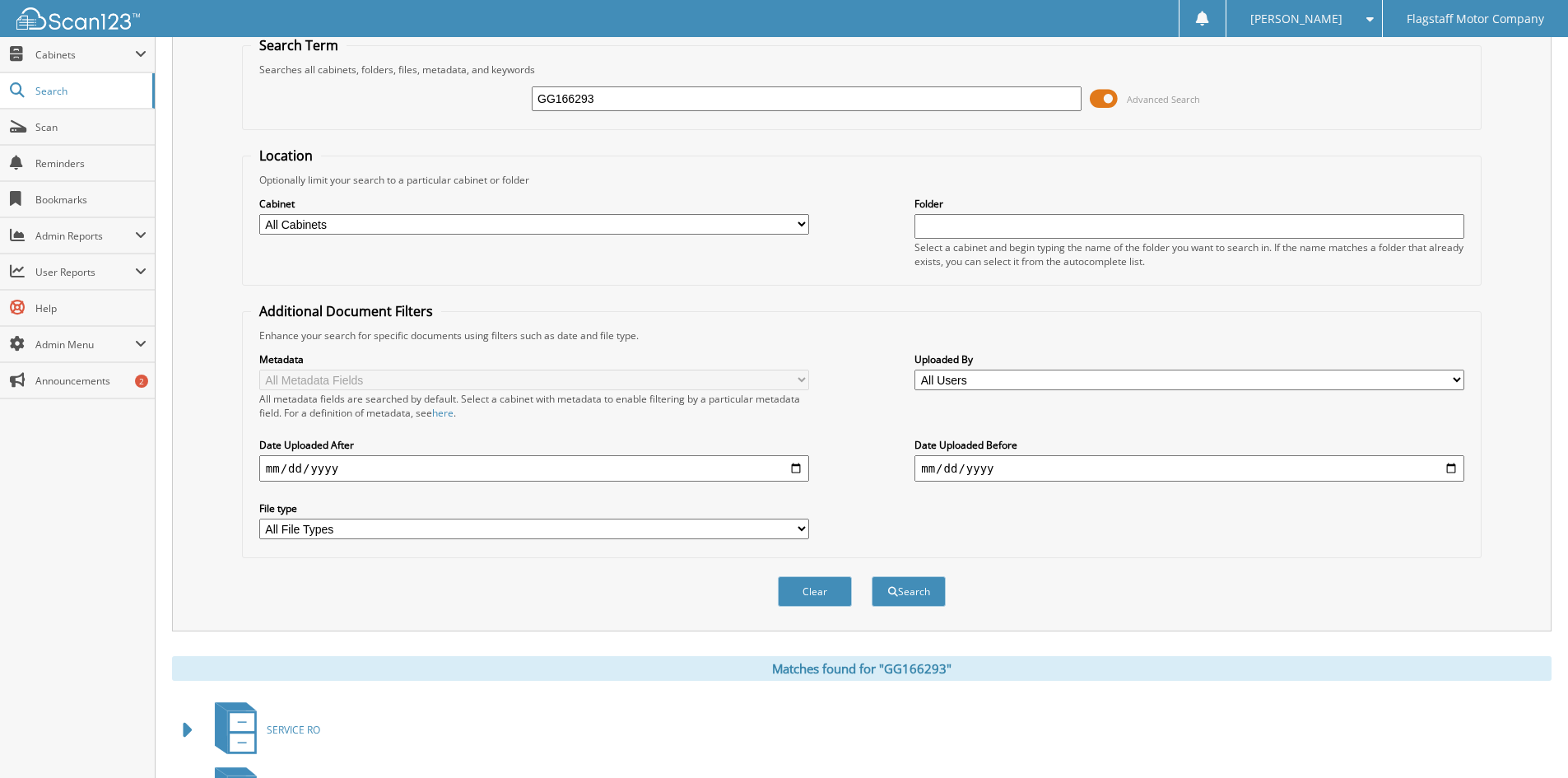
scroll to position [0, 0]
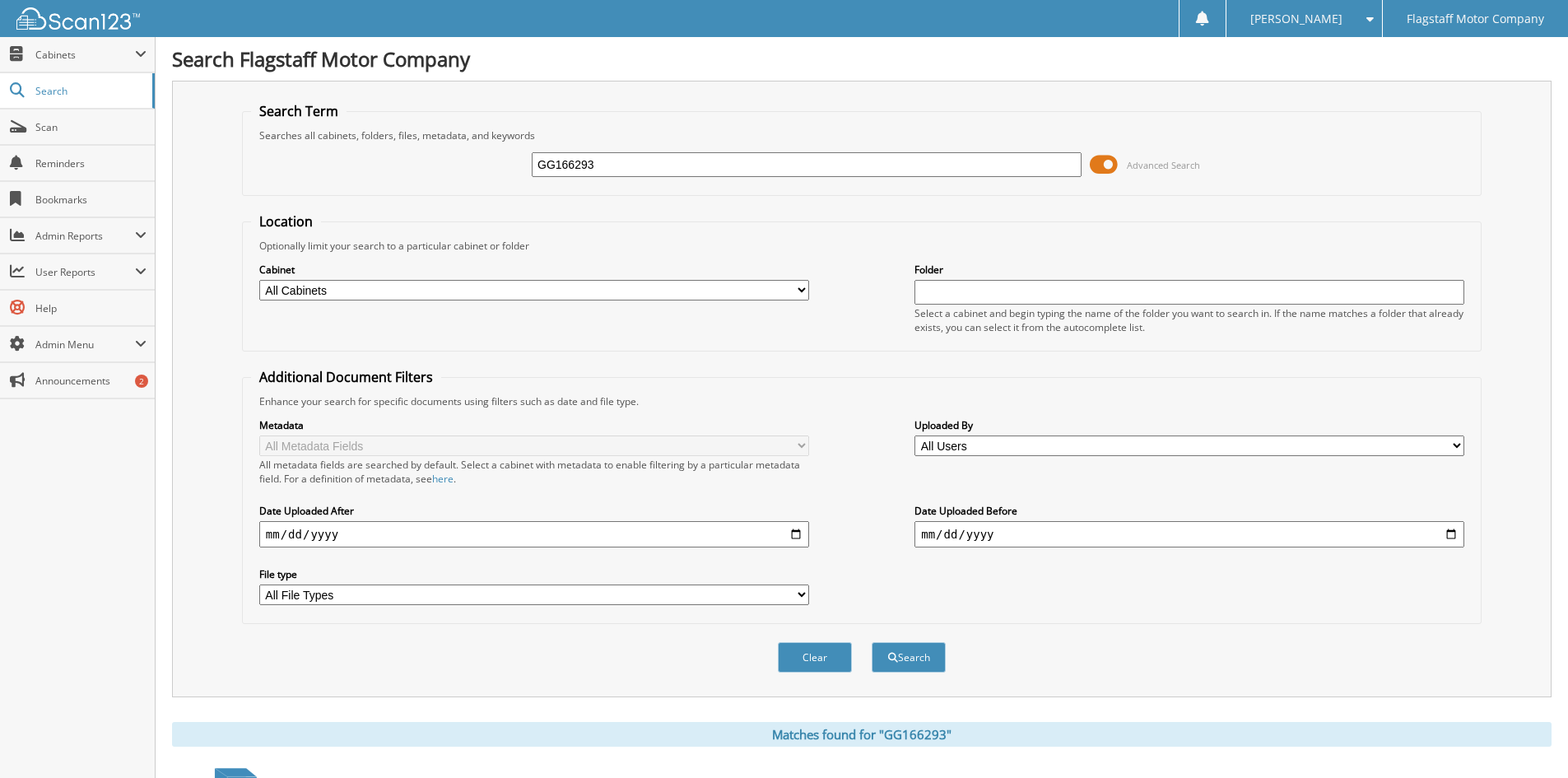
drag, startPoint x: 530, startPoint y: 157, endPoint x: 174, endPoint y: 92, distance: 361.9
click at [174, 92] on div "Search Term Searches all cabinets, folders, files, metadata, and keywords GG166…" at bounding box center [862, 388] width 1380 height 616
type input "PC771212"
click at [871, 642] on button "Search" at bounding box center [908, 657] width 74 height 31
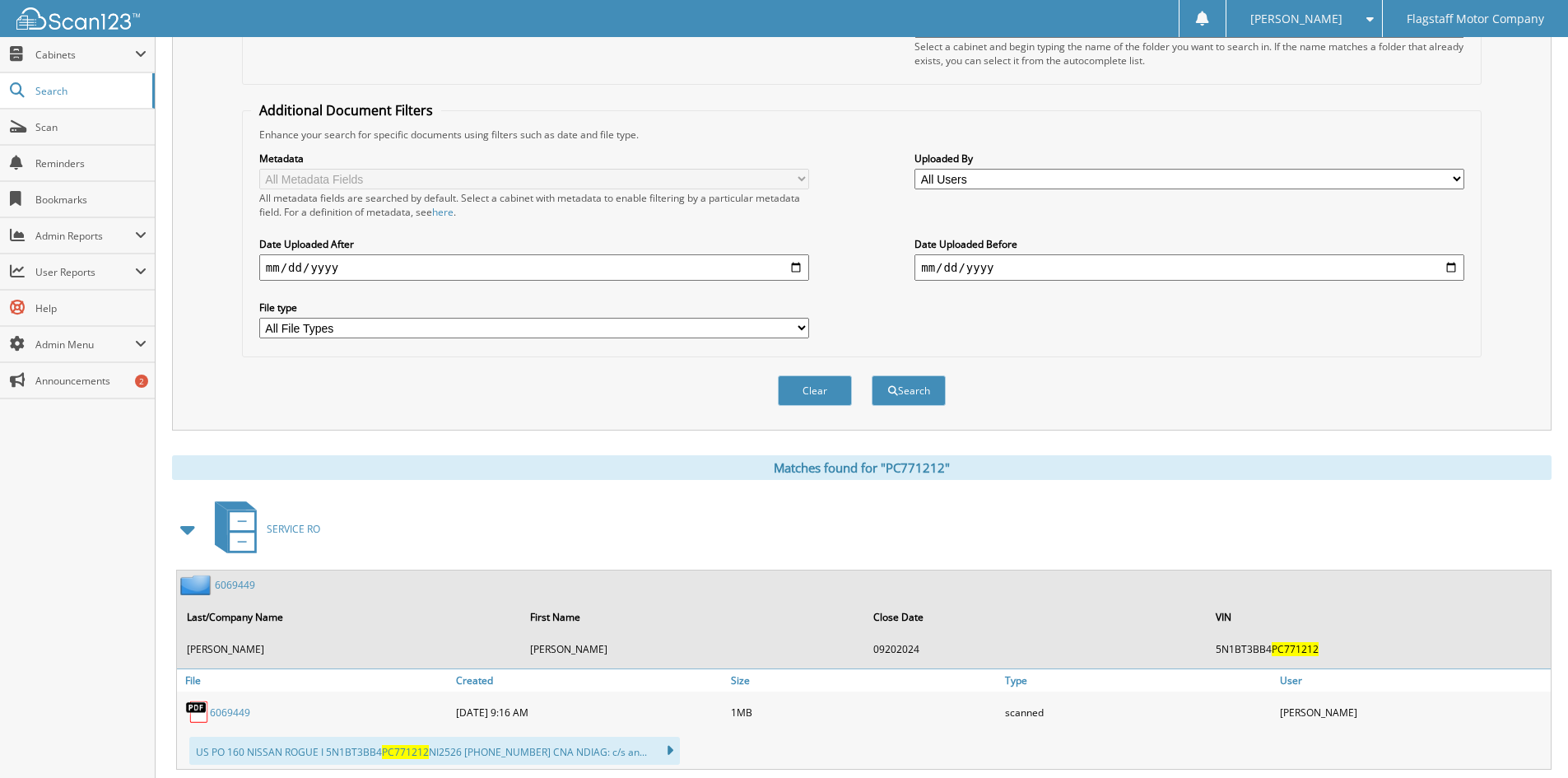
scroll to position [411, 0]
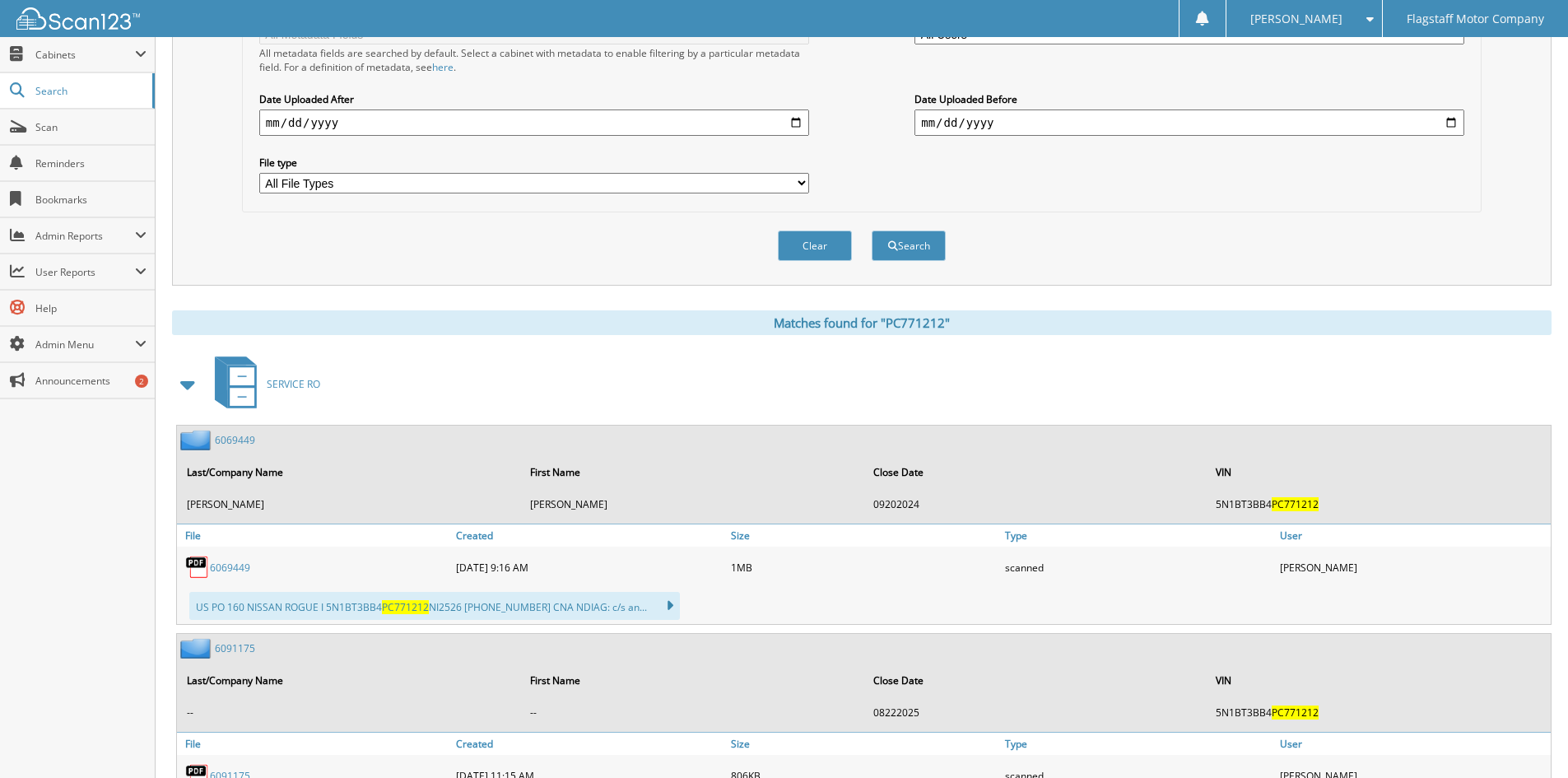
click at [182, 385] on span at bounding box center [188, 384] width 23 height 30
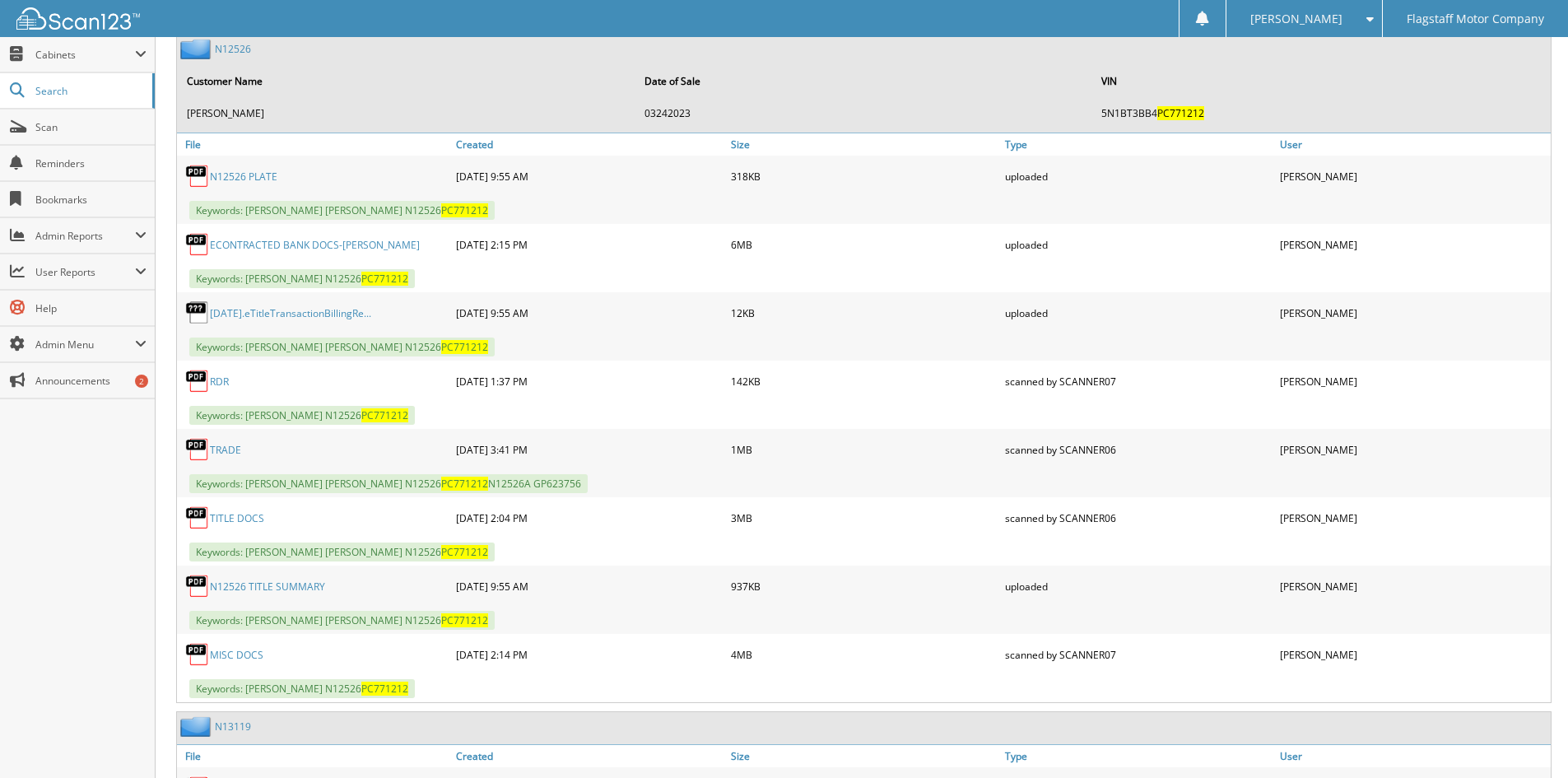
scroll to position [798, 0]
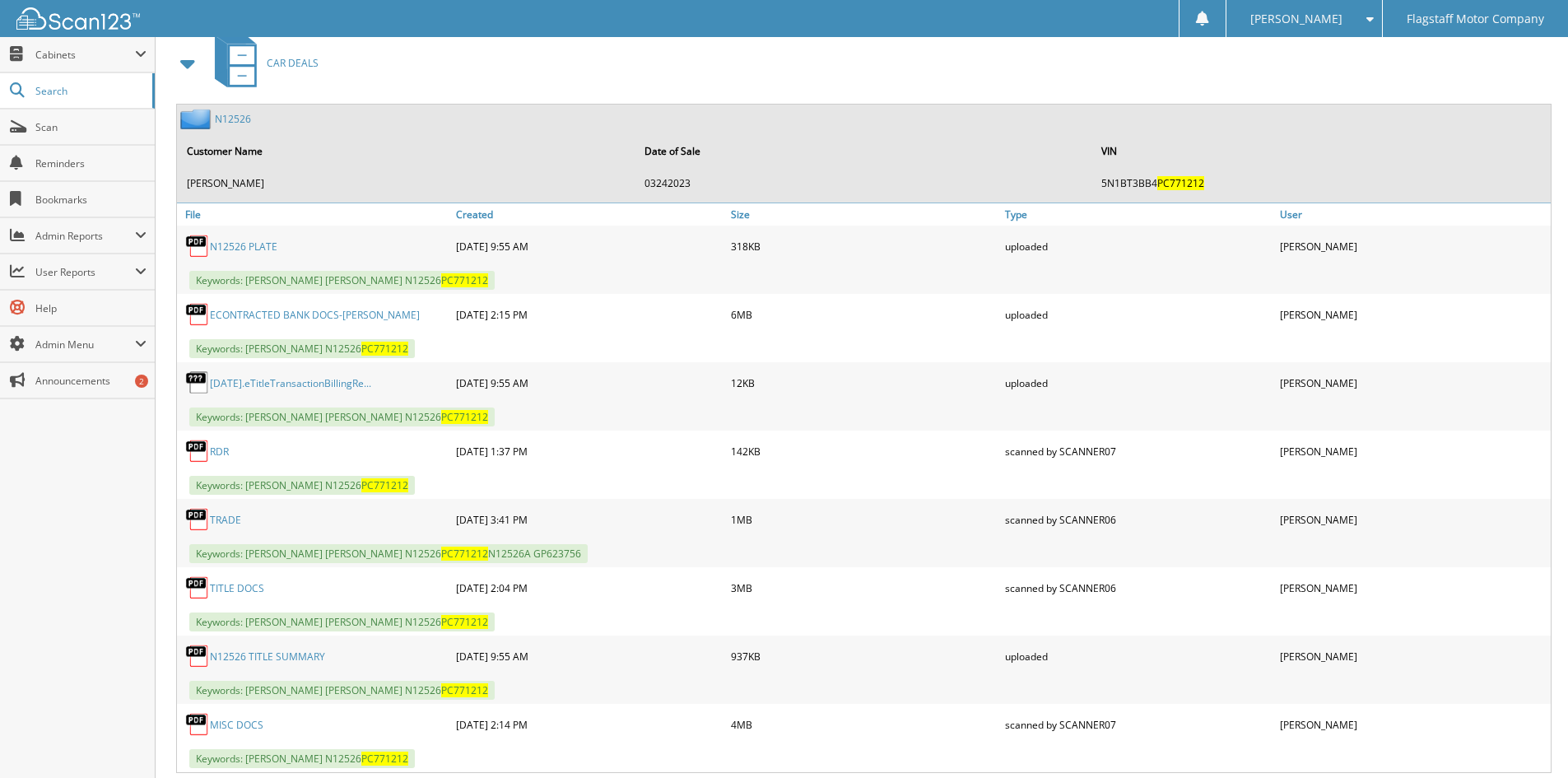
click at [228, 114] on link "N12526" at bounding box center [233, 119] width 36 height 14
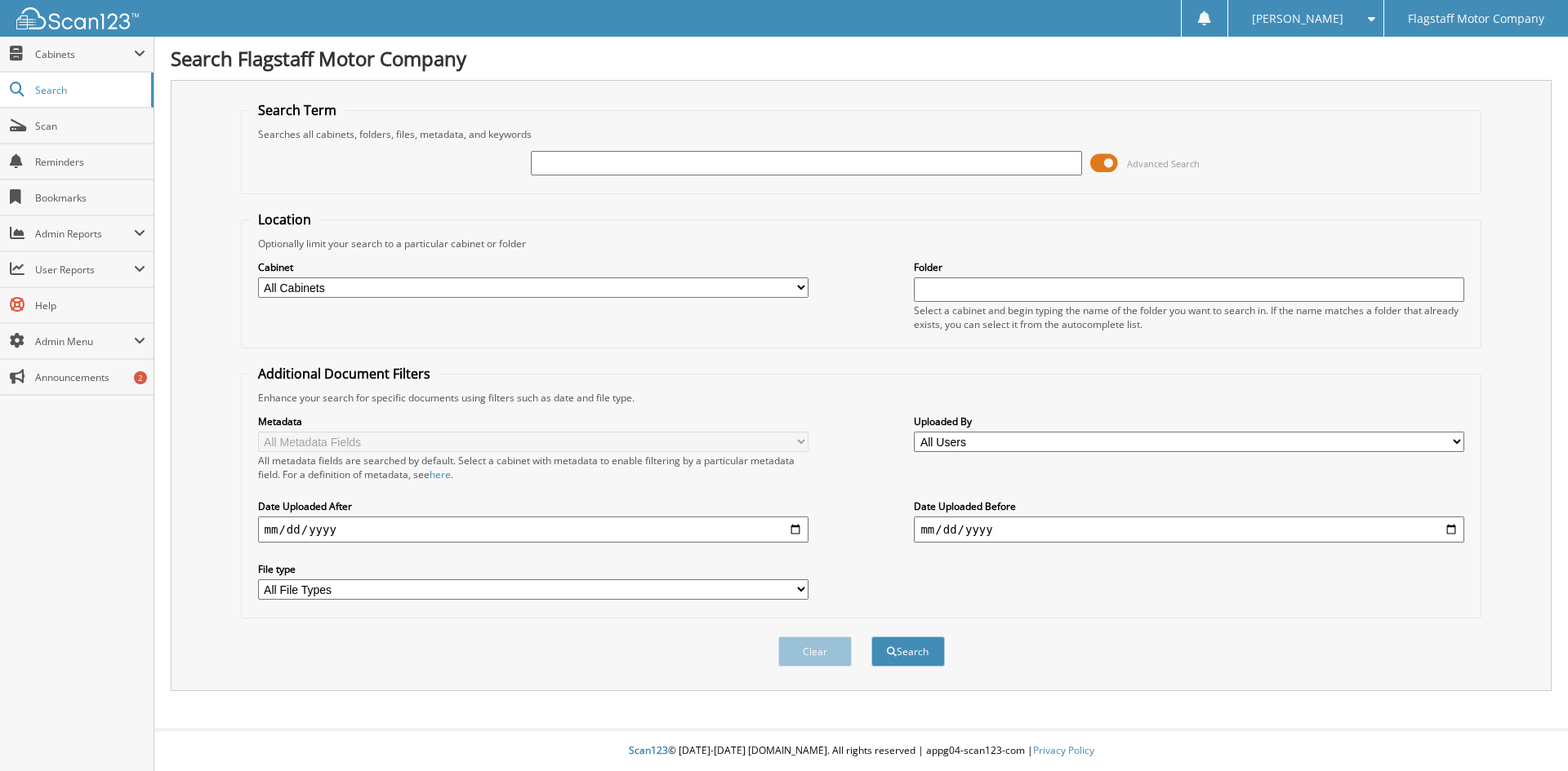
click at [676, 171] on input "text" at bounding box center [805, 163] width 550 height 24
type input "F"
type input "F8254547"
click at [871, 637] on button "Search" at bounding box center [907, 651] width 73 height 31
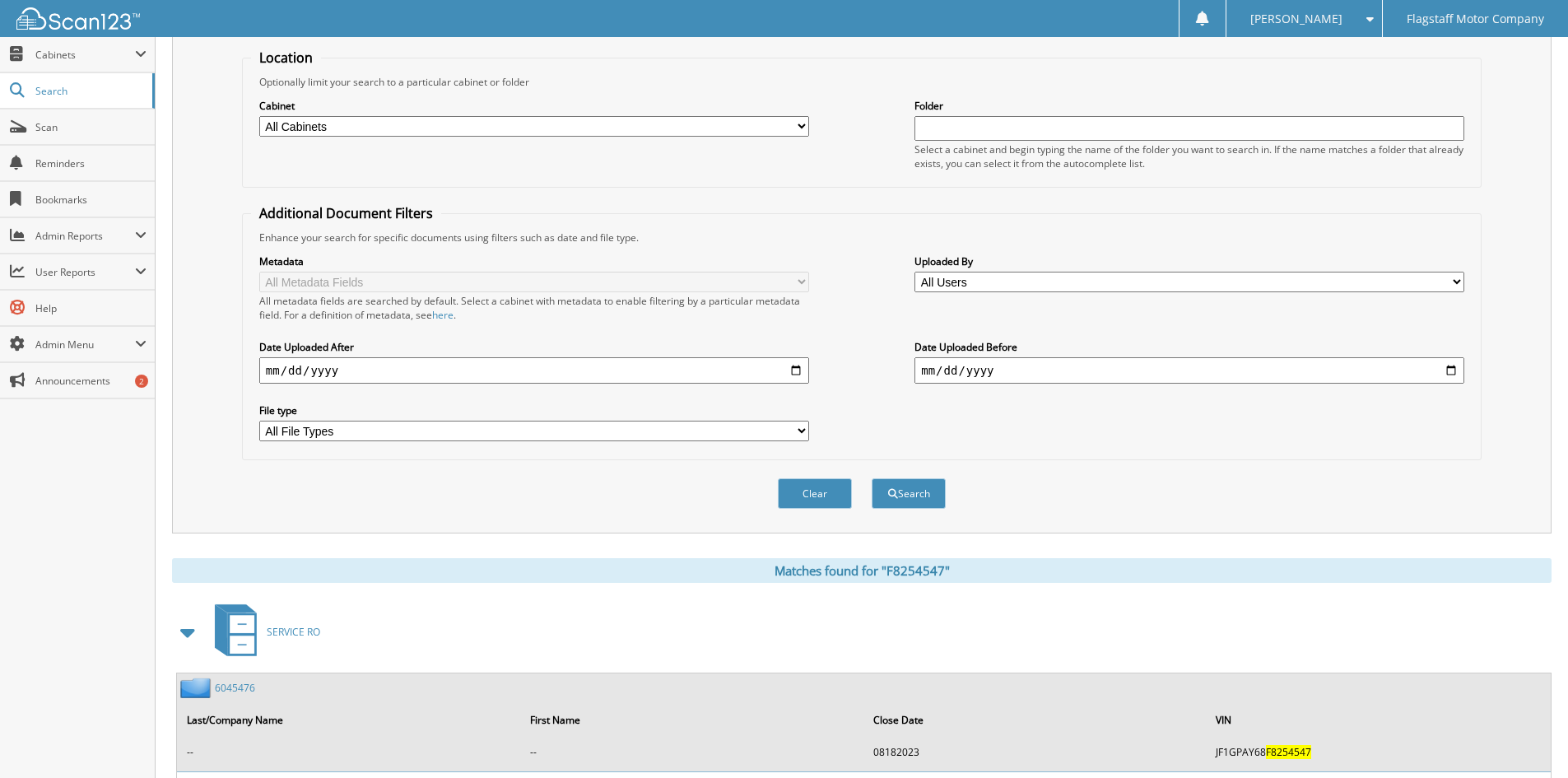
scroll to position [329, 0]
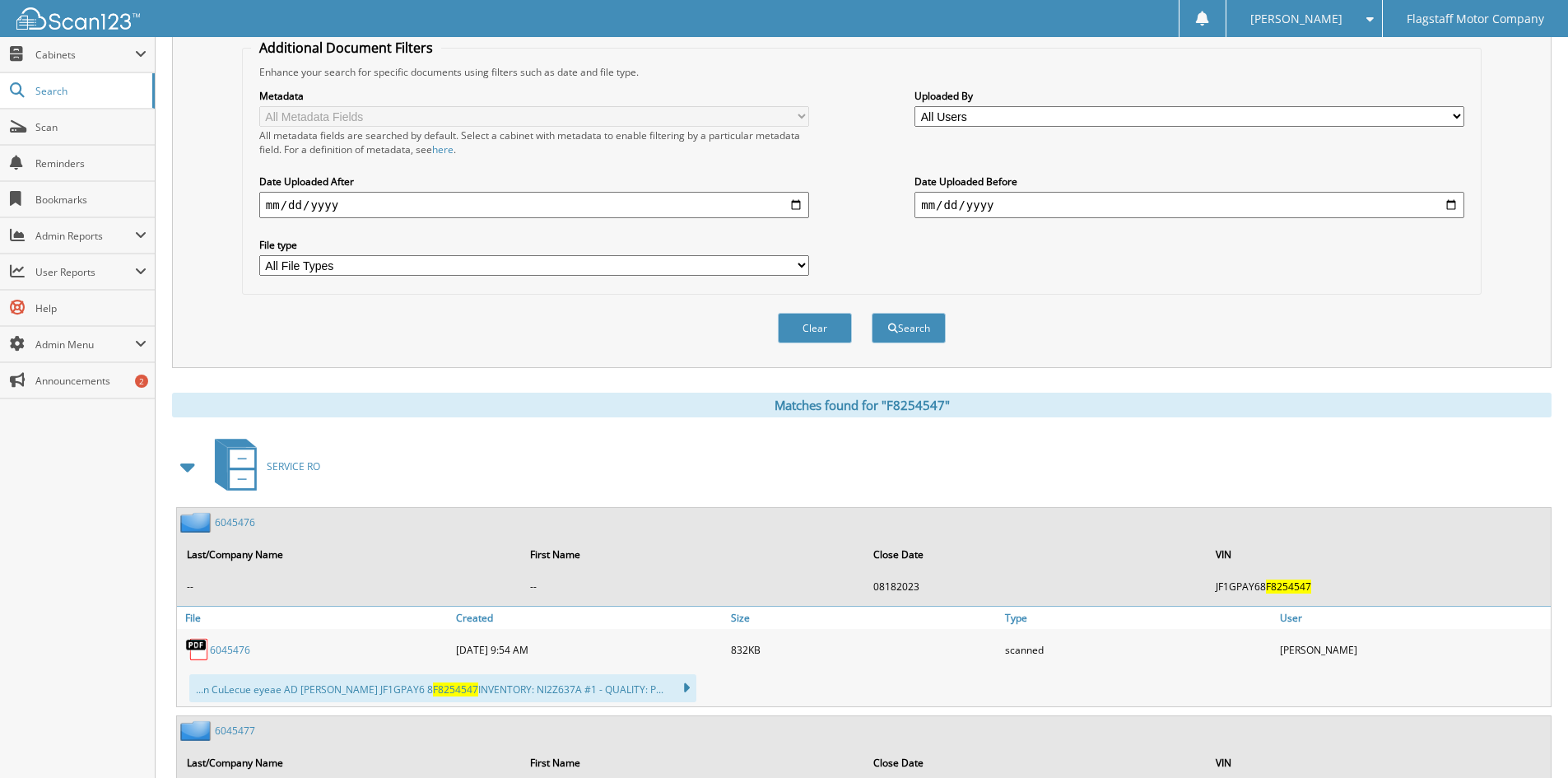
drag, startPoint x: 190, startPoint y: 477, endPoint x: 466, endPoint y: 453, distance: 277.0
click at [189, 476] on span at bounding box center [188, 467] width 23 height 30
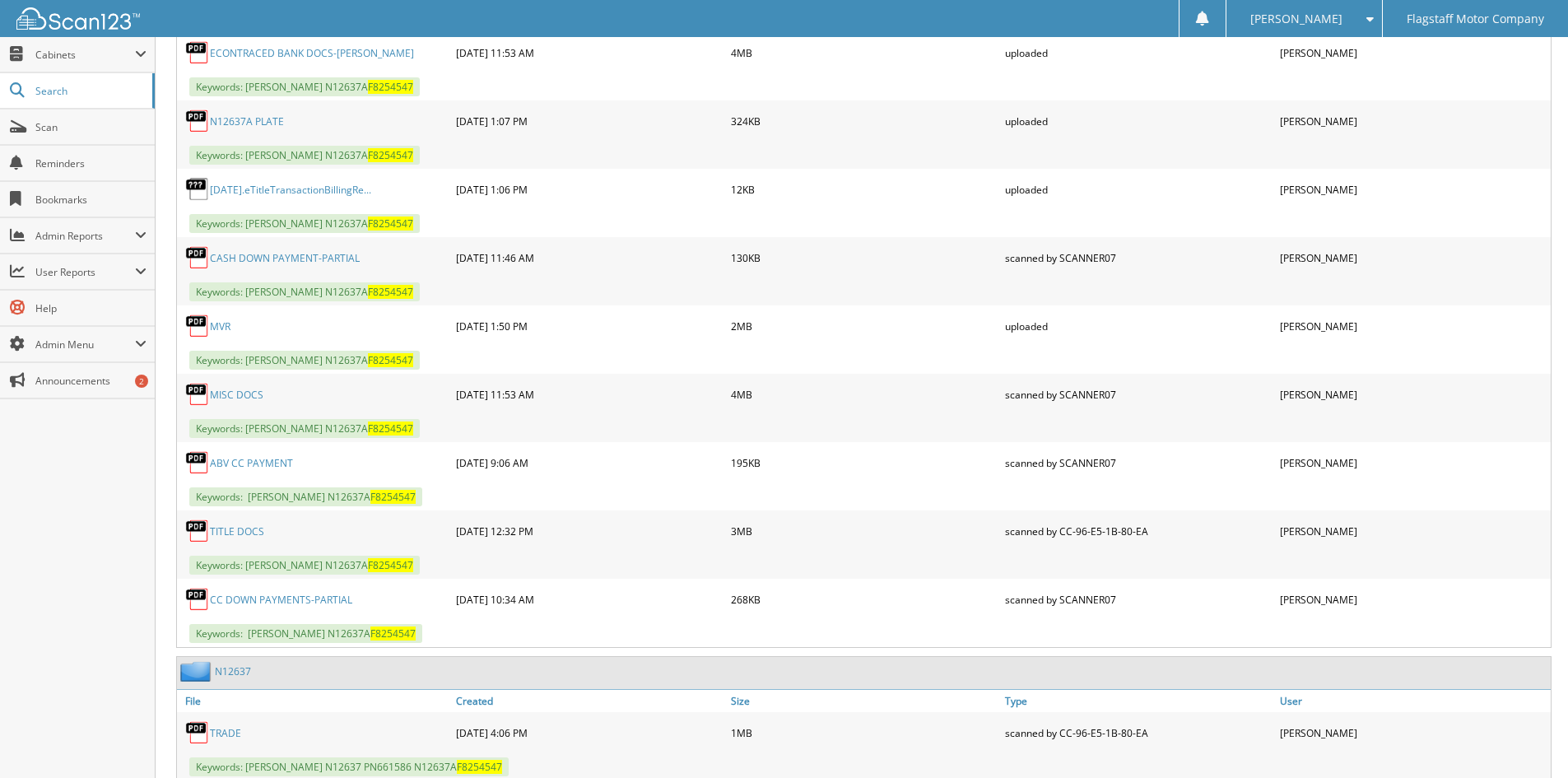
scroll to position [1182, 0]
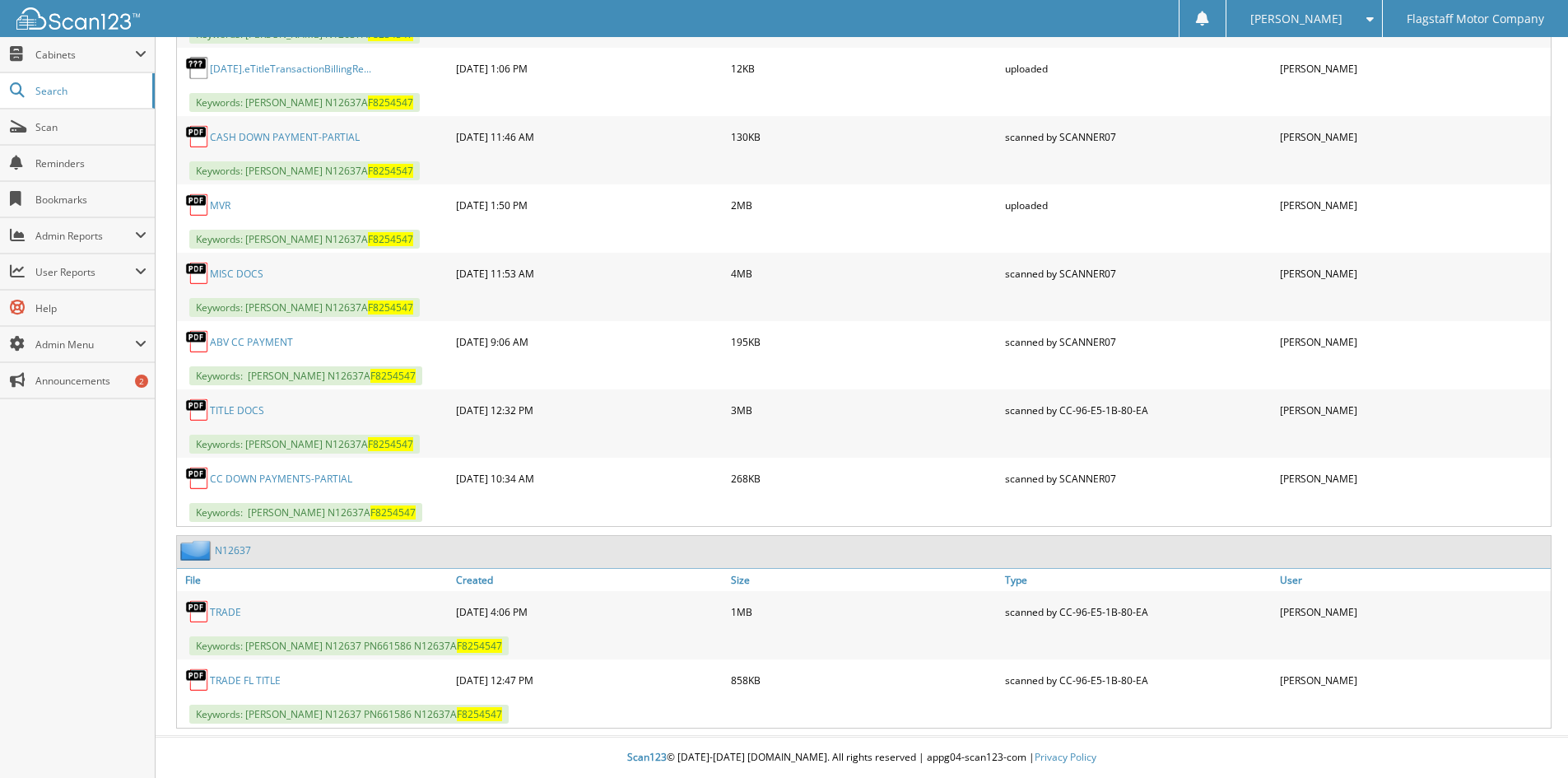
click at [219, 267] on link "MISC DOCS" at bounding box center [237, 273] width 53 height 14
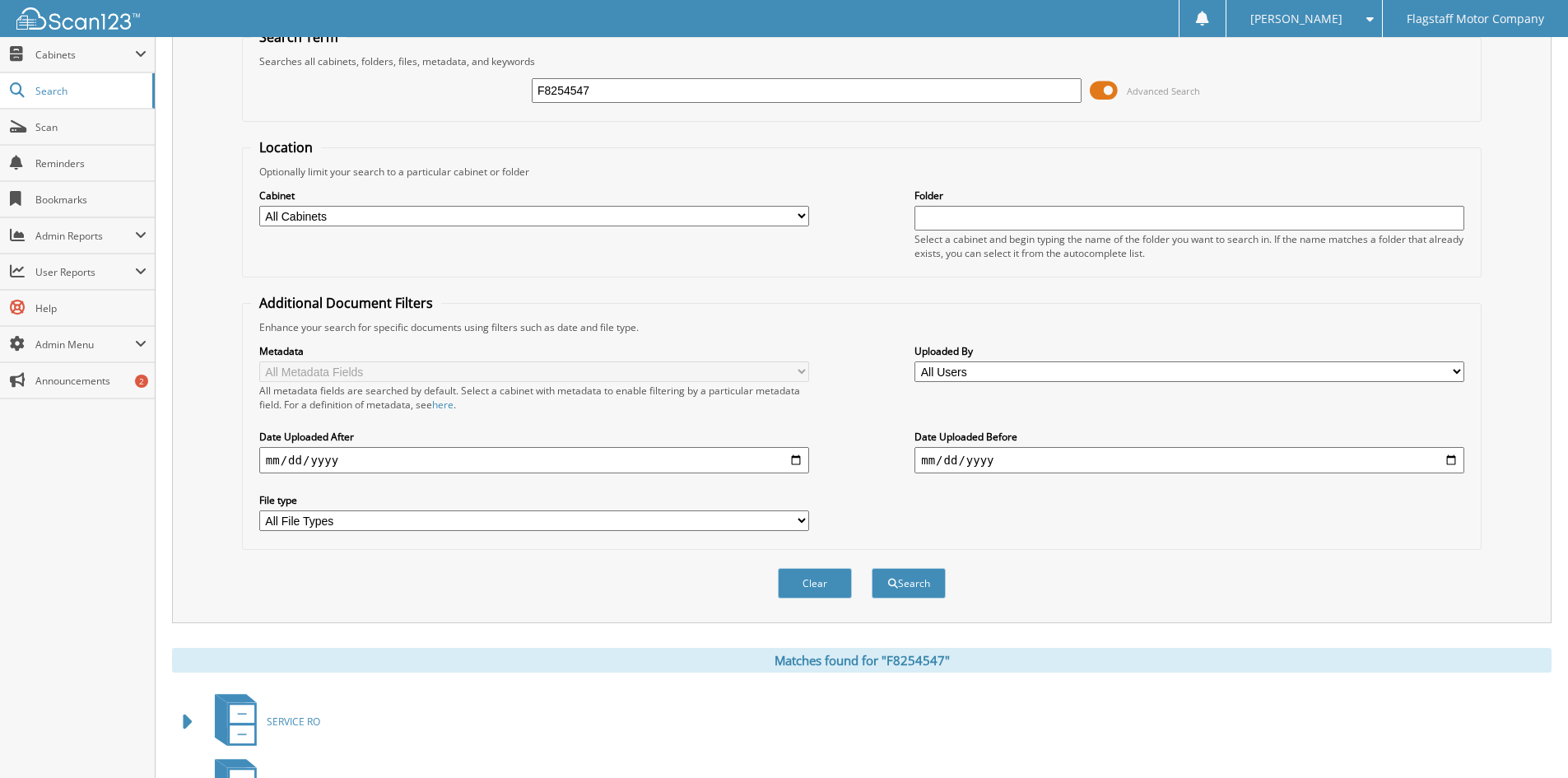
scroll to position [0, 0]
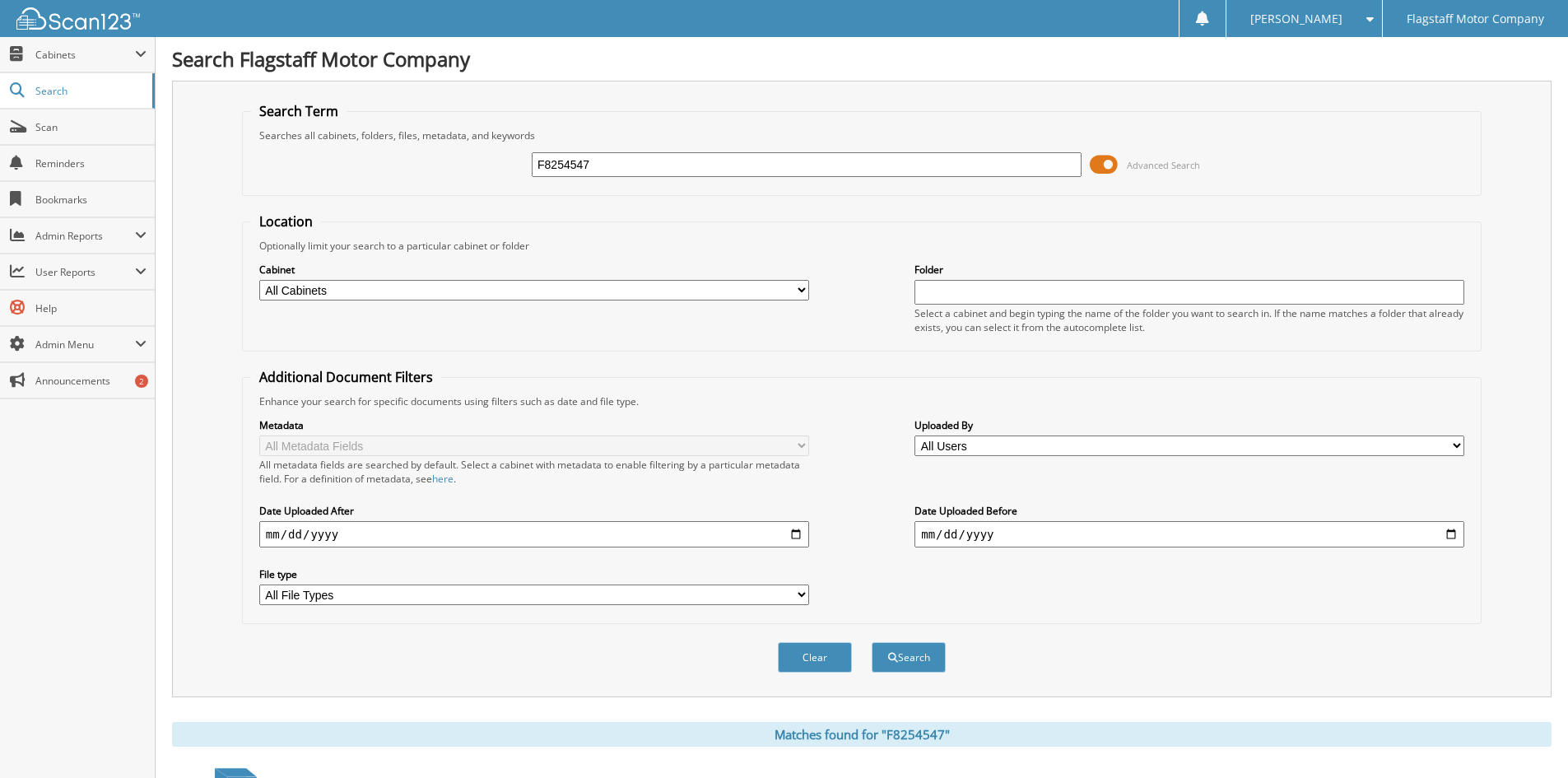
drag, startPoint x: 625, startPoint y: 155, endPoint x: 496, endPoint y: 170, distance: 129.9
click at [497, 170] on div "F8254547 Advanced Search" at bounding box center [862, 165] width 1222 height 45
type input "K3326411"
click at [871, 642] on button "Search" at bounding box center [908, 657] width 74 height 31
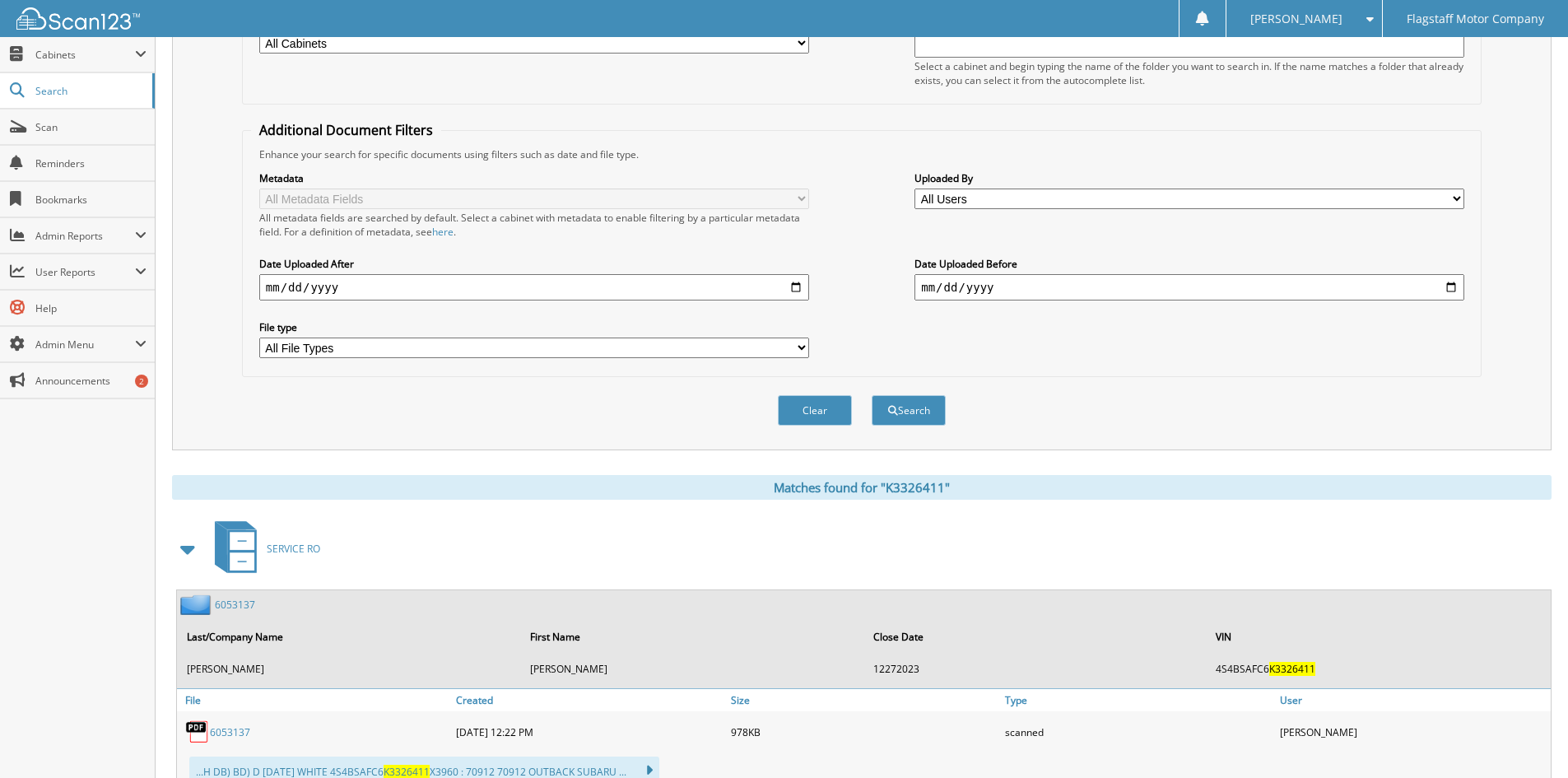
click at [189, 548] on span at bounding box center [188, 549] width 23 height 30
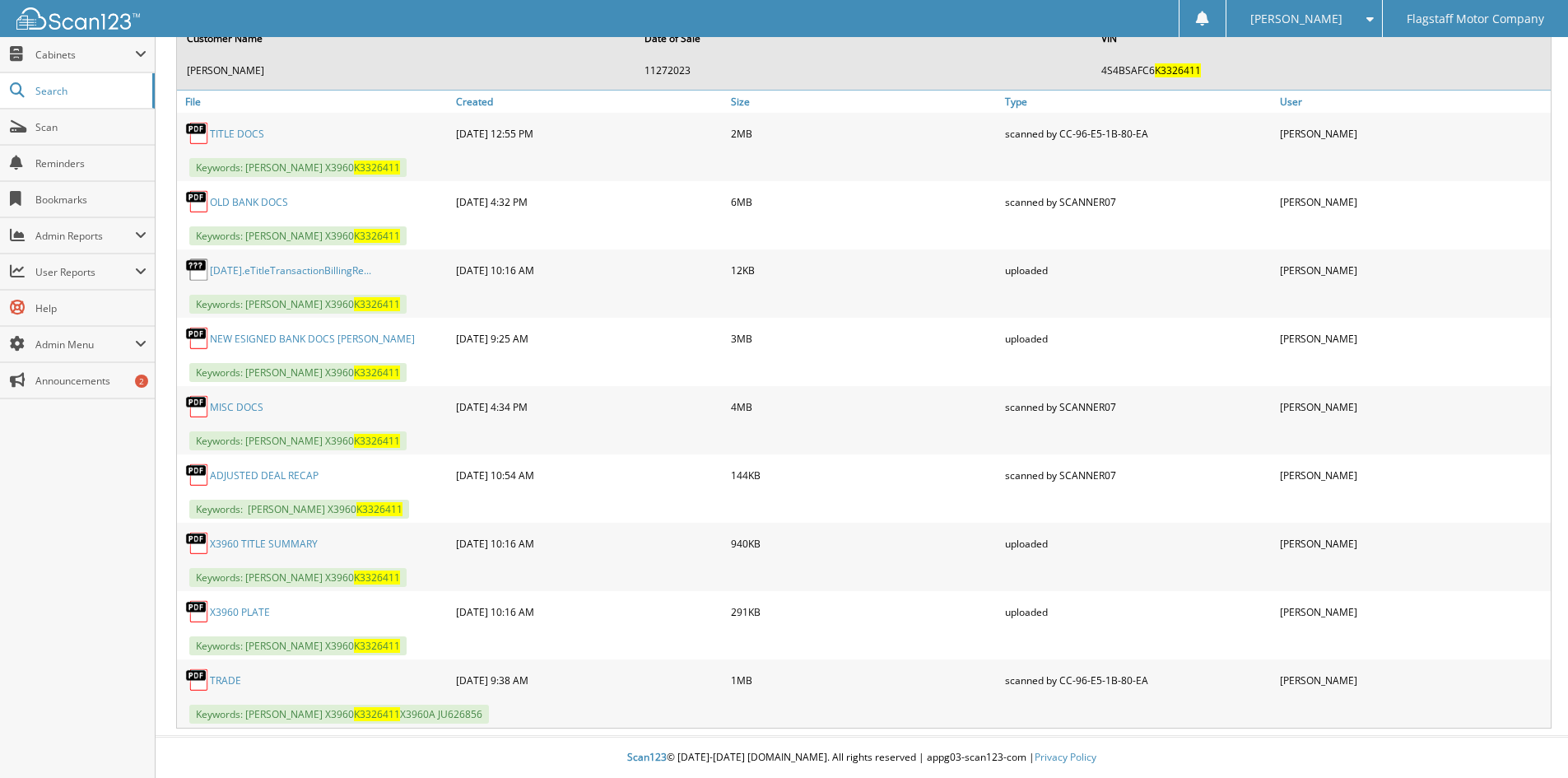
scroll to position [1319, 0]
click at [227, 410] on link "MISC DOCS" at bounding box center [237, 407] width 53 height 14
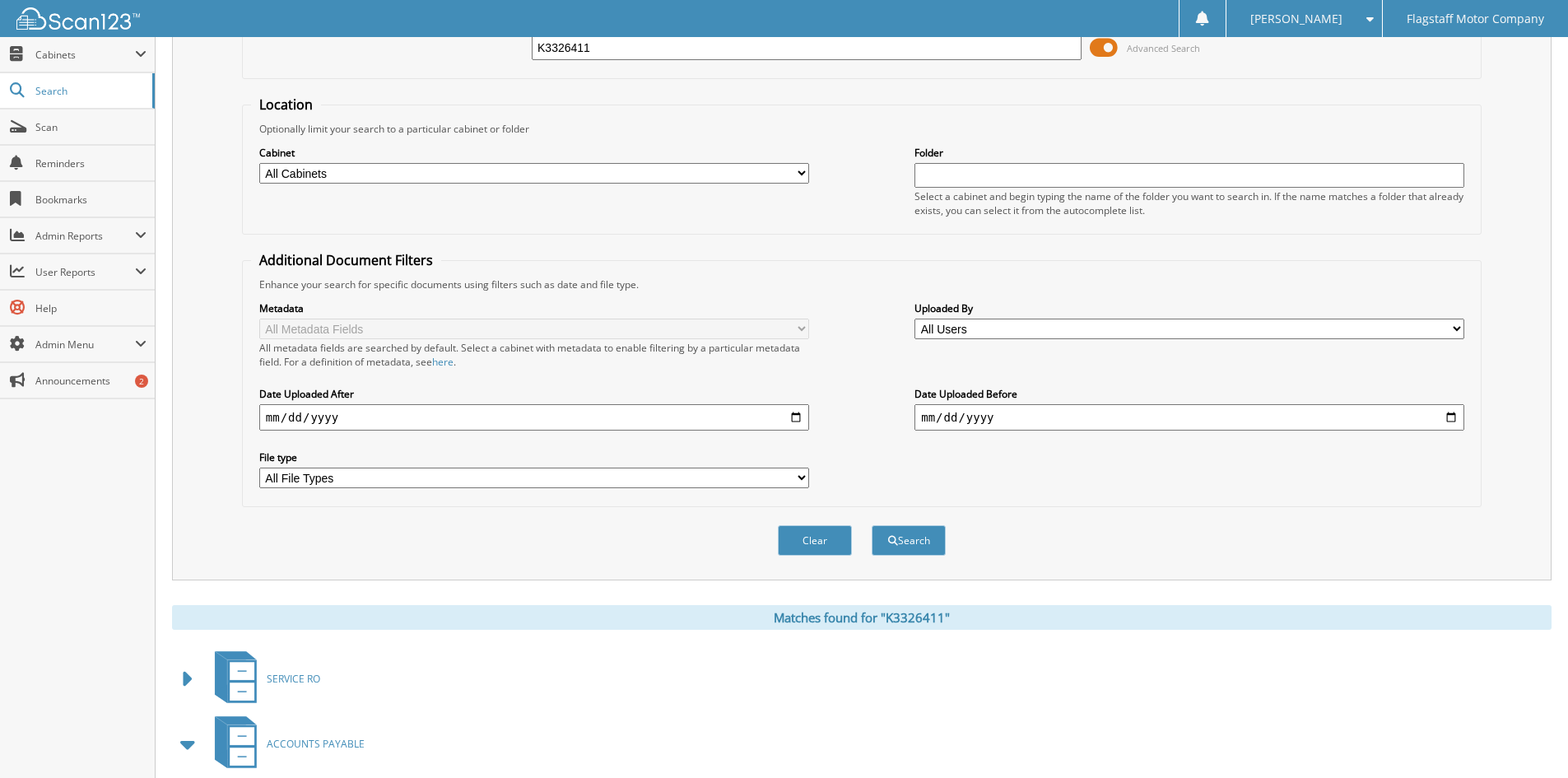
scroll to position [3, 0]
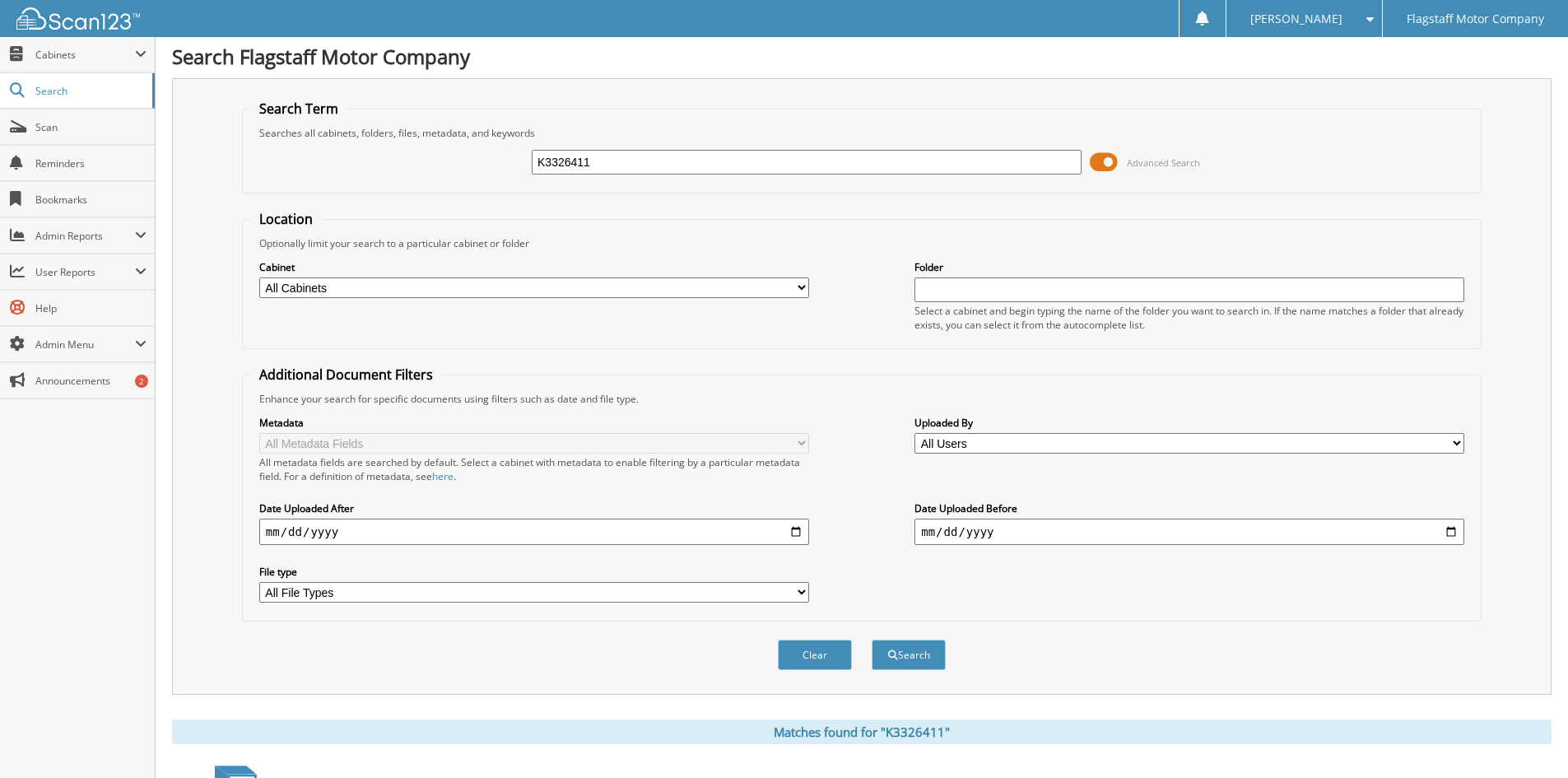
drag, startPoint x: 602, startPoint y: 162, endPoint x: 335, endPoint y: 125, distance: 269.6
click at [335, 125] on fieldset "Search Term Searches all cabinets, folders, files, metadata, and keywords K3326…" at bounding box center [862, 147] width 1240 height 94
type input "MG518110"
click at [871, 640] on button "Search" at bounding box center [908, 655] width 74 height 31
drag, startPoint x: 603, startPoint y: 162, endPoint x: 333, endPoint y: 117, distance: 273.7
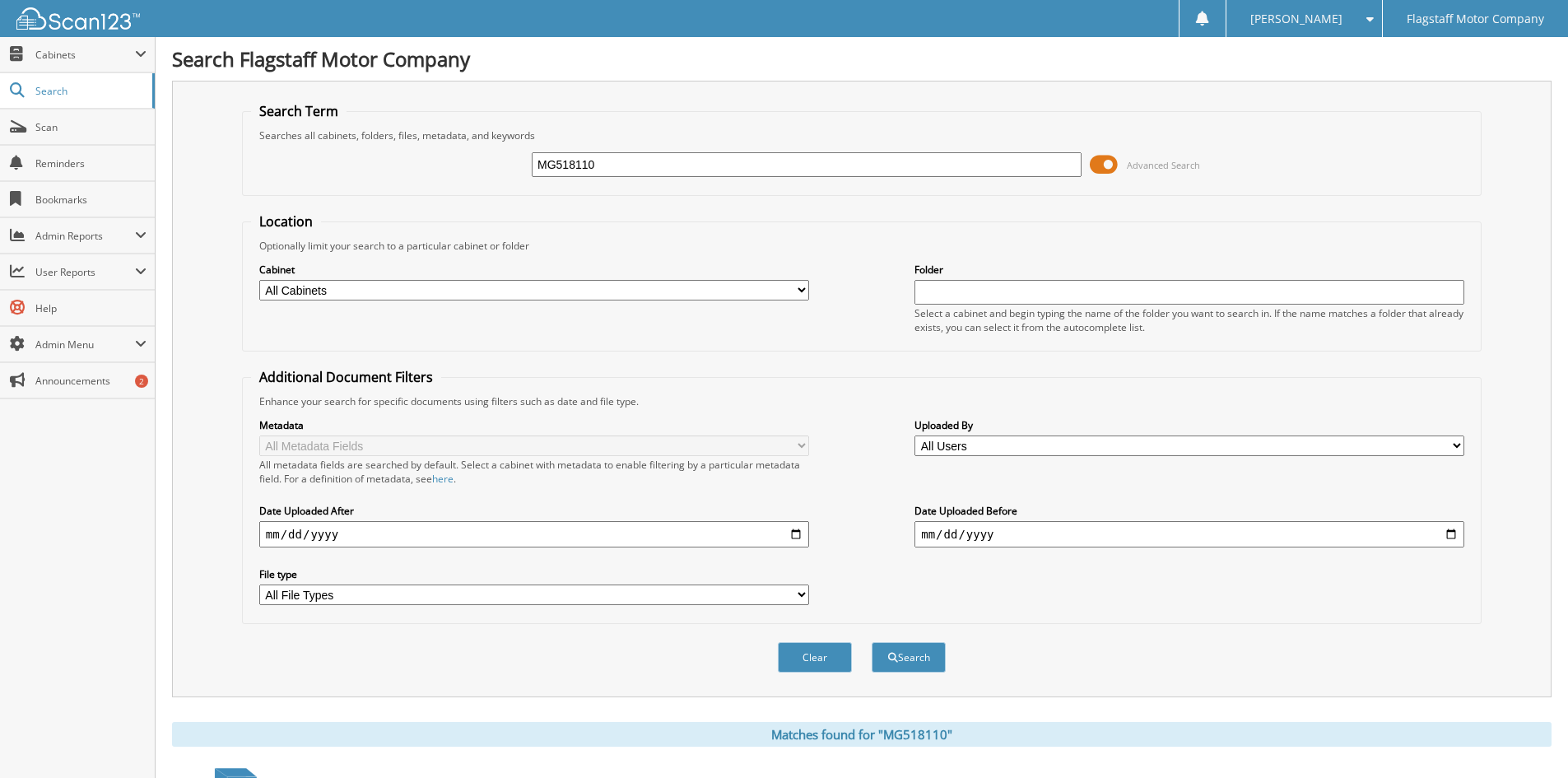
click at [333, 117] on fieldset "Search Term Searches all cabinets, folders, files, metadata, and keywords MG518…" at bounding box center [862, 149] width 1240 height 94
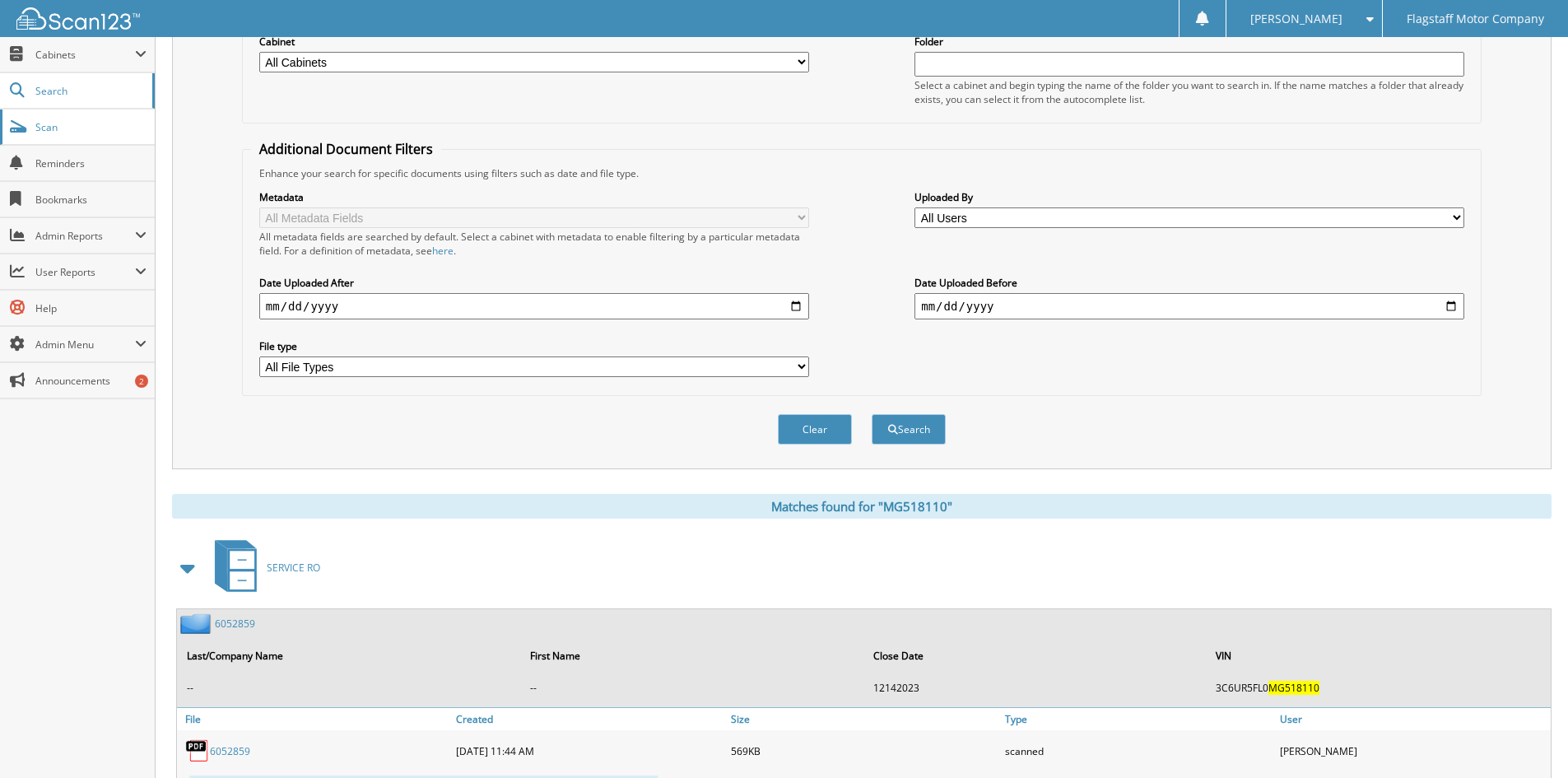
scroll to position [494, 0]
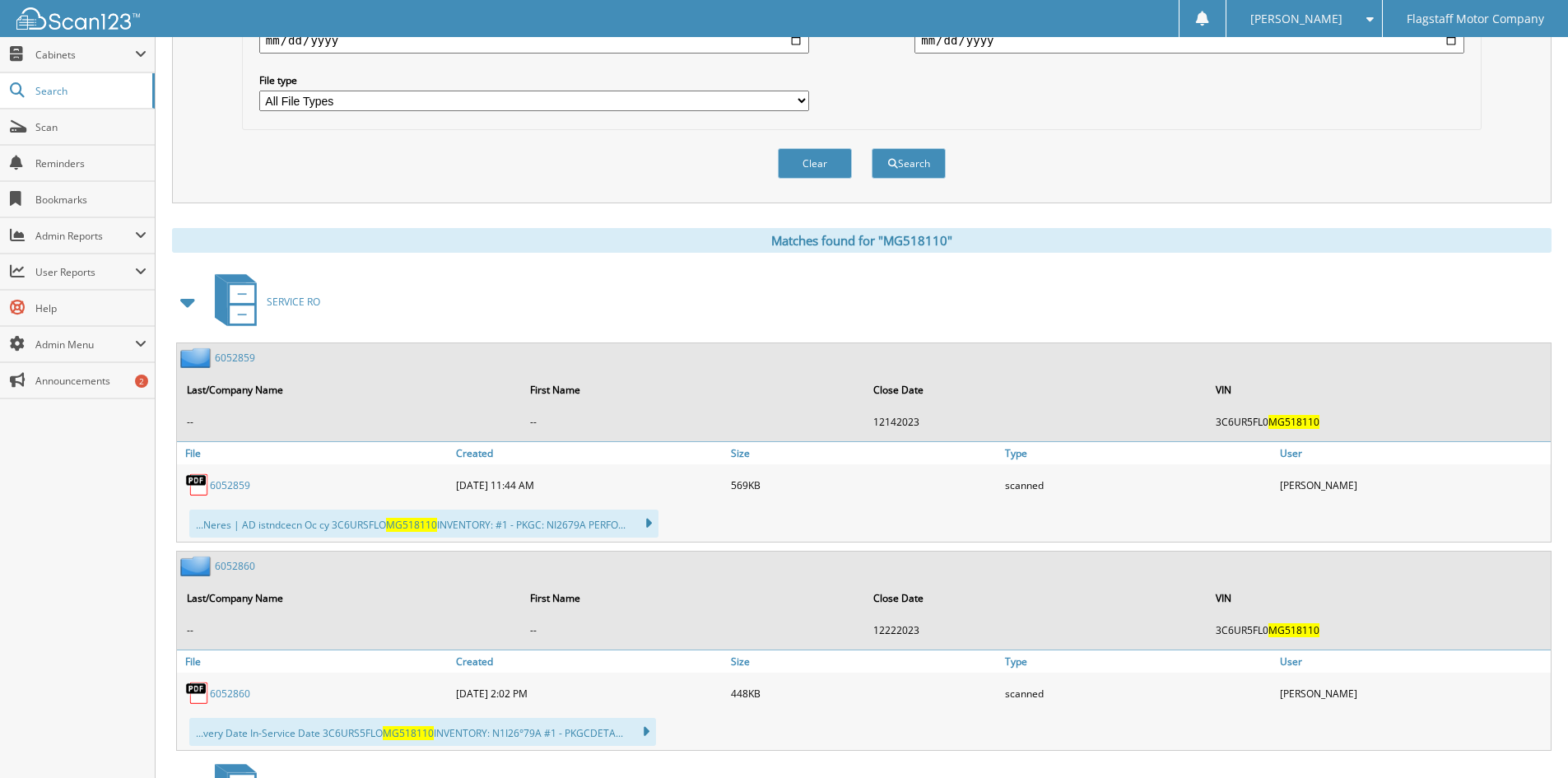
click at [188, 302] on span at bounding box center [188, 302] width 23 height 30
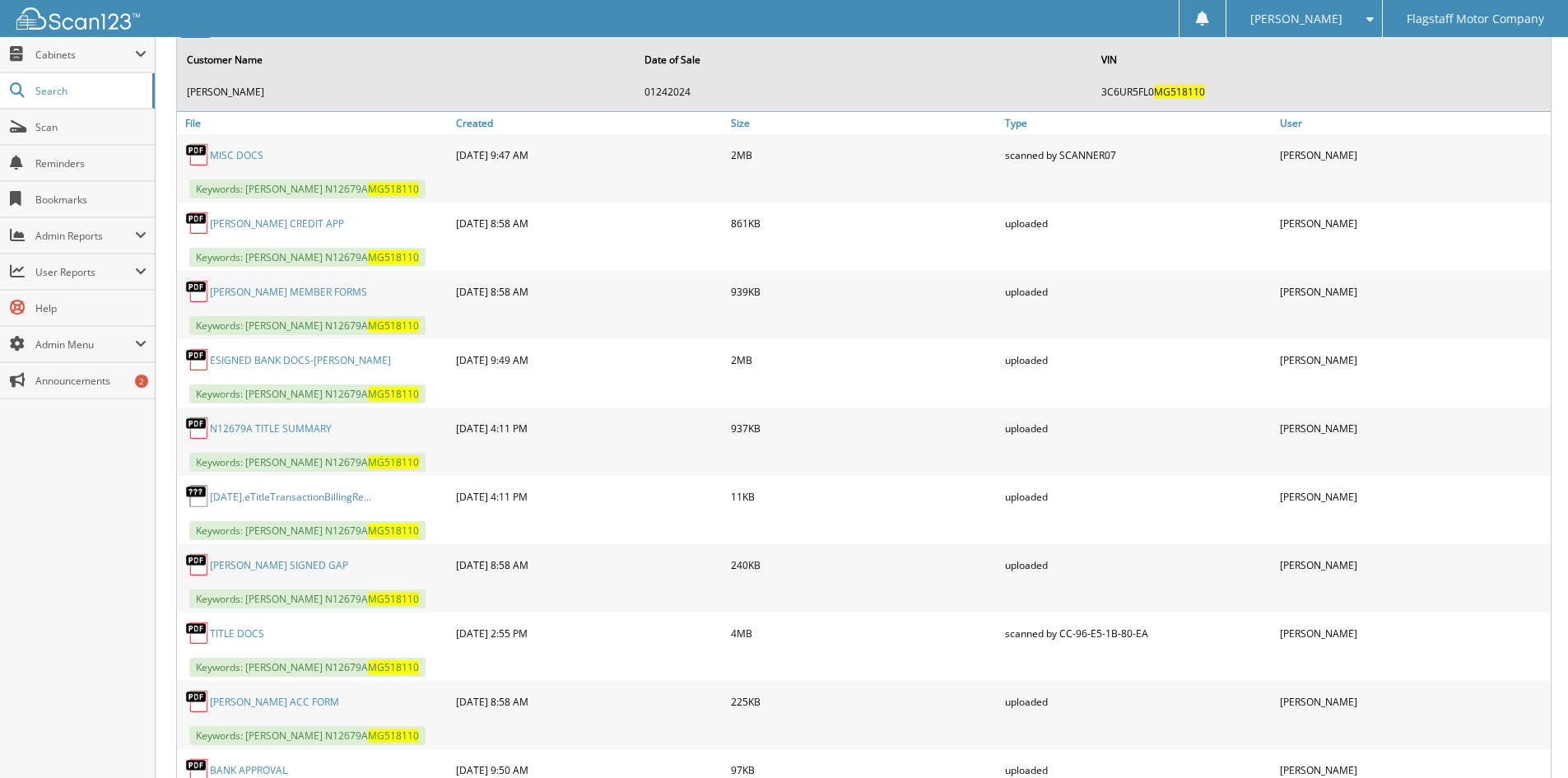
scroll to position [906, 0]
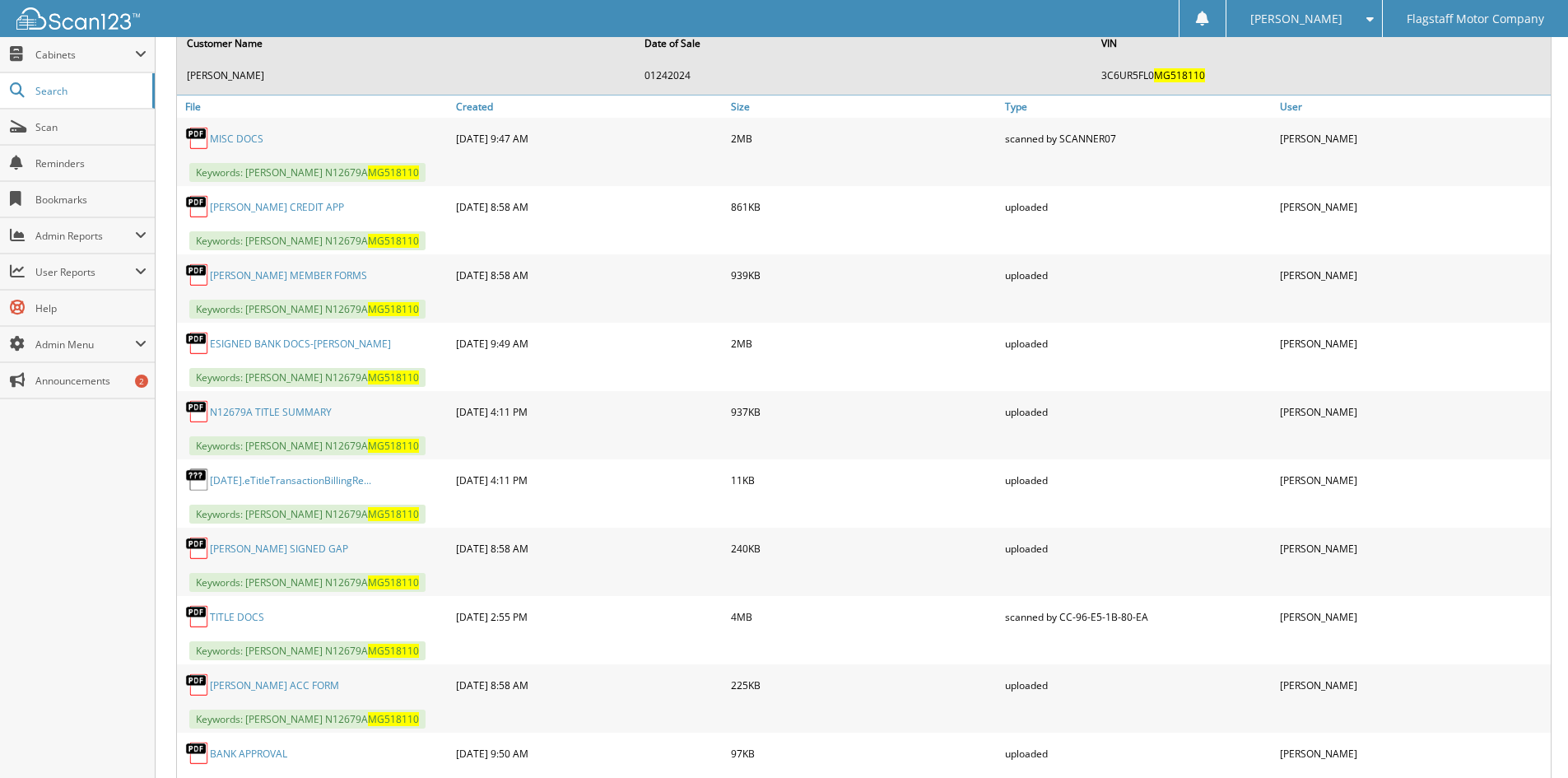
click at [242, 144] on link "MISC DOCS" at bounding box center [237, 138] width 53 height 14
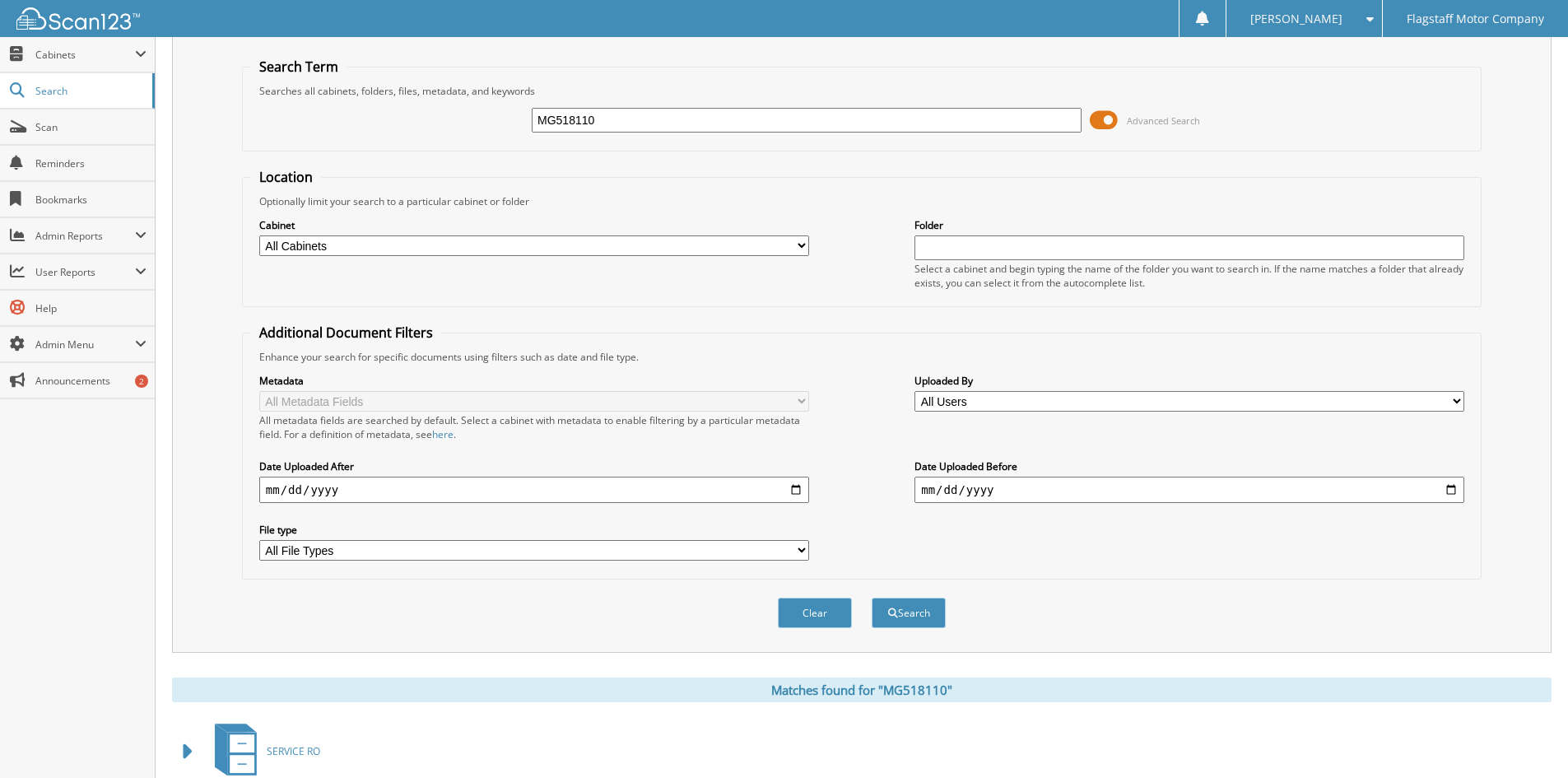
scroll to position [0, 0]
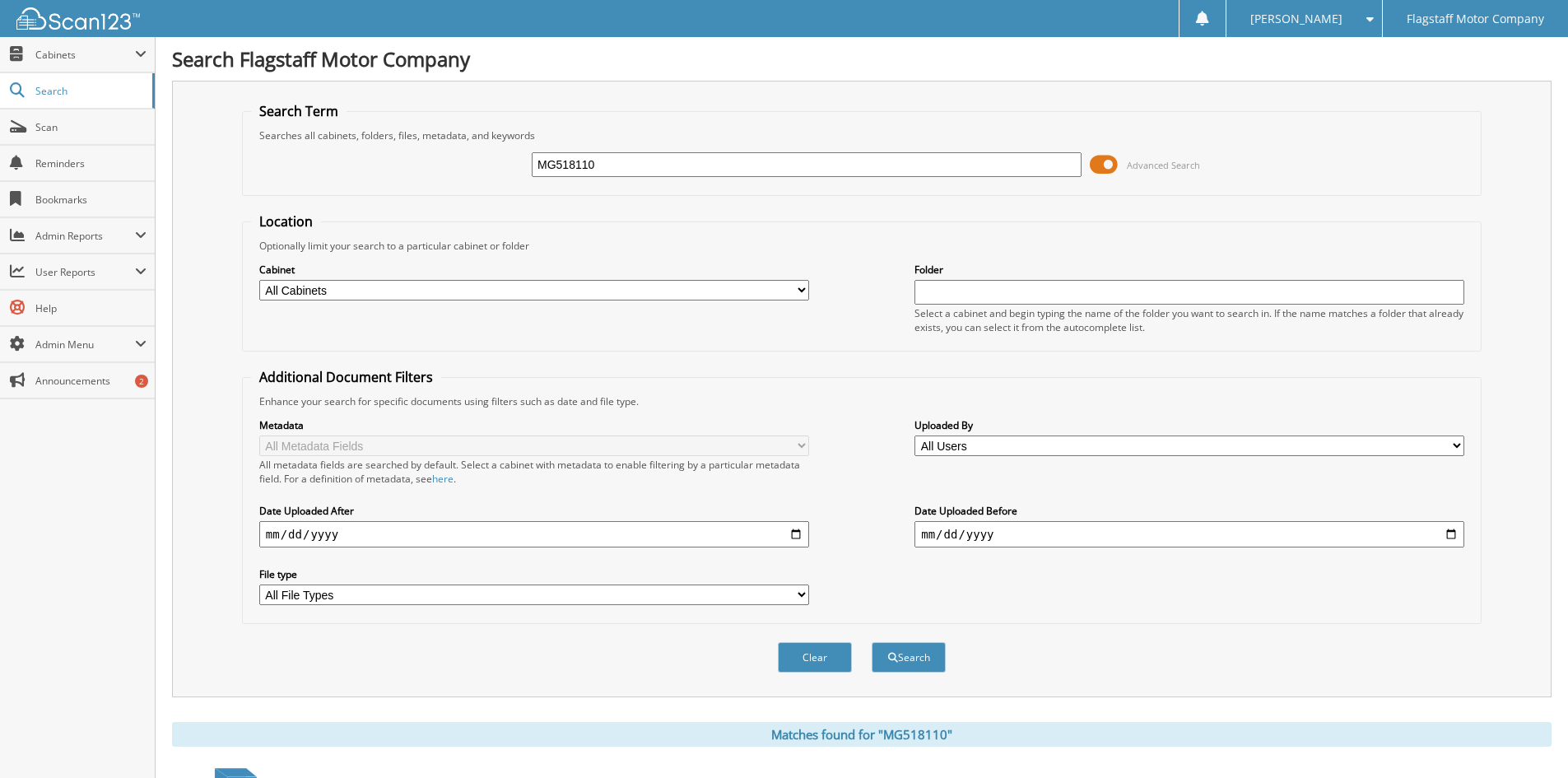
drag, startPoint x: 649, startPoint y: 171, endPoint x: 370, endPoint y: 138, distance: 280.9
click at [371, 138] on fieldset "Search Term Searches all cabinets, folders, files, metadata, and keywords MG518…" at bounding box center [862, 149] width 1240 height 94
type input "X3713"
click at [871, 642] on button "Search" at bounding box center [908, 657] width 74 height 31
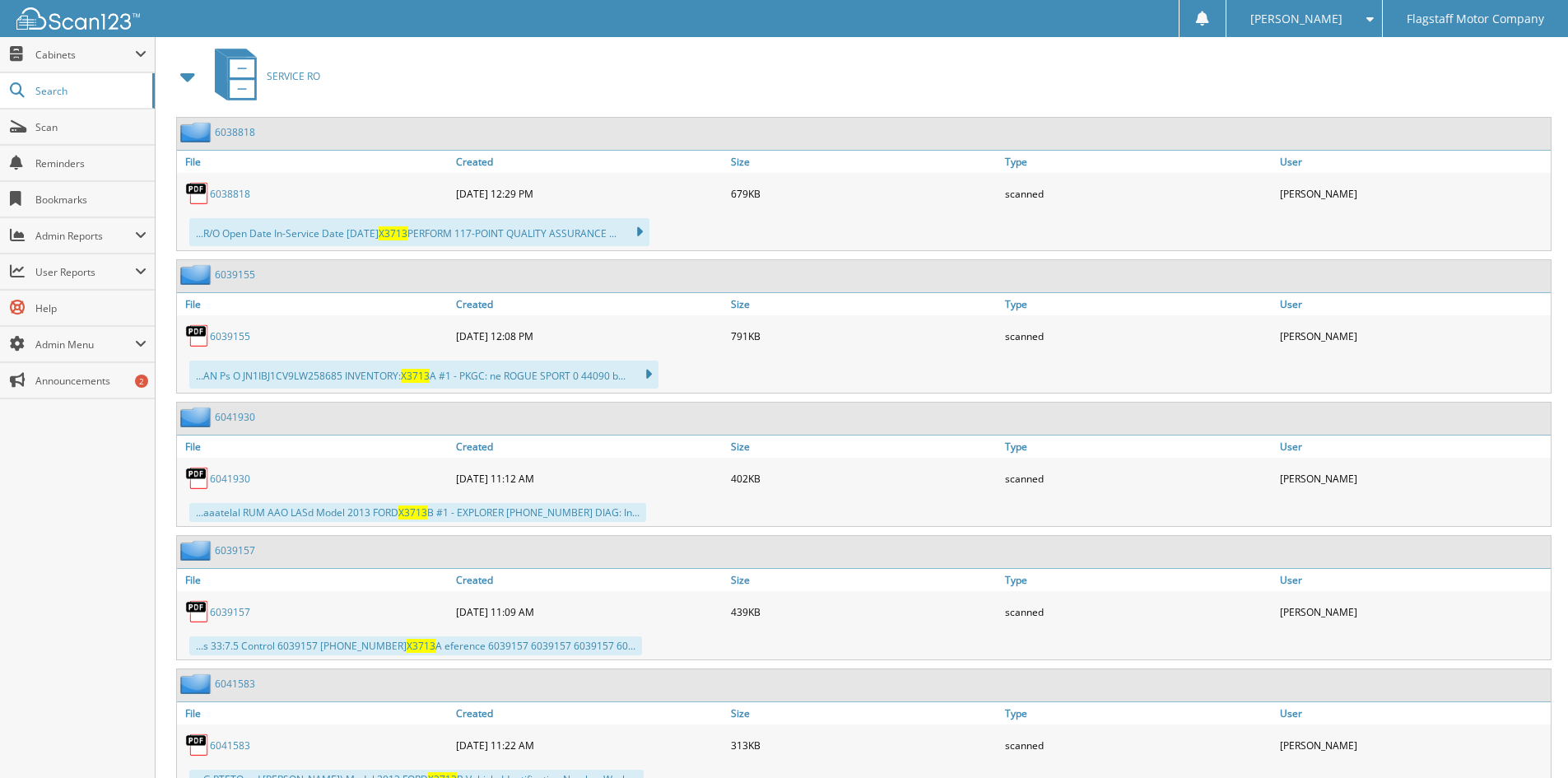
scroll to position [3304, 0]
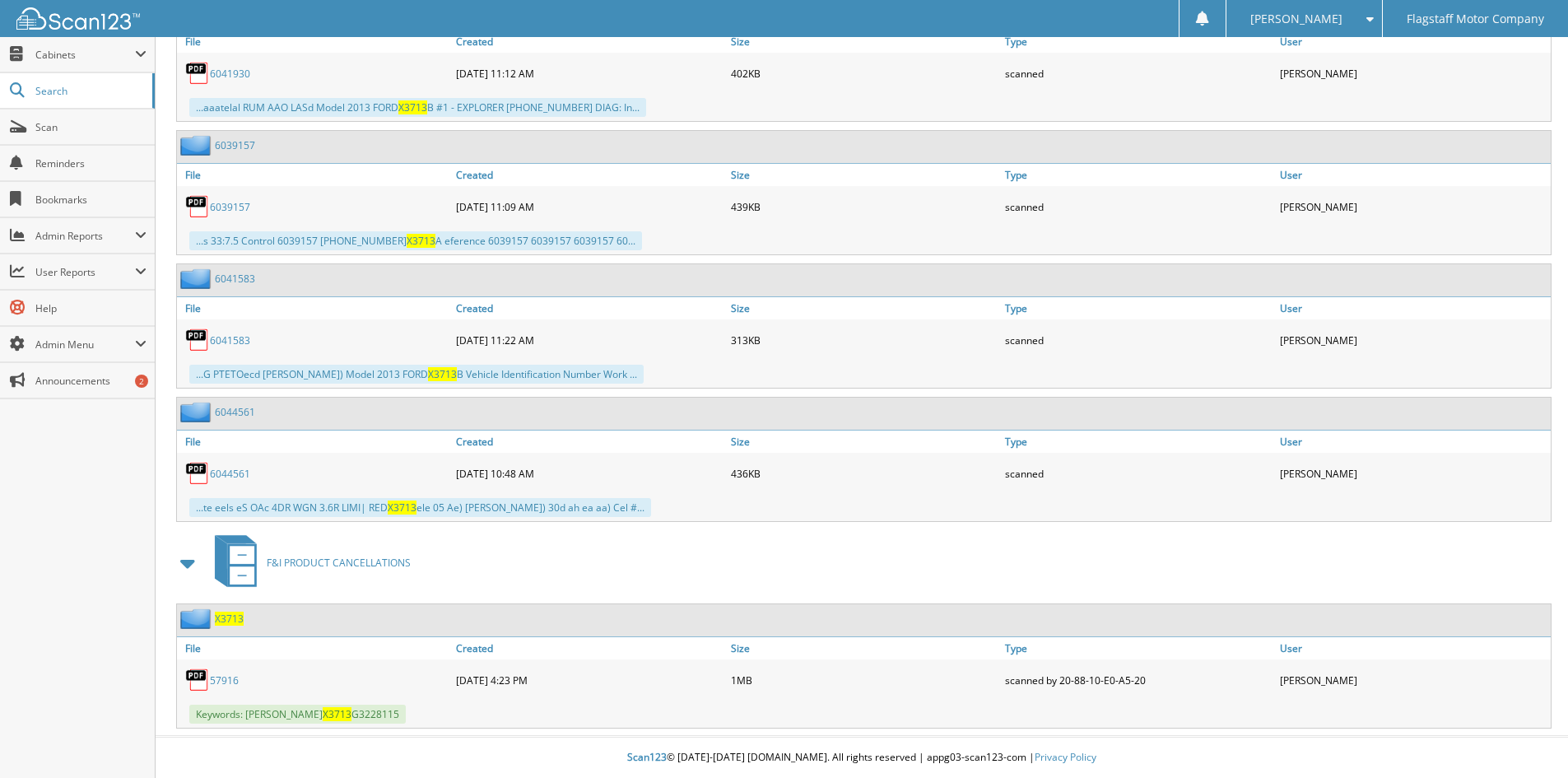
click at [221, 683] on link "57916" at bounding box center [224, 680] width 29 height 14
click at [219, 679] on link "57916" at bounding box center [224, 680] width 29 height 14
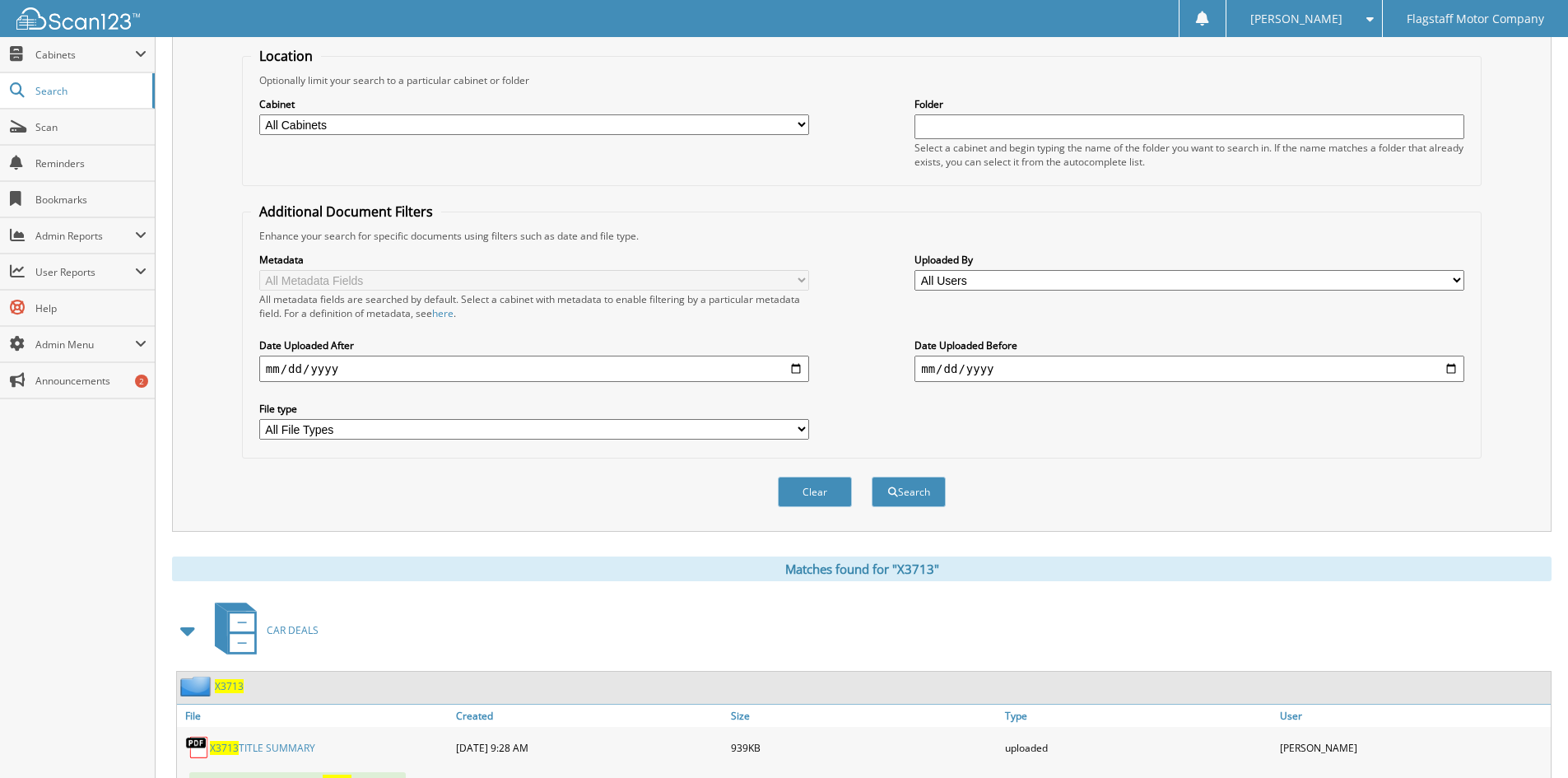
scroll to position [0, 0]
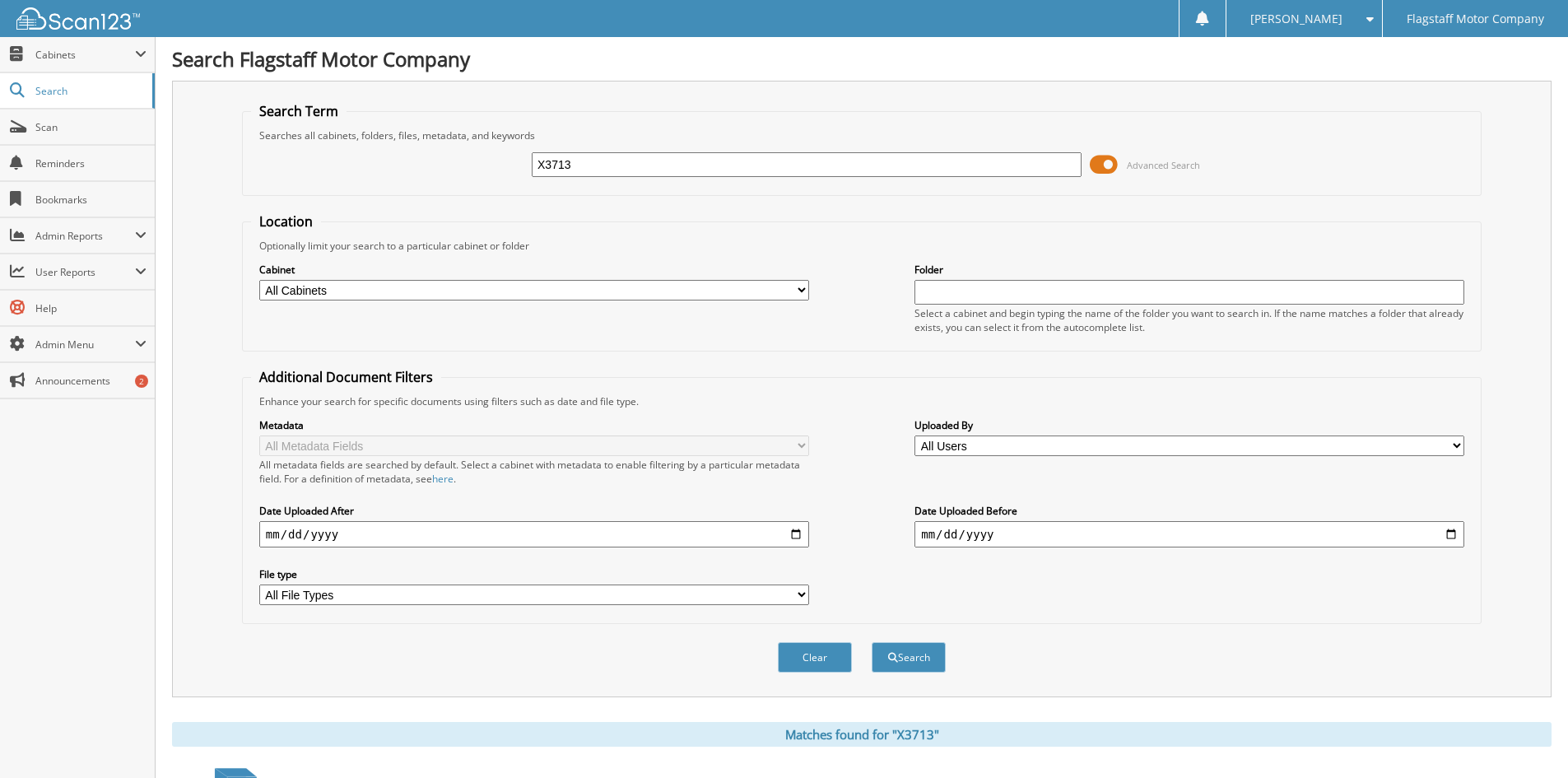
drag, startPoint x: 603, startPoint y: 163, endPoint x: 354, endPoint y: 108, distance: 255.0
click at [359, 108] on fieldset "Search Term Searches all cabinets, folders, files, metadata, and keywords X3713…" at bounding box center [862, 149] width 1240 height 94
type input "X3861"
click at [871, 642] on button "Search" at bounding box center [908, 657] width 74 height 31
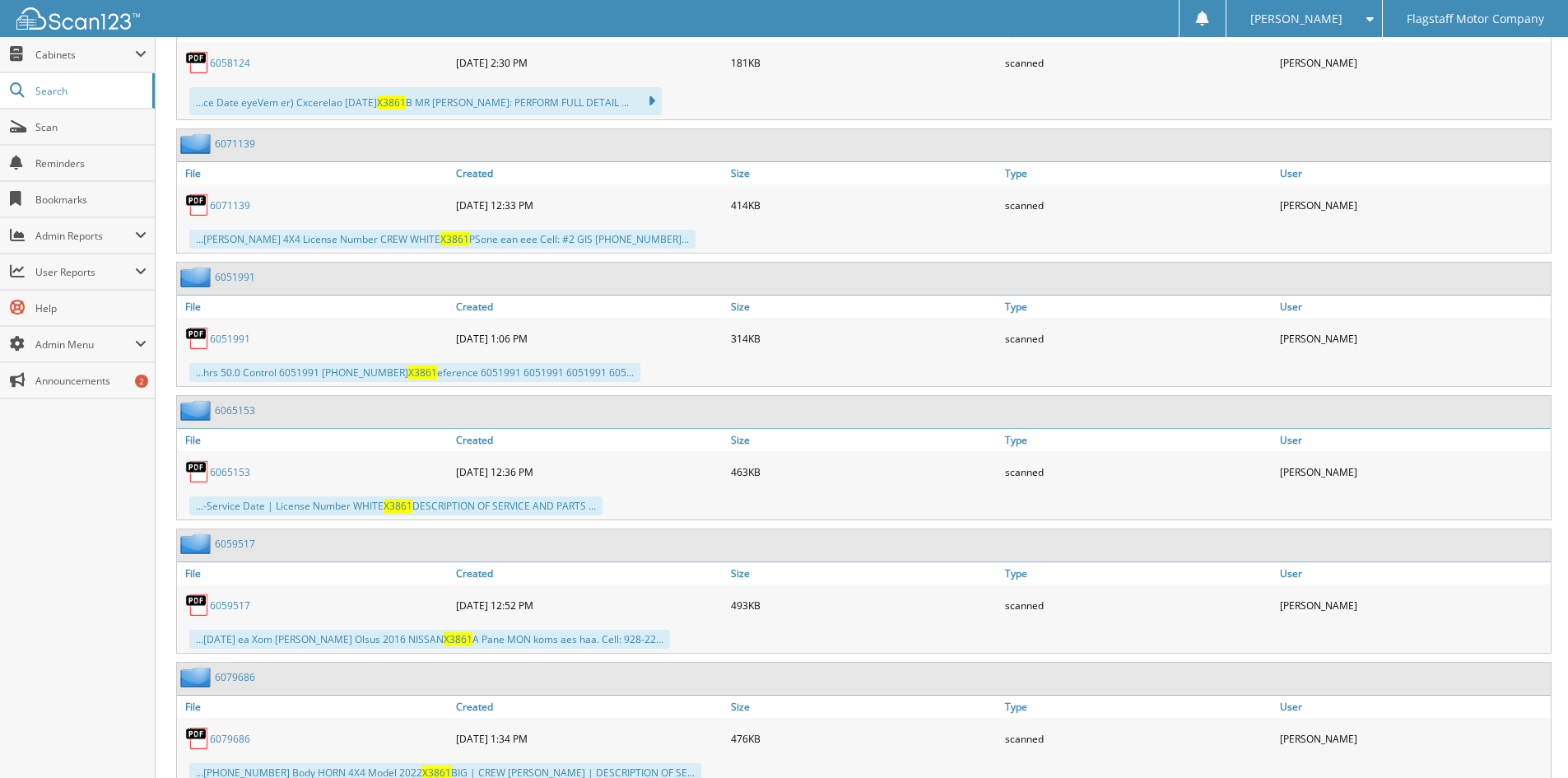
scroll to position [4145, 0]
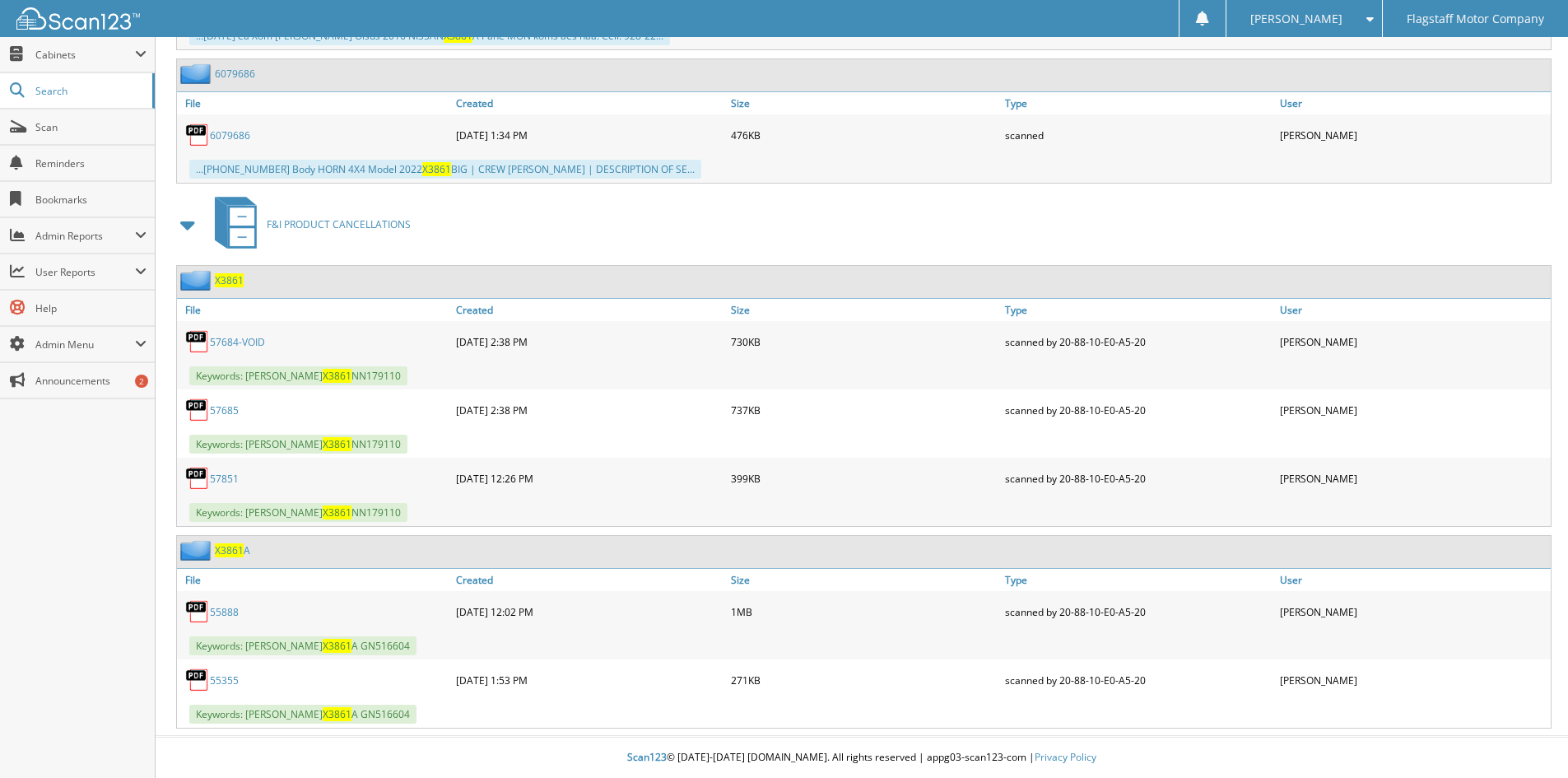
click at [225, 411] on link "57685" at bounding box center [224, 410] width 29 height 14
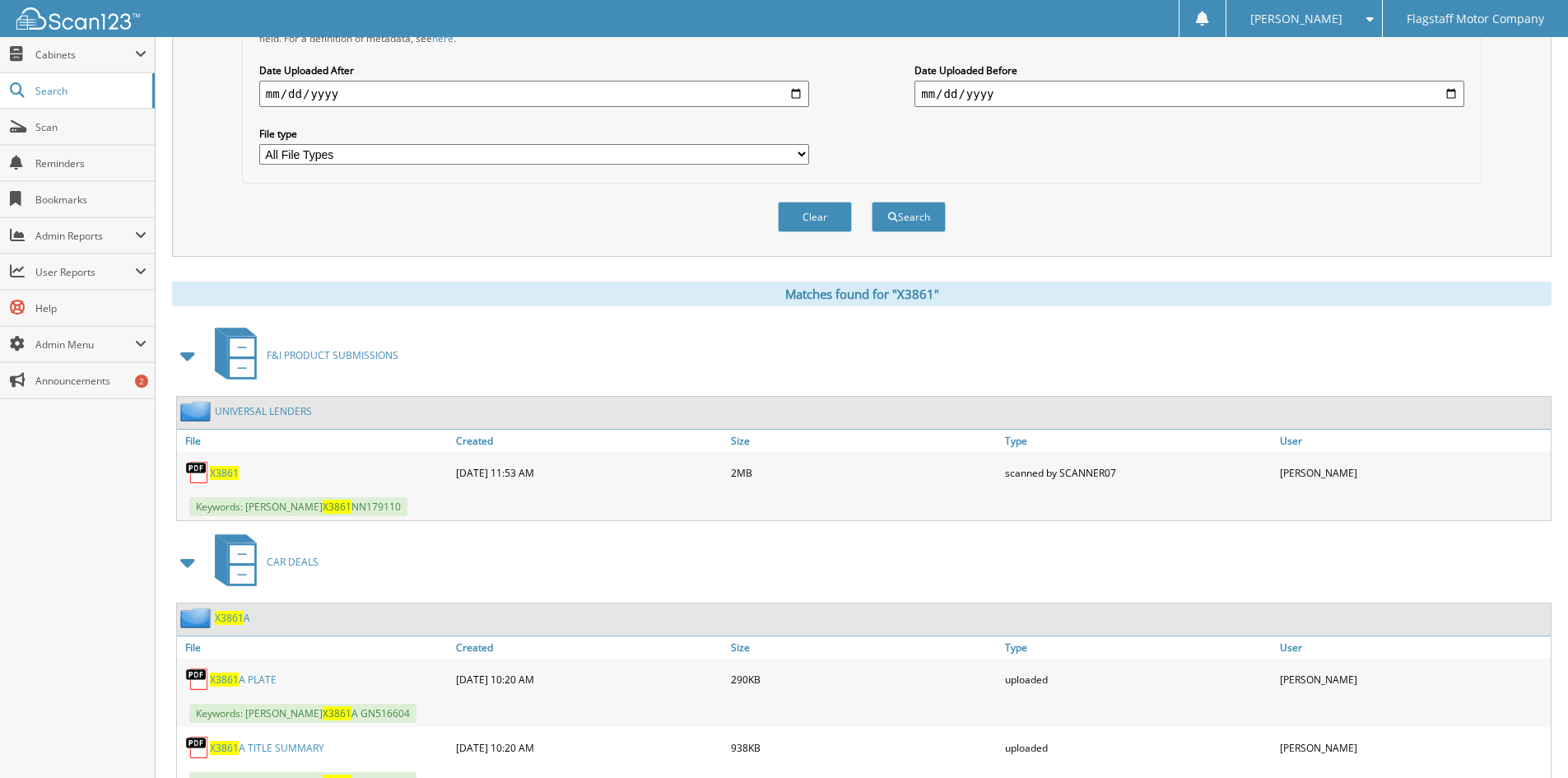
scroll to position [0, 0]
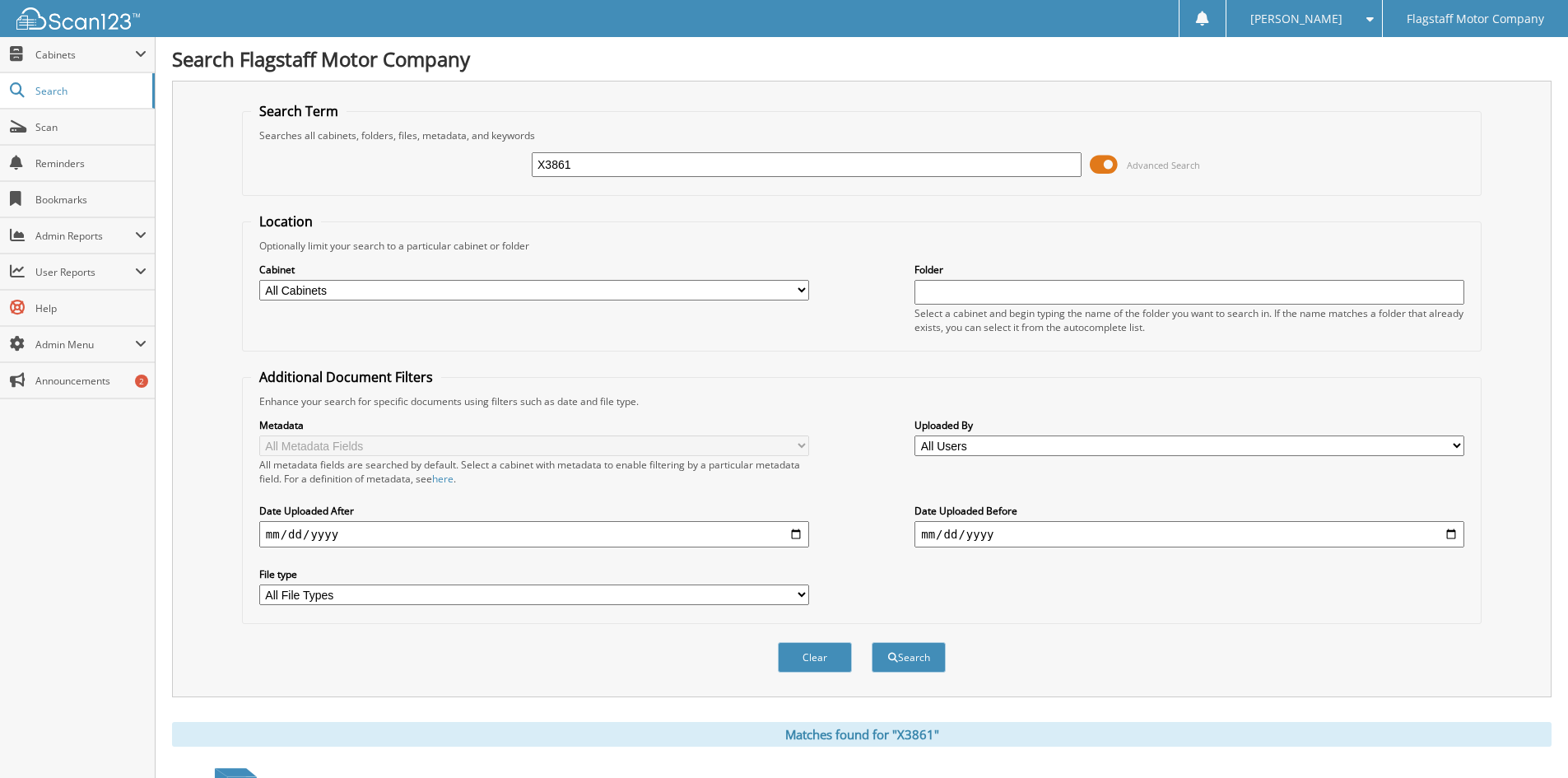
drag, startPoint x: 630, startPoint y: 172, endPoint x: 294, endPoint y: 139, distance: 337.6
click at [308, 142] on div "X3861 Advanced Search" at bounding box center [862, 165] width 1222 height 45
type input "x"
type input "X4638"
click at [871, 642] on button "Search" at bounding box center [908, 657] width 74 height 31
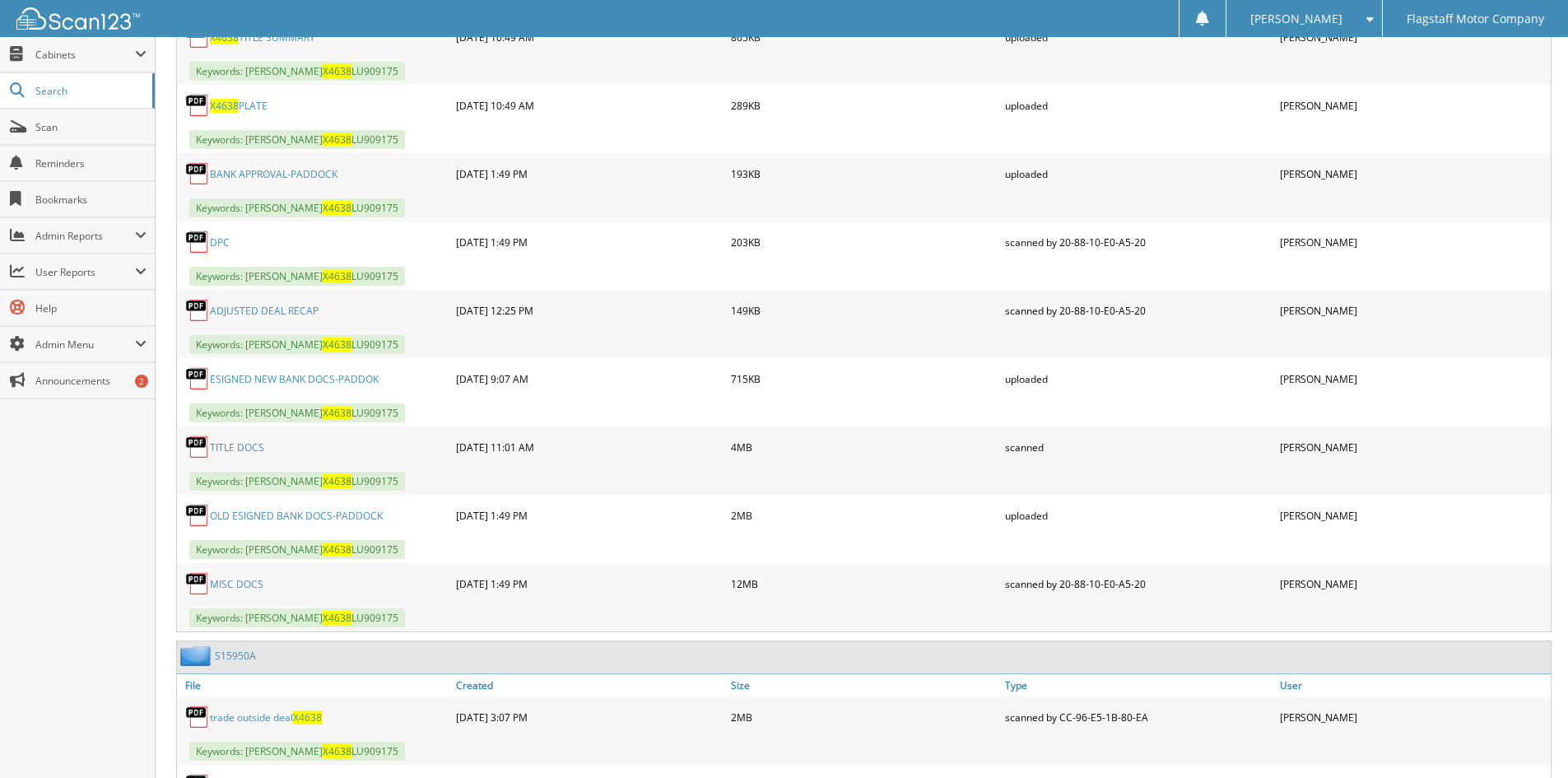
scroll to position [846, 0]
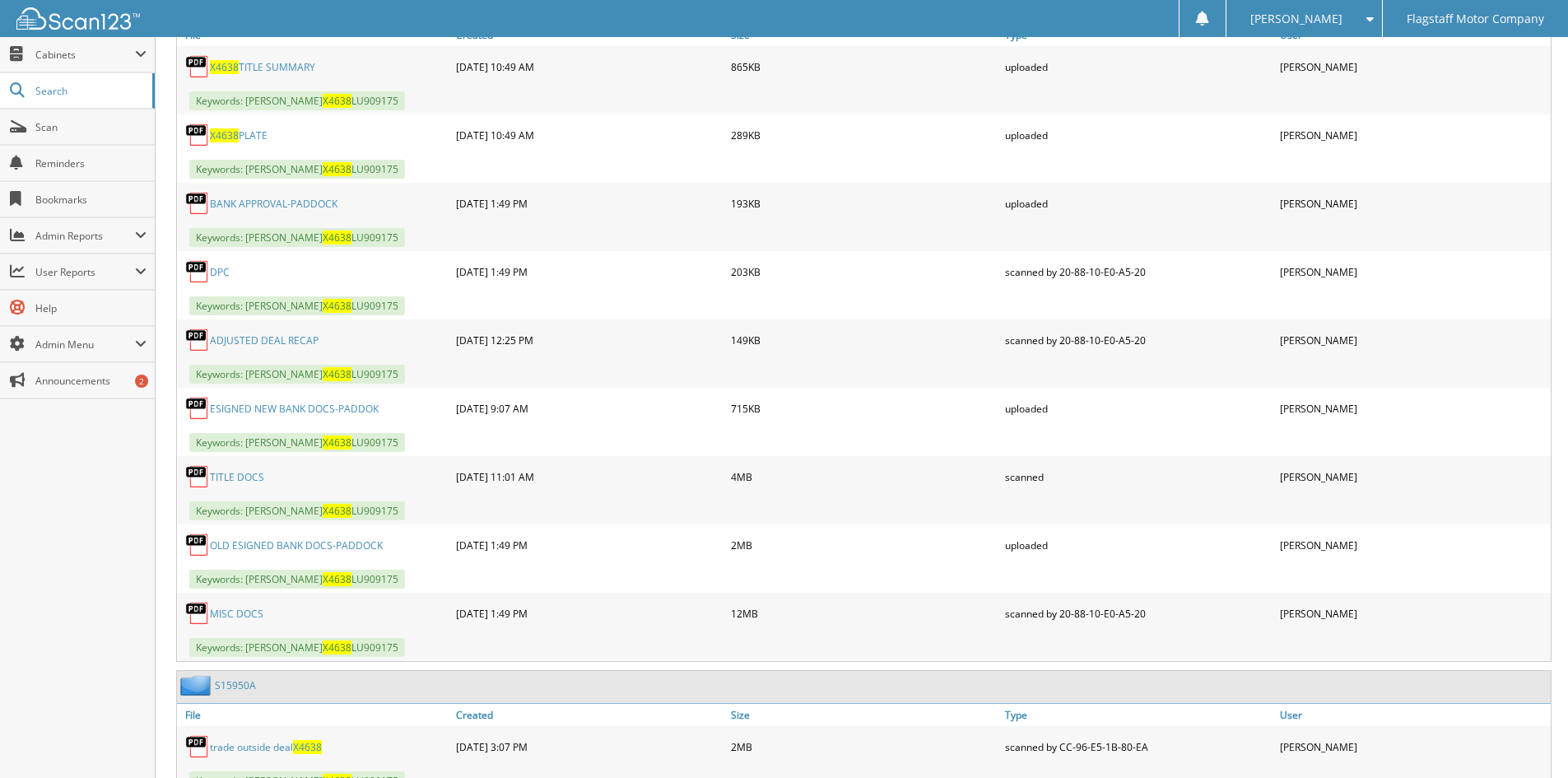
click at [239, 612] on link "MISC DOCS" at bounding box center [237, 613] width 53 height 14
click at [347, 407] on link "ESIGNED NEW BANK DOCS-PADDOK" at bounding box center [295, 409] width 169 height 14
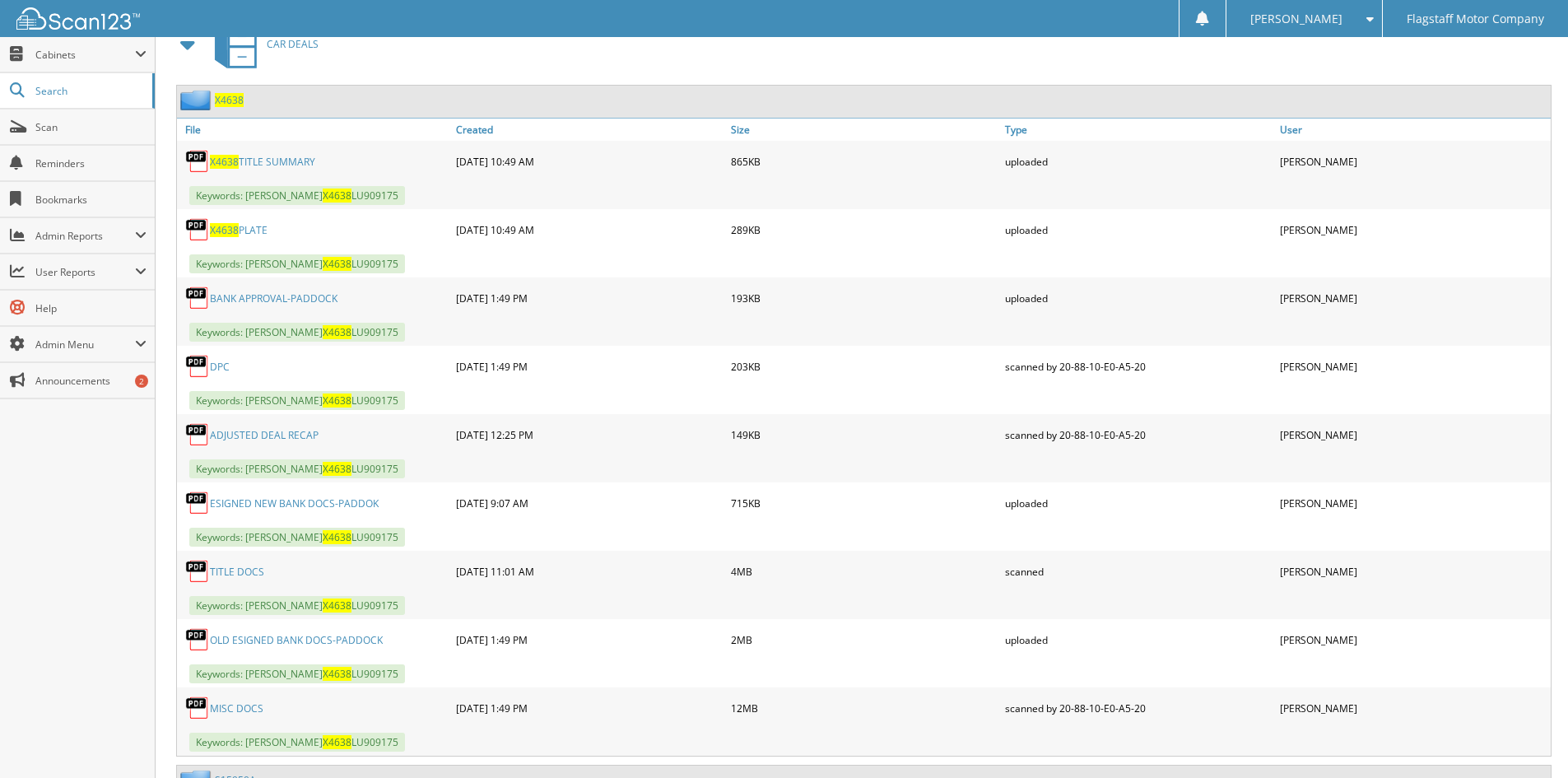
scroll to position [682, 0]
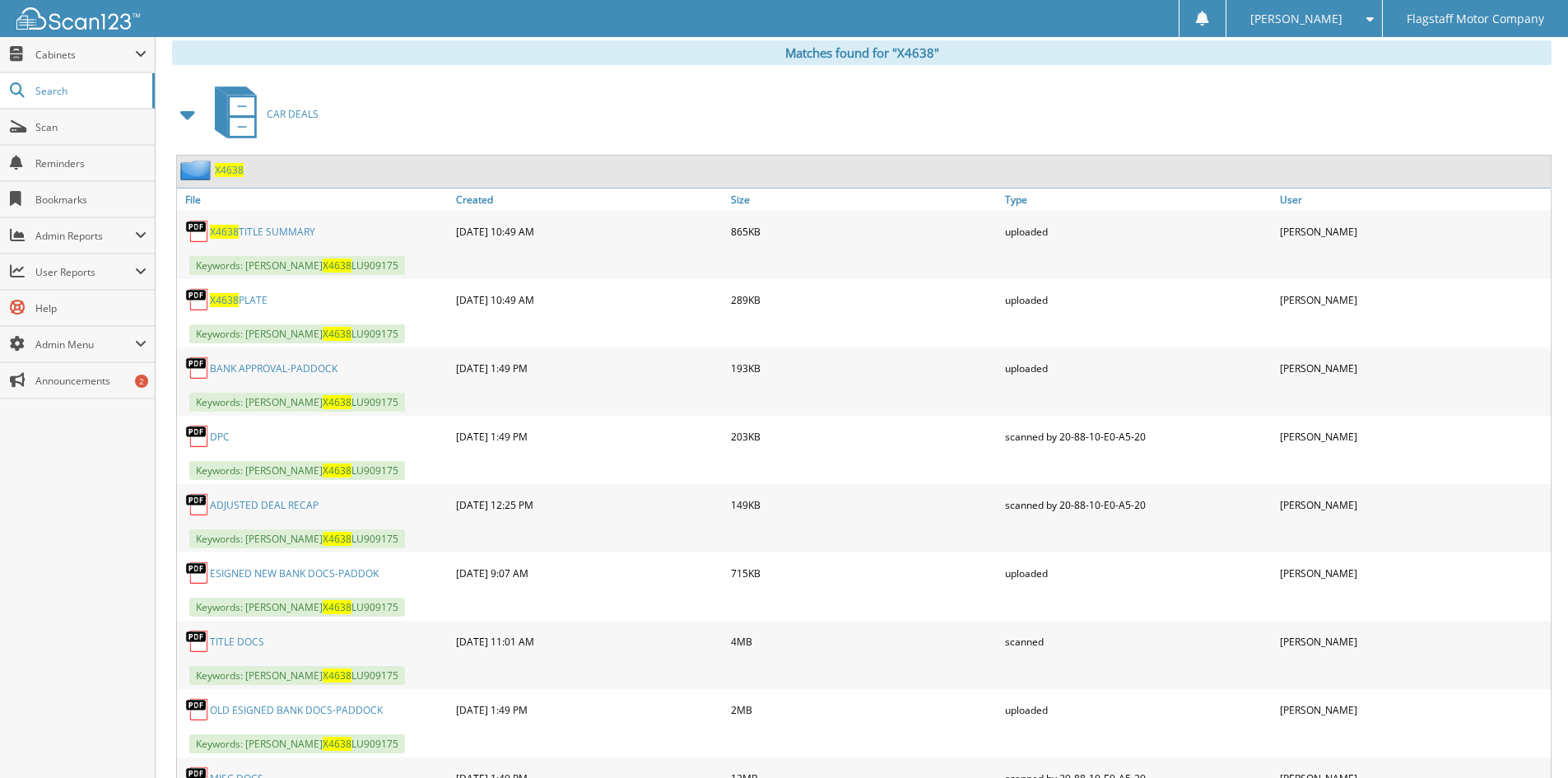
click at [284, 502] on link "ADJUSTED DEAL RECAP" at bounding box center [265, 505] width 108 height 14
click at [268, 505] on link "ADJUSTED DEAL RECAP" at bounding box center [265, 505] width 108 height 14
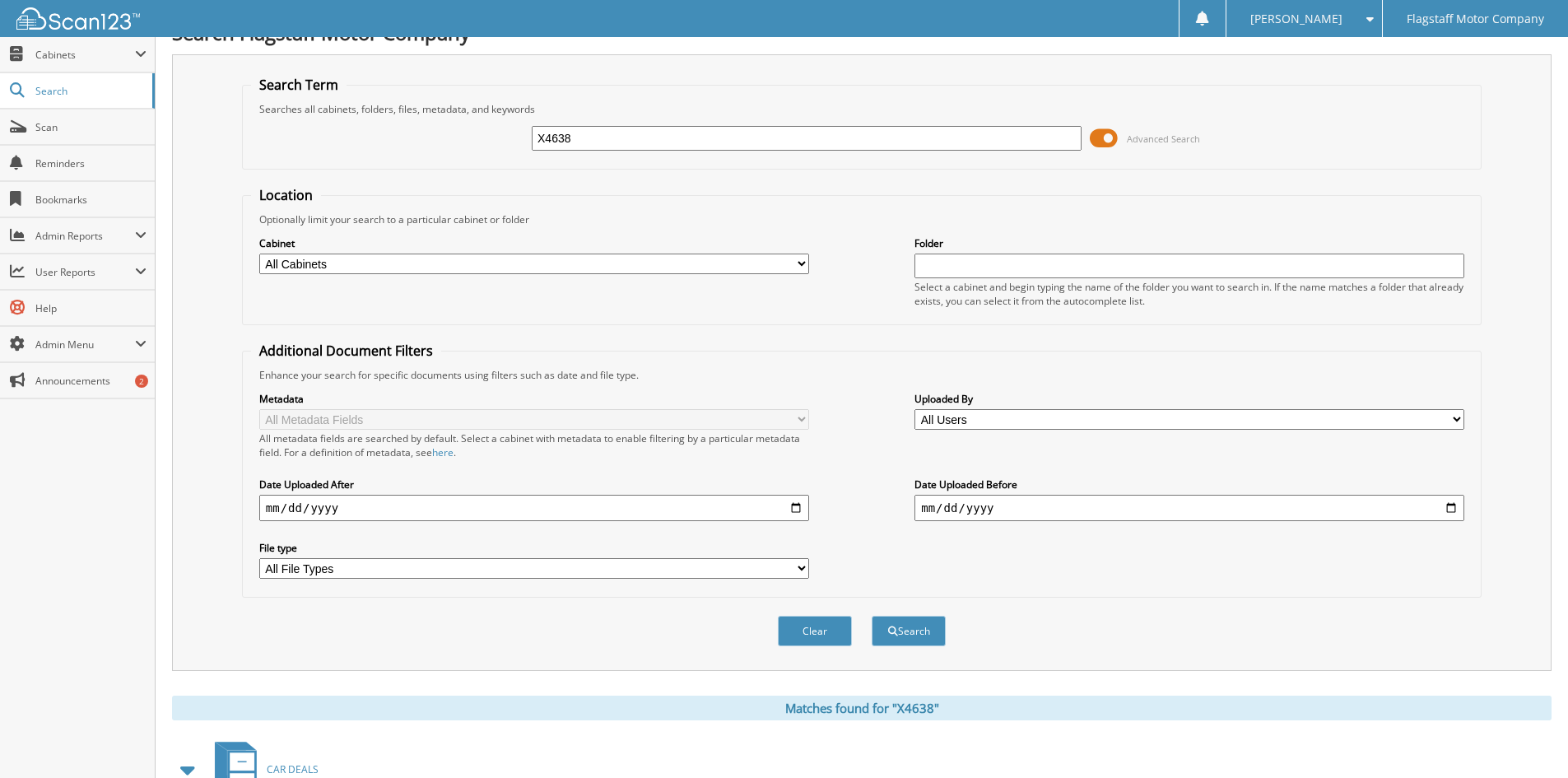
scroll to position [0, 0]
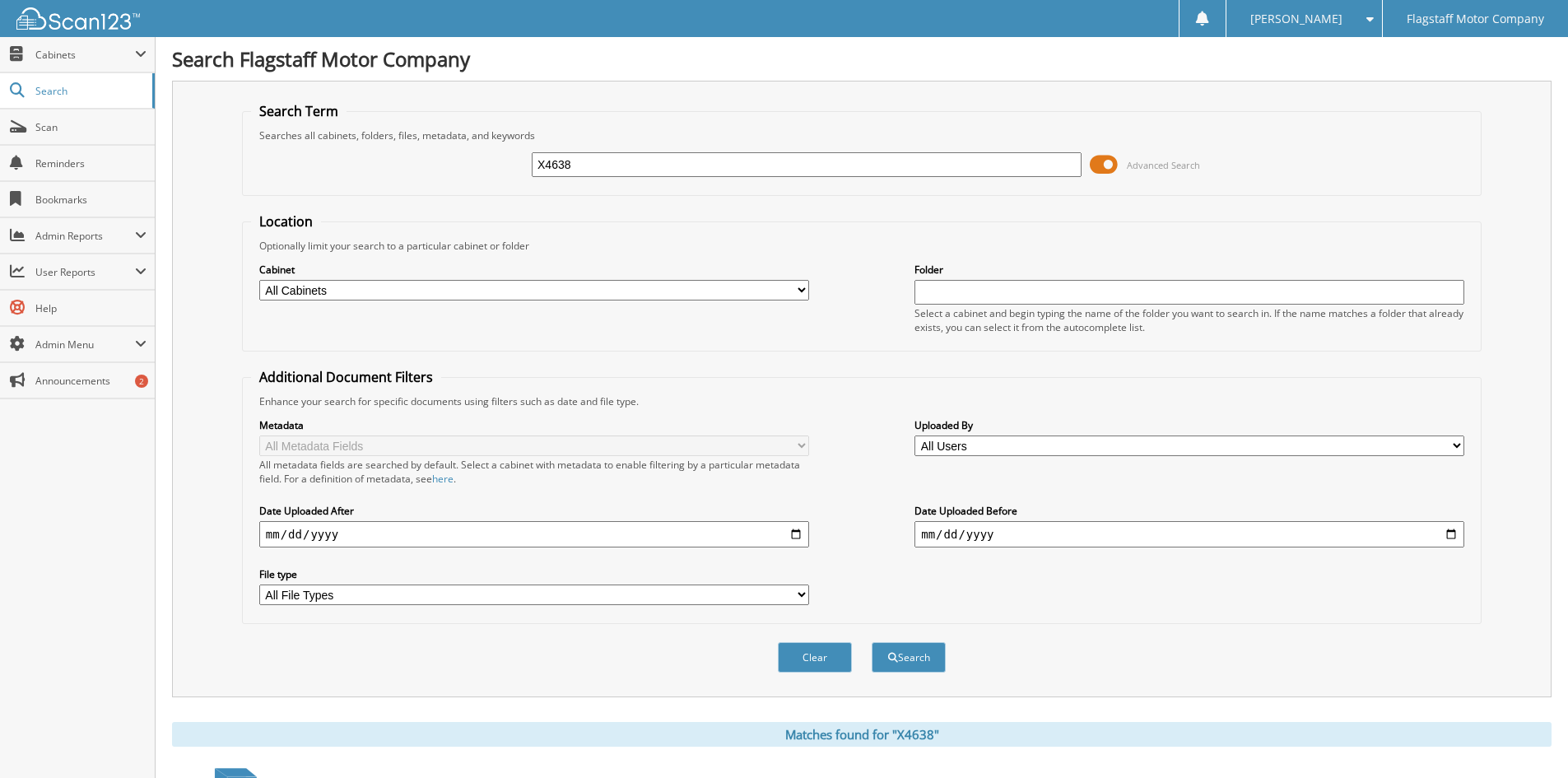
drag, startPoint x: 580, startPoint y: 160, endPoint x: 367, endPoint y: 138, distance: 214.1
click at [376, 139] on fieldset "Search Term Searches all cabinets, folders, files, metadata, and keywords X4638…" at bounding box center [862, 149] width 1240 height 94
type input "X4646"
click at [871, 642] on button "Search" at bounding box center [908, 657] width 74 height 31
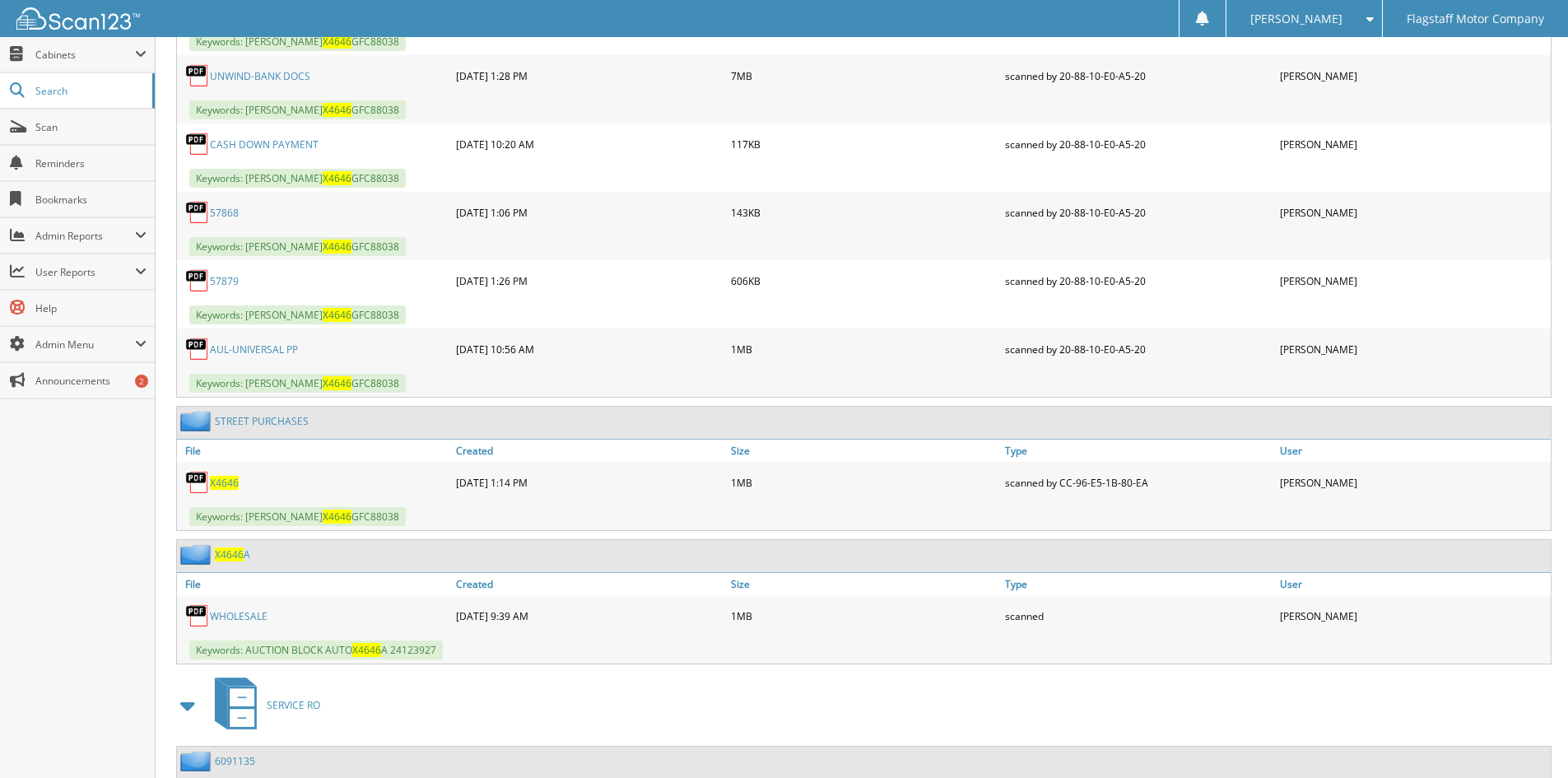
scroll to position [1484, 0]
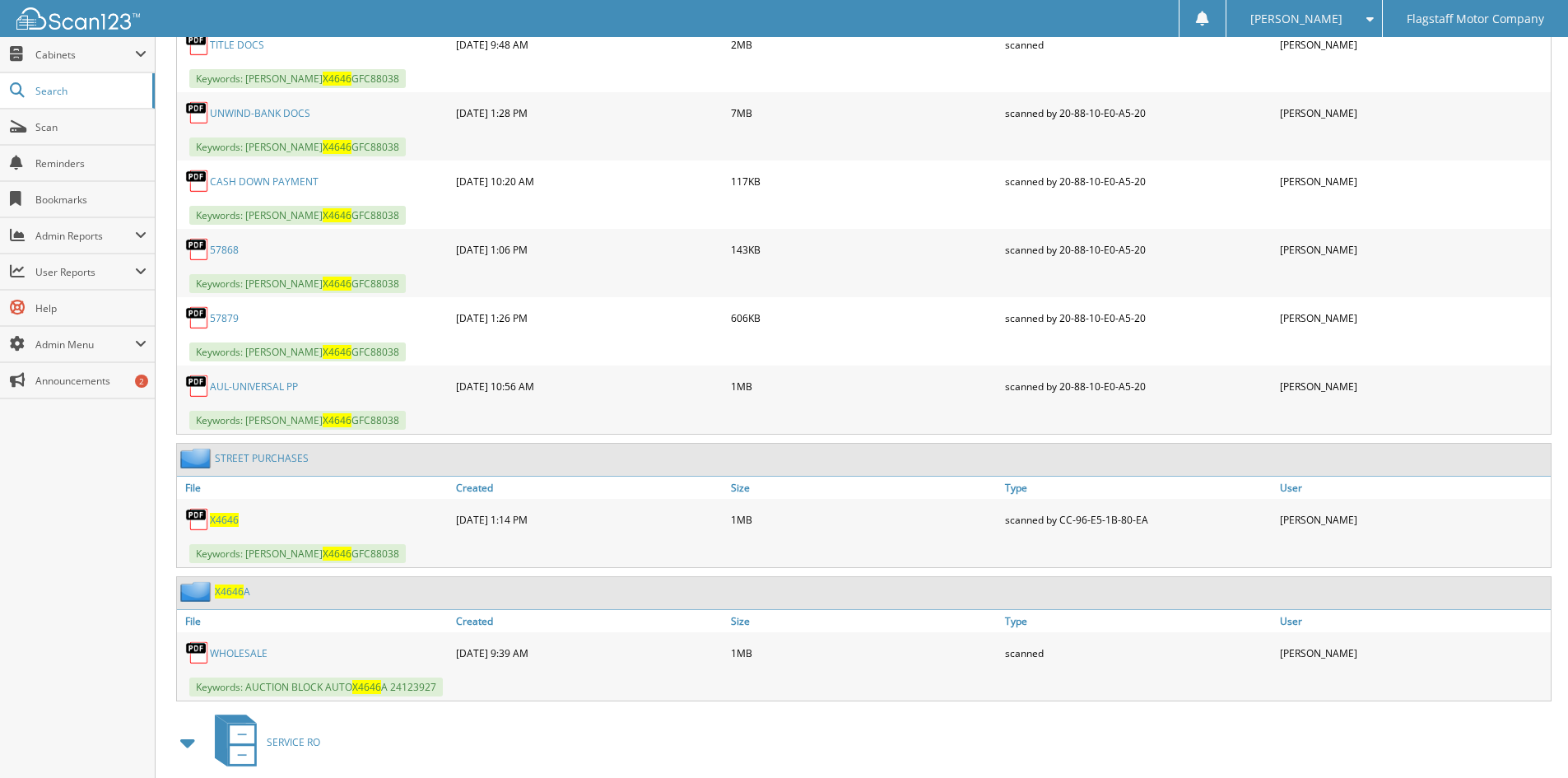
click at [258, 385] on link "AUL-UNIVERSAL PP" at bounding box center [254, 386] width 88 height 14
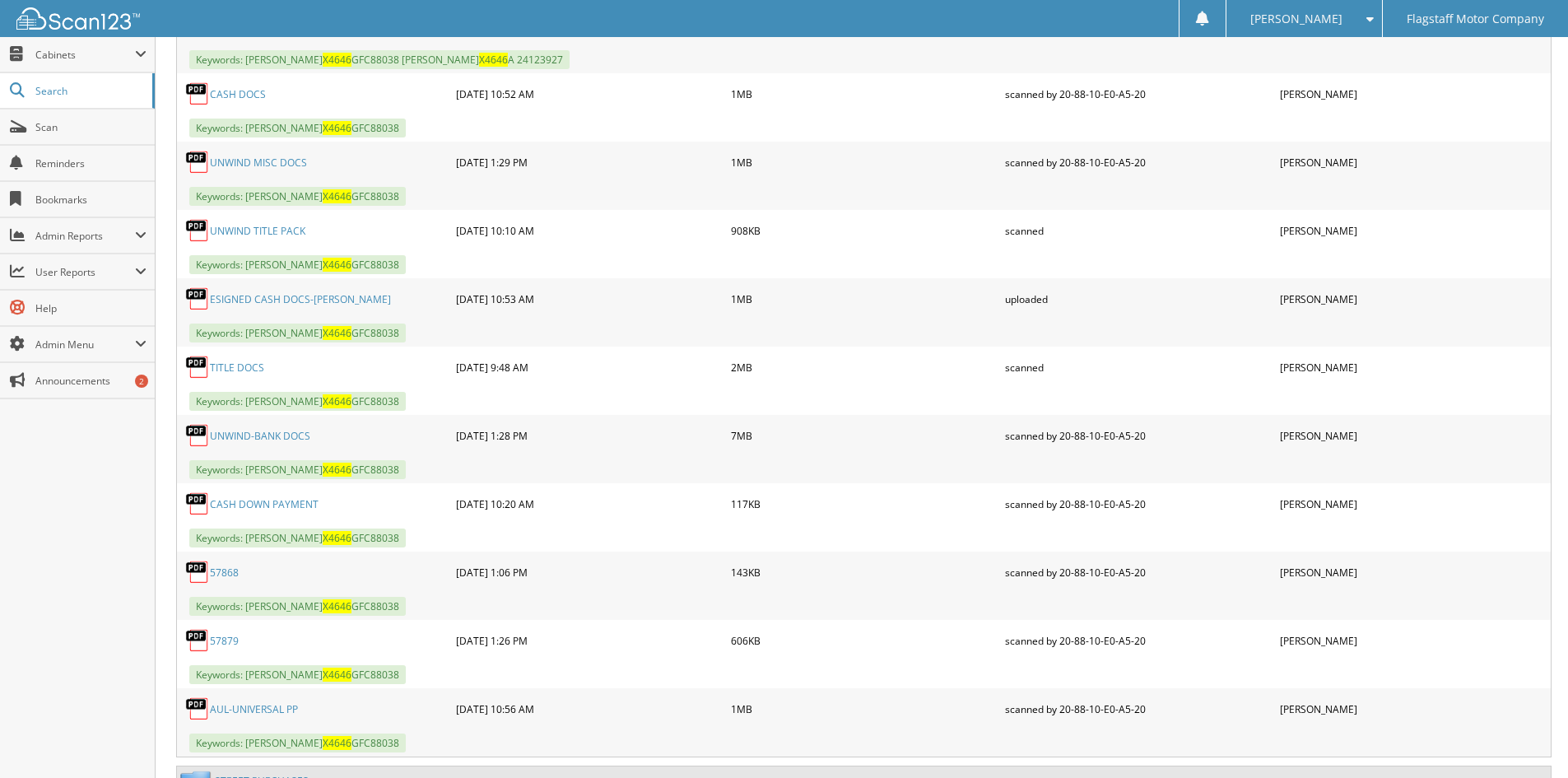
scroll to position [1154, 0]
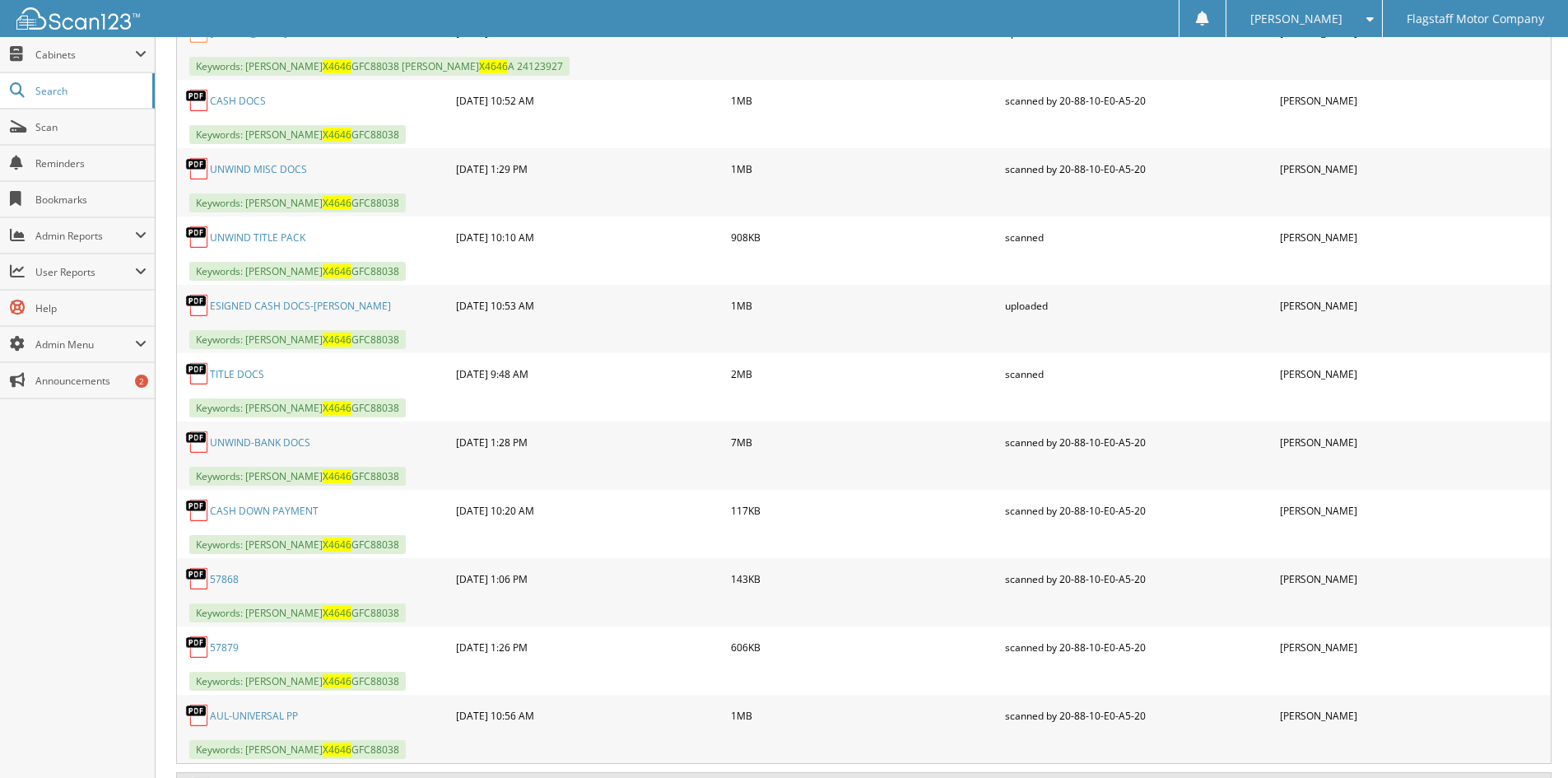
click at [279, 168] on link "UNWIND MISC DOCS" at bounding box center [259, 168] width 97 height 14
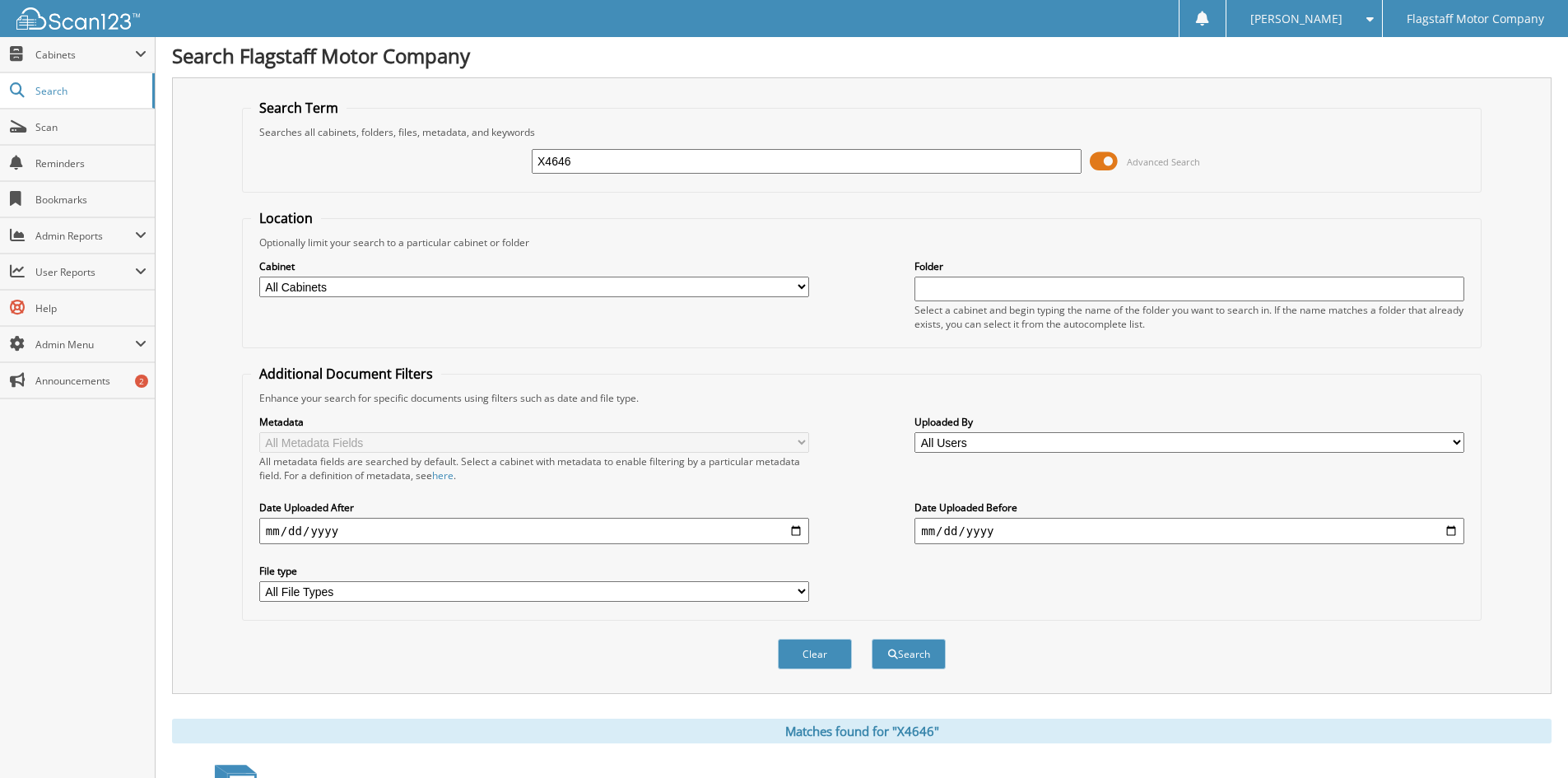
scroll to position [0, 0]
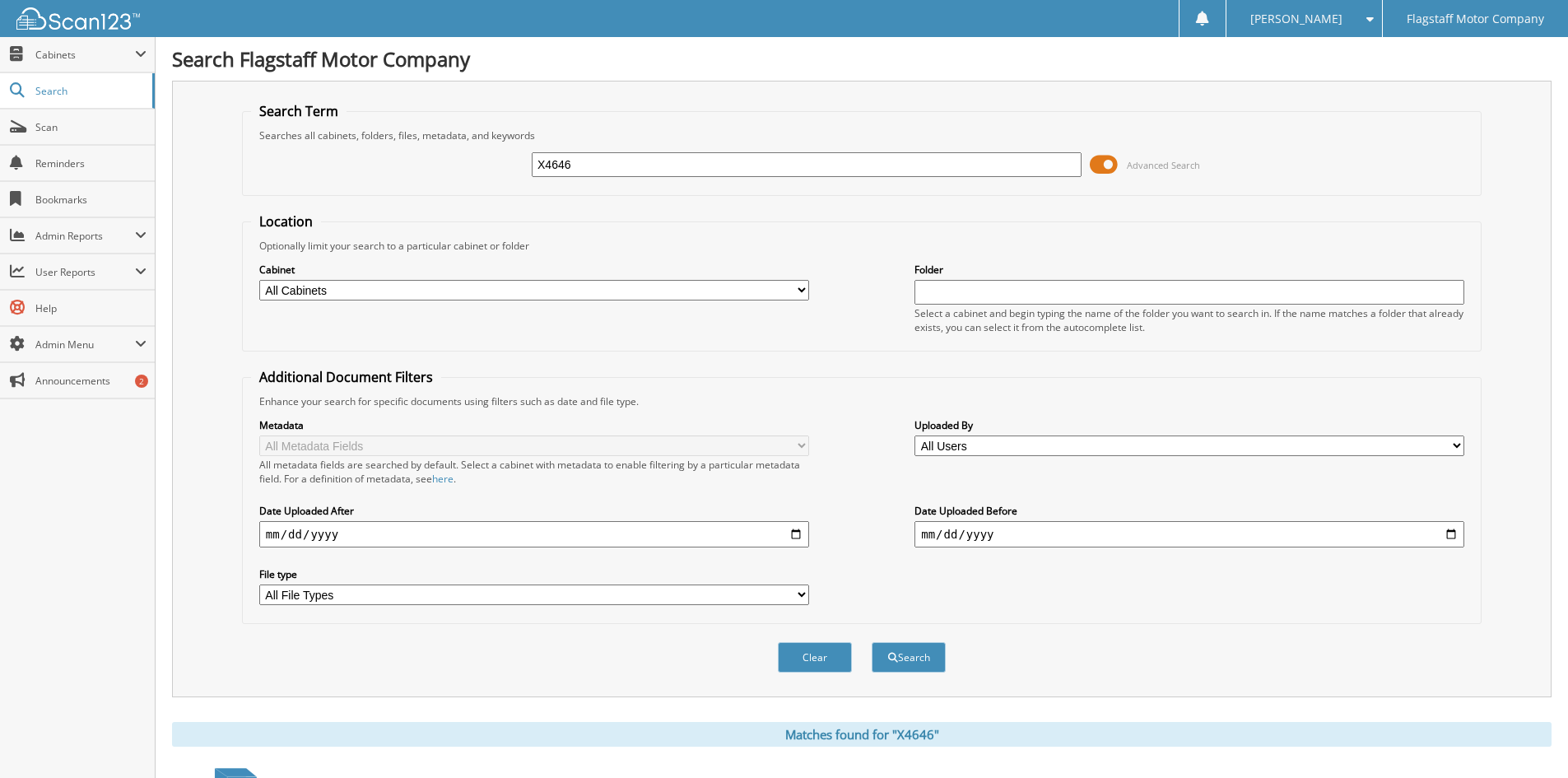
drag, startPoint x: 650, startPoint y: 172, endPoint x: 467, endPoint y: 156, distance: 183.7
click at [467, 156] on div "X4646 Advanced Search" at bounding box center [862, 165] width 1222 height 45
type input "S14903"
click at [871, 642] on button "Search" at bounding box center [908, 657] width 74 height 31
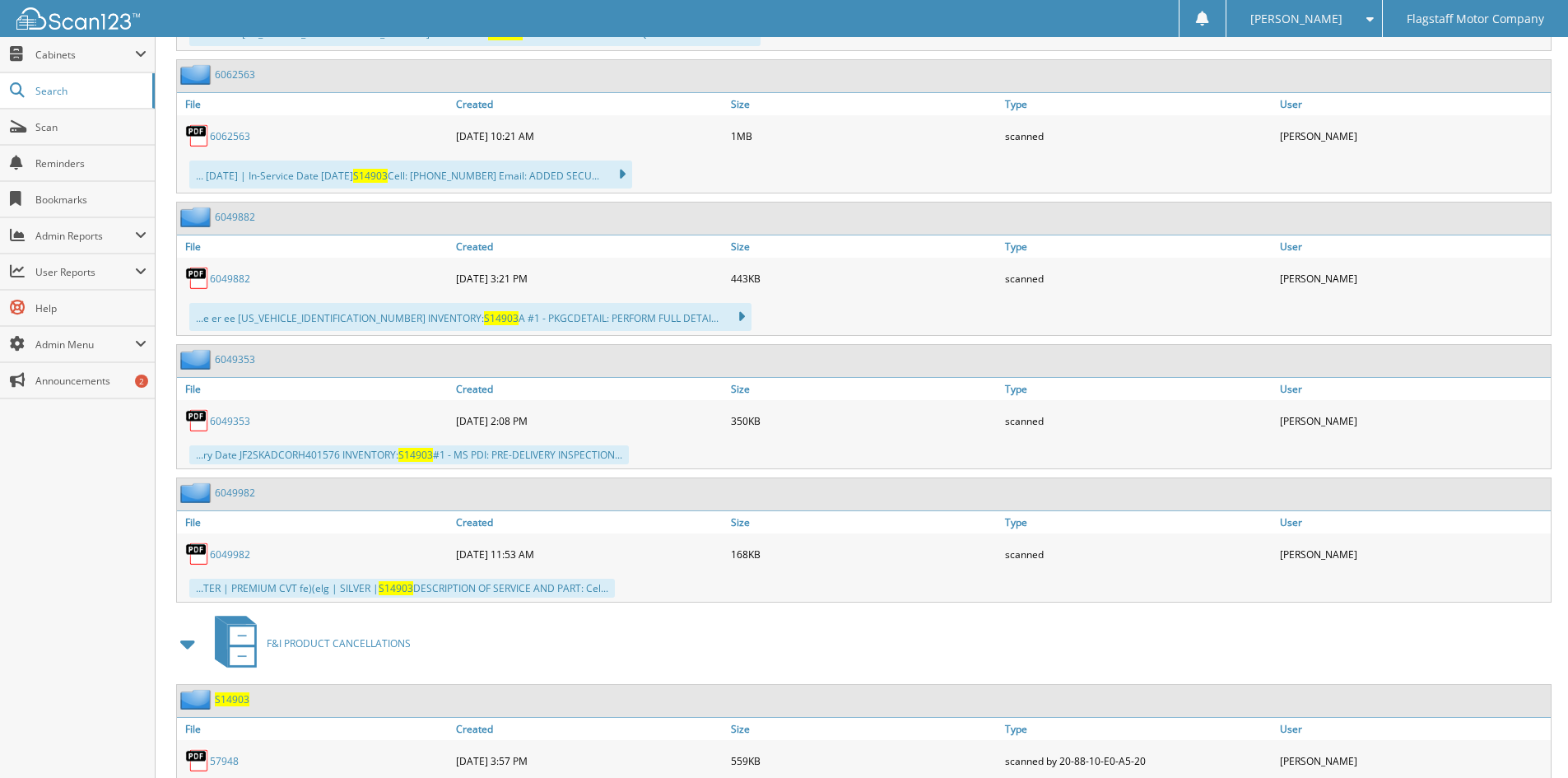
scroll to position [2367, 0]
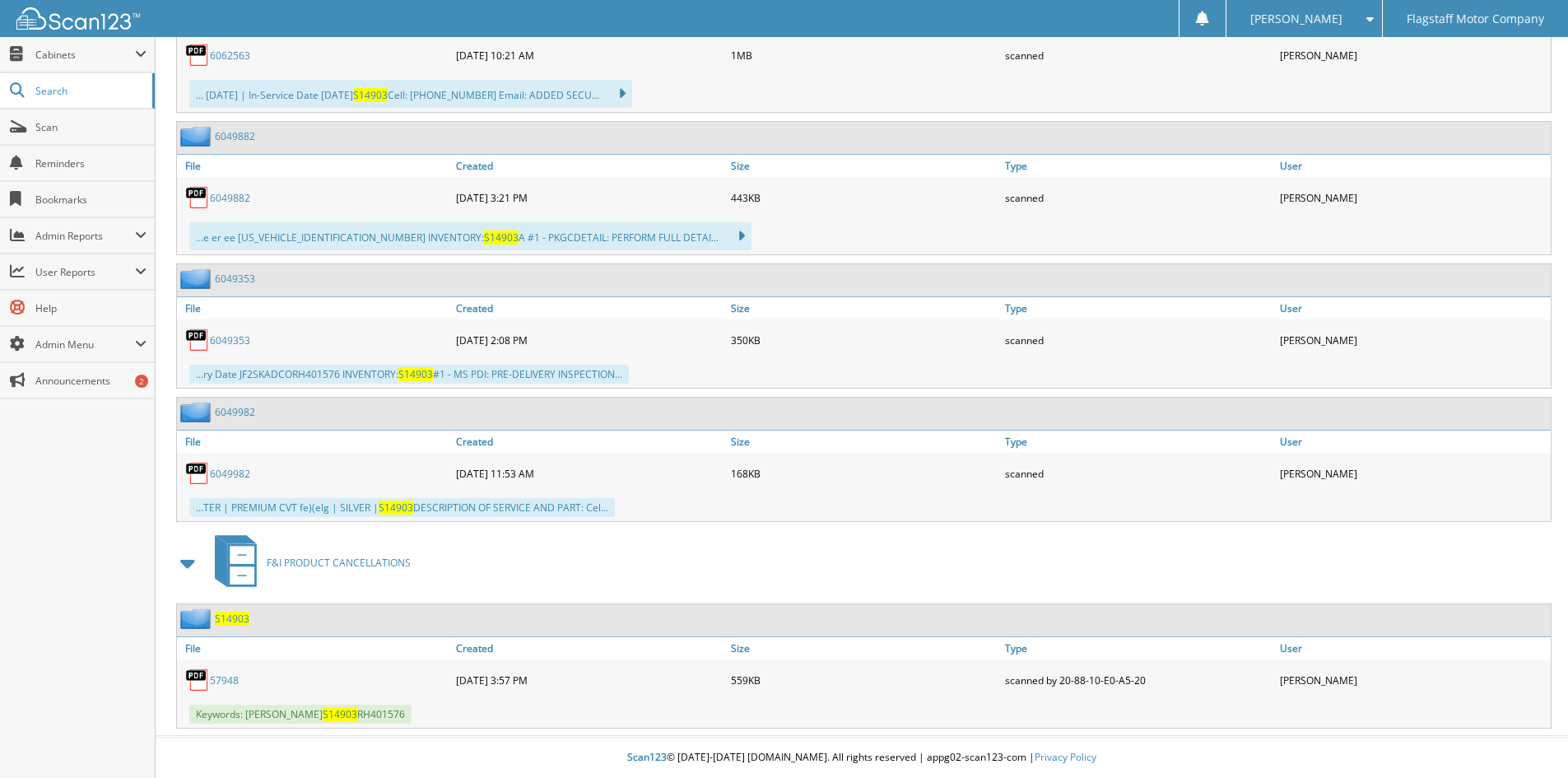
click at [223, 682] on link "57948" at bounding box center [224, 680] width 29 height 14
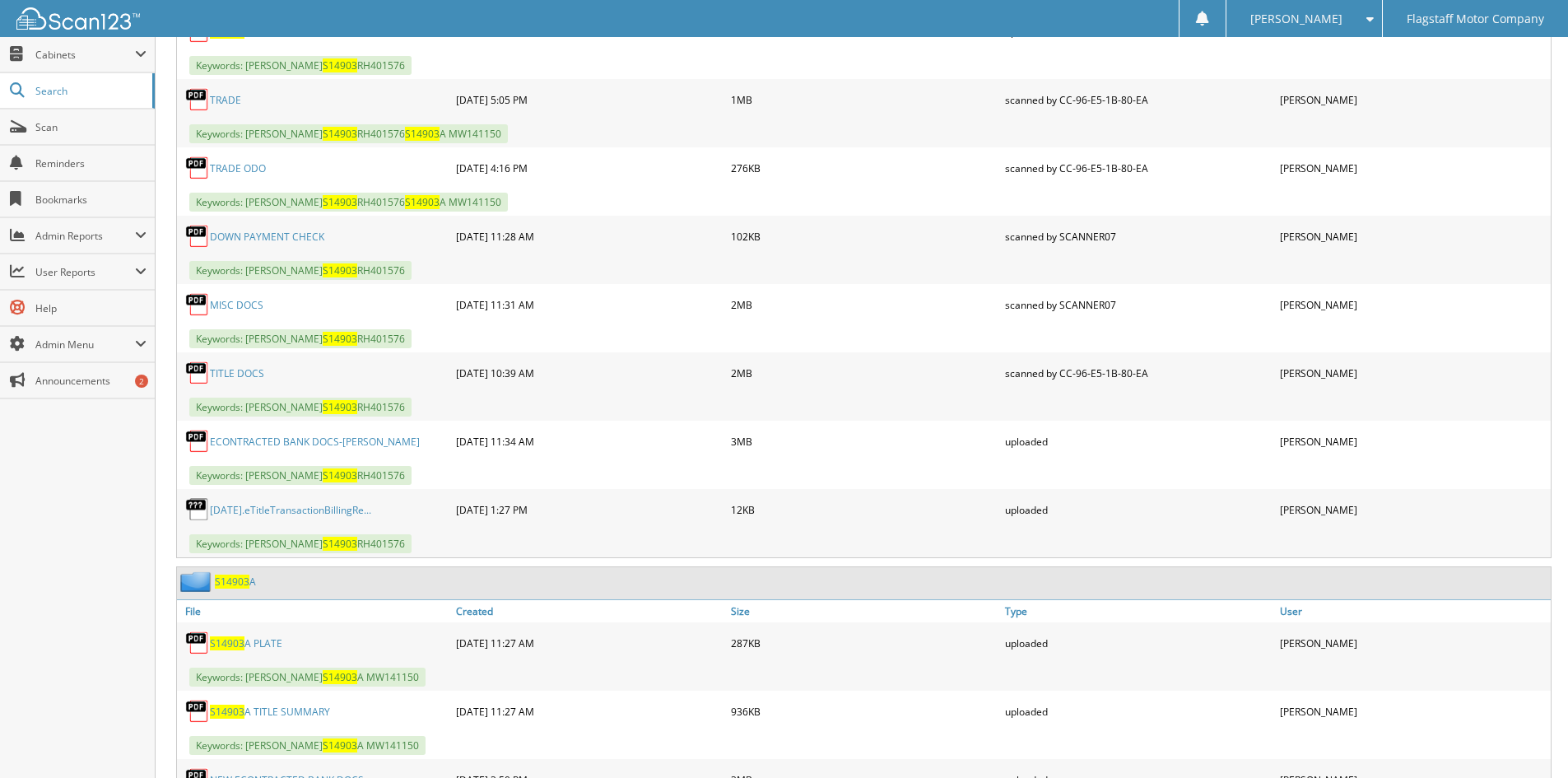
scroll to position [802, 0]
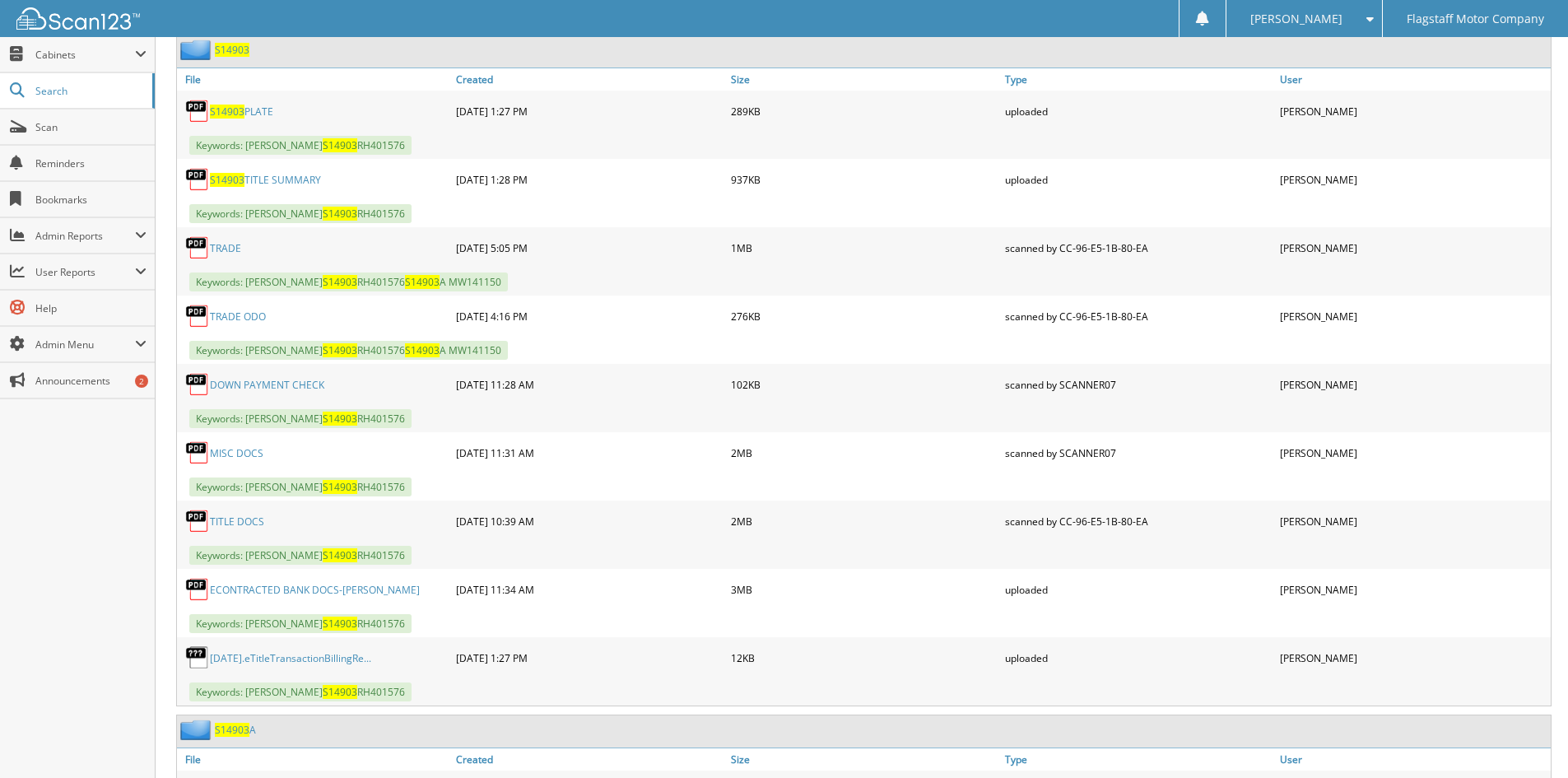
click at [241, 454] on link "MISC DOCS" at bounding box center [237, 453] width 53 height 14
click at [271, 590] on link "ECONTRACTED BANK DOCS-GREENBERG" at bounding box center [315, 589] width 210 height 14
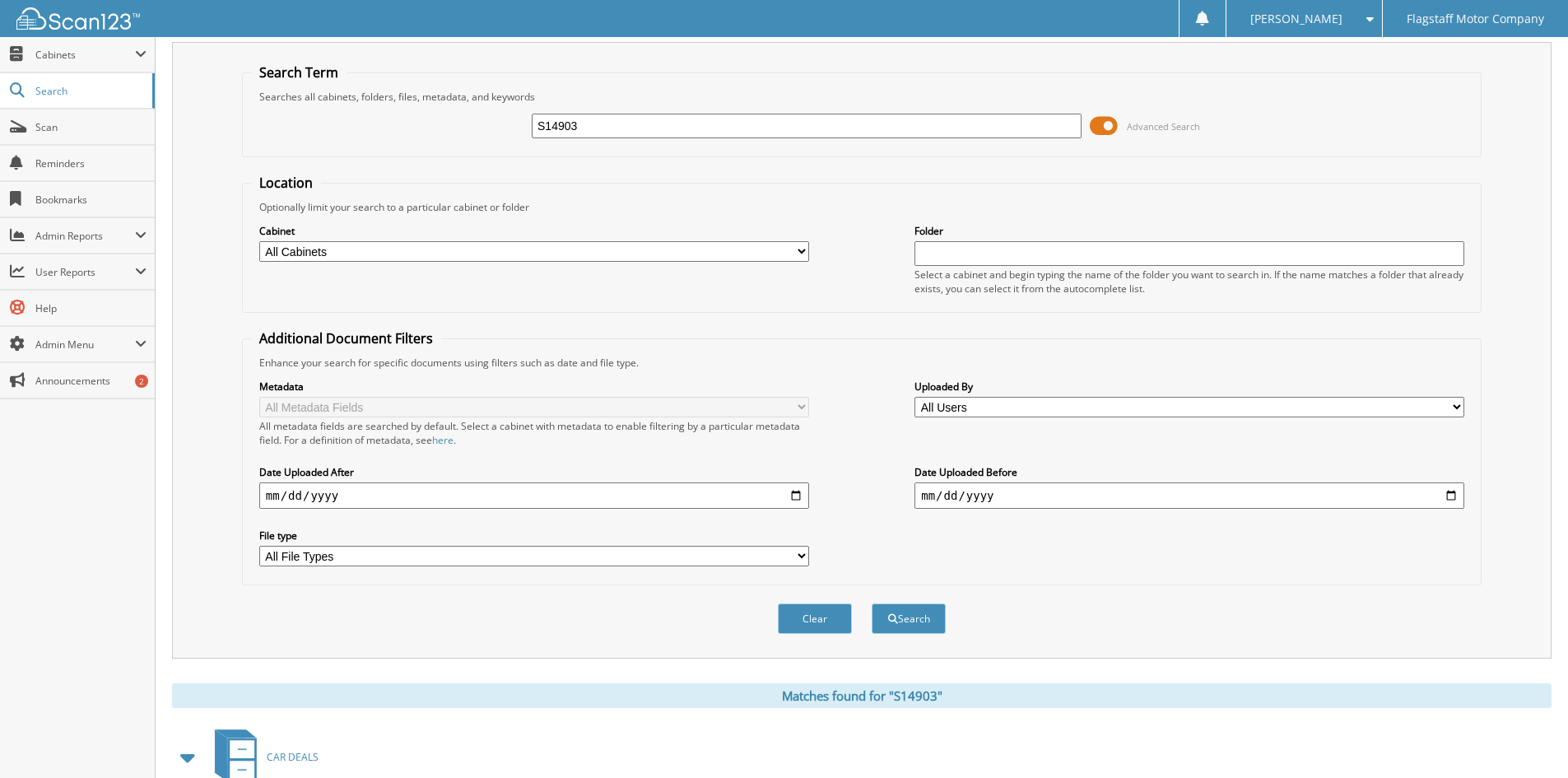
scroll to position [0, 0]
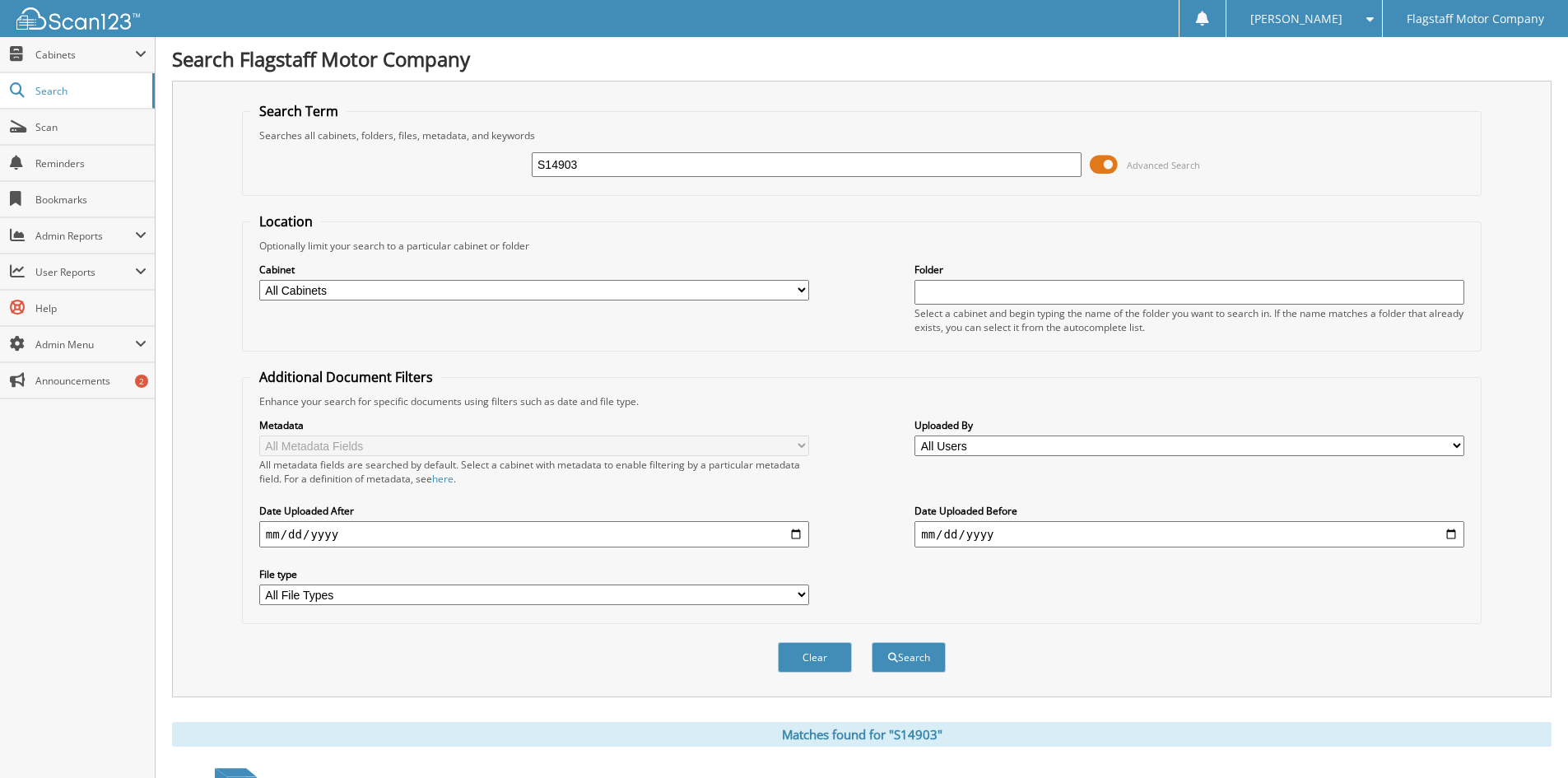
drag, startPoint x: 603, startPoint y: 170, endPoint x: 307, endPoint y: 123, distance: 299.7
click at [307, 123] on fieldset "Search Term Searches all cabinets, folders, files, metadata, and keywords S1490…" at bounding box center [862, 149] width 1240 height 94
type input "N13150A"
click at [871, 642] on button "Search" at bounding box center [908, 657] width 74 height 31
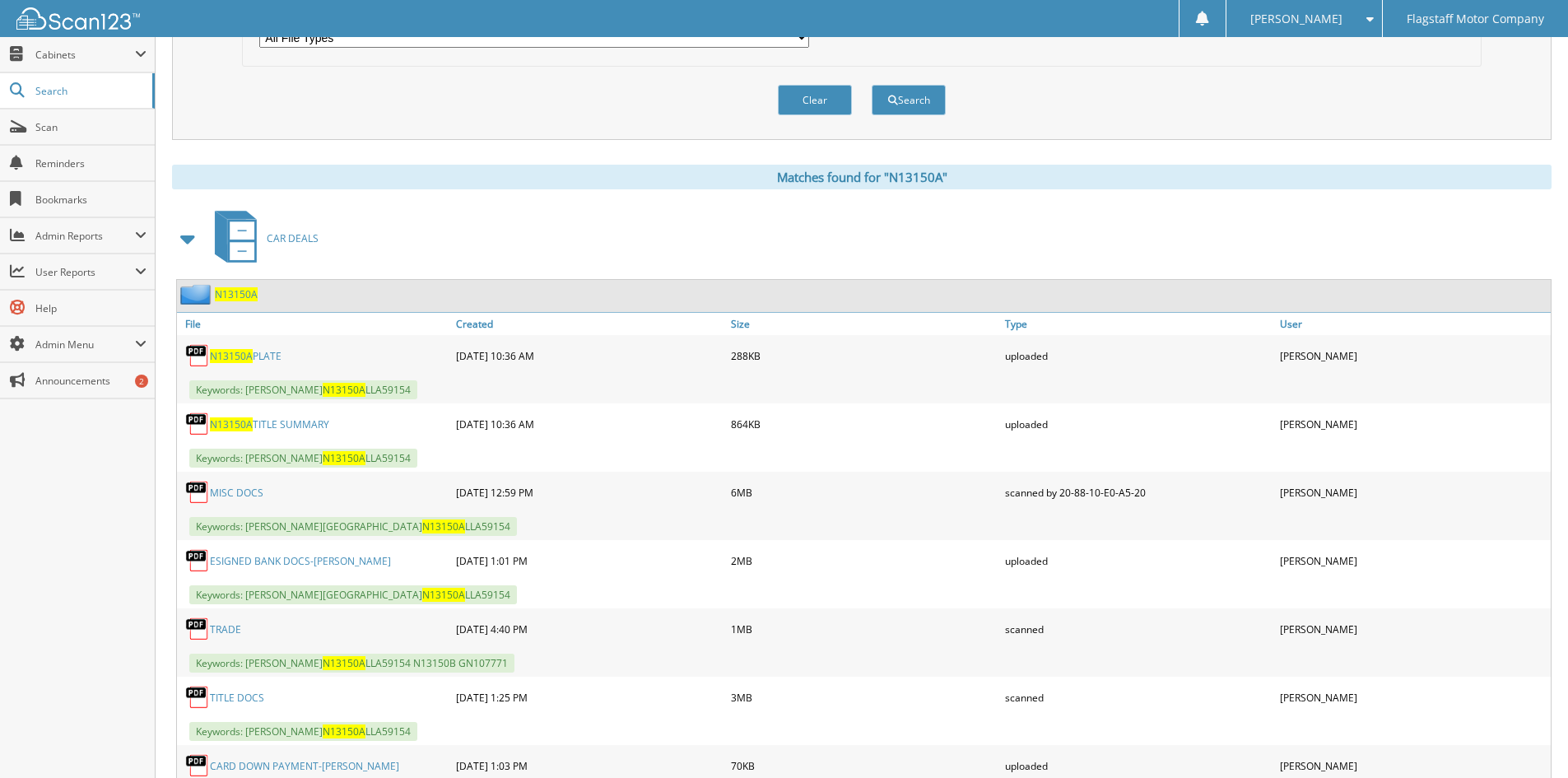
scroll to position [554, 0]
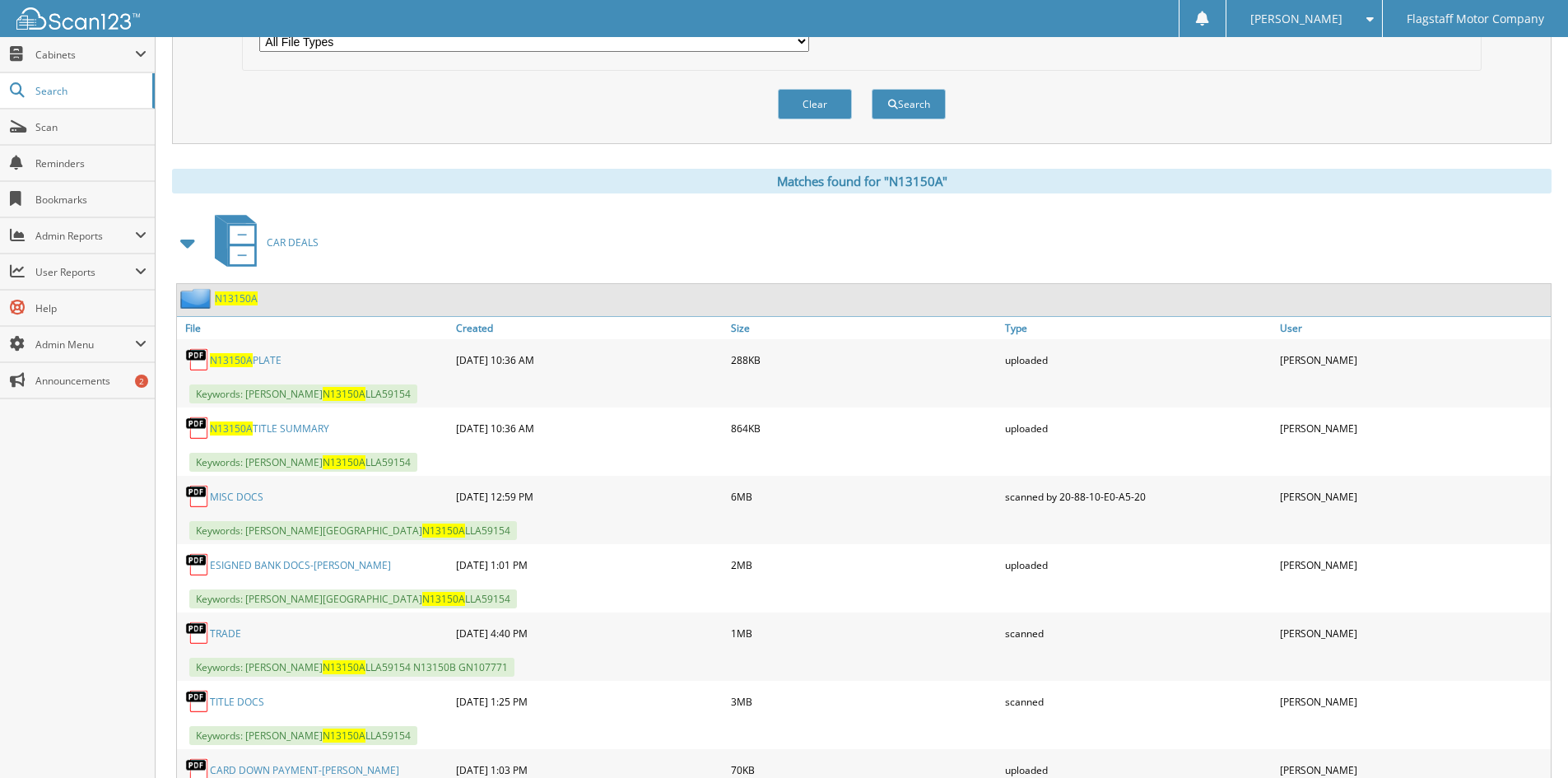
click at [226, 295] on span "N13150A" at bounding box center [237, 298] width 43 height 14
